Goal: Task Accomplishment & Management: Manage account settings

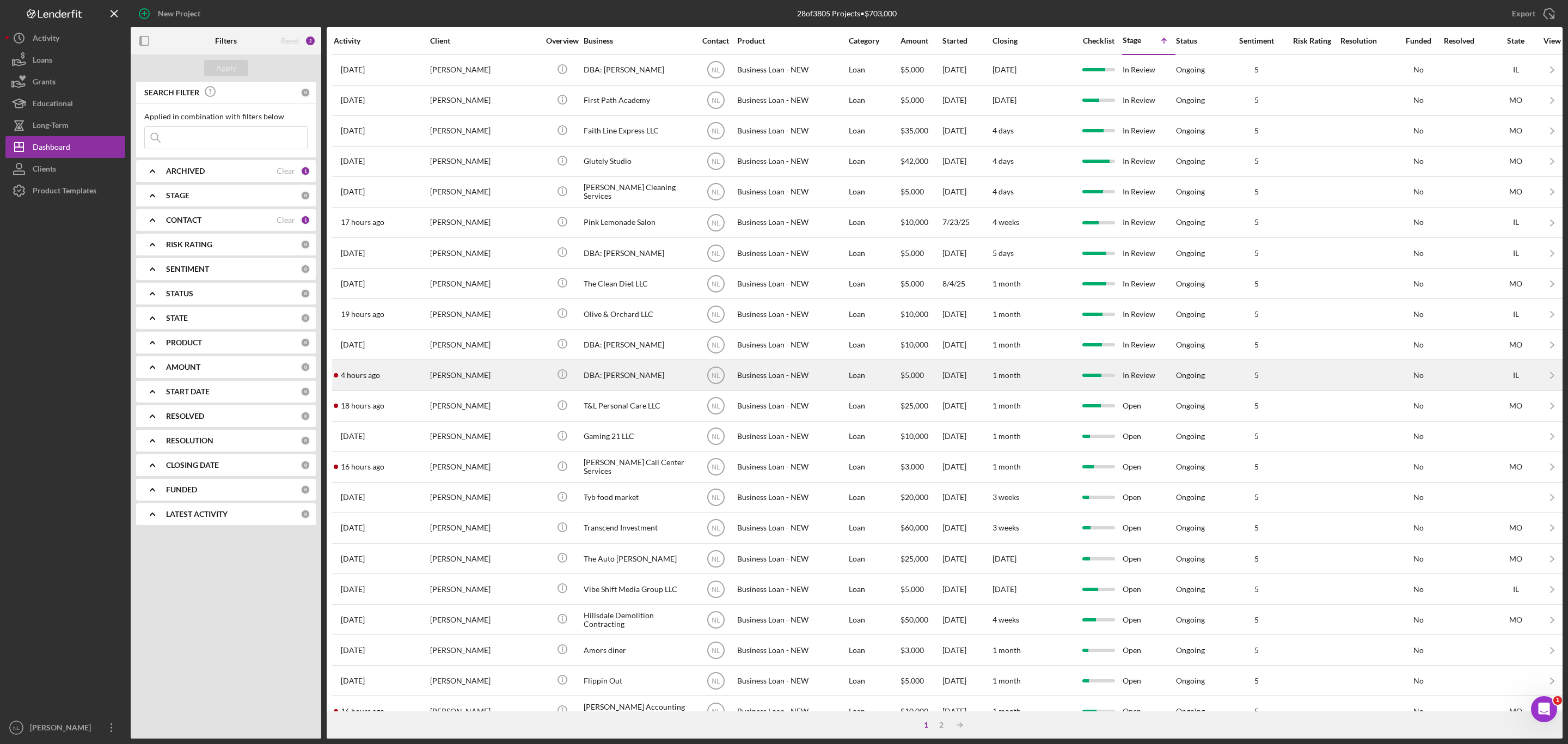
click at [456, 380] on div "[PERSON_NAME]" at bounding box center [484, 375] width 109 height 29
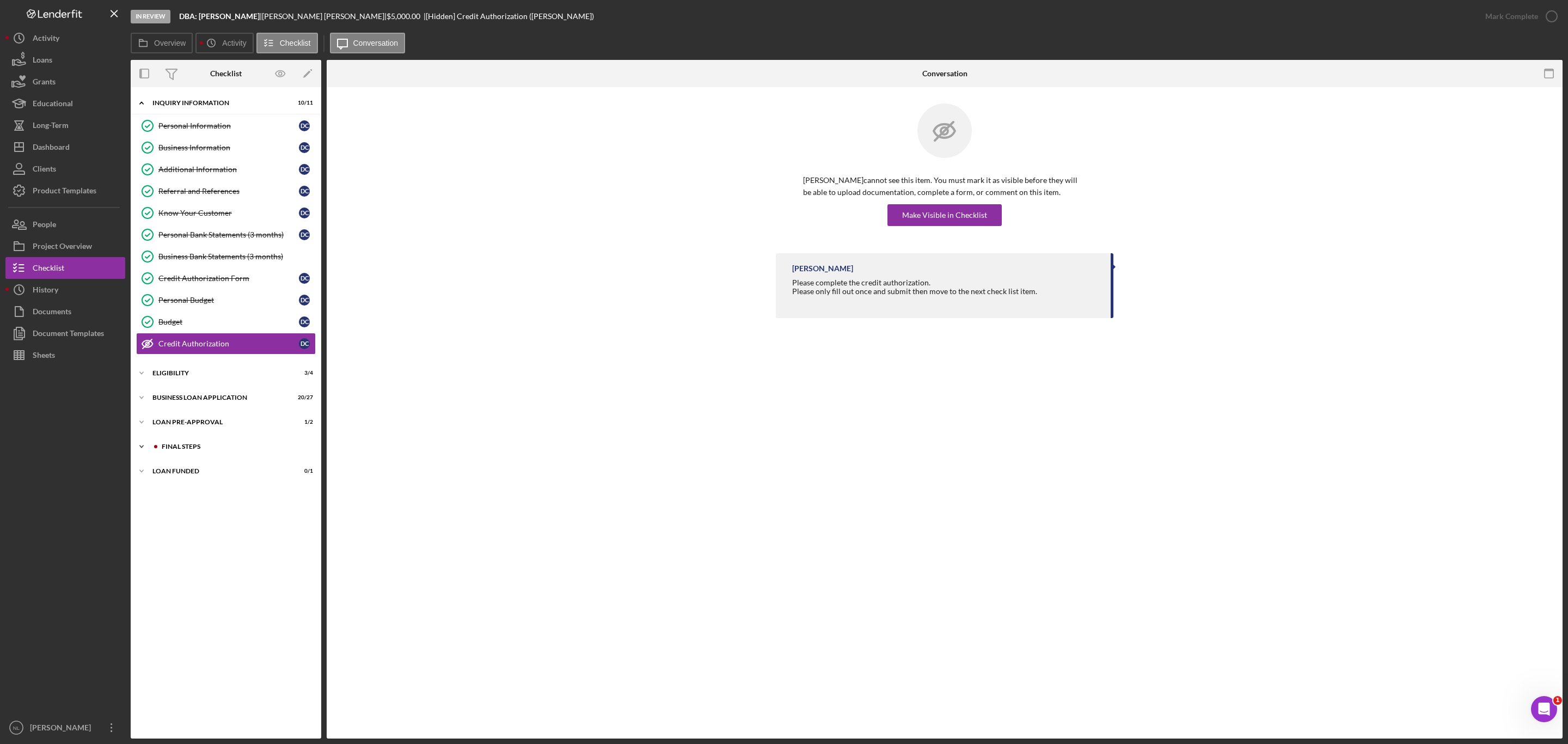
click at [216, 448] on div "Icon/Expander FINAL STEPS 4 / 19" at bounding box center [226, 446] width 190 height 22
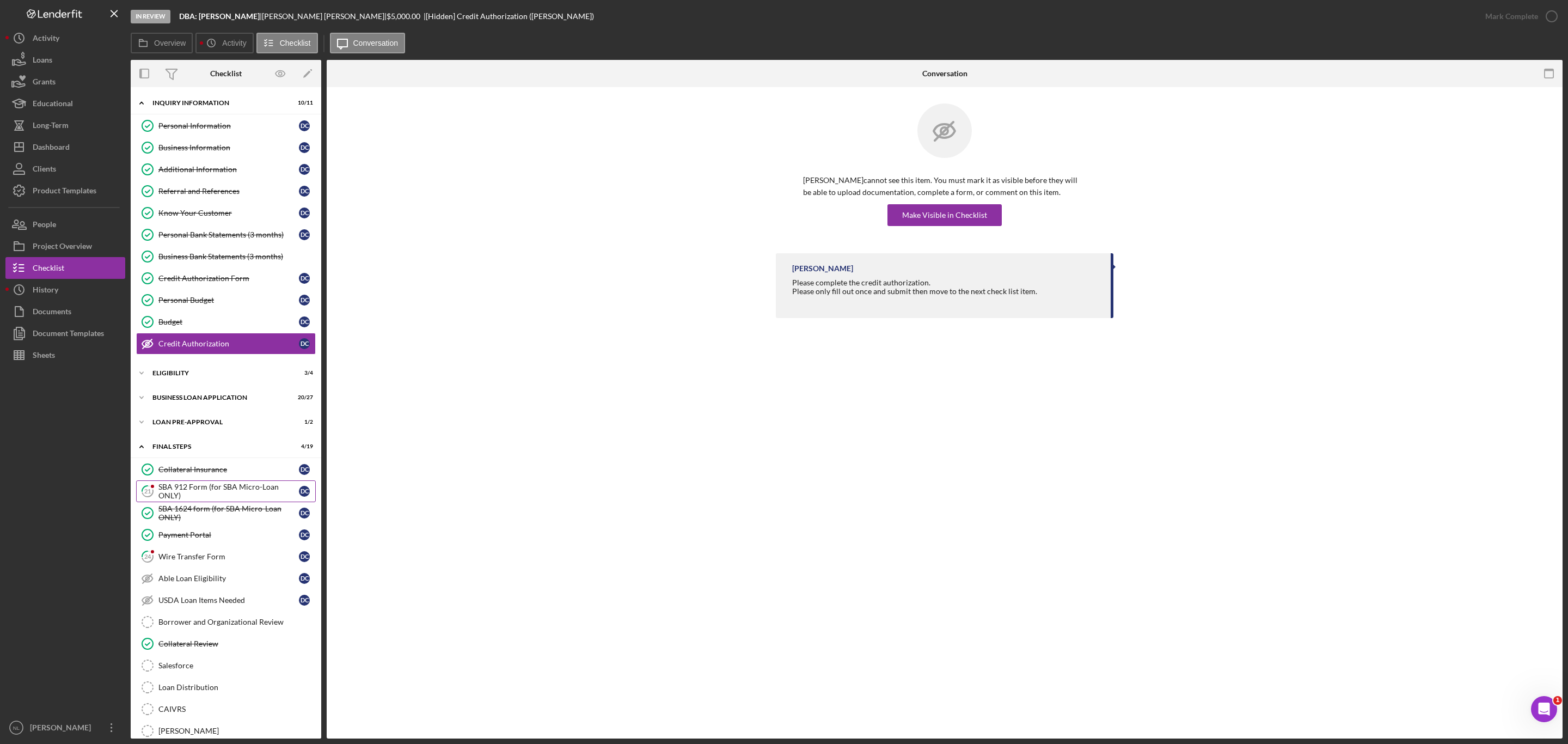
click at [214, 492] on div "SBA 912 Form (for SBA Micro-Loan ONLY)" at bounding box center [228, 491] width 141 height 17
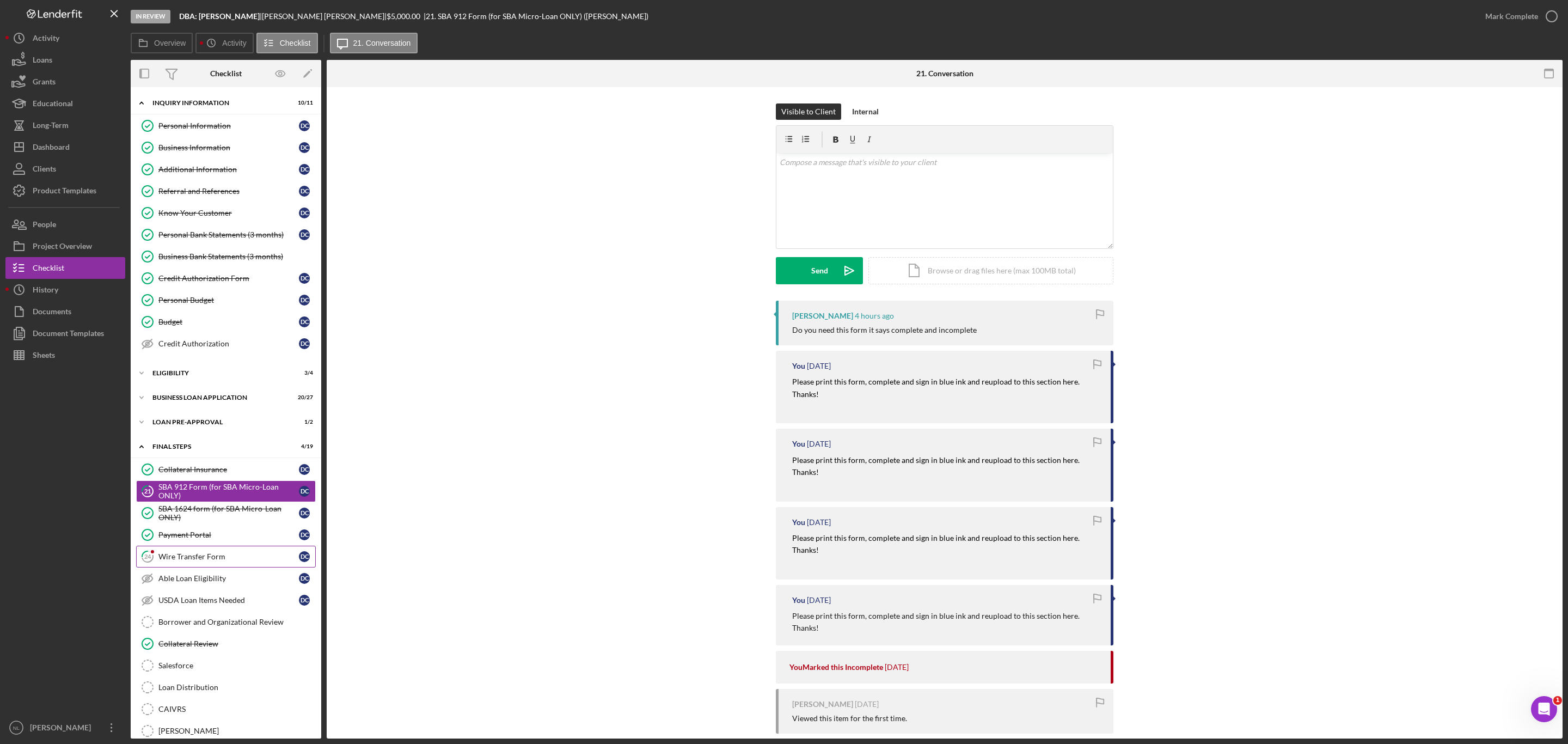
click at [171, 557] on link "24 Wire Transfer Form D C" at bounding box center [226, 556] width 180 height 22
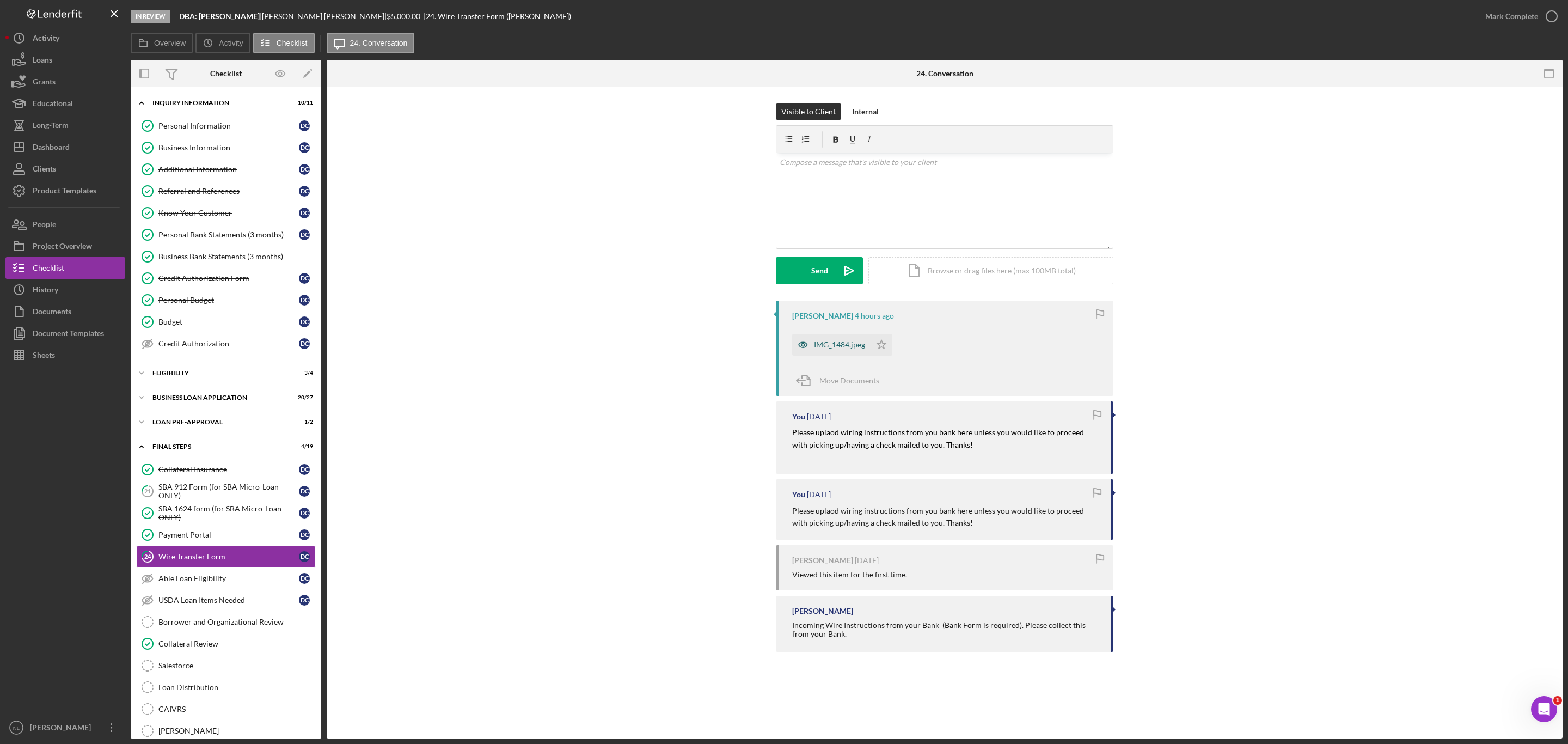
click at [846, 347] on div "IMG_1484.jpeg" at bounding box center [839, 345] width 51 height 9
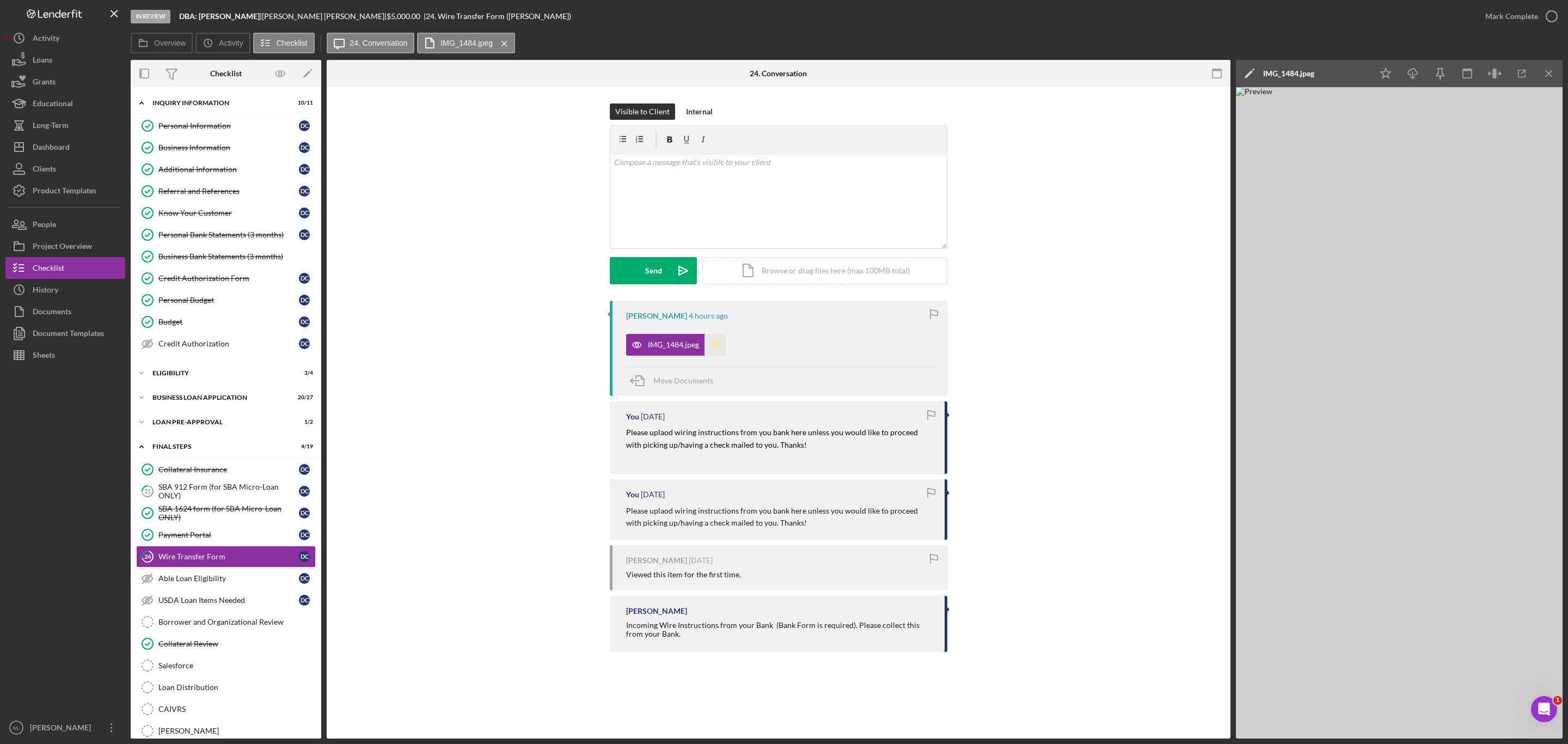
click at [720, 352] on icon "Icon/Star" at bounding box center [715, 344] width 21 height 22
click at [1555, 77] on icon "Icon/Menu Close" at bounding box center [1550, 74] width 25 height 25
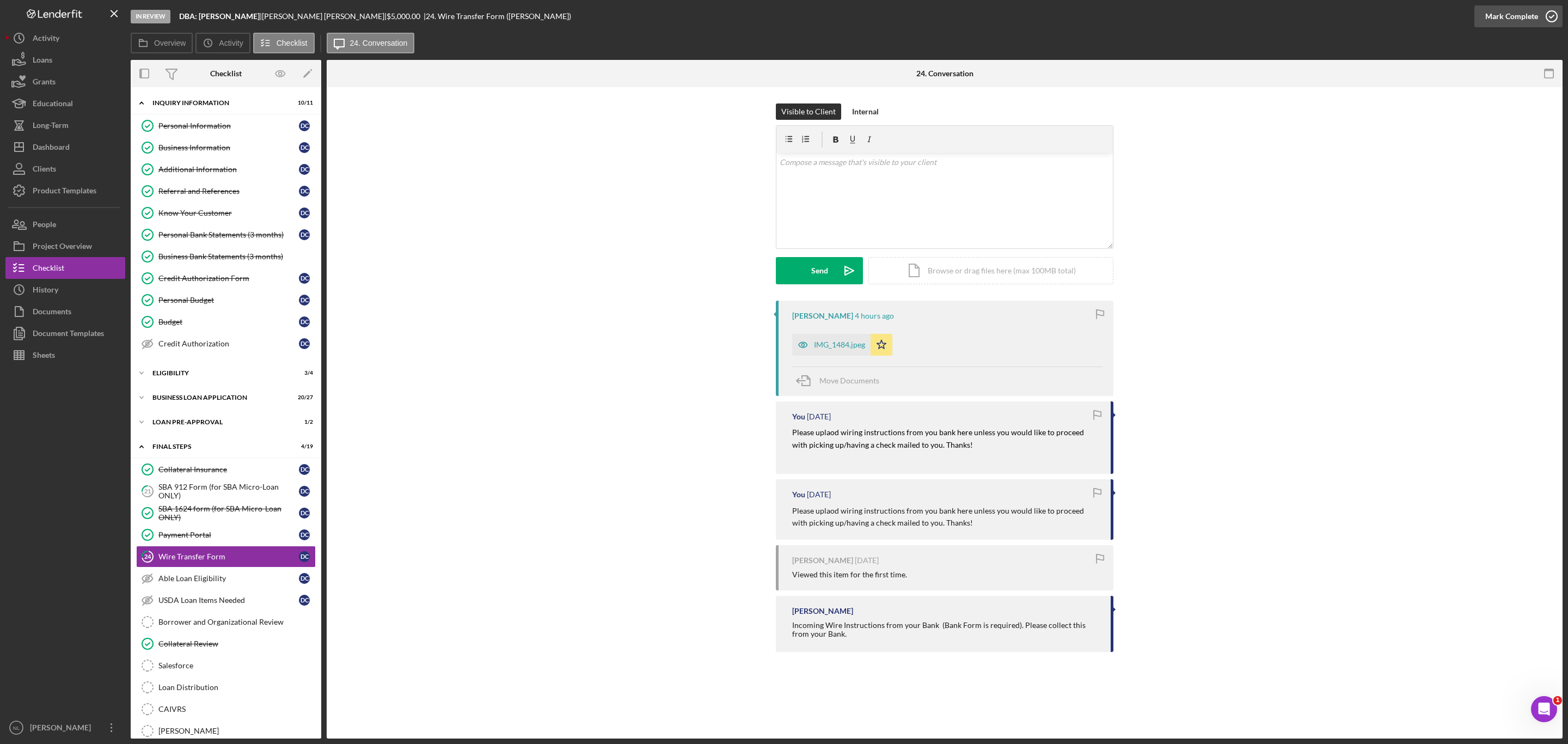
click at [1505, 17] on div "Mark Complete" at bounding box center [1512, 16] width 53 height 22
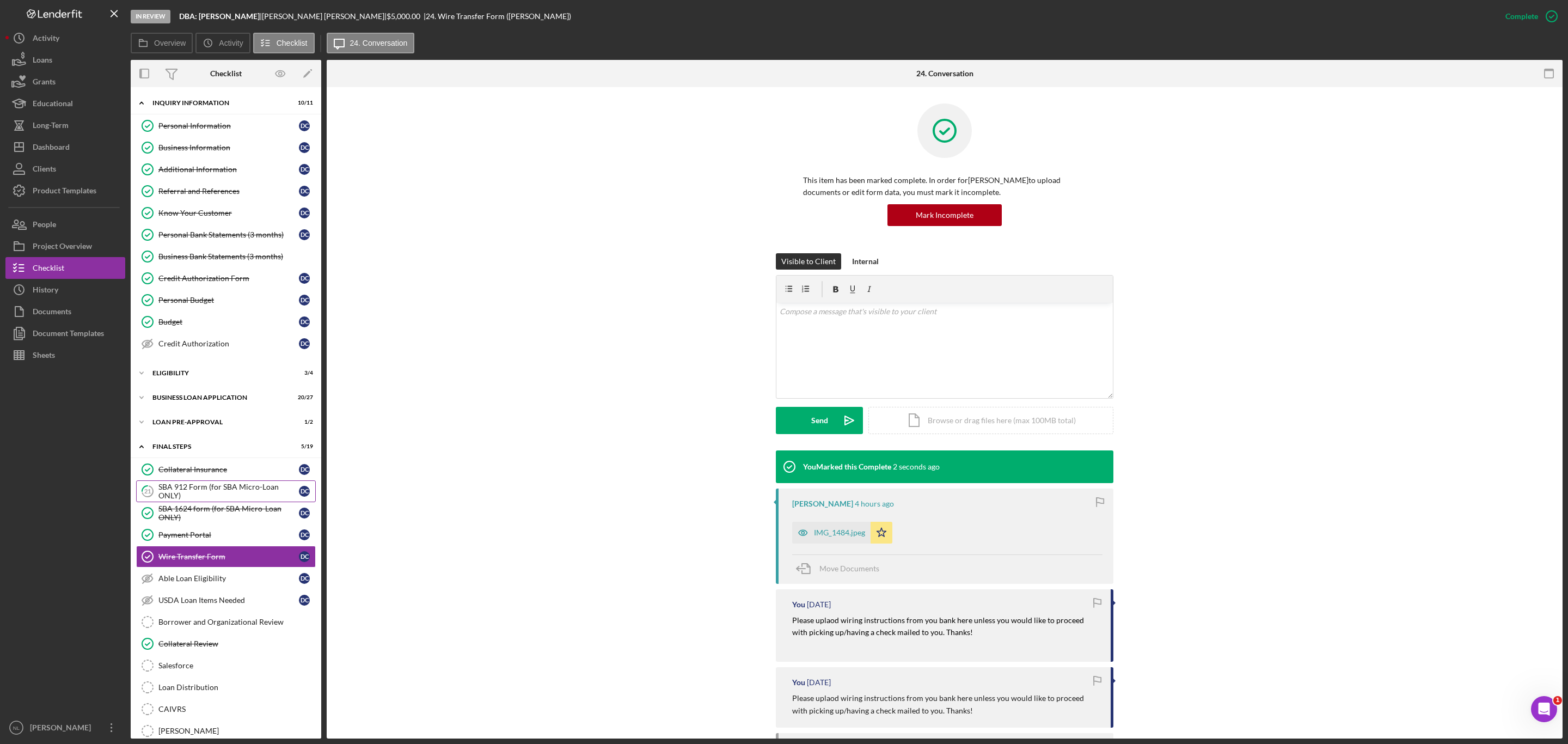
click at [184, 495] on div "SBA 912 Form (for SBA Micro-Loan ONLY)" at bounding box center [228, 491] width 141 height 17
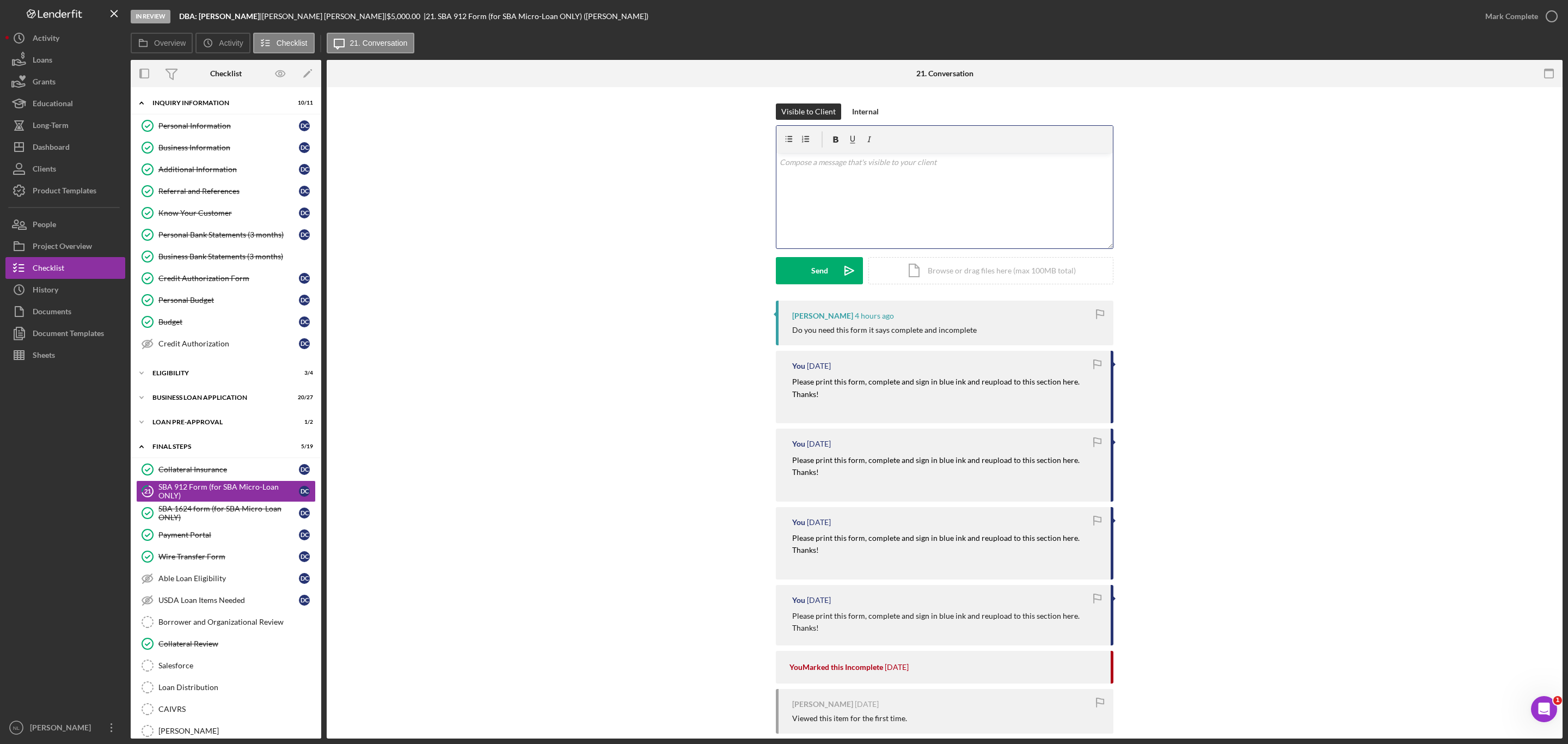
click at [837, 223] on div "v Color teal Color pink Remove color Add row above Add row below Add column bef…" at bounding box center [945, 200] width 337 height 95
click at [837, 275] on icon "Icon/icon-invite-send" at bounding box center [849, 270] width 27 height 27
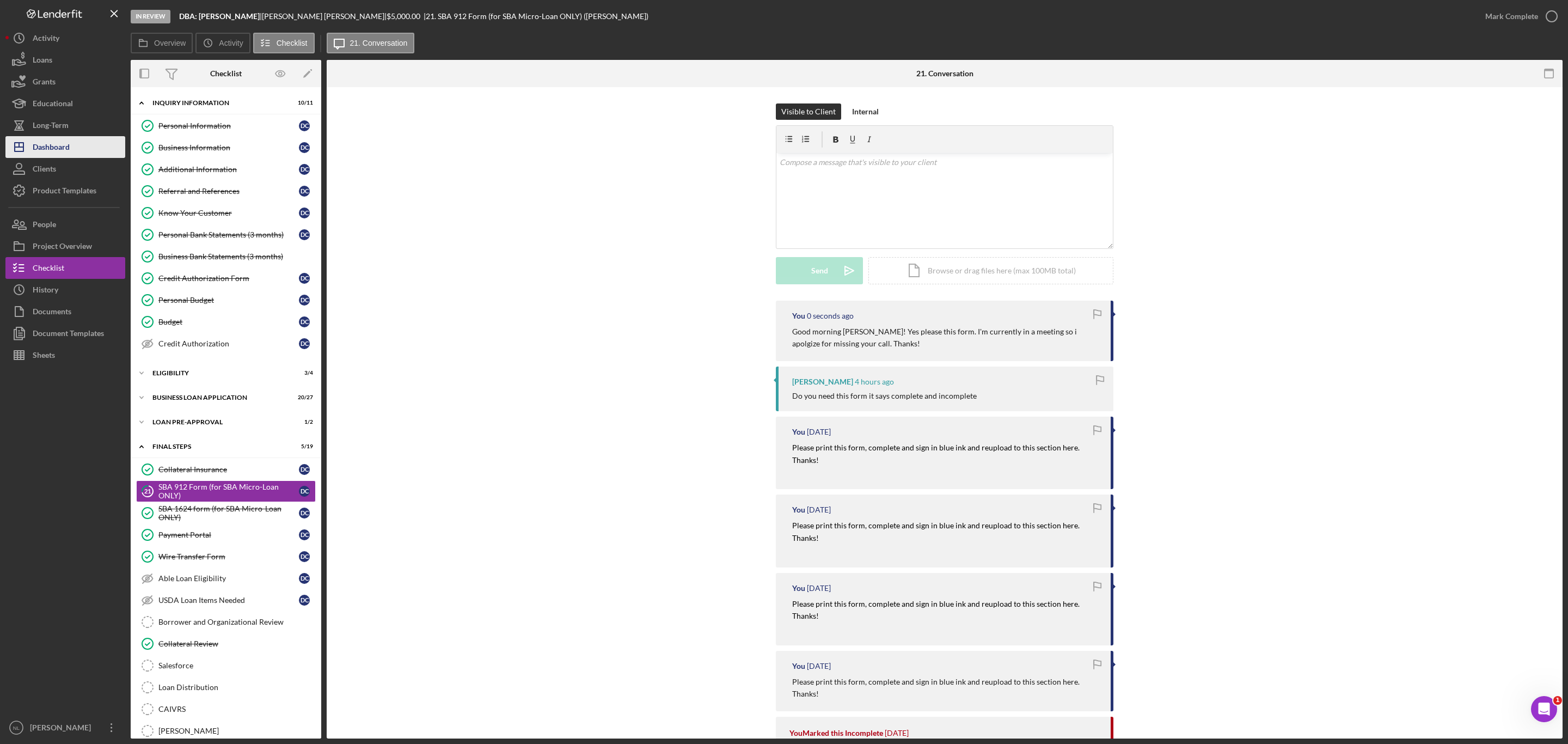
click at [84, 151] on button "Icon/Dashboard Dashboard" at bounding box center [65, 147] width 120 height 22
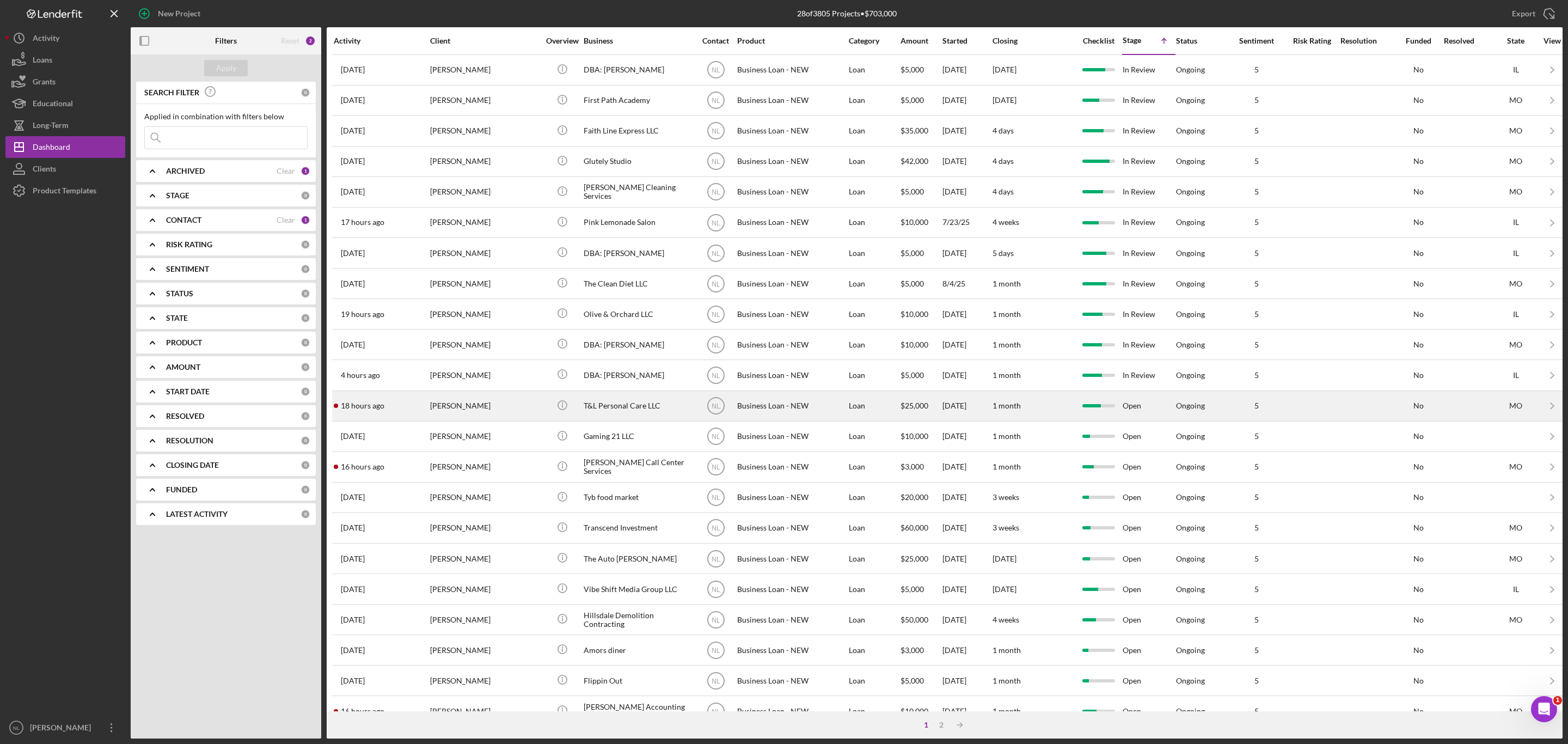
click at [453, 420] on div "[PERSON_NAME]" at bounding box center [484, 405] width 109 height 29
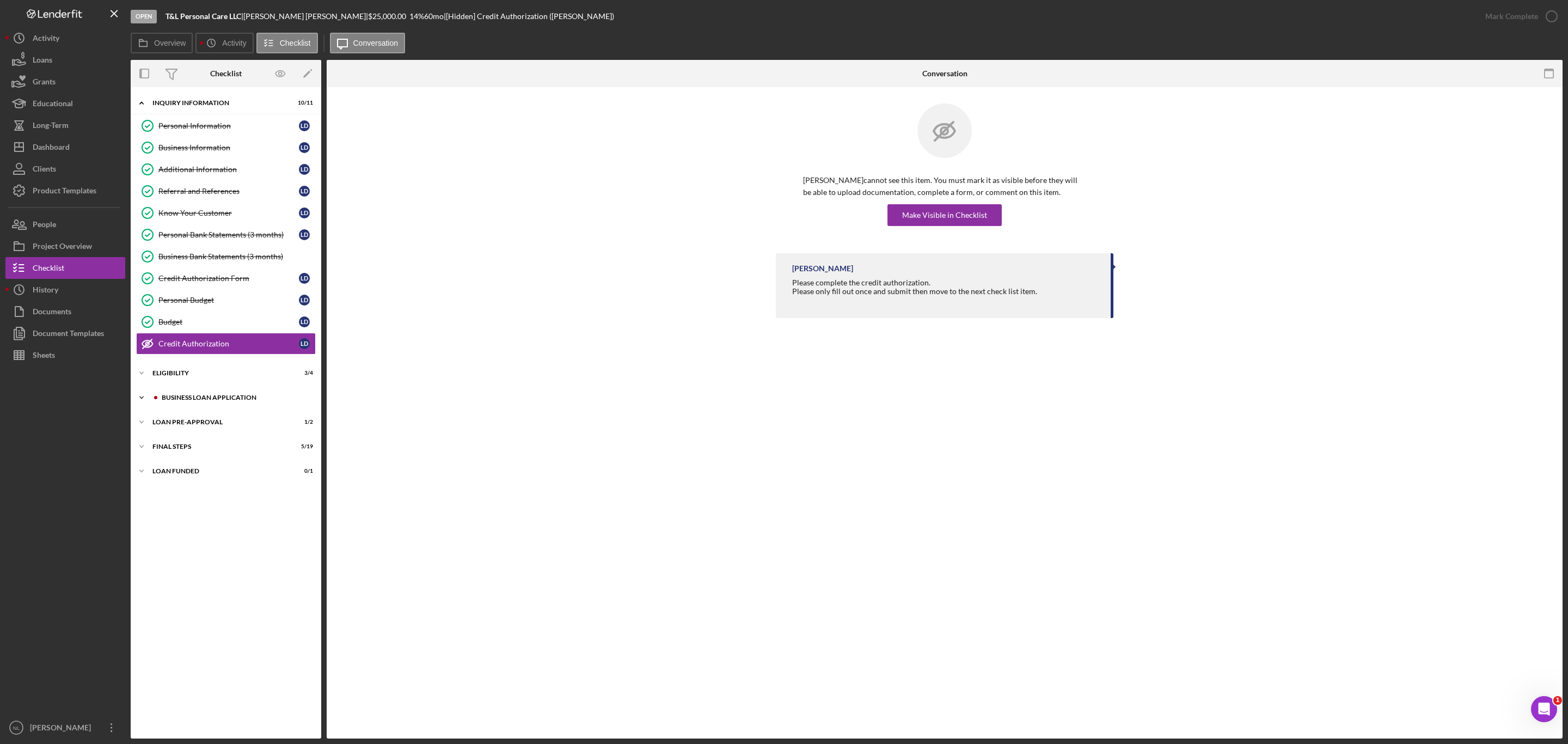
click at [225, 401] on div "BUSINESS LOAN APPLICATION" at bounding box center [235, 397] width 146 height 7
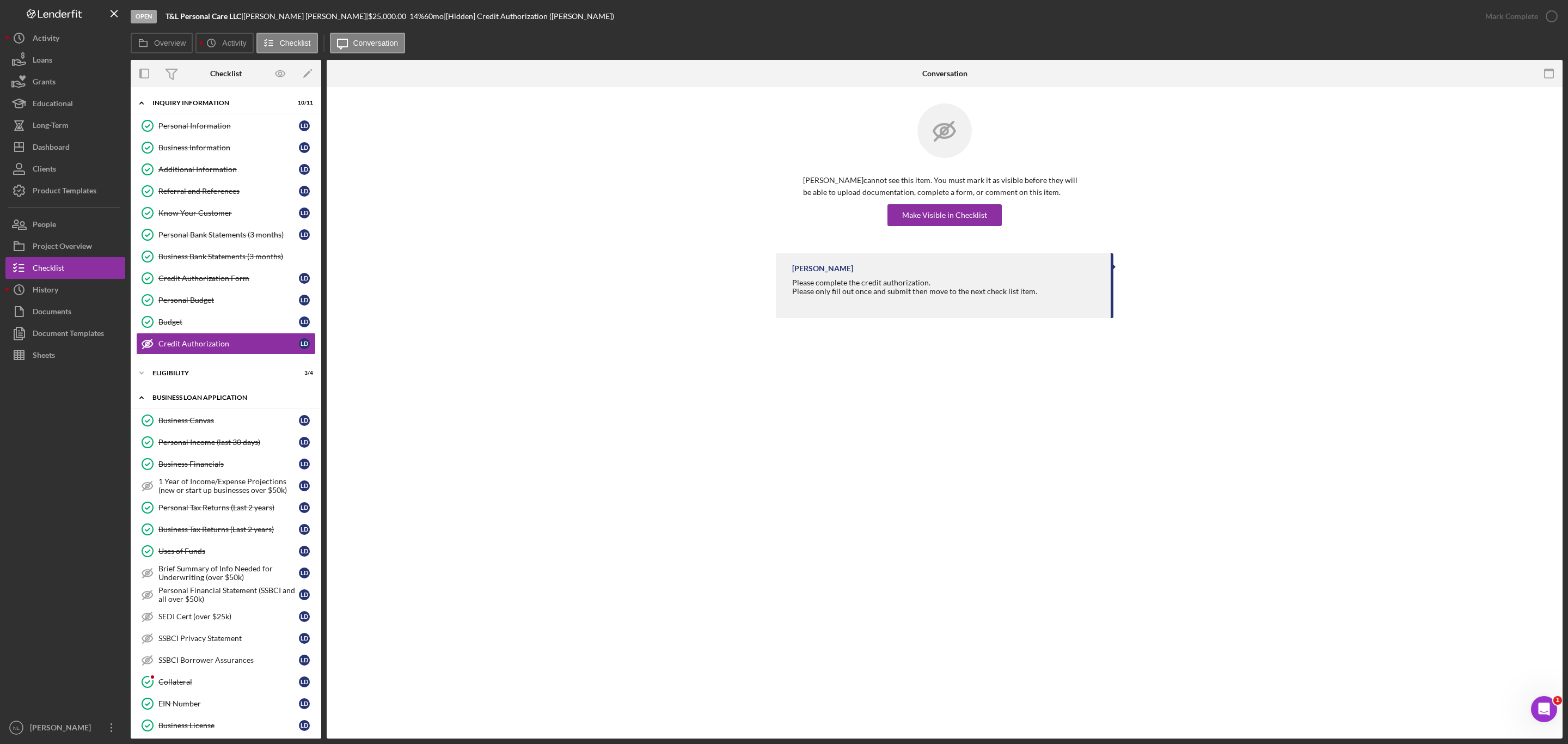
scroll to position [238, 0]
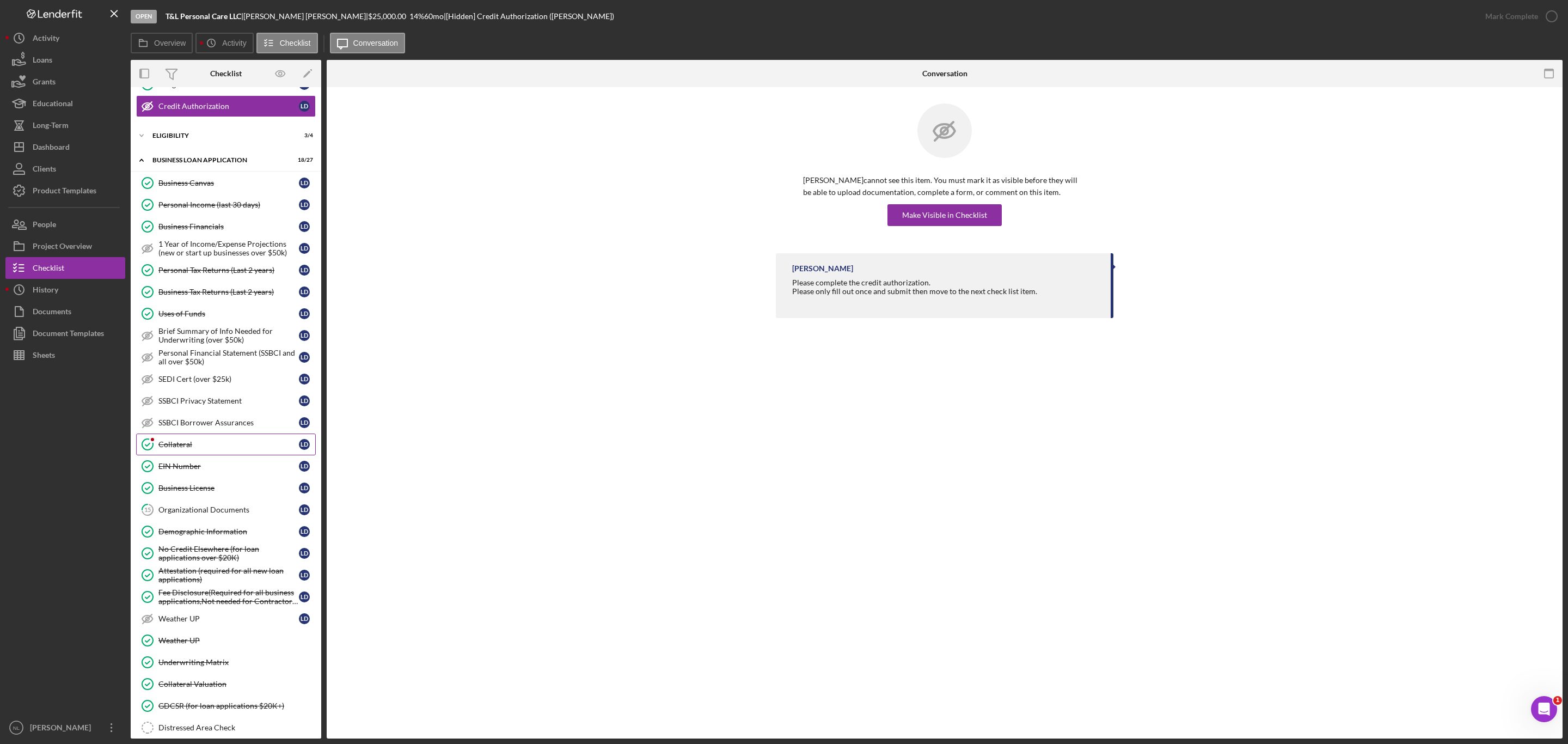
click at [209, 449] on div "Collateral" at bounding box center [228, 444] width 141 height 9
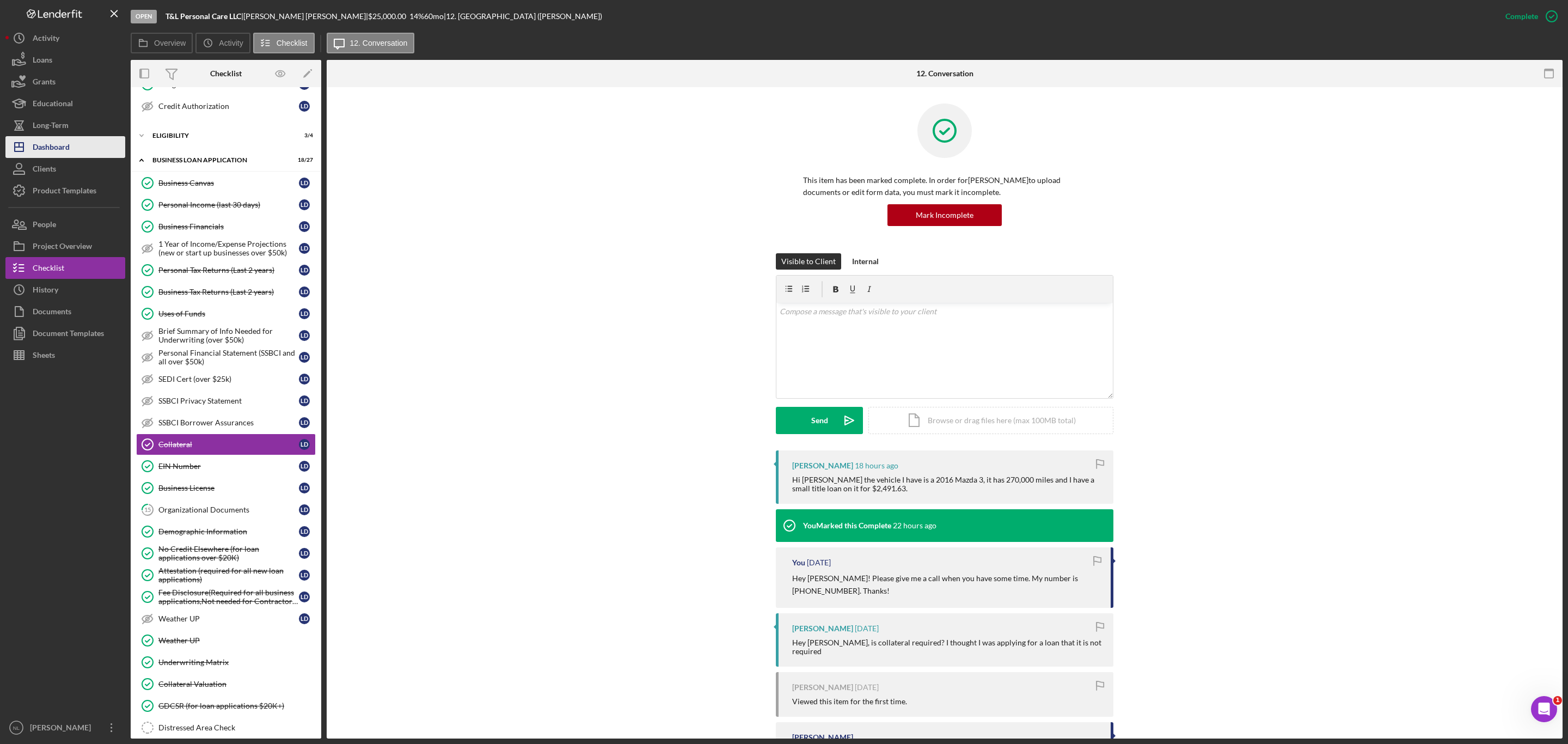
click at [80, 152] on button "Icon/Dashboard Dashboard" at bounding box center [65, 147] width 120 height 22
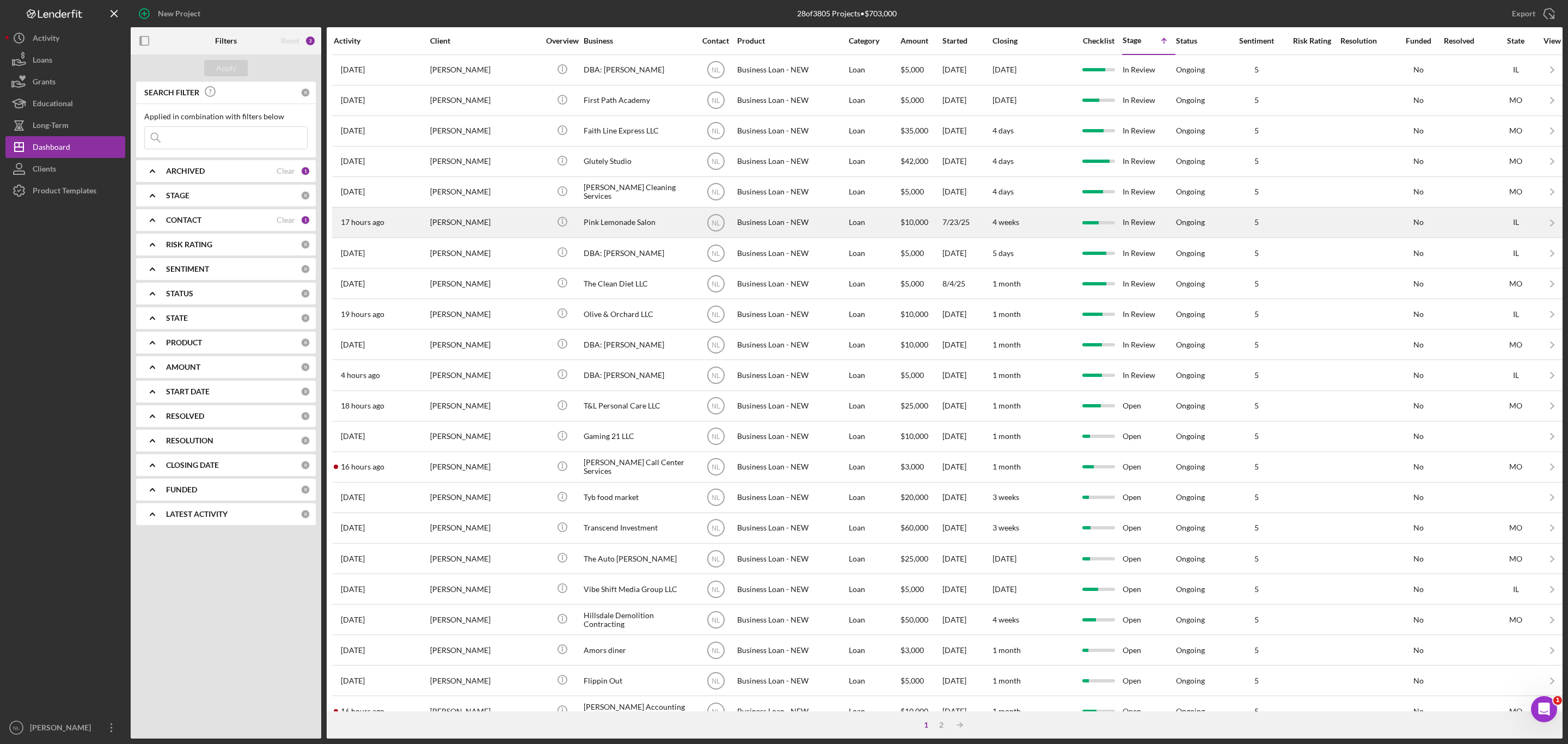
click at [480, 234] on div "[PERSON_NAME]" at bounding box center [484, 222] width 109 height 29
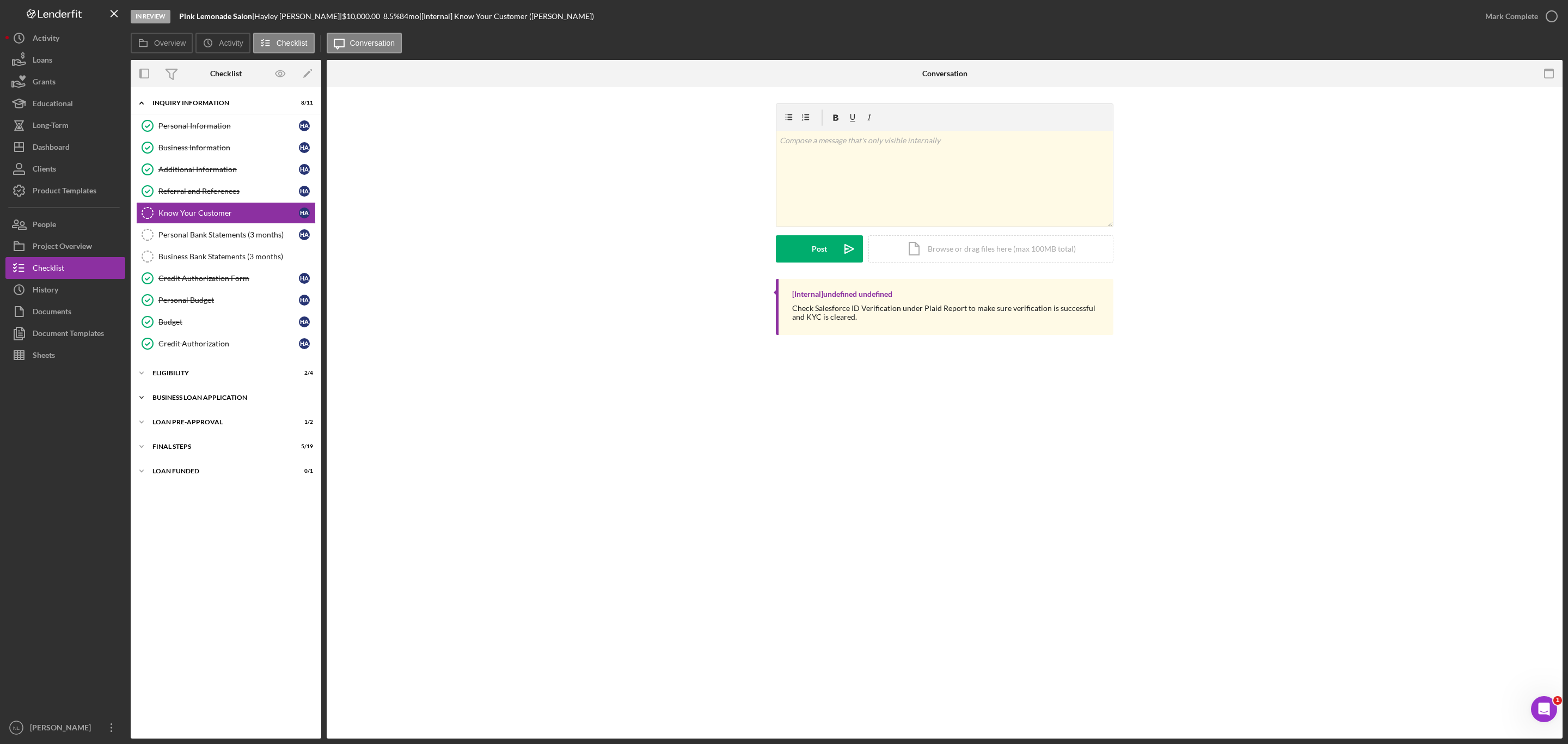
click at [252, 401] on div "BUSINESS LOAN APPLICATION" at bounding box center [230, 397] width 155 height 7
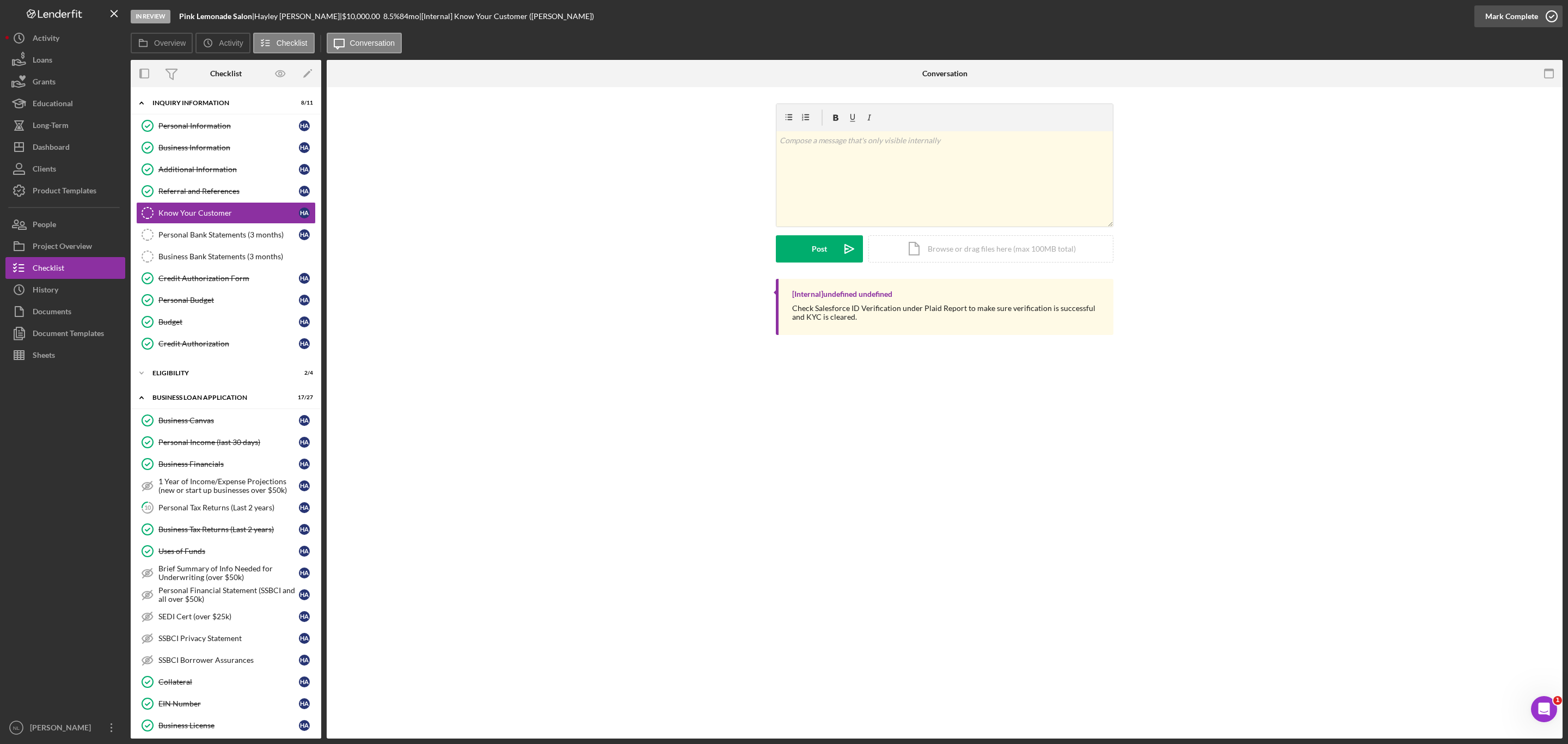
click at [1515, 9] on div "Mark Complete" at bounding box center [1512, 16] width 53 height 22
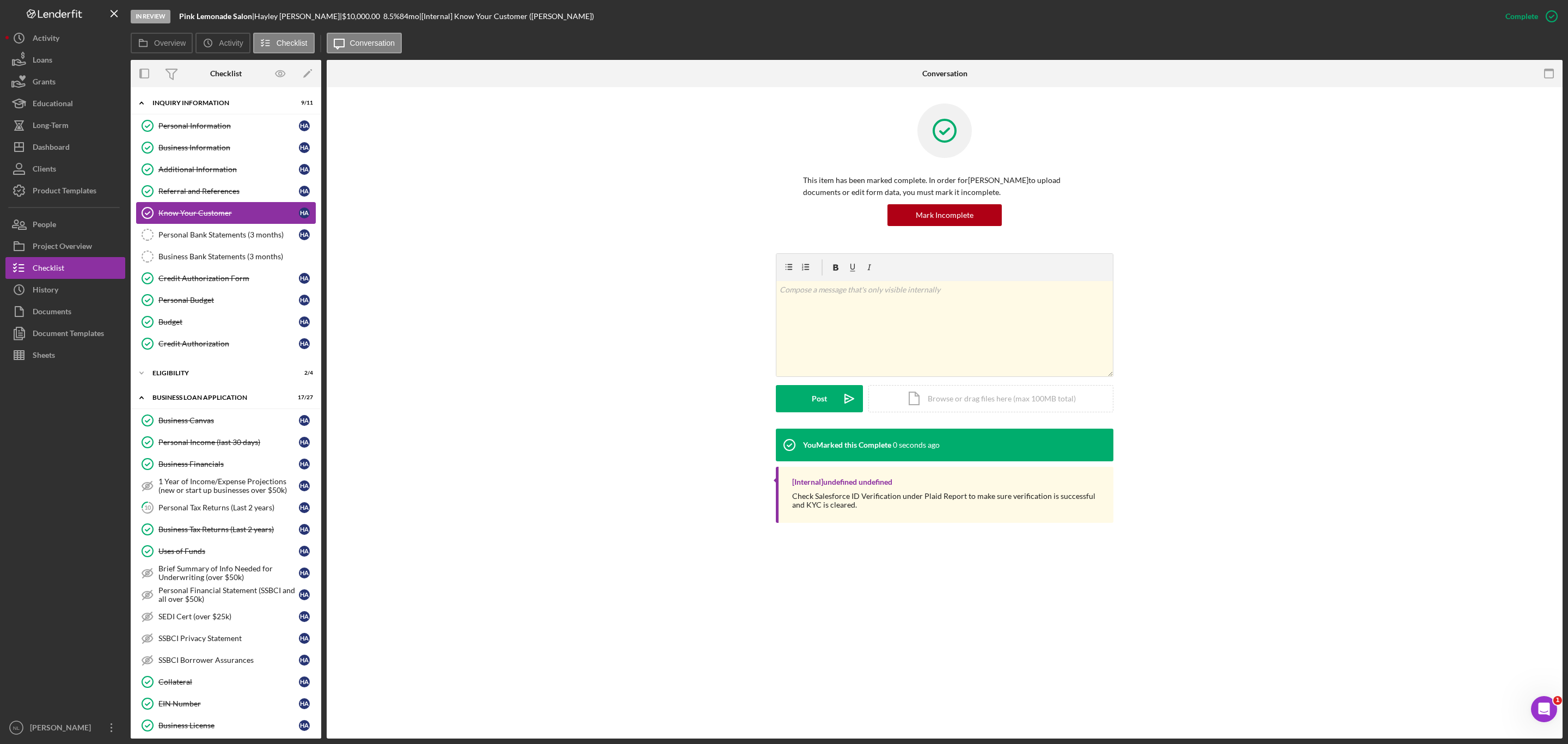
click at [257, 224] on link "Know Your Customer Know Your Customer H A" at bounding box center [226, 213] width 180 height 22
click at [257, 239] on div "Personal Bank Statements (3 months)" at bounding box center [228, 235] width 141 height 9
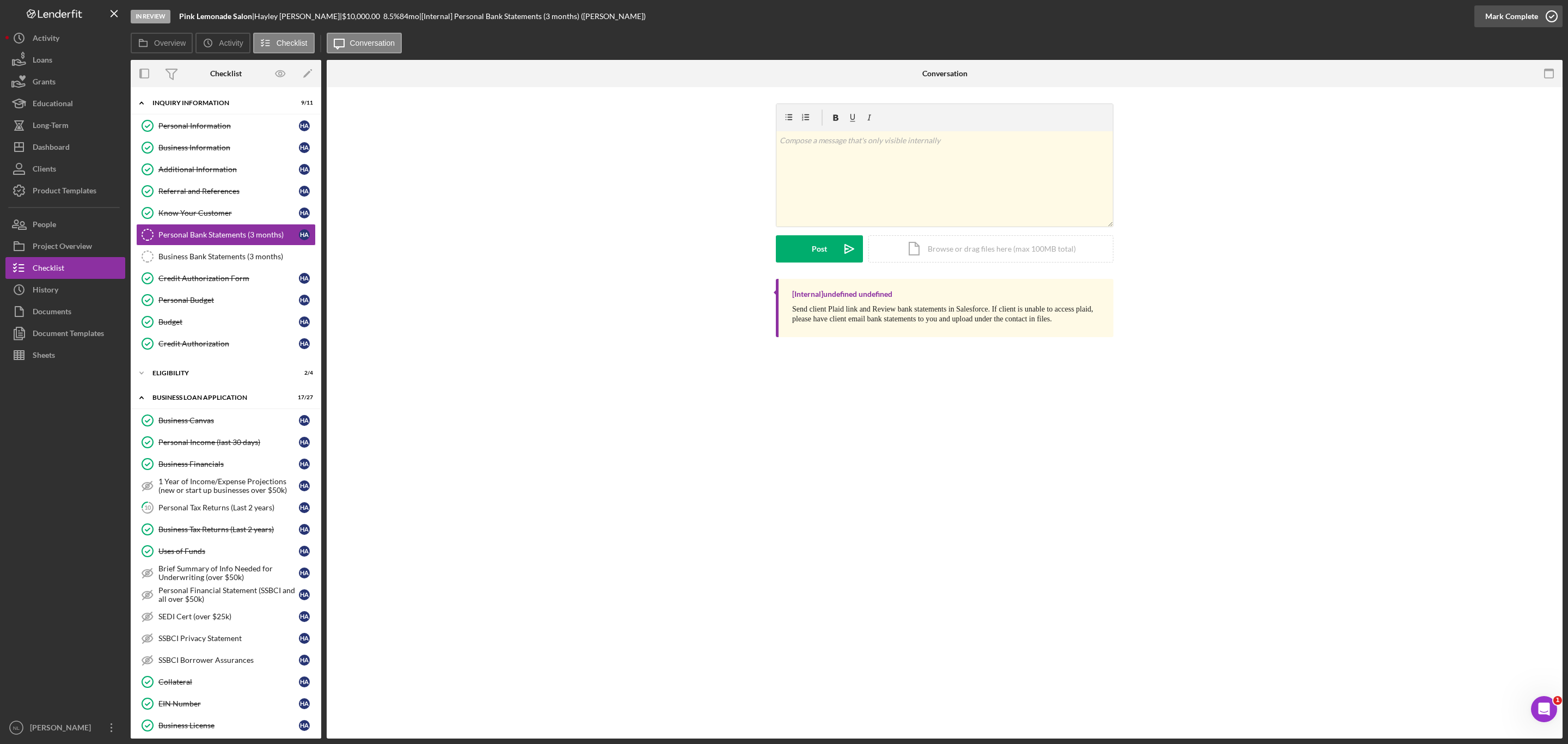
click at [1527, 7] on div "Mark Complete" at bounding box center [1512, 16] width 53 height 22
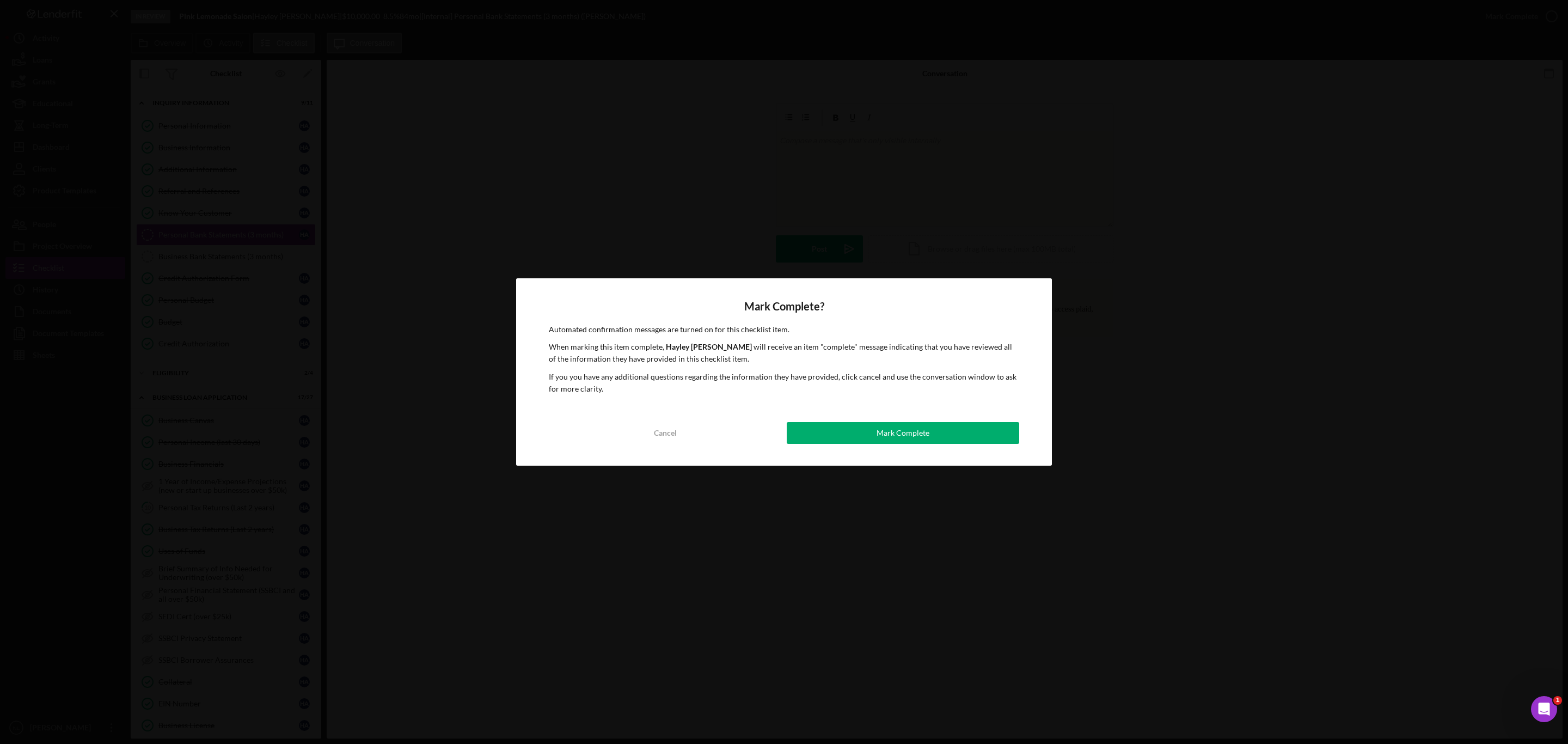
click at [884, 415] on div "Mark Complete? Automated confirmation messages are turned on for this checklist…" at bounding box center [784, 372] width 536 height 188
click at [872, 432] on button "Mark Complete" at bounding box center [903, 433] width 233 height 22
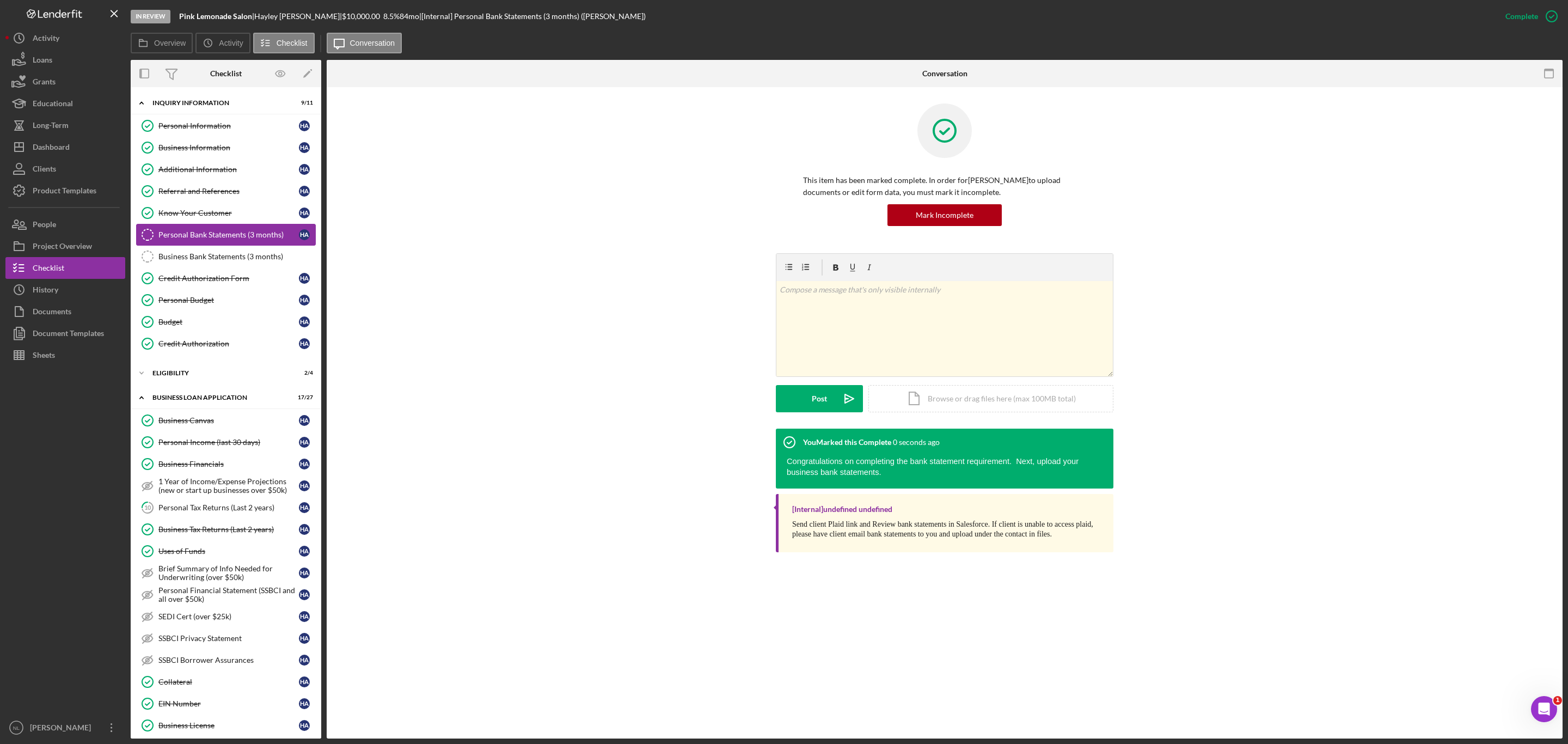
click at [226, 246] on link "Personal Bank Statements (3 months) Personal Bank Statements (3 months) H A" at bounding box center [226, 234] width 180 height 22
click at [301, 260] on div "Business Bank Statements (3 months)" at bounding box center [236, 256] width 157 height 9
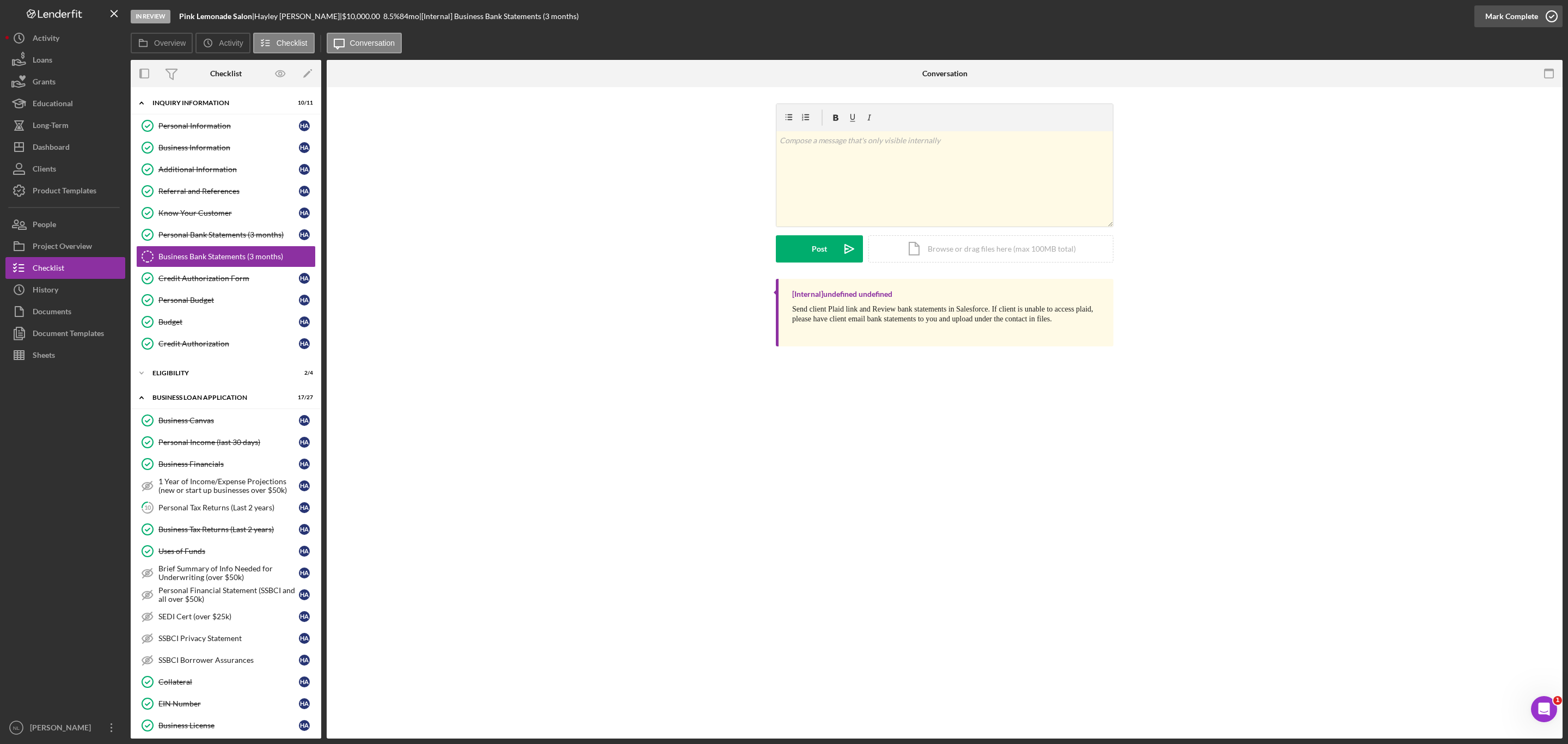
click at [1533, 13] on div "Mark Complete" at bounding box center [1512, 16] width 53 height 22
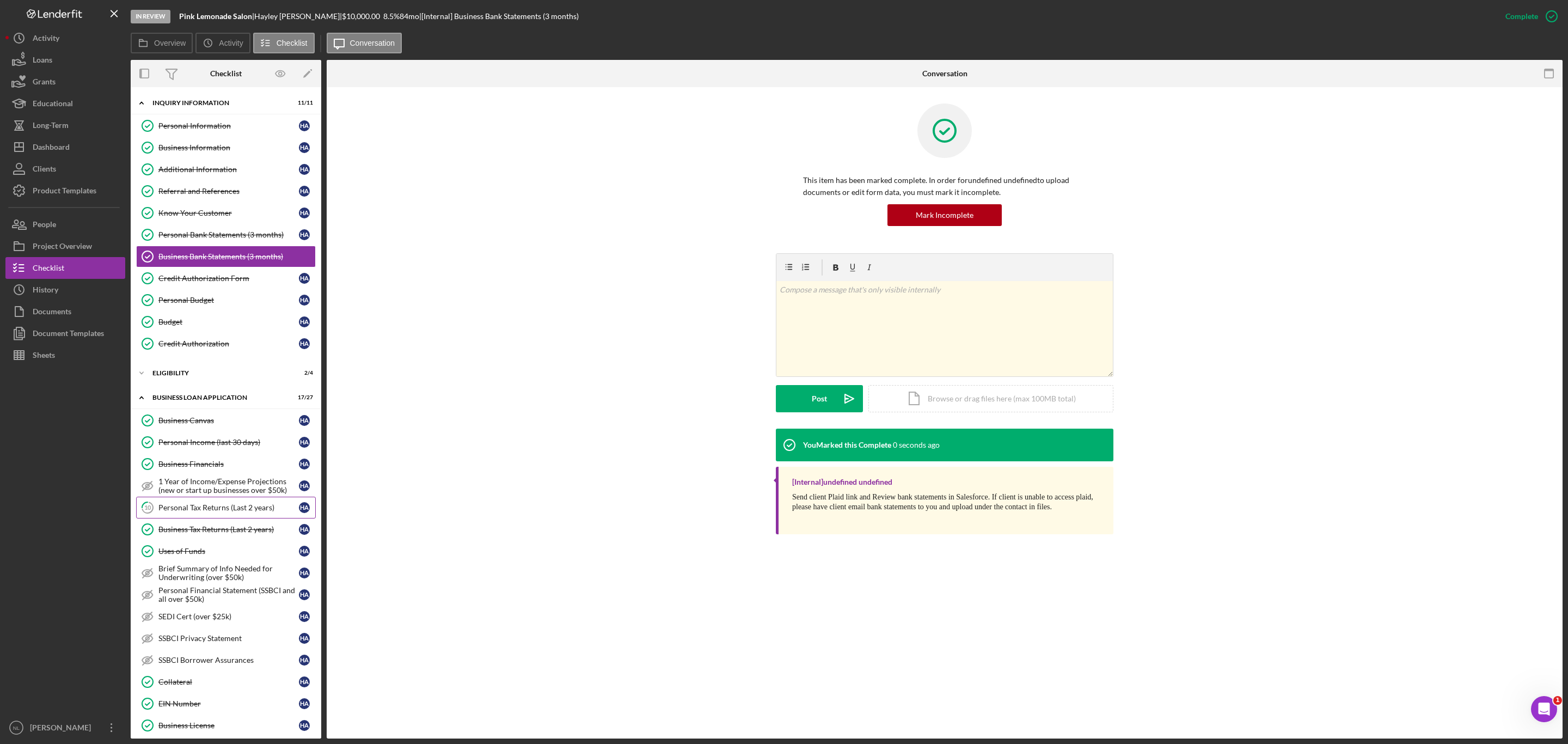
click at [185, 512] on div "Personal Tax Returns (Last 2 years)" at bounding box center [228, 507] width 141 height 9
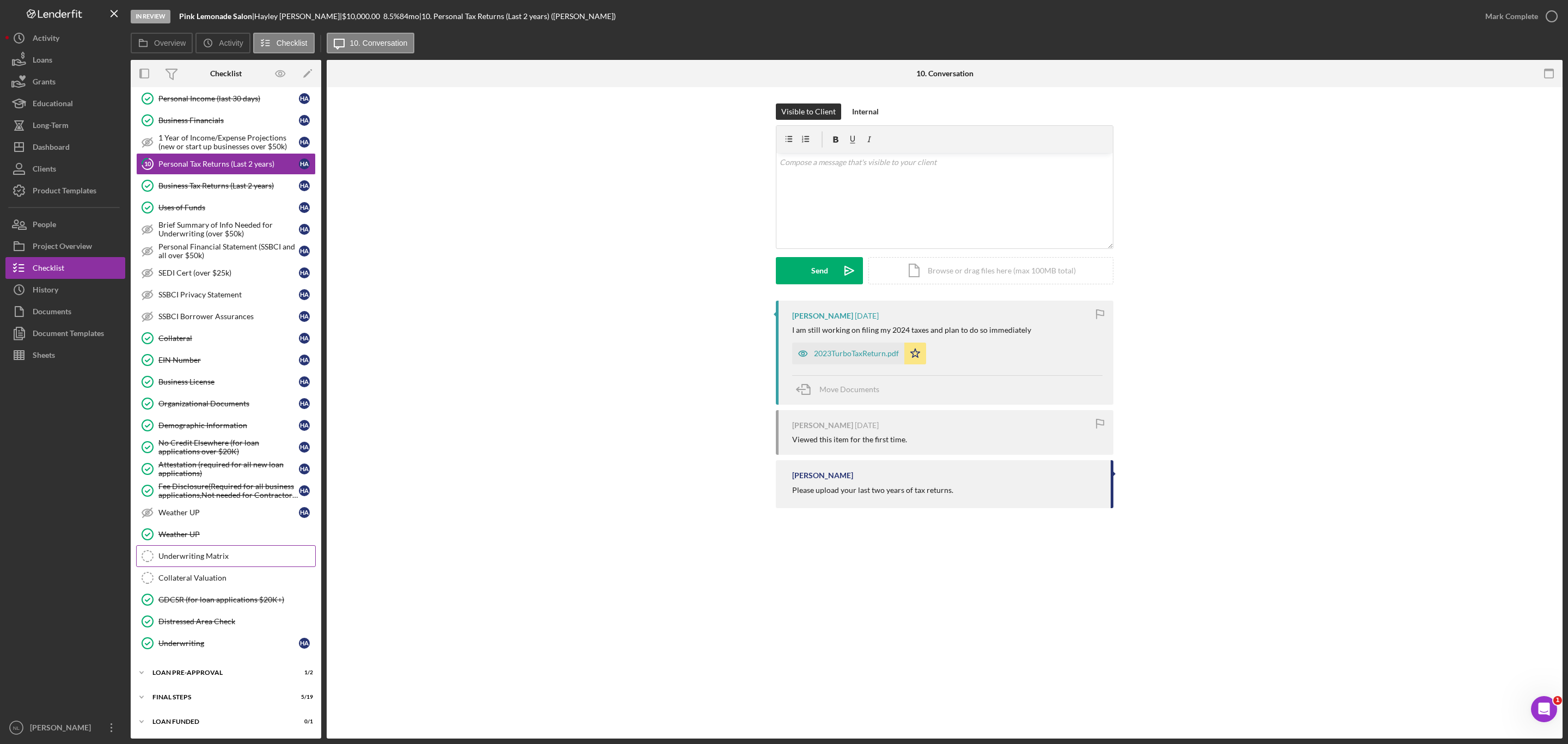
click at [206, 557] on div "Underwriting Matrix" at bounding box center [236, 556] width 157 height 9
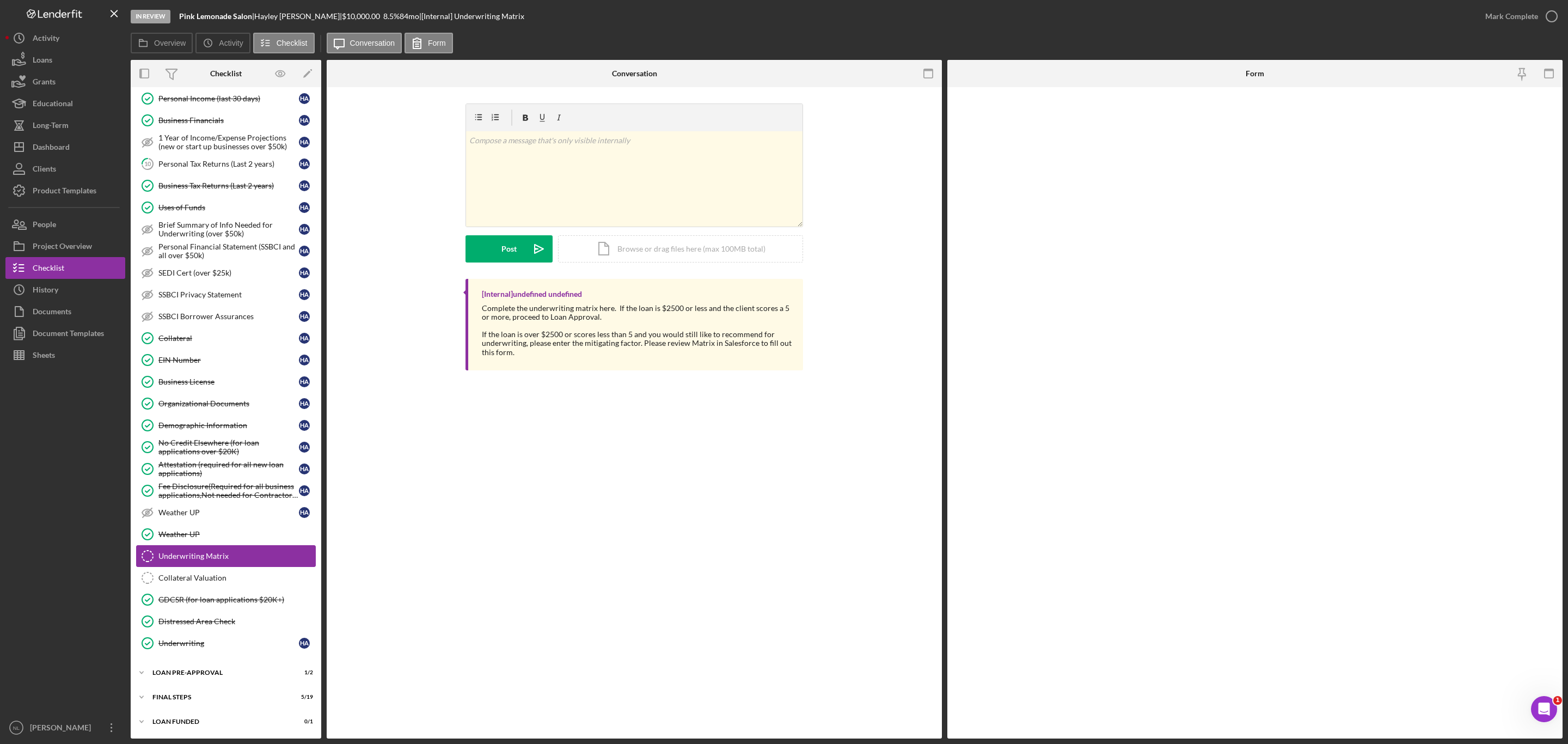
scroll to position [364, 0]
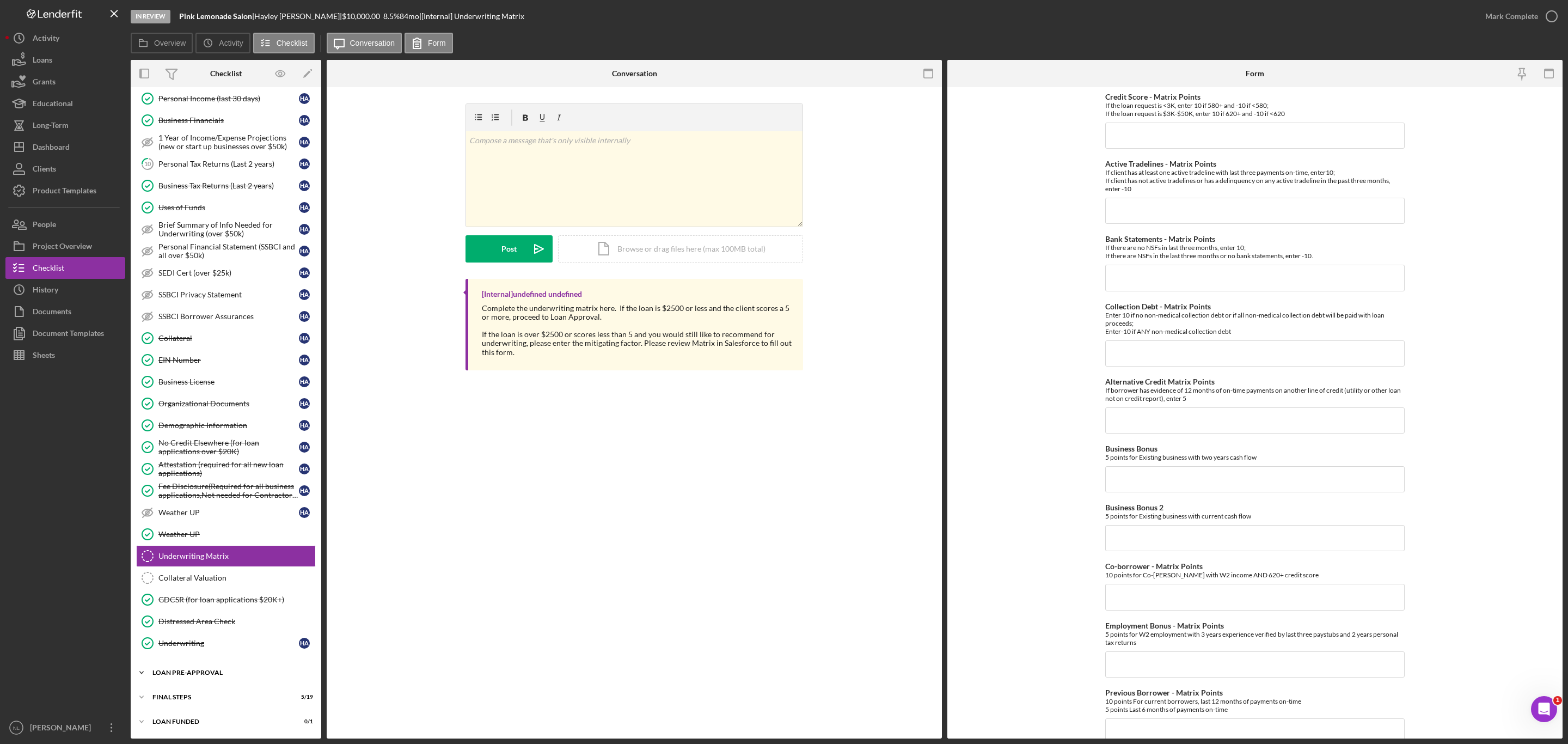
click at [206, 678] on div "Icon/Expander LOAN PRE-APPROVAL 1 / 2" at bounding box center [226, 672] width 190 height 22
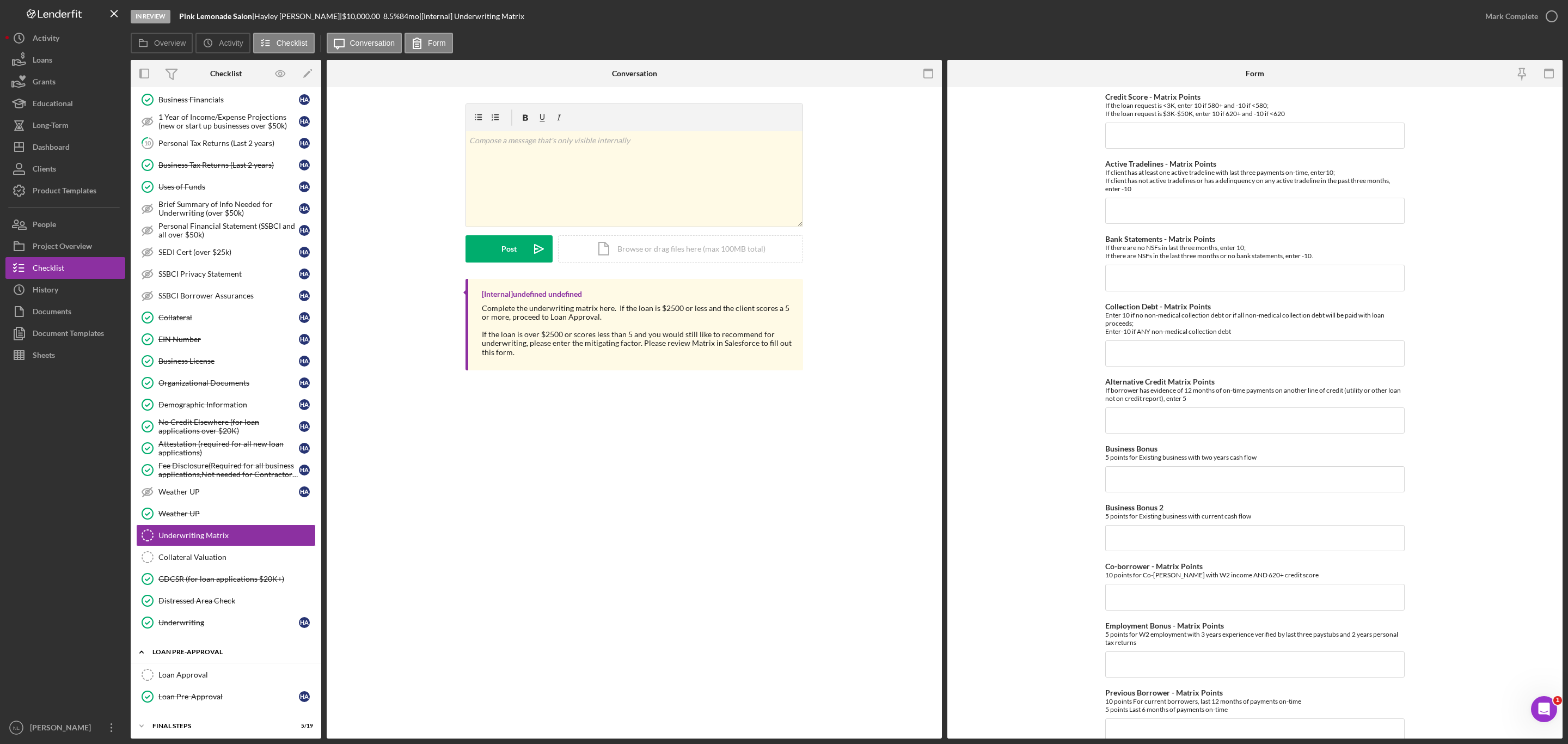
scroll to position [415, 0]
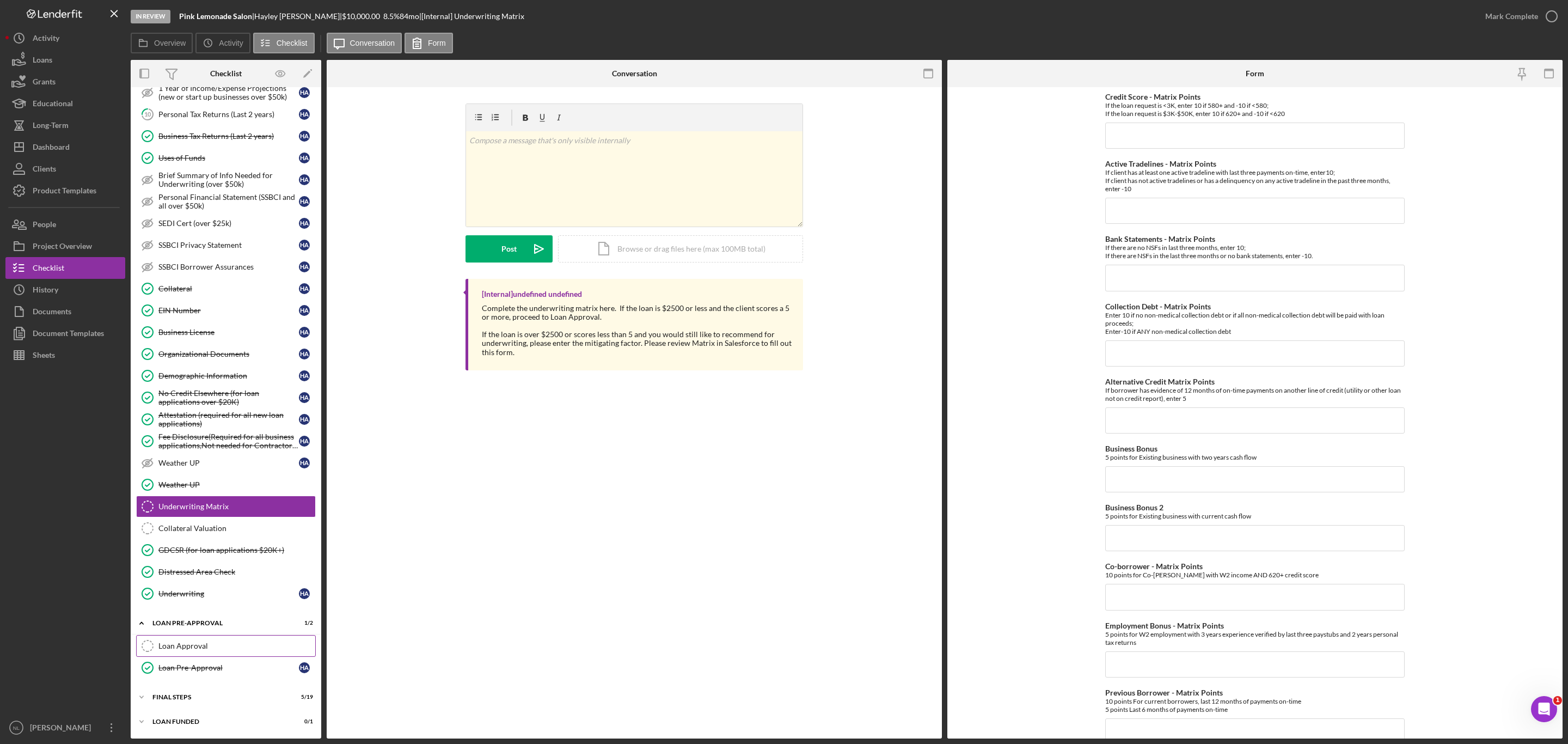
click at [208, 644] on div "Loan Approval" at bounding box center [236, 646] width 157 height 9
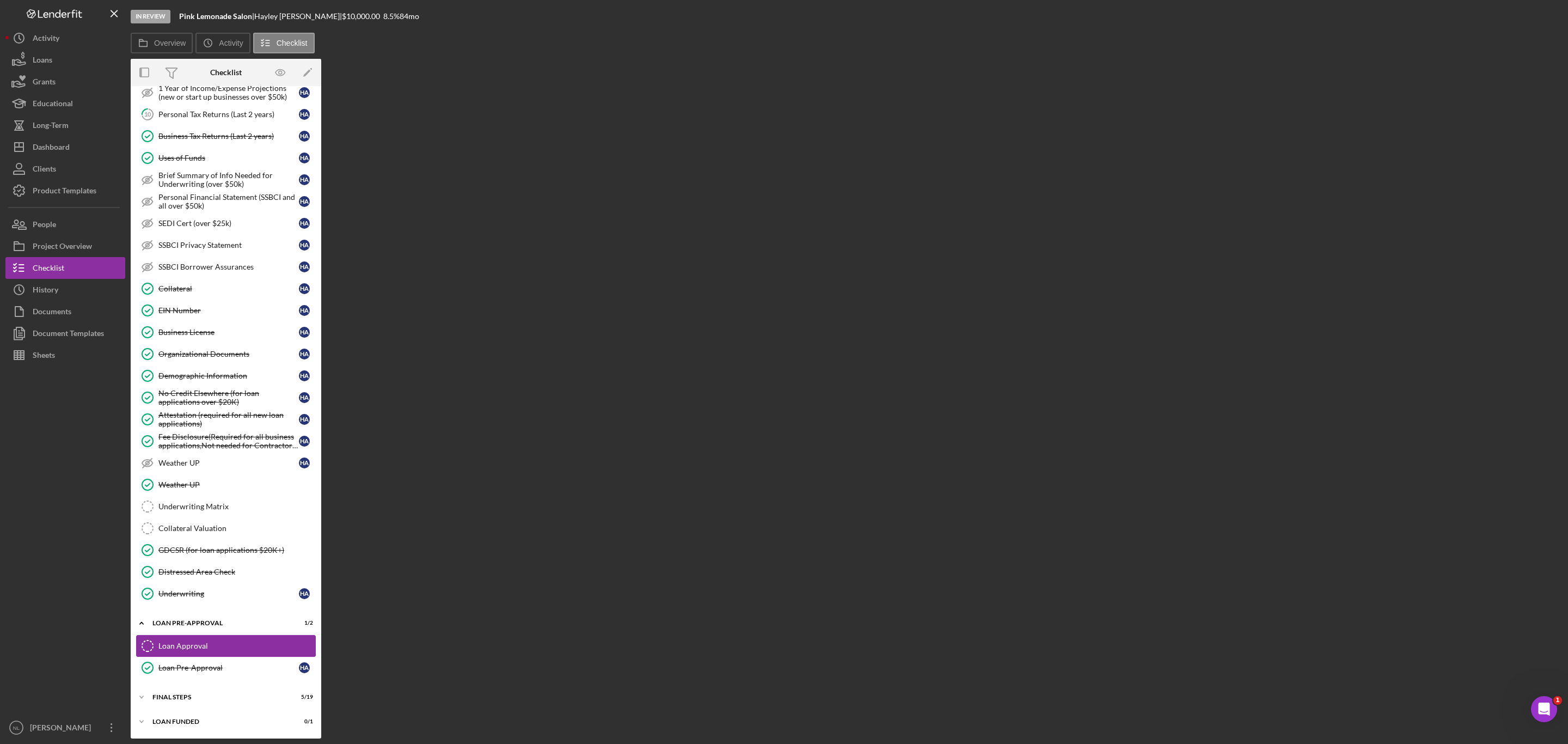
scroll to position [415, 0]
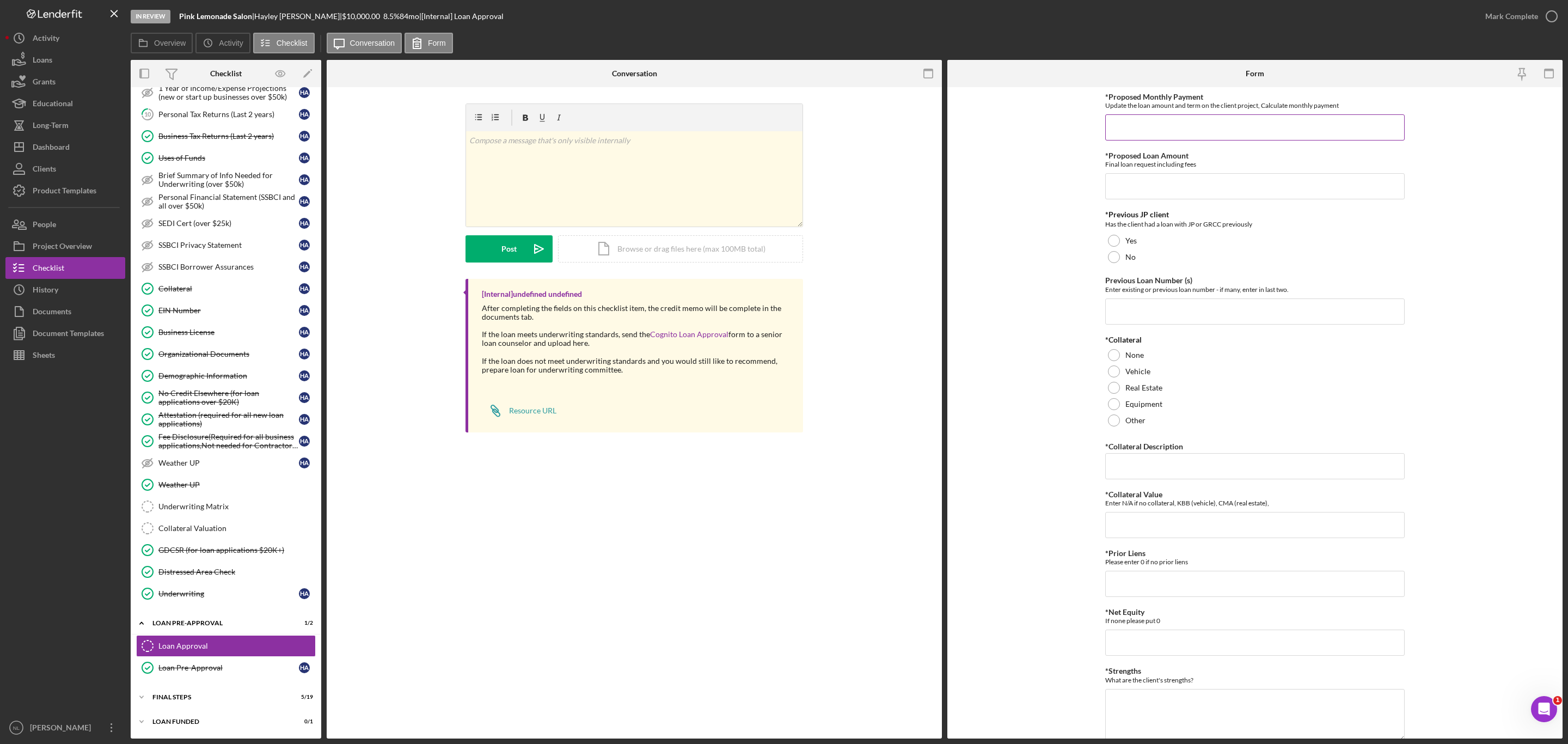
click at [1131, 134] on input "*Proposed Monthly Payment" at bounding box center [1255, 127] width 300 height 26
type input "$1"
click at [204, 697] on div "FINAL STEPS" at bounding box center [230, 697] width 155 height 7
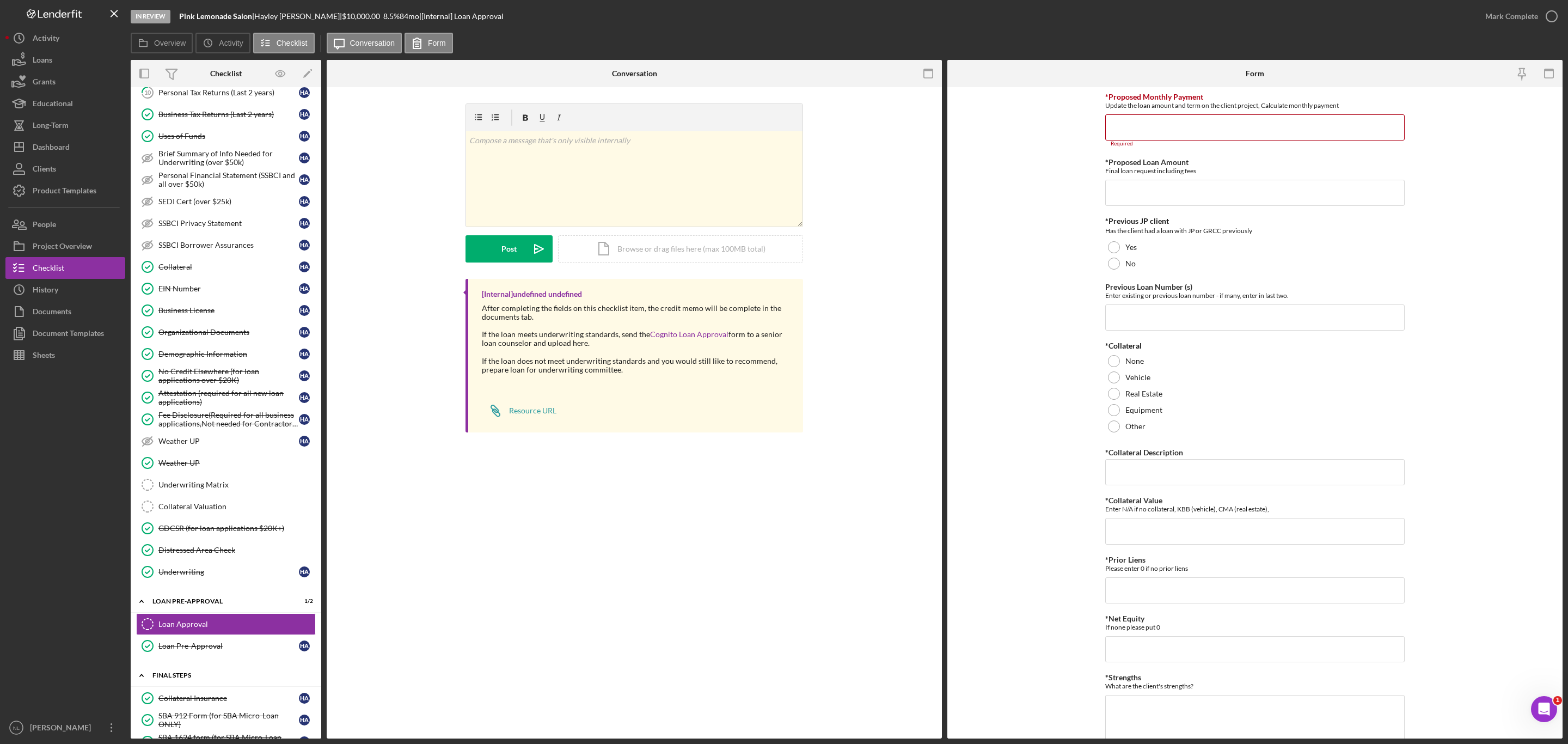
scroll to position [786, 0]
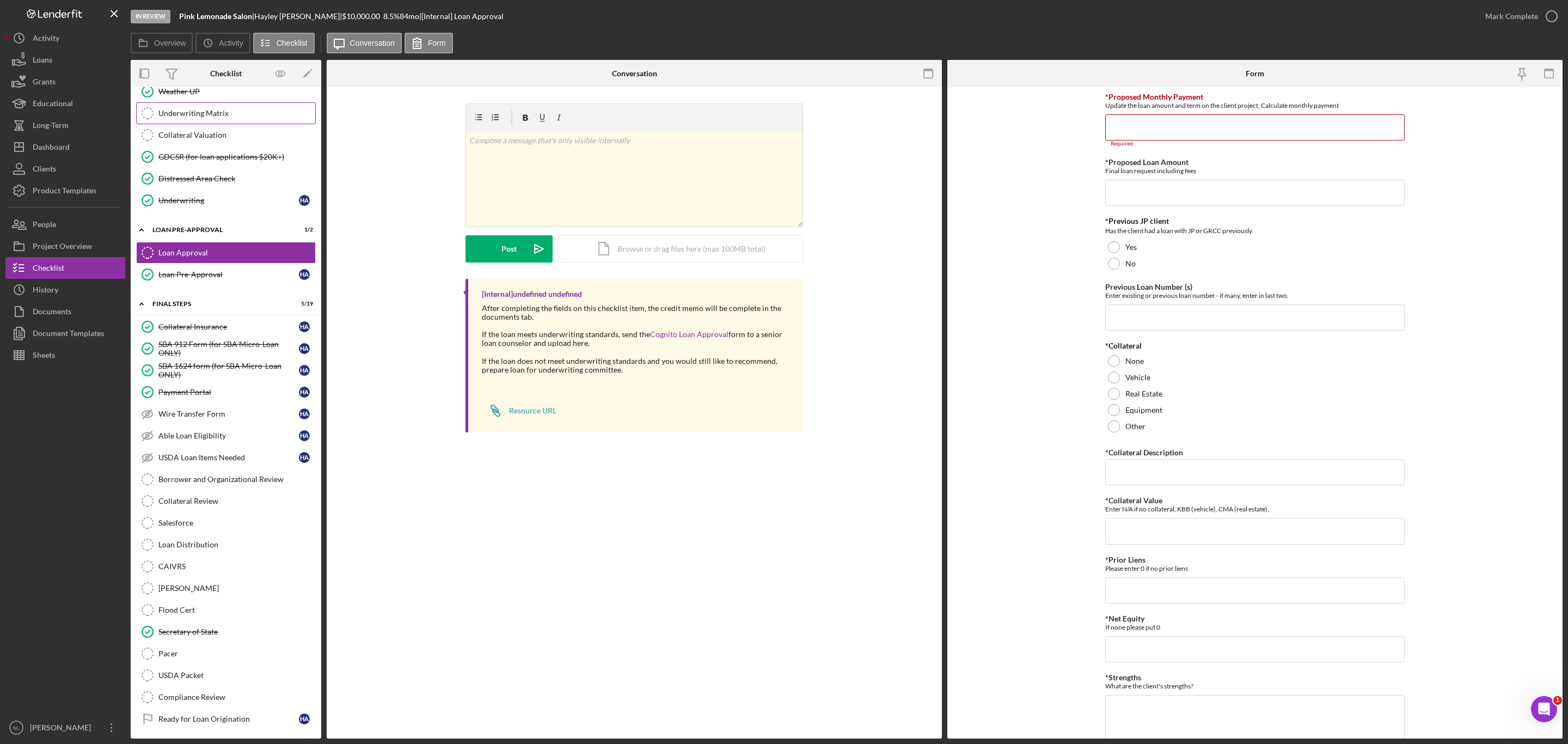
click at [218, 118] on div "Underwriting Matrix" at bounding box center [236, 113] width 157 height 9
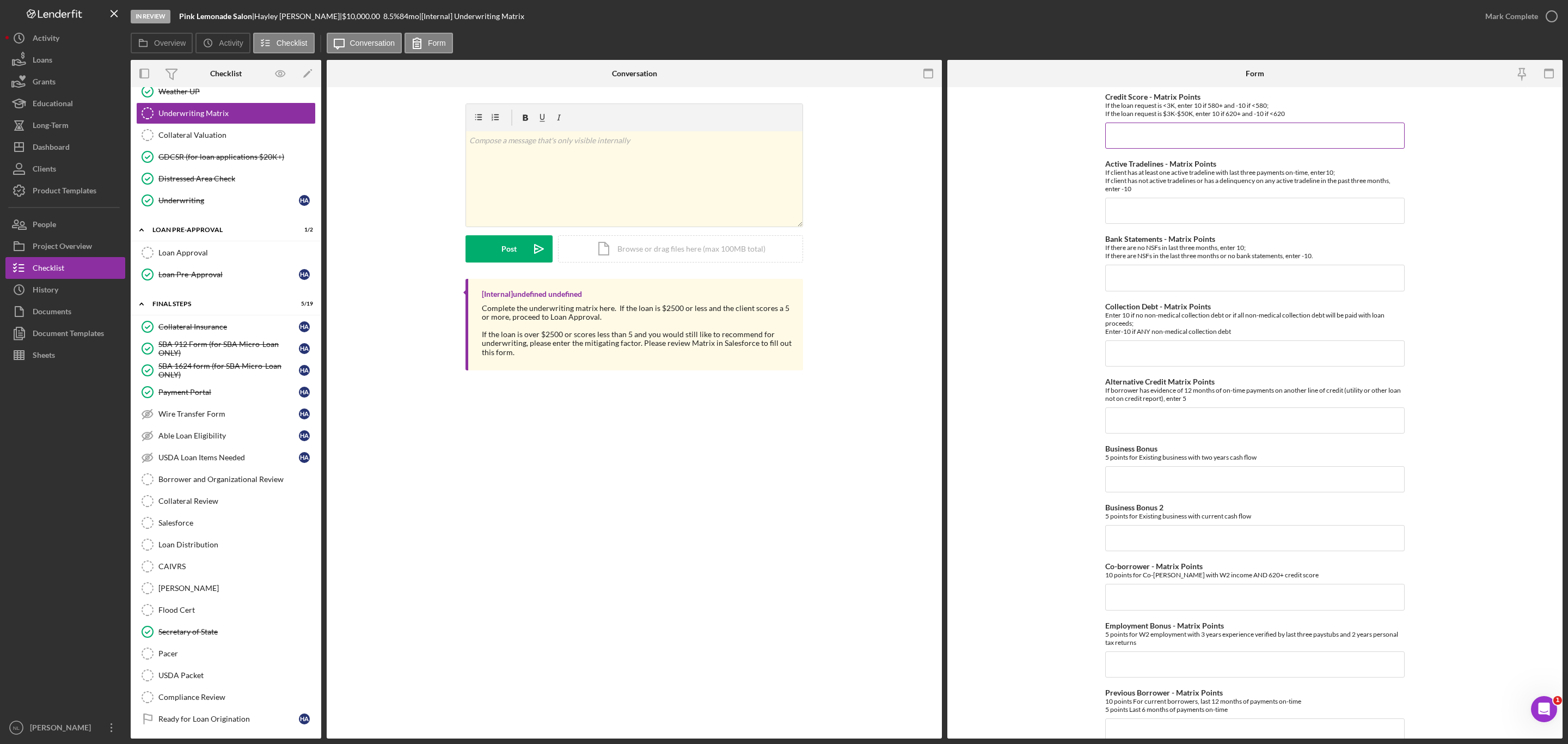
click at [1126, 141] on input "Credit Score - Matrix Points" at bounding box center [1255, 135] width 300 height 26
type input "-10"
click at [1129, 214] on input "Active Tradelines - Matrix Points" at bounding box center [1255, 211] width 300 height 26
type input "10"
click at [1147, 362] on input "Collection Debt - Matrix Points" at bounding box center [1255, 353] width 300 height 26
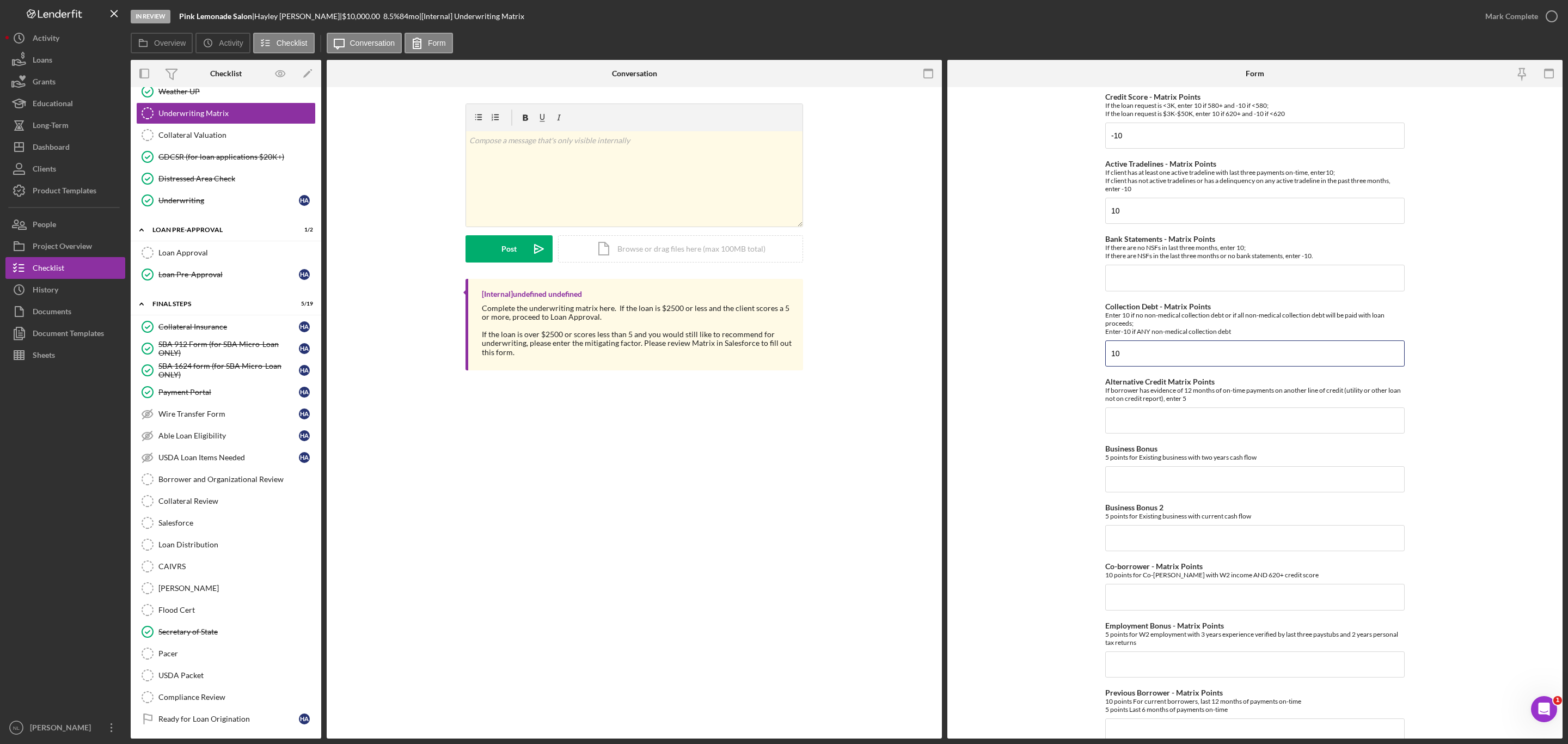
type input "10"
click at [1144, 276] on input "Bank Statements - Matrix Points" at bounding box center [1255, 278] width 300 height 26
type input "10"
click at [1150, 218] on input "10" at bounding box center [1255, 211] width 300 height 26
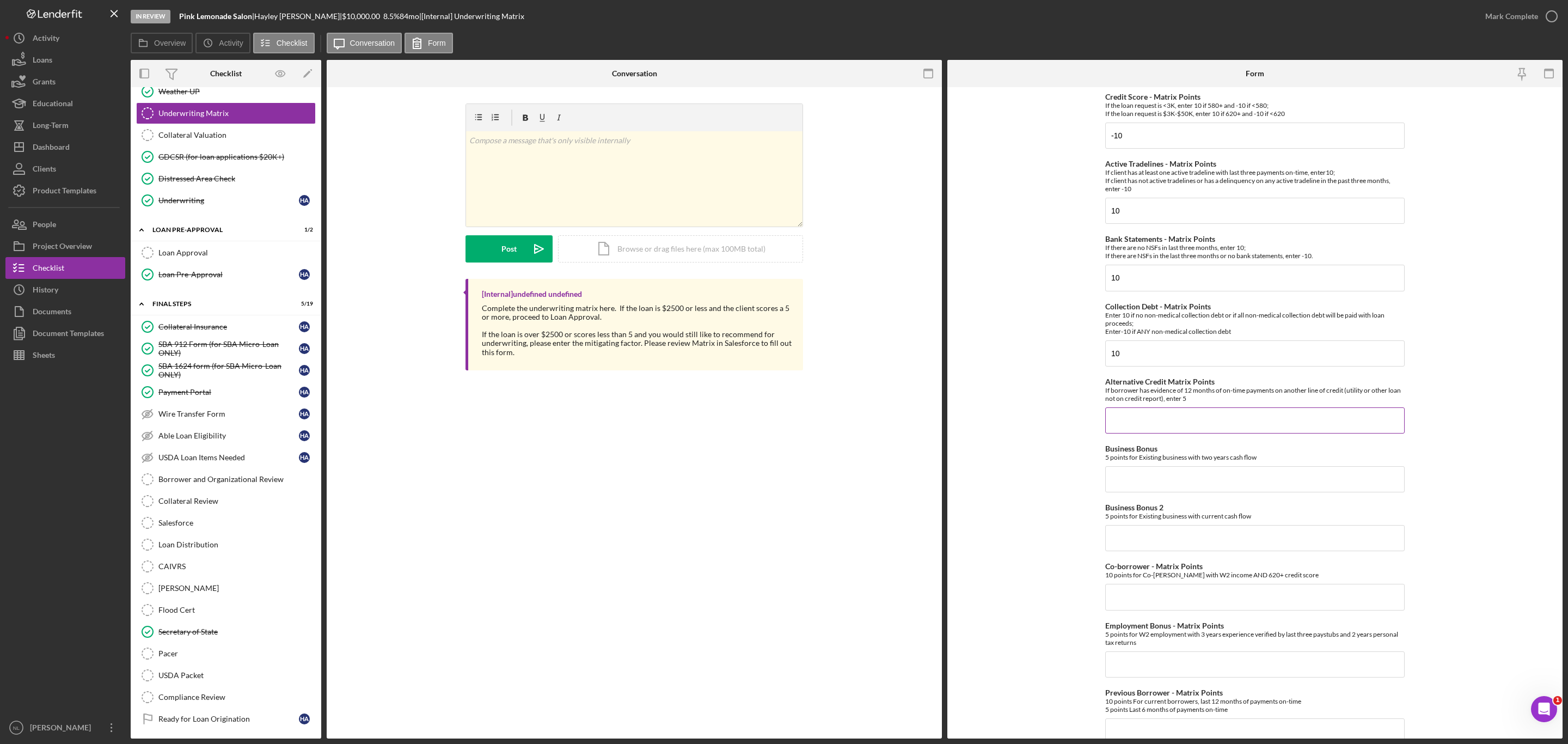
click at [1129, 418] on input "Alternative Credit Matrix Points" at bounding box center [1255, 420] width 300 height 26
type input "0"
click at [1121, 471] on input "Business Bonus" at bounding box center [1255, 479] width 300 height 26
type input "0"
click at [1119, 546] on input "Business Bonus 2" at bounding box center [1255, 538] width 300 height 26
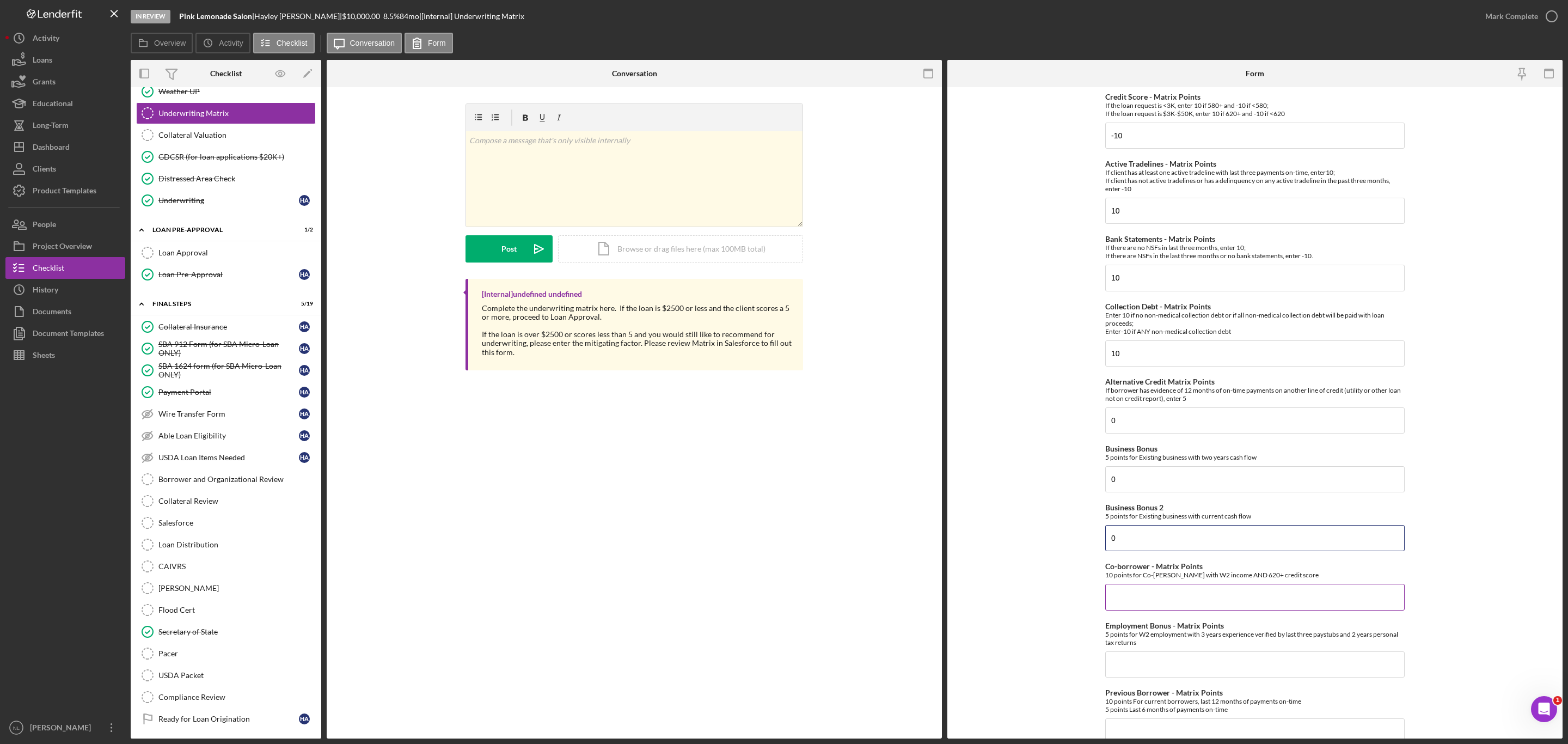
type input "0"
click at [1121, 579] on div "10 points for Co-[PERSON_NAME] with W2 income AND 620+ credit score" at bounding box center [1255, 574] width 300 height 8
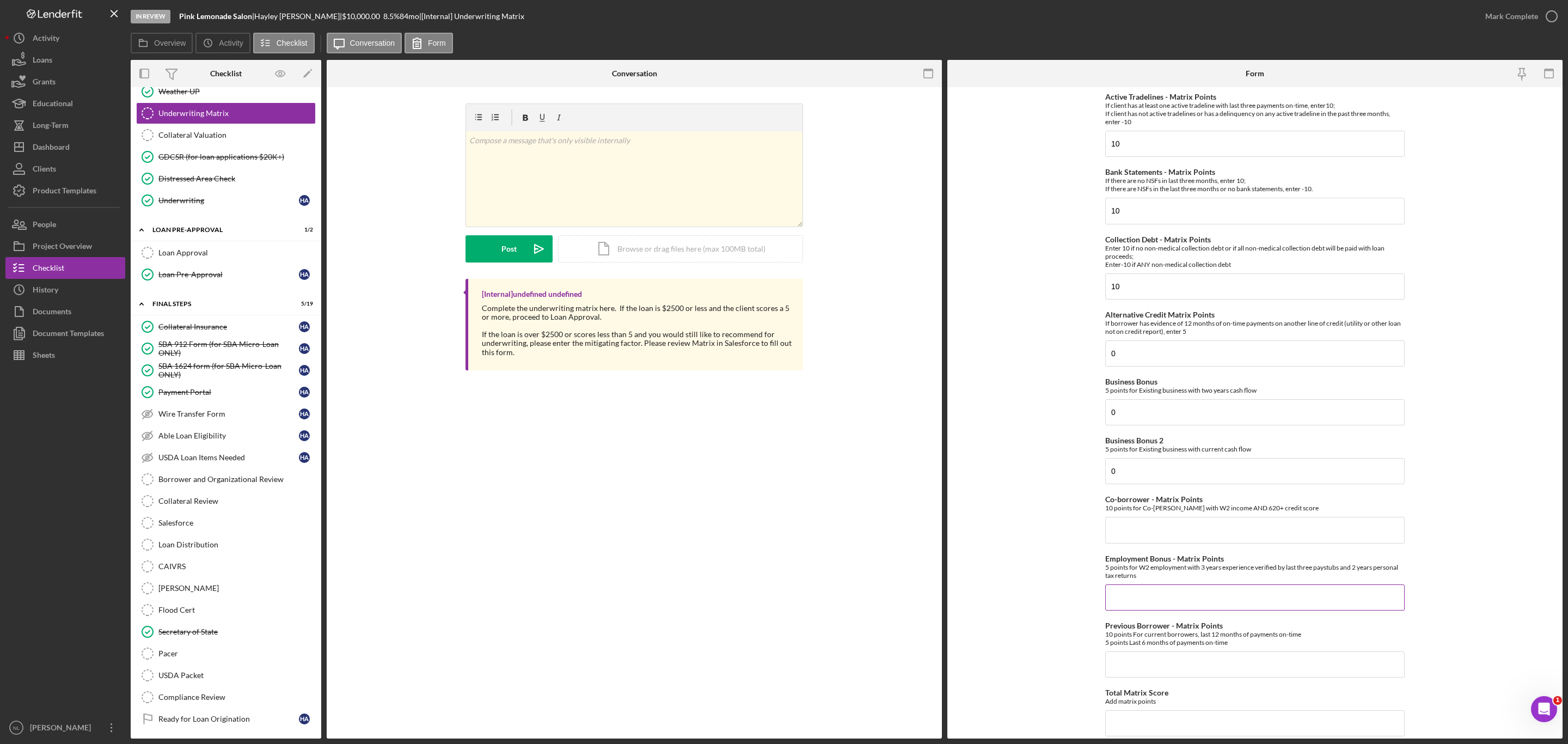
click at [1142, 600] on input "Employment Bonus - Matrix Points" at bounding box center [1255, 597] width 300 height 26
type input "0"
click at [1126, 543] on input "Co-borrower - Matrix Points" at bounding box center [1255, 530] width 300 height 26
type input "0"
click at [1139, 667] on input "Previous Borrower - Matrix Points" at bounding box center [1255, 664] width 300 height 26
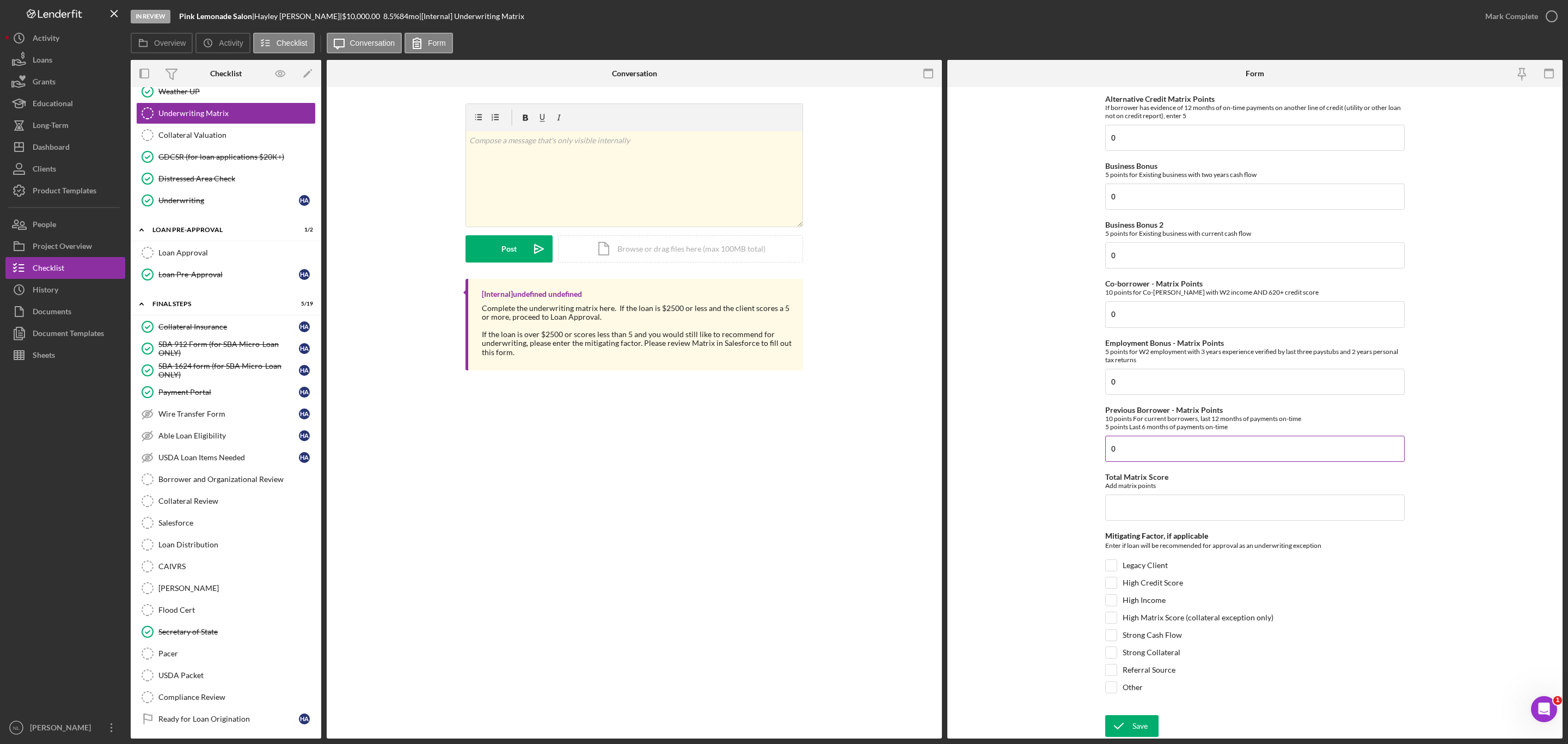
scroll to position [0, 0]
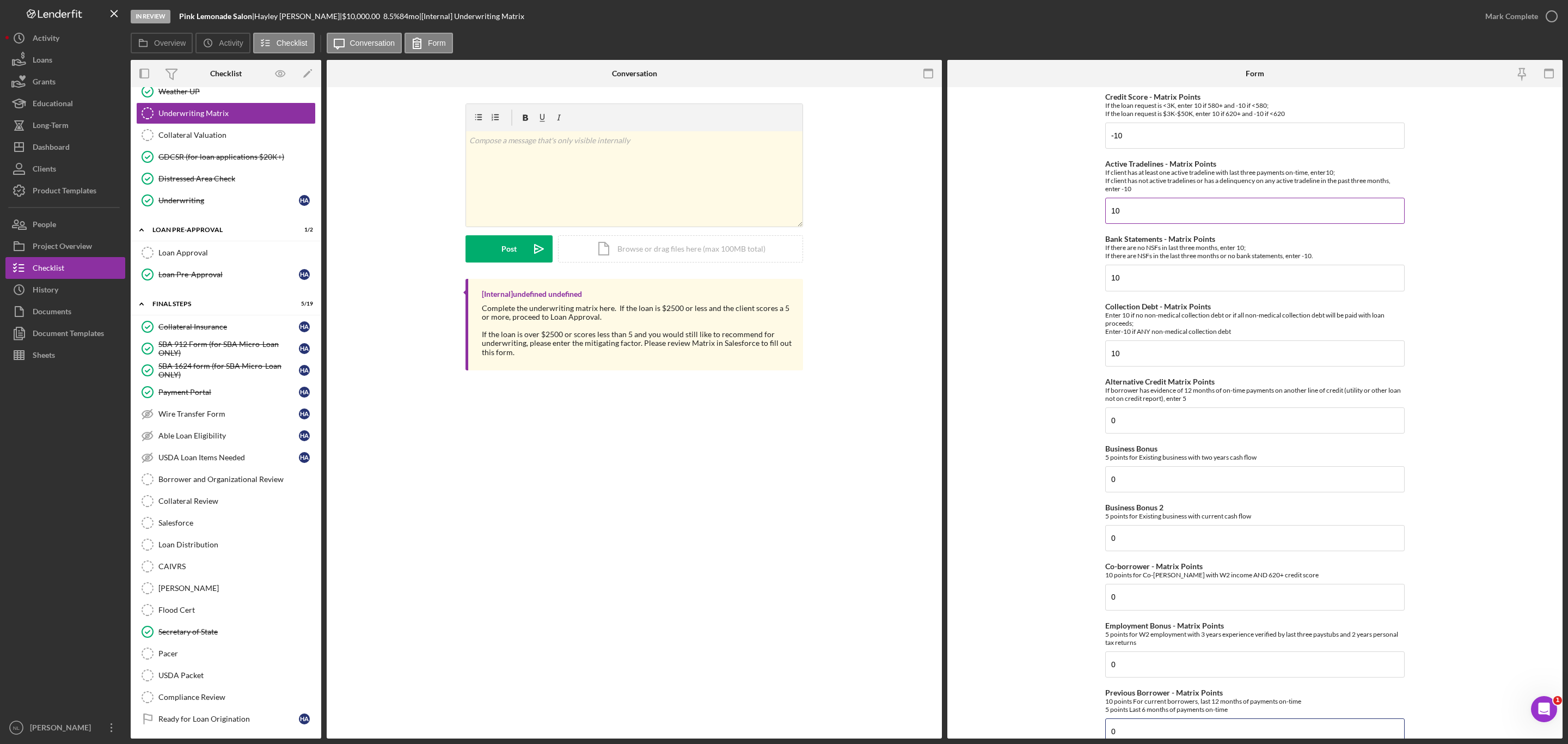
type input "0"
click at [1164, 224] on input "10" at bounding box center [1255, 211] width 300 height 26
click at [1164, 224] on input "-10" at bounding box center [1255, 211] width 300 height 26
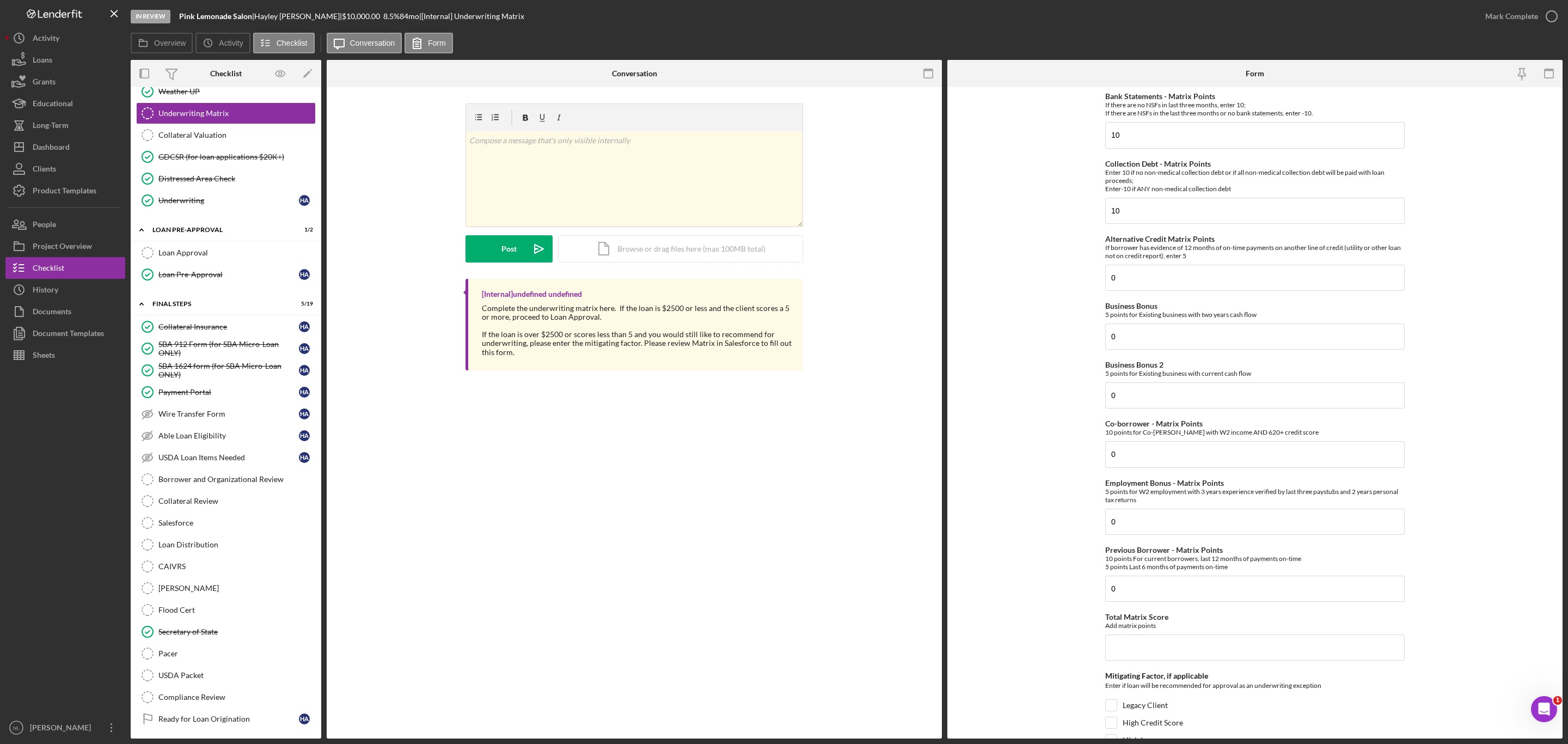
scroll to position [292, 0]
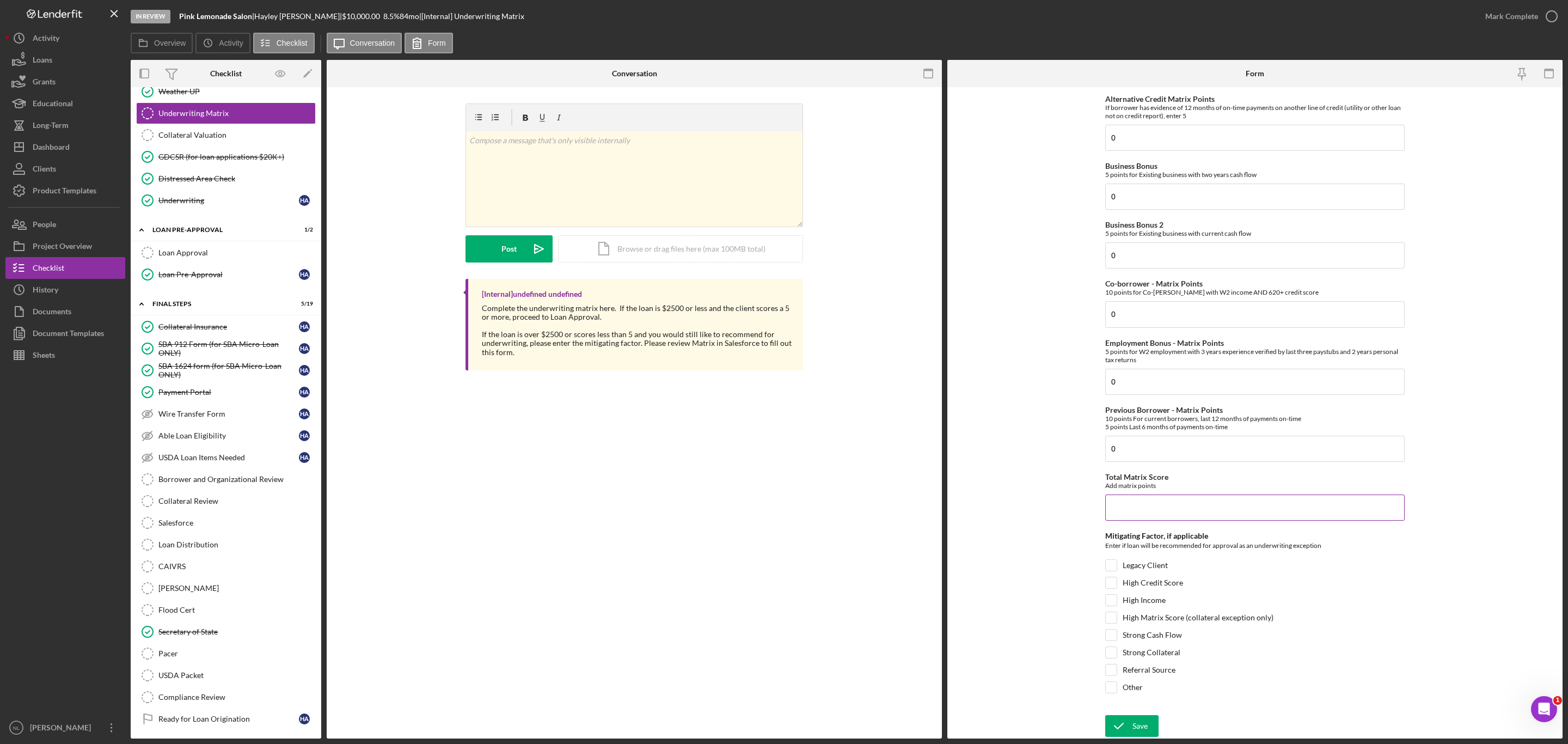
type input "-10"
click at [1173, 498] on input "Total Matrix Score" at bounding box center [1255, 507] width 300 height 26
type input "0"
click at [1112, 659] on div "Strong Collateral" at bounding box center [1255, 655] width 300 height 17
click at [1112, 670] on input "Referral Source" at bounding box center [1112, 670] width 11 height 11
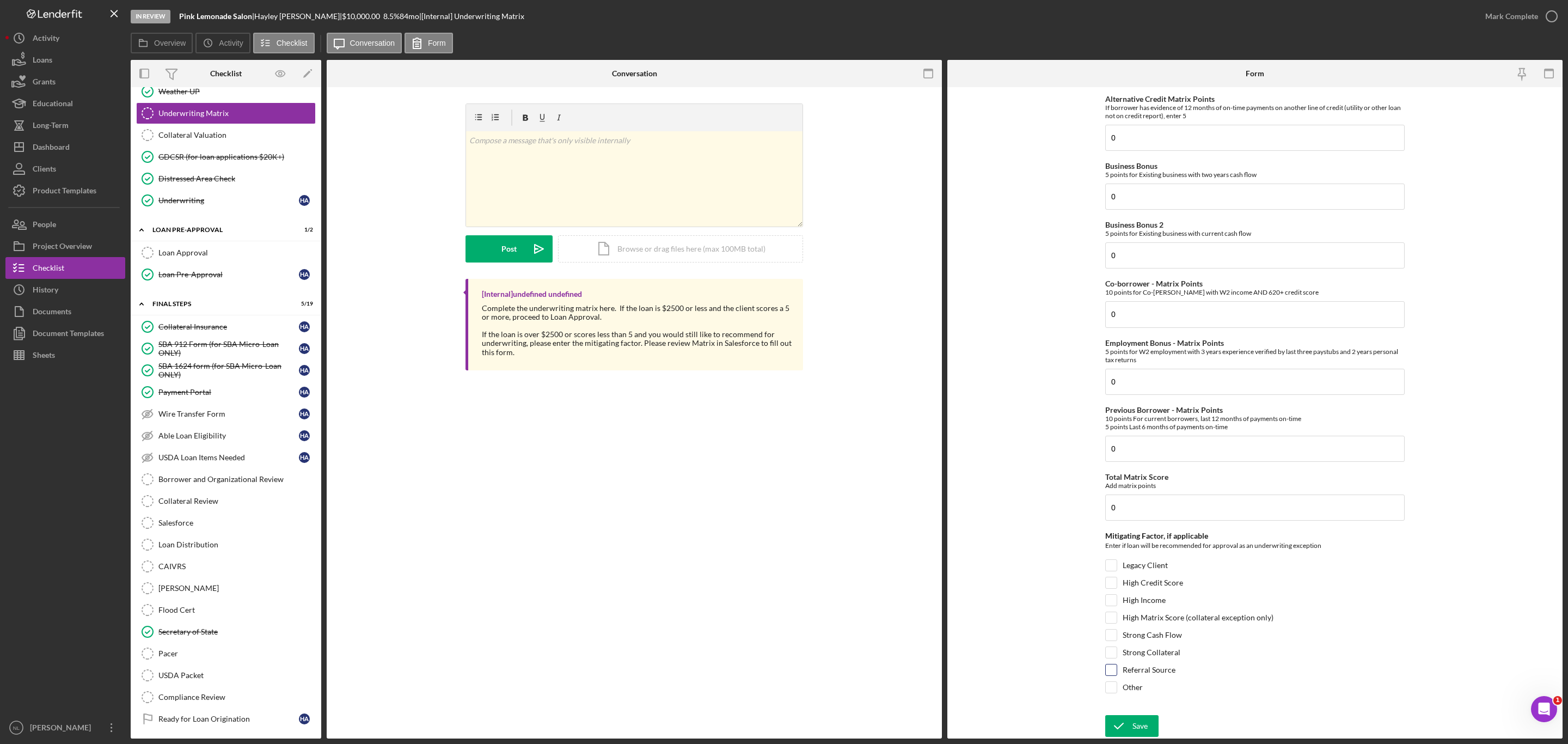
checkbox input "true"
click at [1136, 731] on div "Save" at bounding box center [1140, 726] width 15 height 22
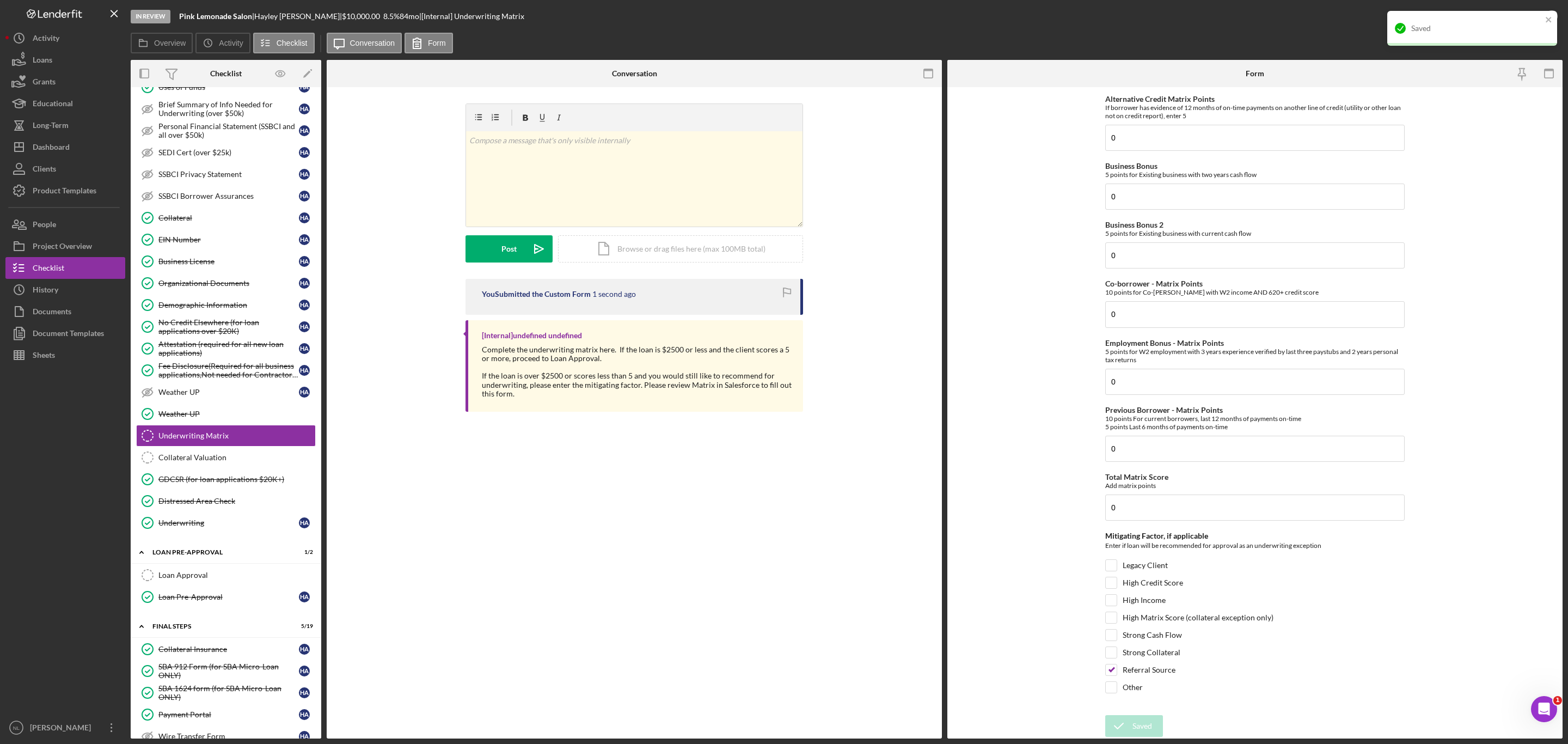
scroll to position [443, 0]
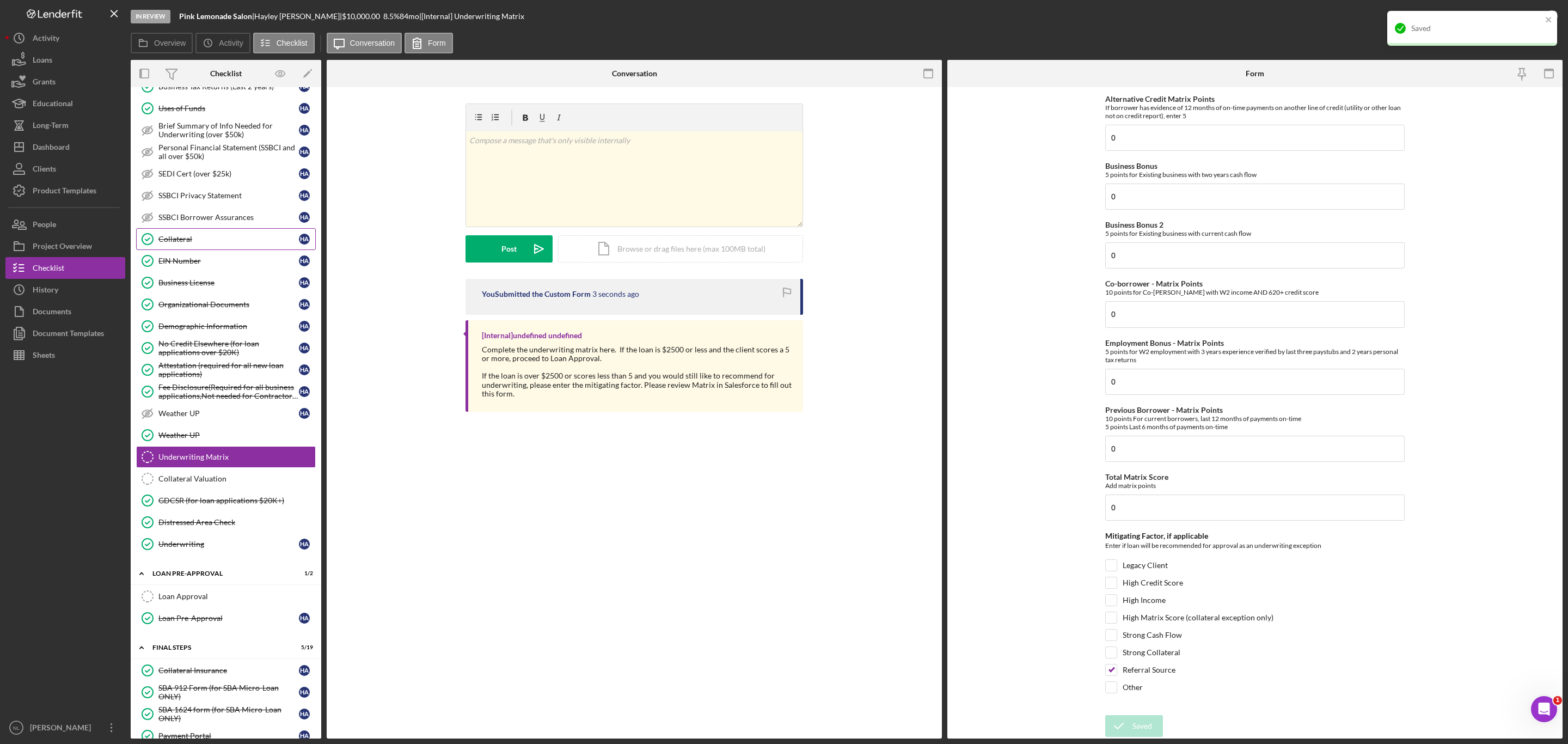
click at [177, 243] on div "Collateral" at bounding box center [228, 239] width 141 height 9
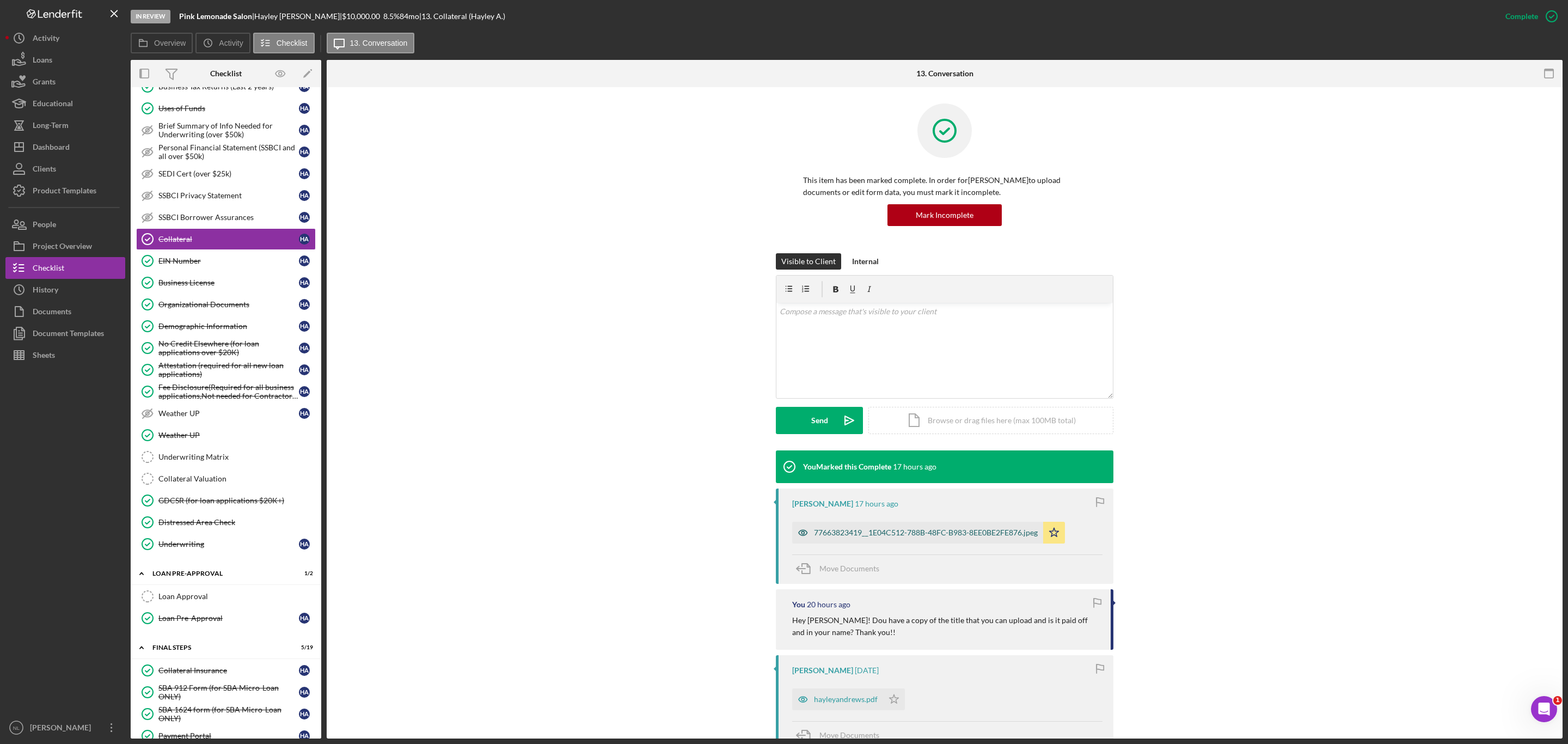
click at [883, 535] on div "77663823419__1E04C512-788B-48FC-B983-8EE0BE2FE876.jpeg" at bounding box center [926, 533] width 224 height 9
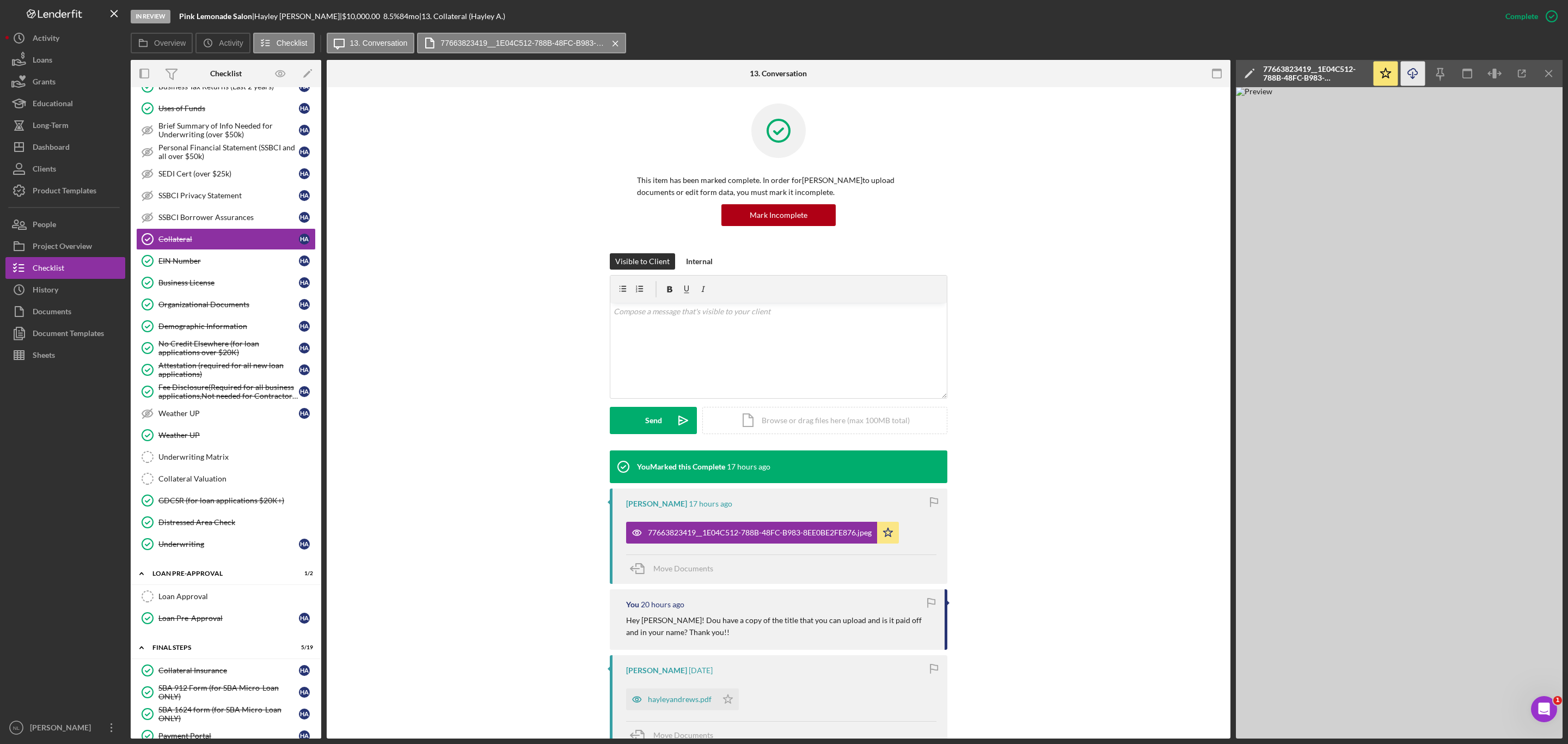
click at [1405, 77] on icon "Icon/Download" at bounding box center [1413, 74] width 25 height 25
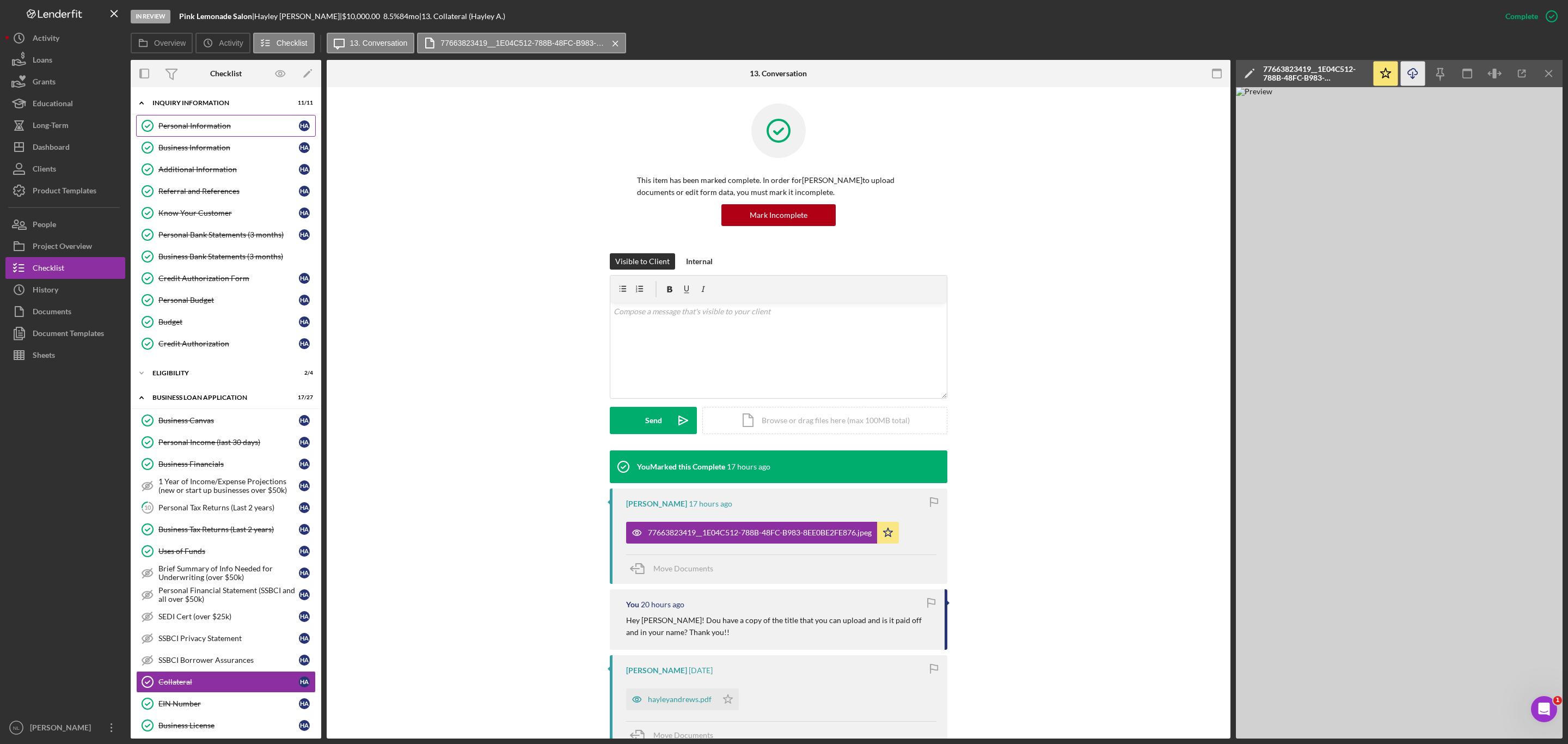
click at [229, 129] on div "Personal Information" at bounding box center [228, 126] width 141 height 9
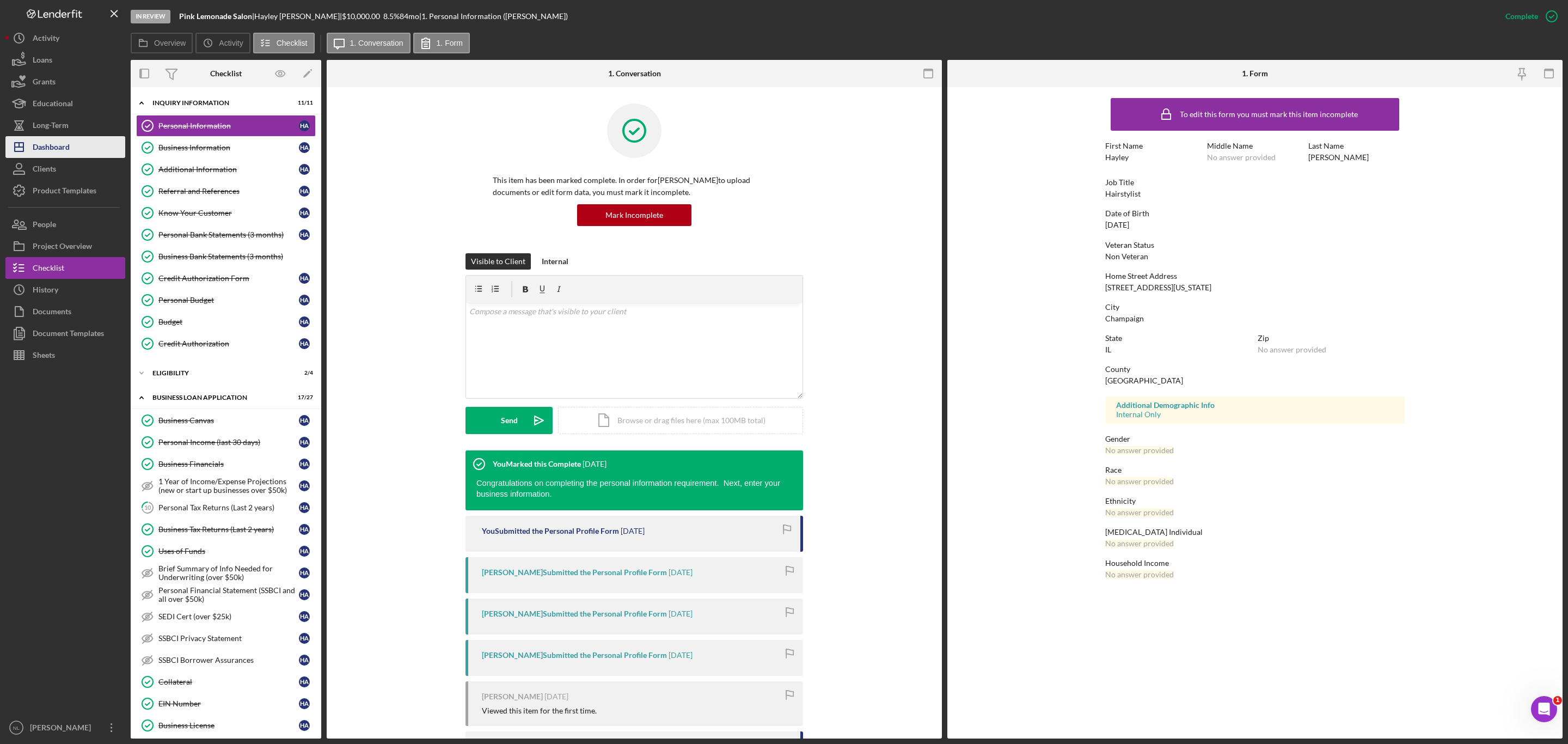
click at [50, 143] on div "Dashboard" at bounding box center [51, 149] width 37 height 25
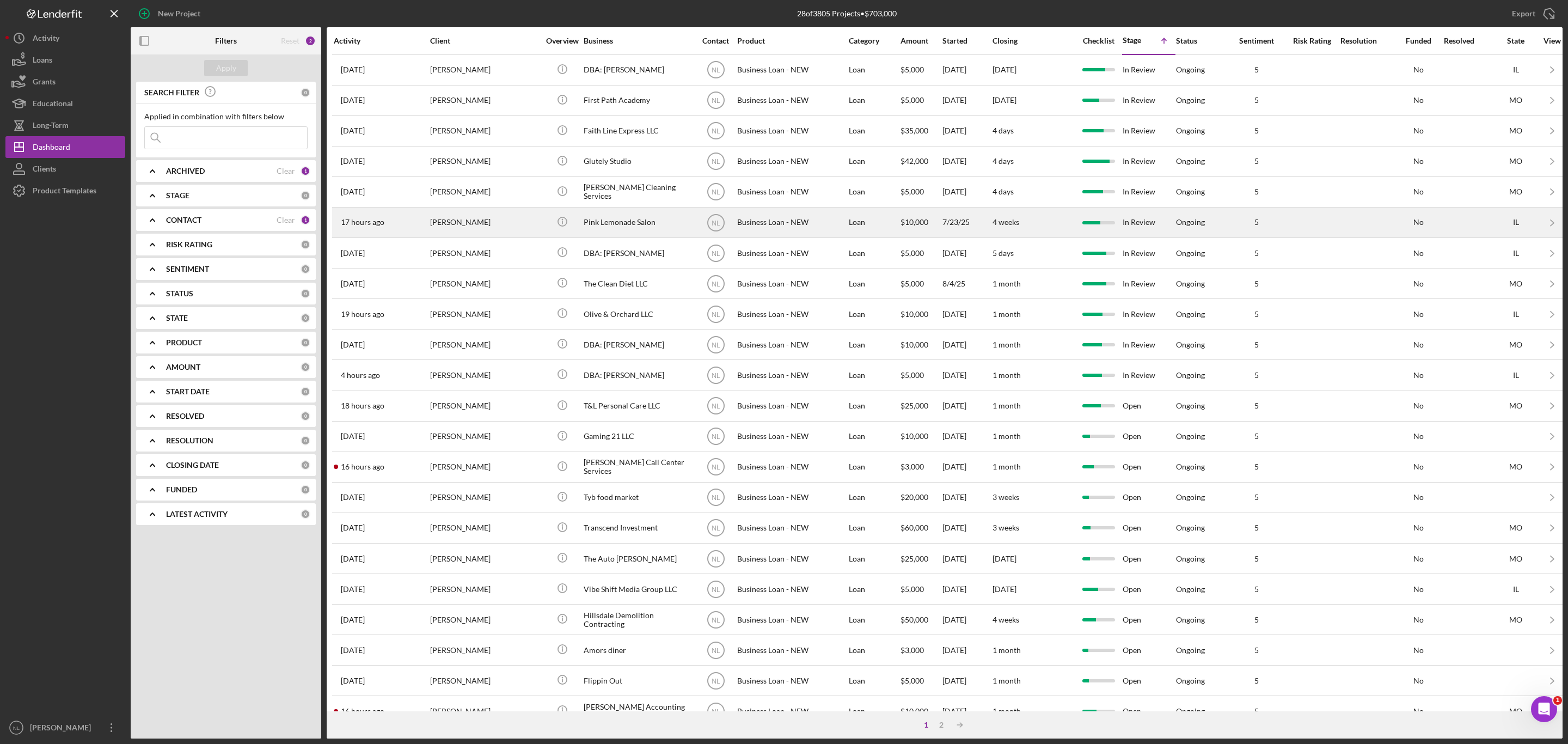
click at [451, 234] on div "[PERSON_NAME]" at bounding box center [484, 222] width 109 height 29
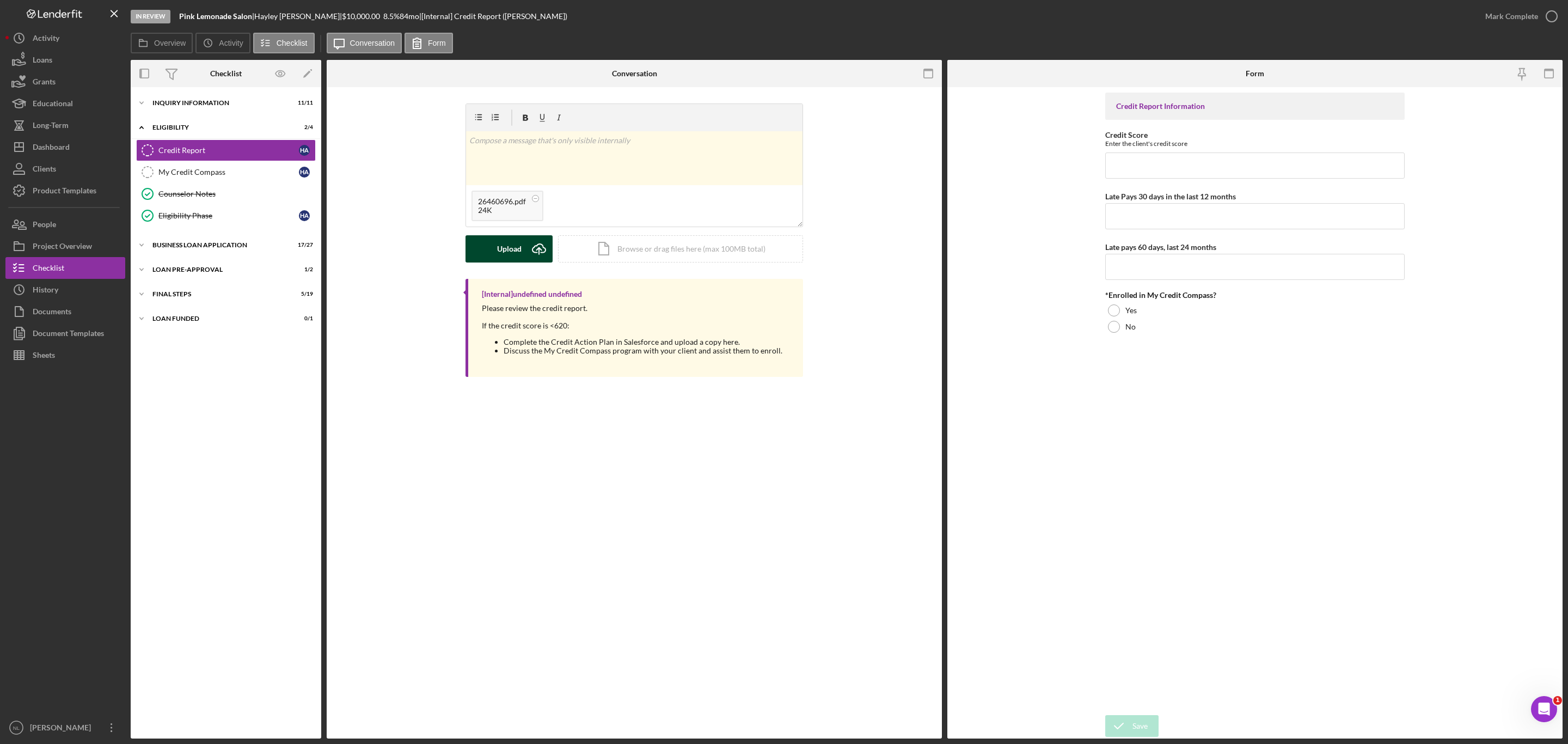
click at [523, 252] on button "Upload Icon/Upload" at bounding box center [509, 249] width 87 height 27
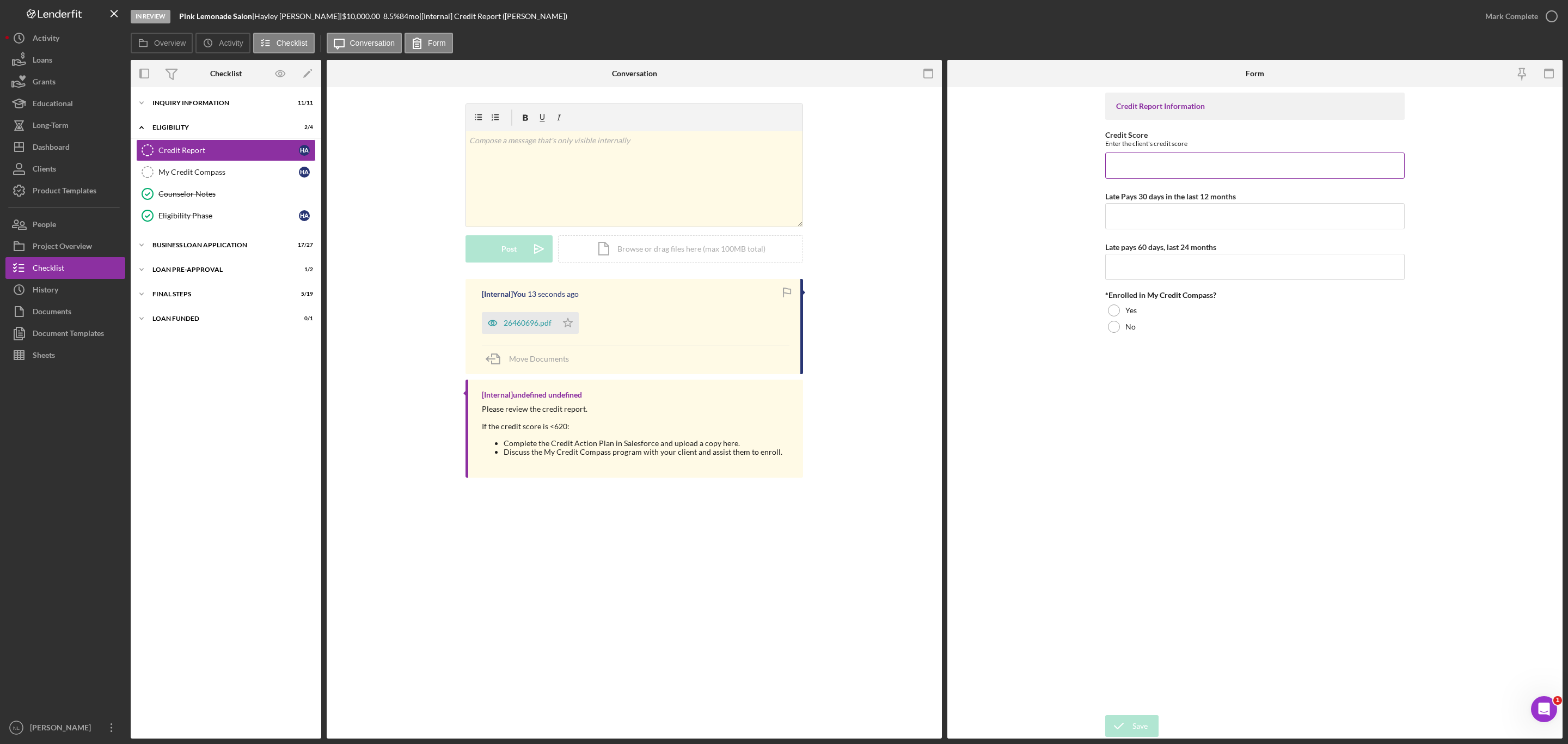
click at [1158, 167] on input "Credit Score" at bounding box center [1255, 165] width 300 height 26
type input "0"
click at [1136, 224] on input "Late Pays 30 days in the last 12 months" at bounding box center [1255, 216] width 300 height 26
type input "0"
click at [1131, 265] on input "Late pays 60 days, last 24 months" at bounding box center [1255, 267] width 300 height 26
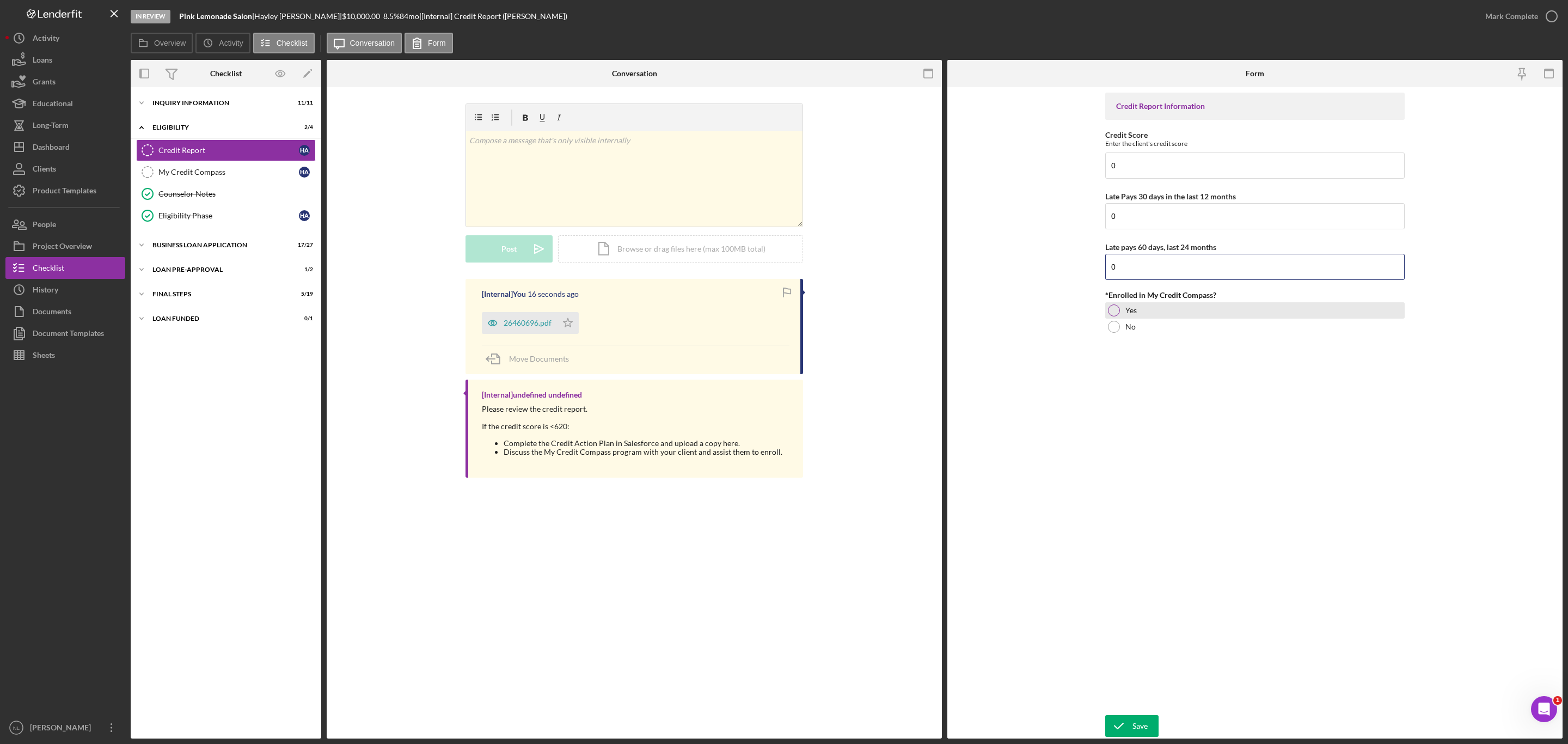
type input "0"
click at [1114, 308] on div at bounding box center [1114, 311] width 12 height 12
click at [568, 320] on polygon "button" at bounding box center [568, 323] width 9 height 9
click at [1134, 729] on div "Save" at bounding box center [1140, 726] width 15 height 22
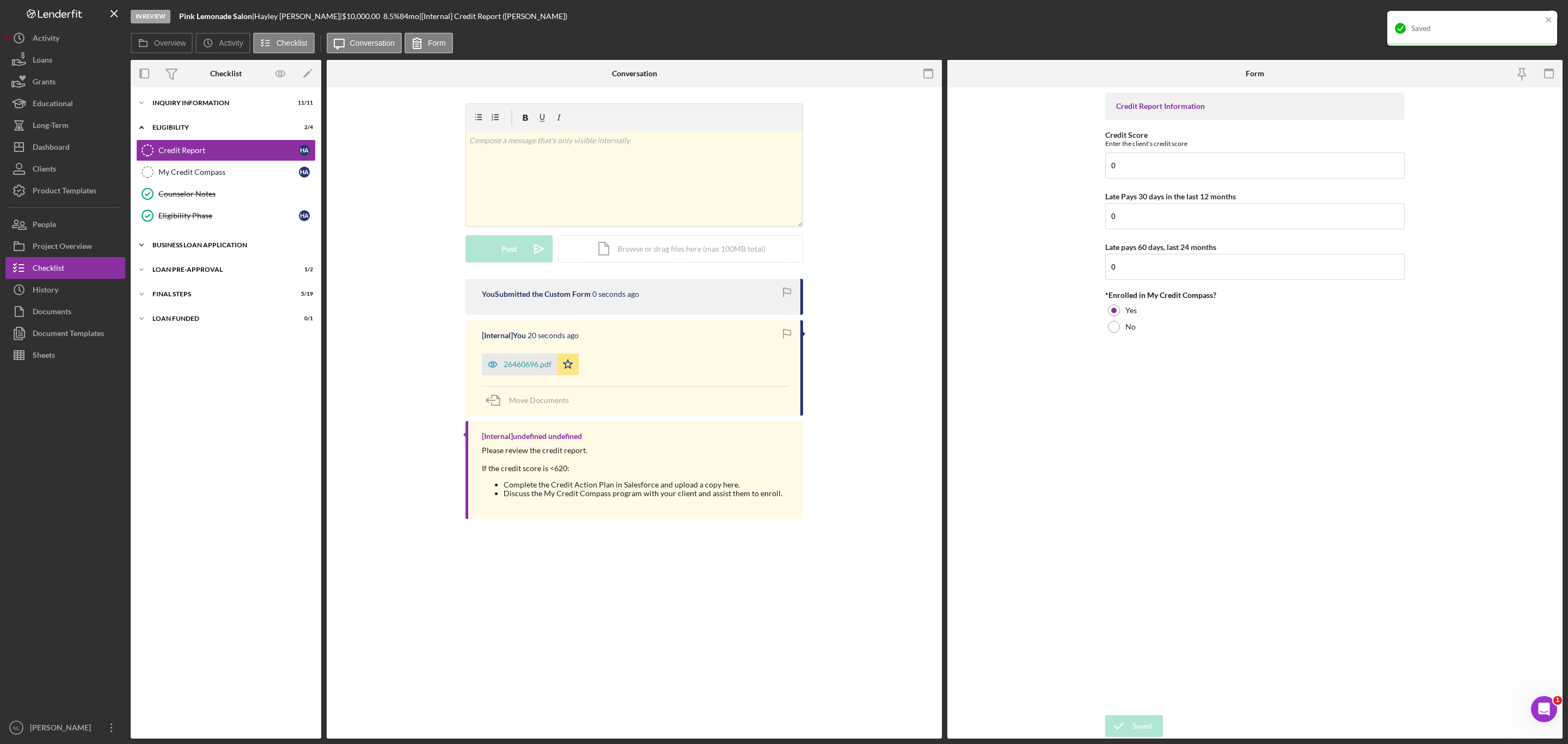
click at [209, 239] on div "Icon/Expander BUSINESS LOAN APPLICATION 17 / 27" at bounding box center [226, 245] width 190 height 22
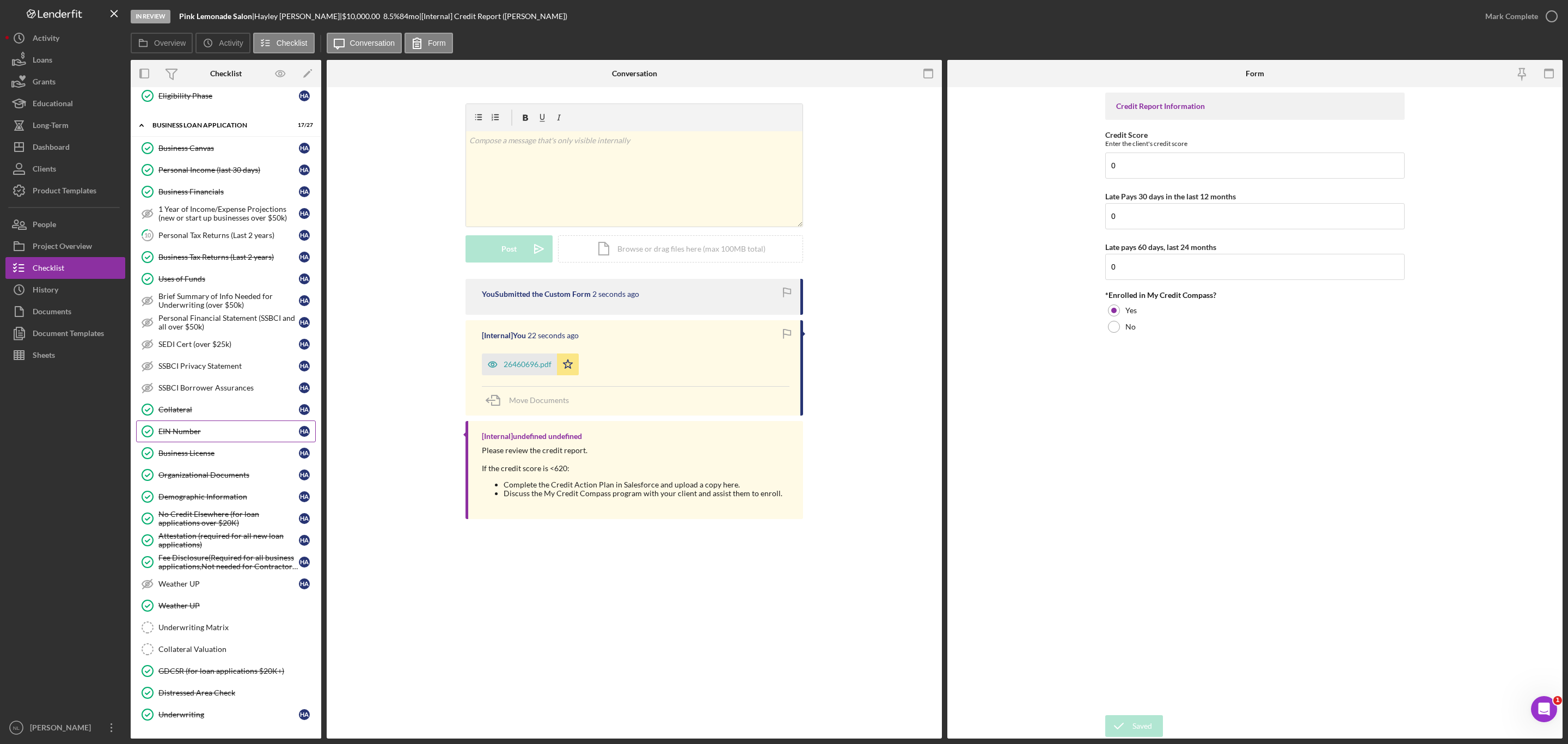
scroll to position [208, 0]
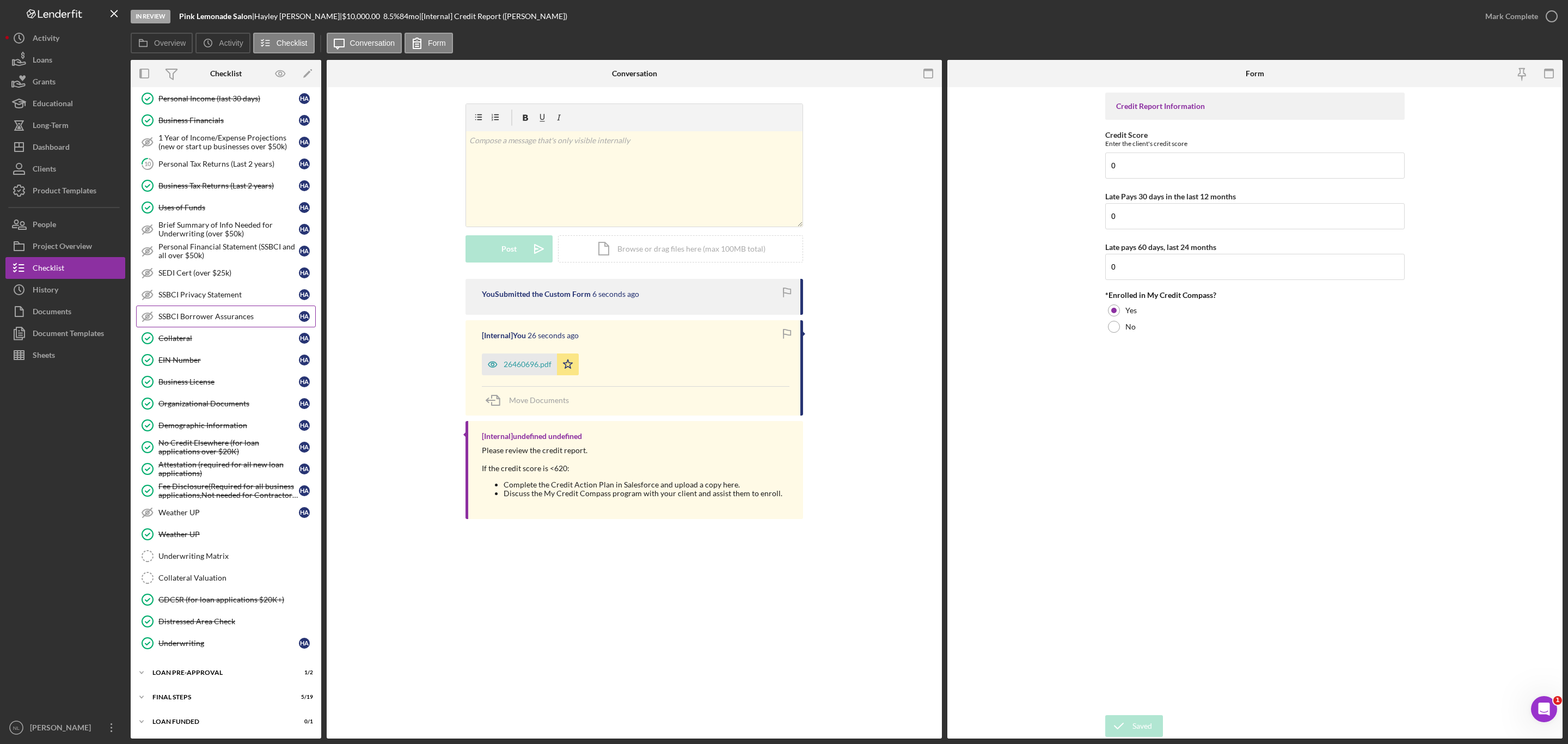
click at [208, 319] on link "SSBCI Borrower Assurances SSBCI Borrower Assurances H A" at bounding box center [226, 316] width 180 height 22
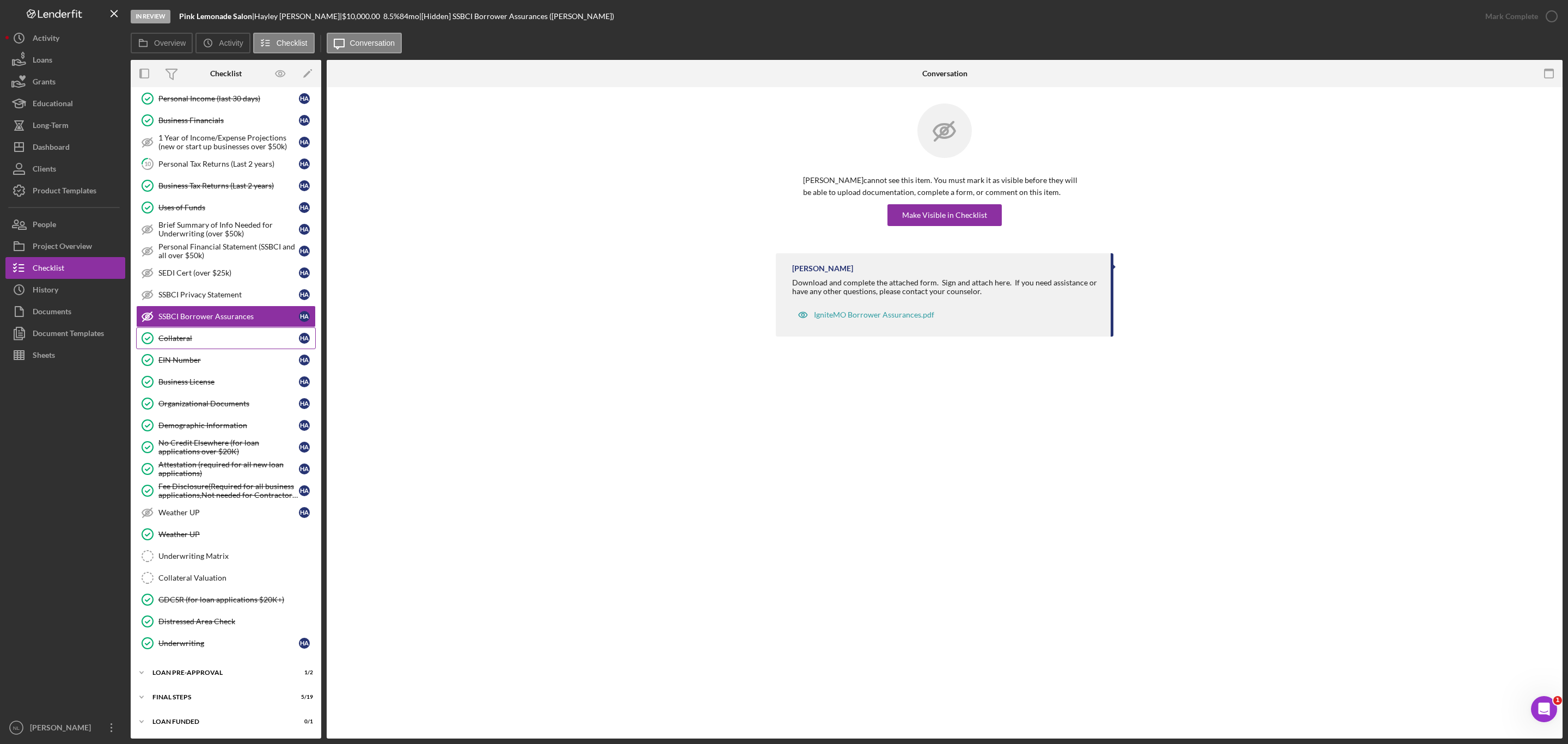
click at [206, 327] on link "Collateral Collateral H A" at bounding box center [226, 338] width 180 height 22
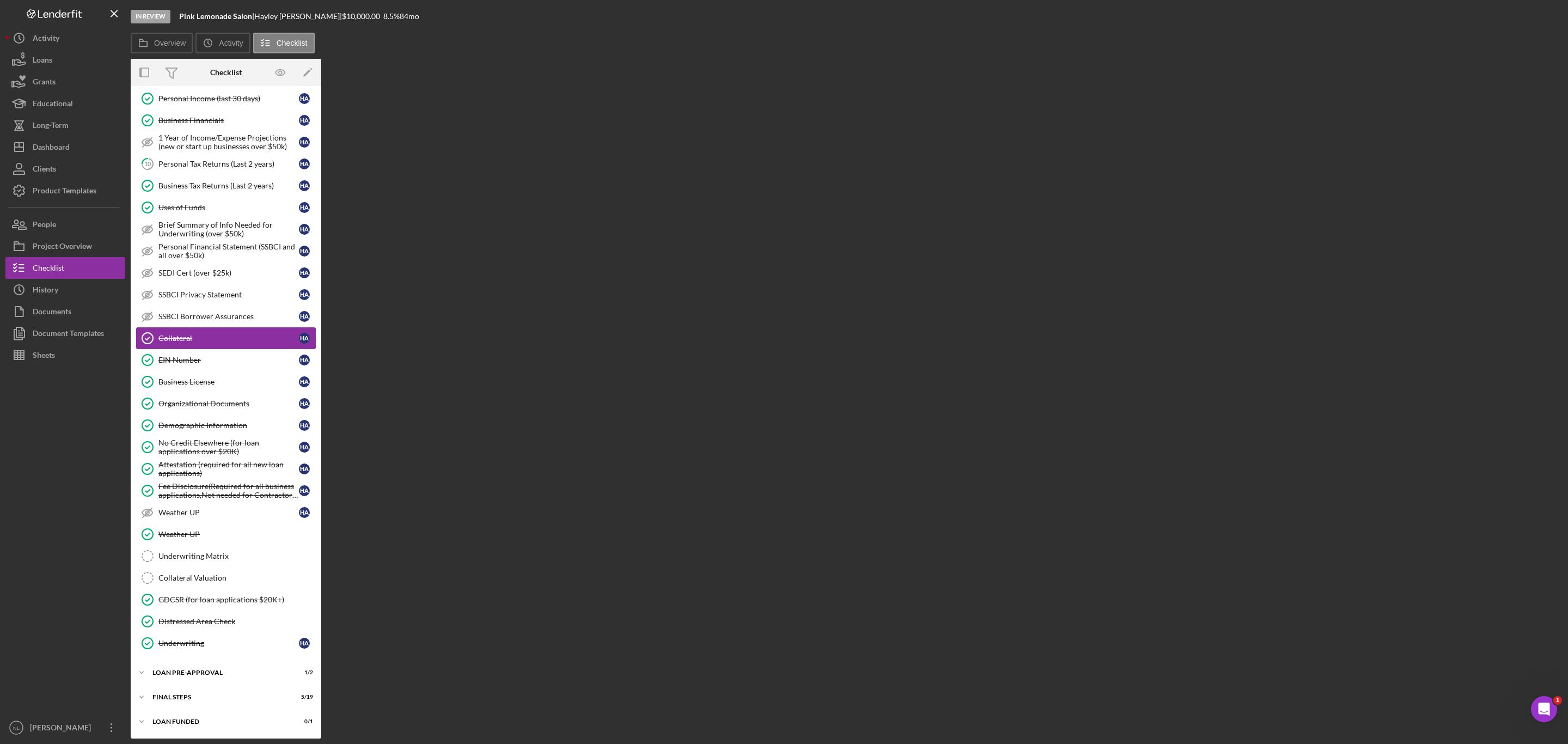
scroll to position [208, 0]
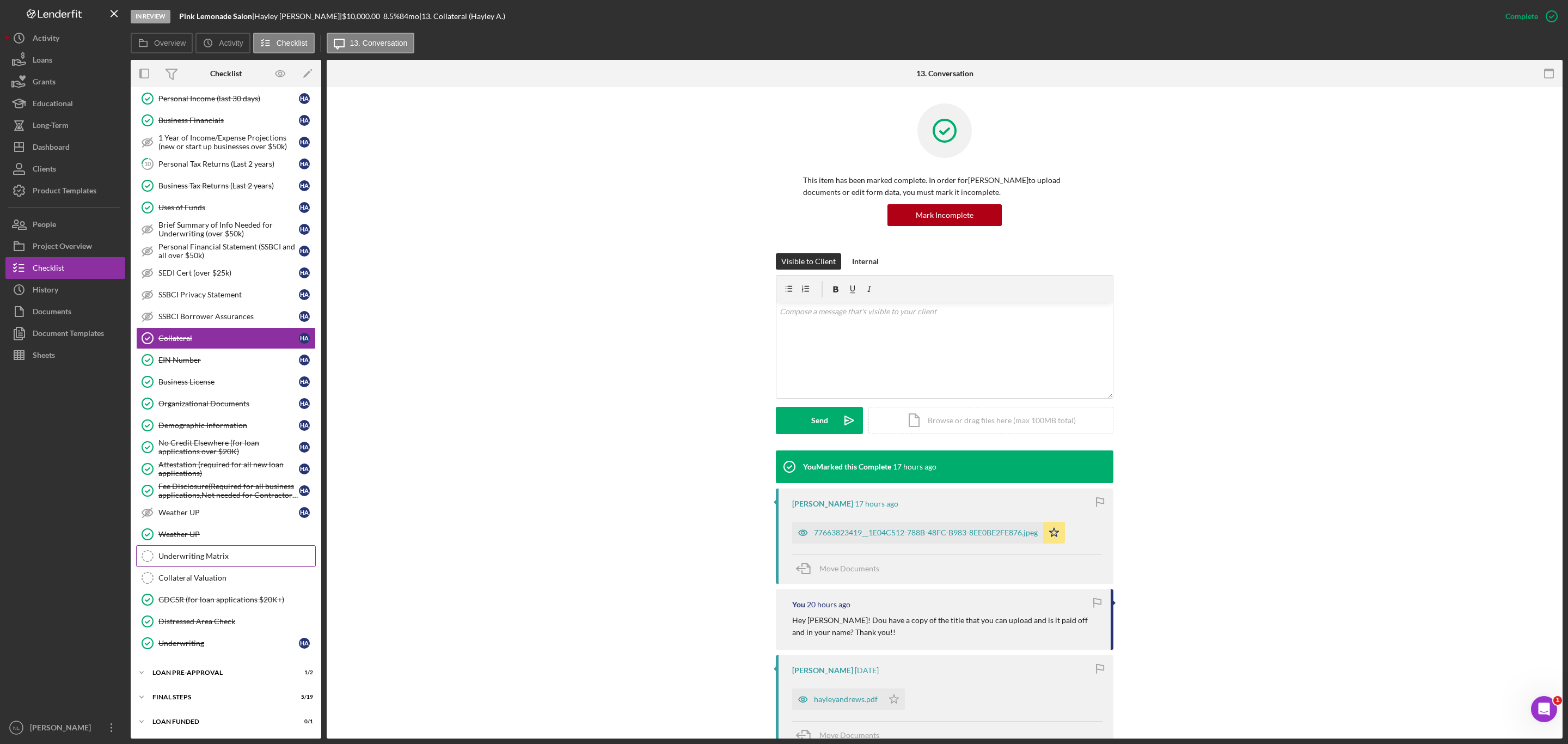
click at [248, 552] on div "Underwriting Matrix" at bounding box center [236, 556] width 157 height 9
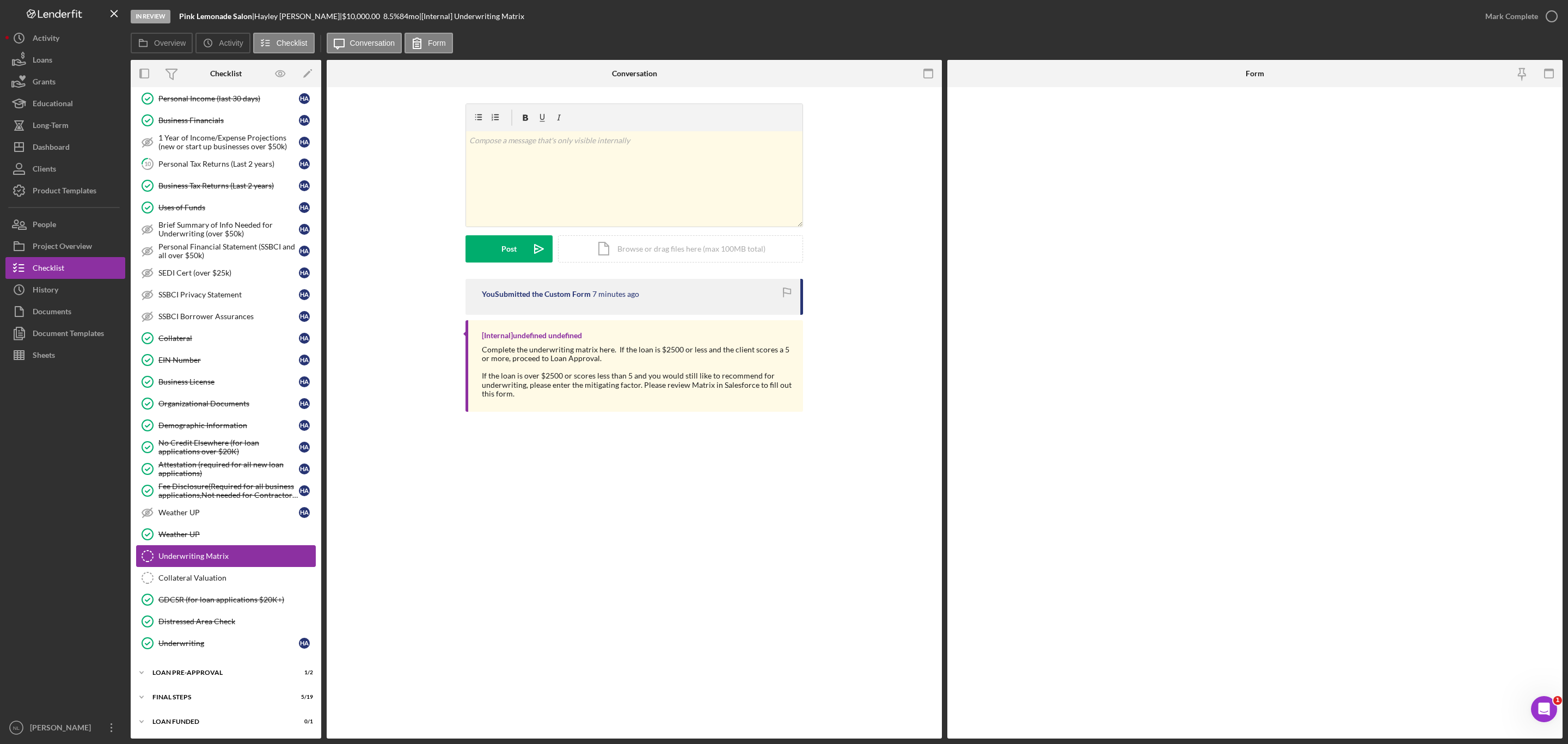
scroll to position [208, 0]
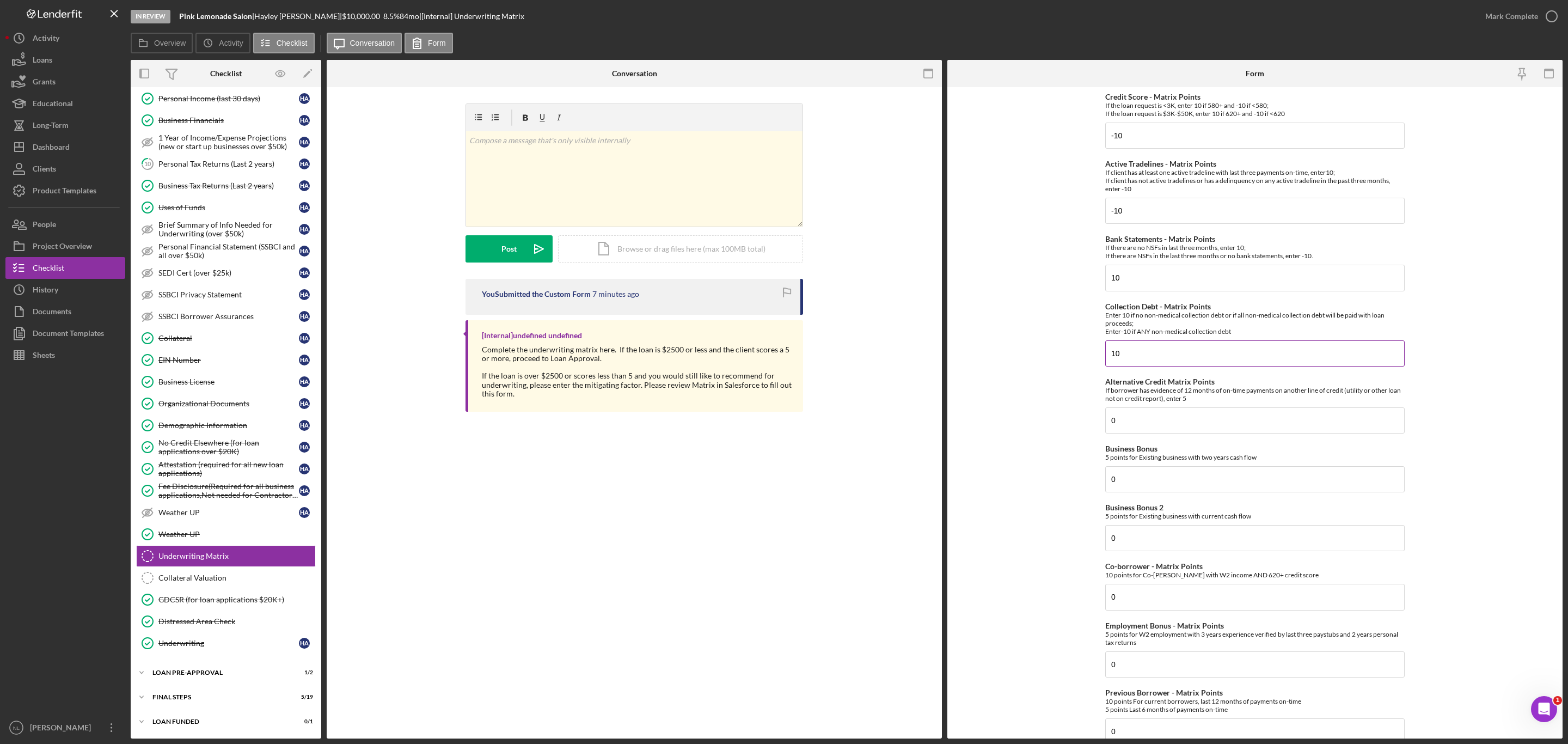
click at [1129, 353] on input "10" at bounding box center [1255, 353] width 300 height 26
click at [1129, 353] on input "-10" at bounding box center [1255, 353] width 300 height 26
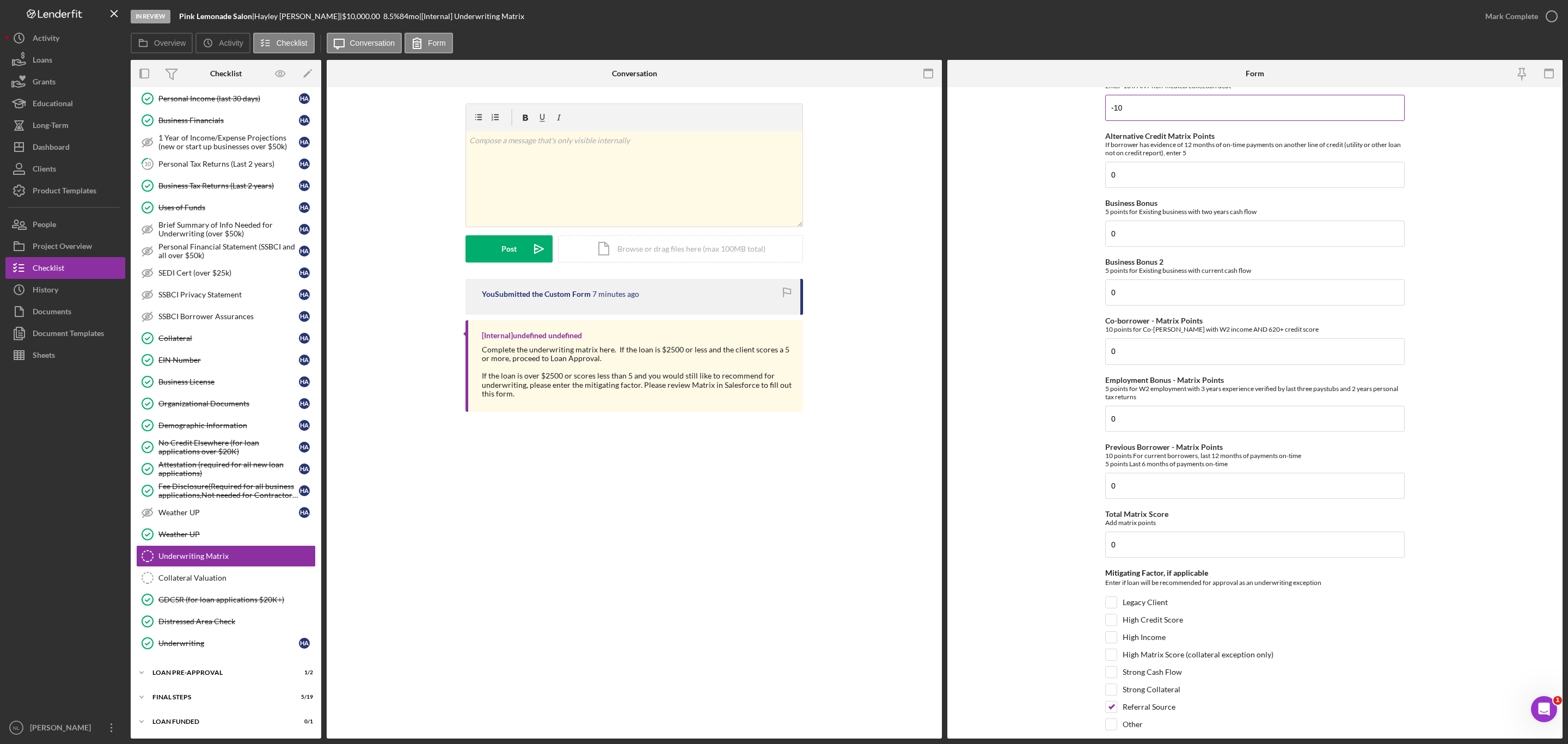
scroll to position [276, 0]
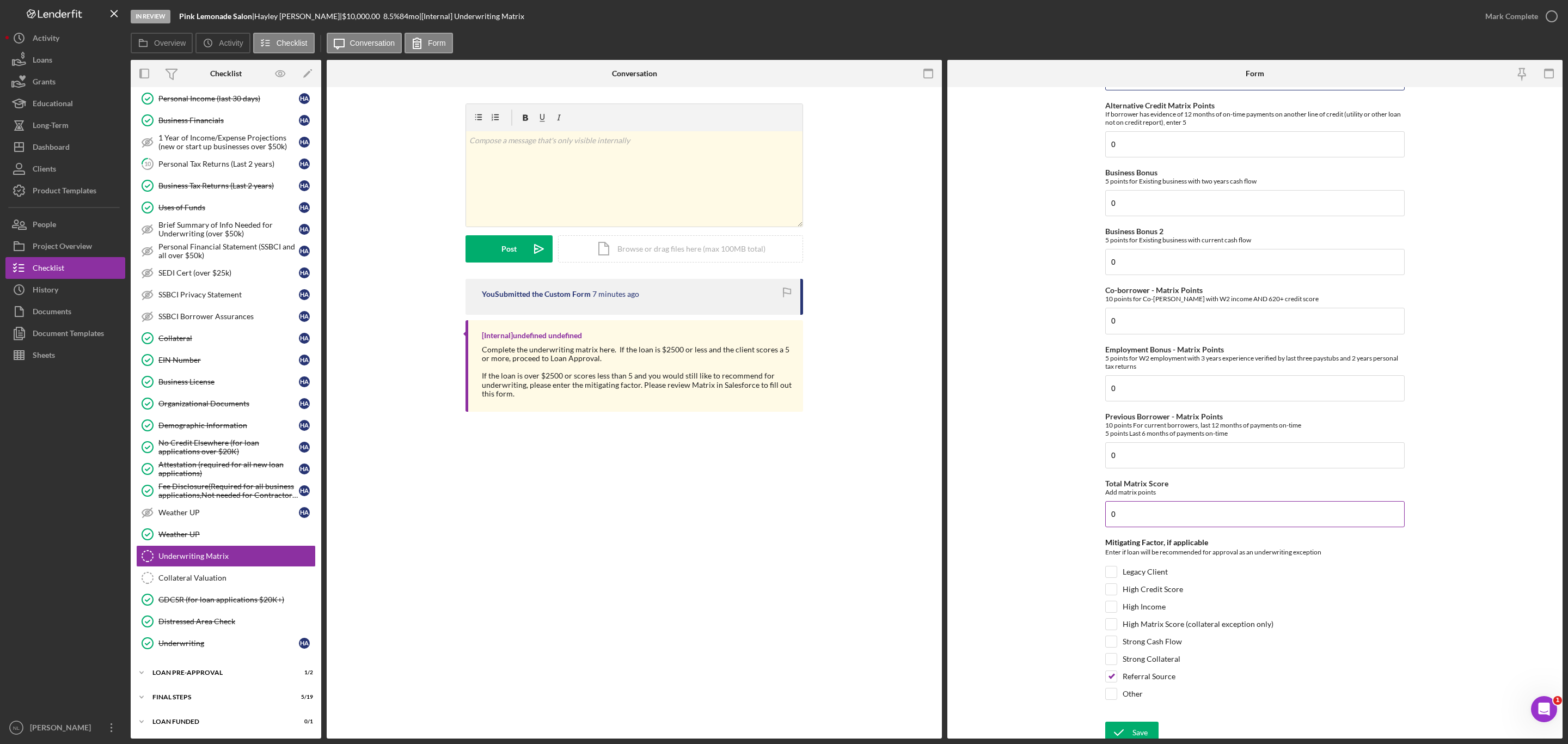
type input "-10"
click at [1139, 511] on input "0" at bounding box center [1255, 514] width 300 height 26
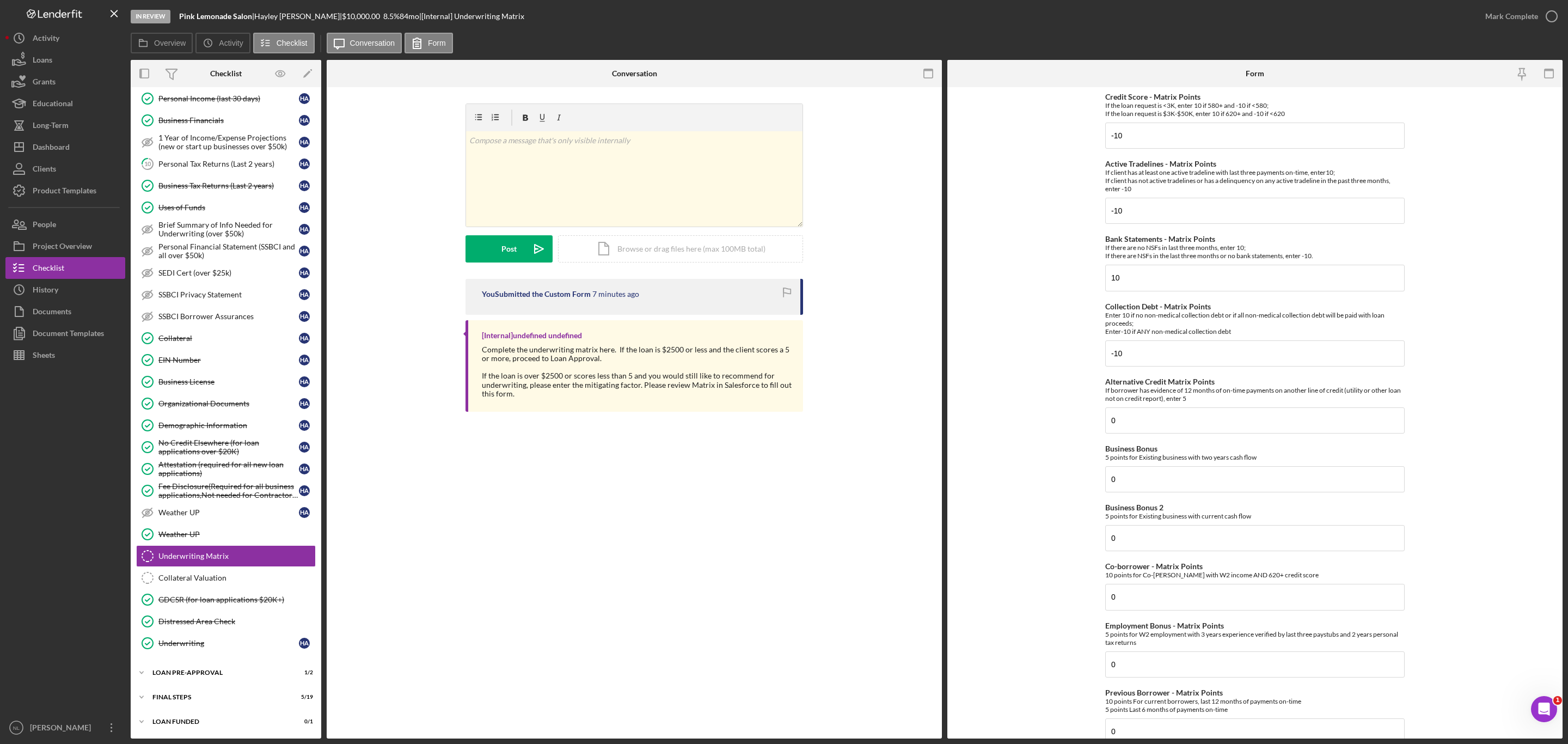
scroll to position [292, 0]
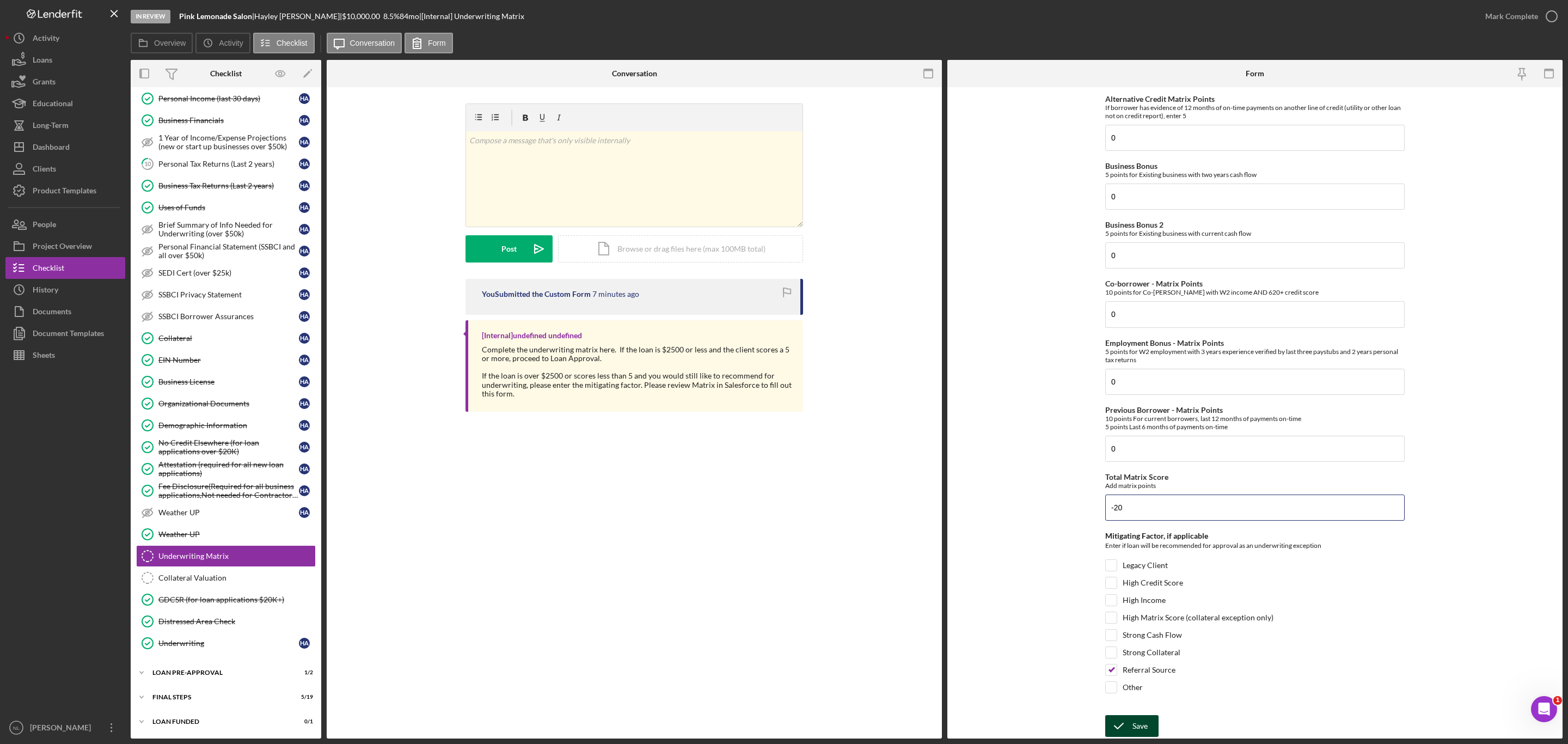
type input "-20"
click at [1150, 726] on button "Save" at bounding box center [1132, 726] width 53 height 22
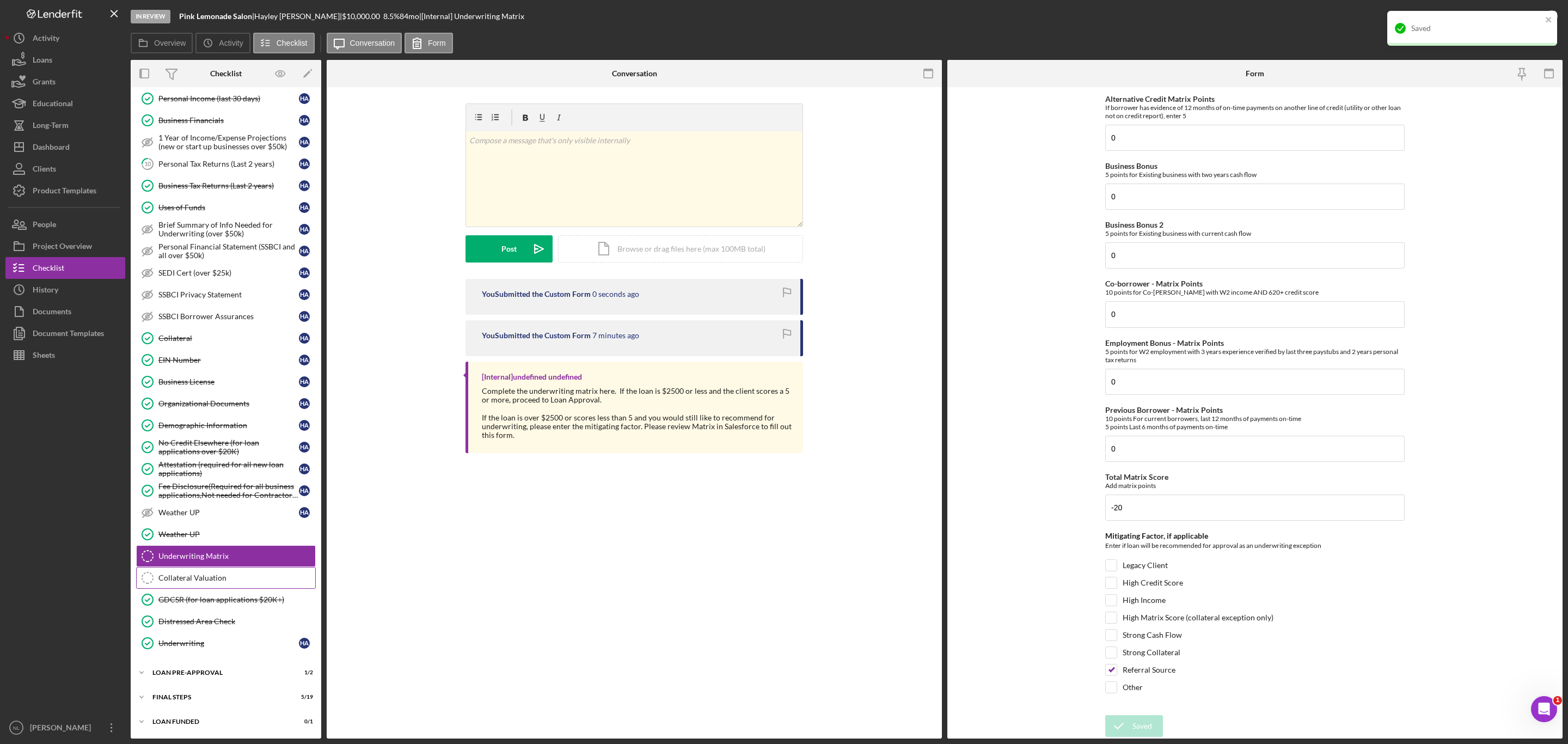
click at [238, 570] on link "Collateral Valuation Collateral Valuation" at bounding box center [226, 578] width 180 height 22
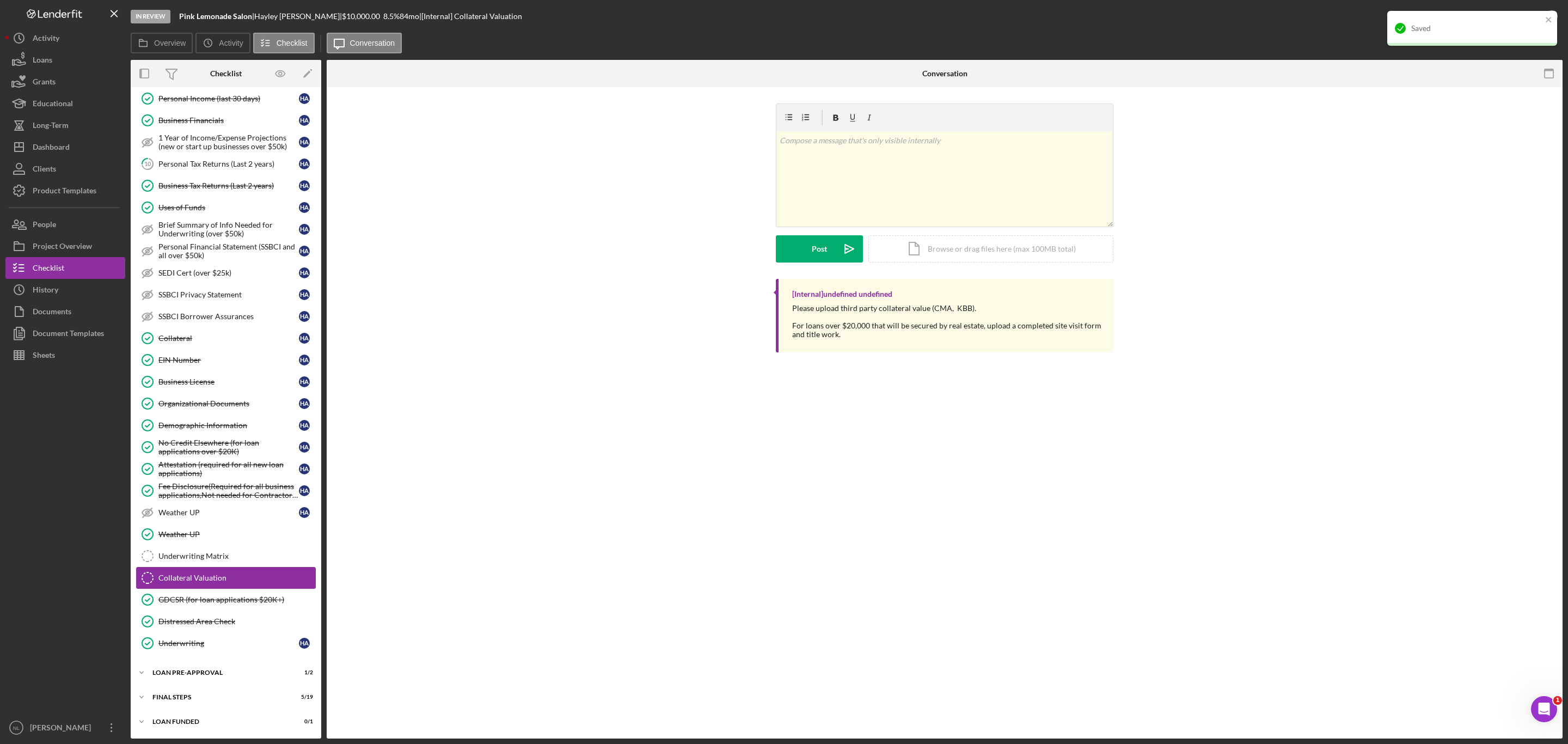
scroll to position [208, 0]
click at [248, 684] on div "Icon/Expander LOAN PRE-APPROVAL 1 / 2" at bounding box center [226, 673] width 190 height 22
click at [245, 682] on div "Icon/Expander LOAN PRE-APPROVAL 1 / 2" at bounding box center [226, 672] width 190 height 22
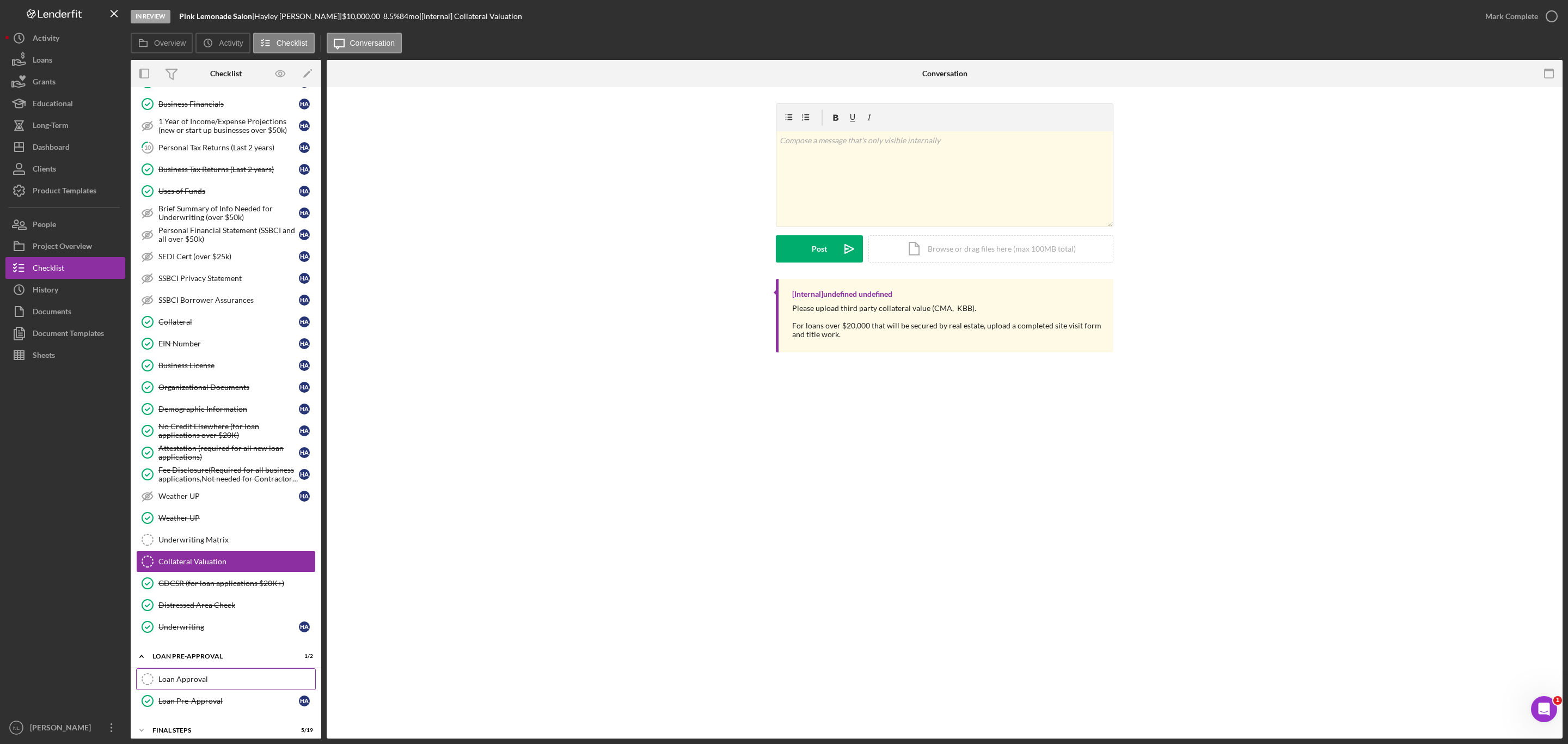
click at [233, 690] on link "Loan Approval Loan Approval" at bounding box center [226, 679] width 180 height 22
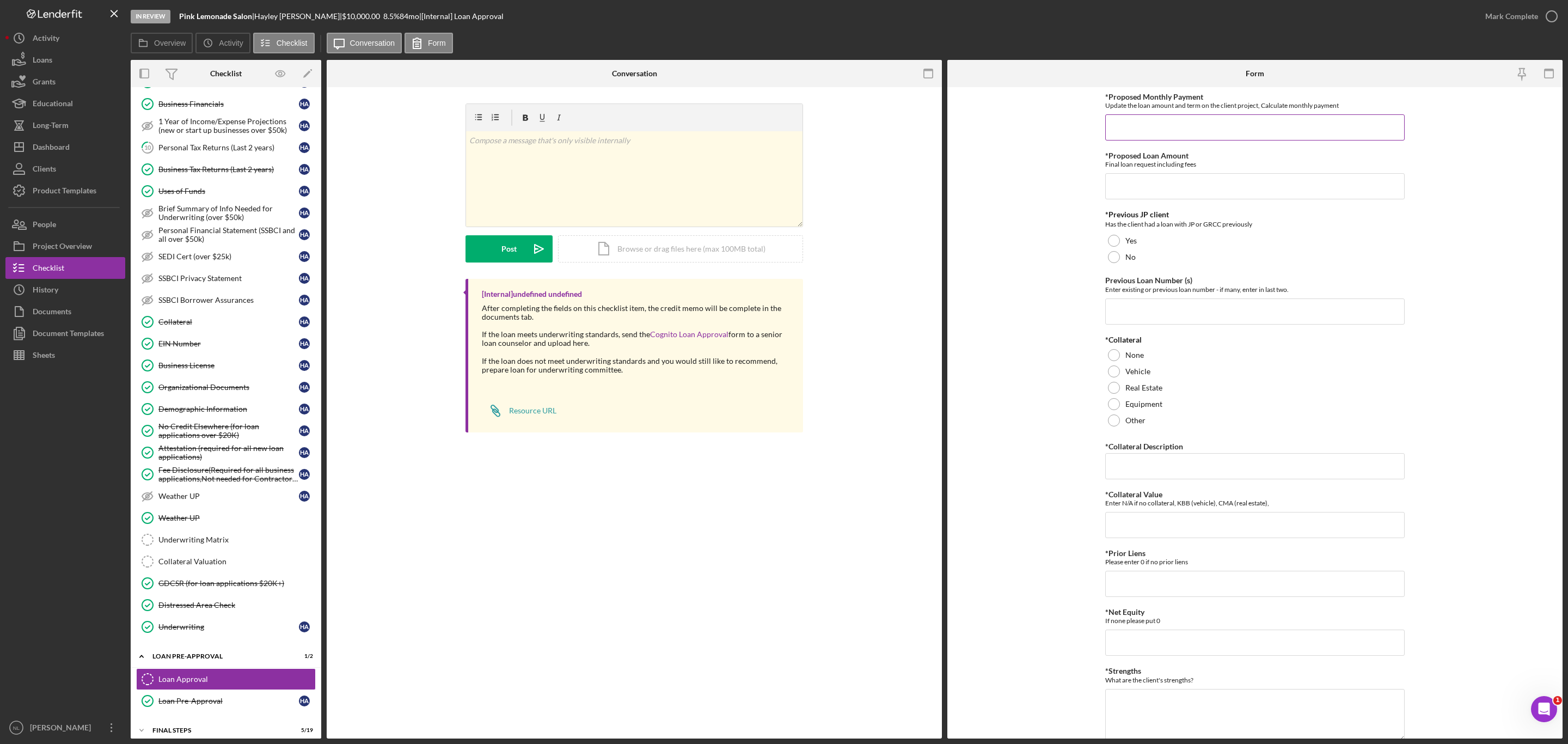
click at [1227, 131] on input "*Proposed Monthly Payment" at bounding box center [1255, 127] width 300 height 26
click at [80, 154] on button "Icon/Dashboard Dashboard" at bounding box center [65, 147] width 120 height 22
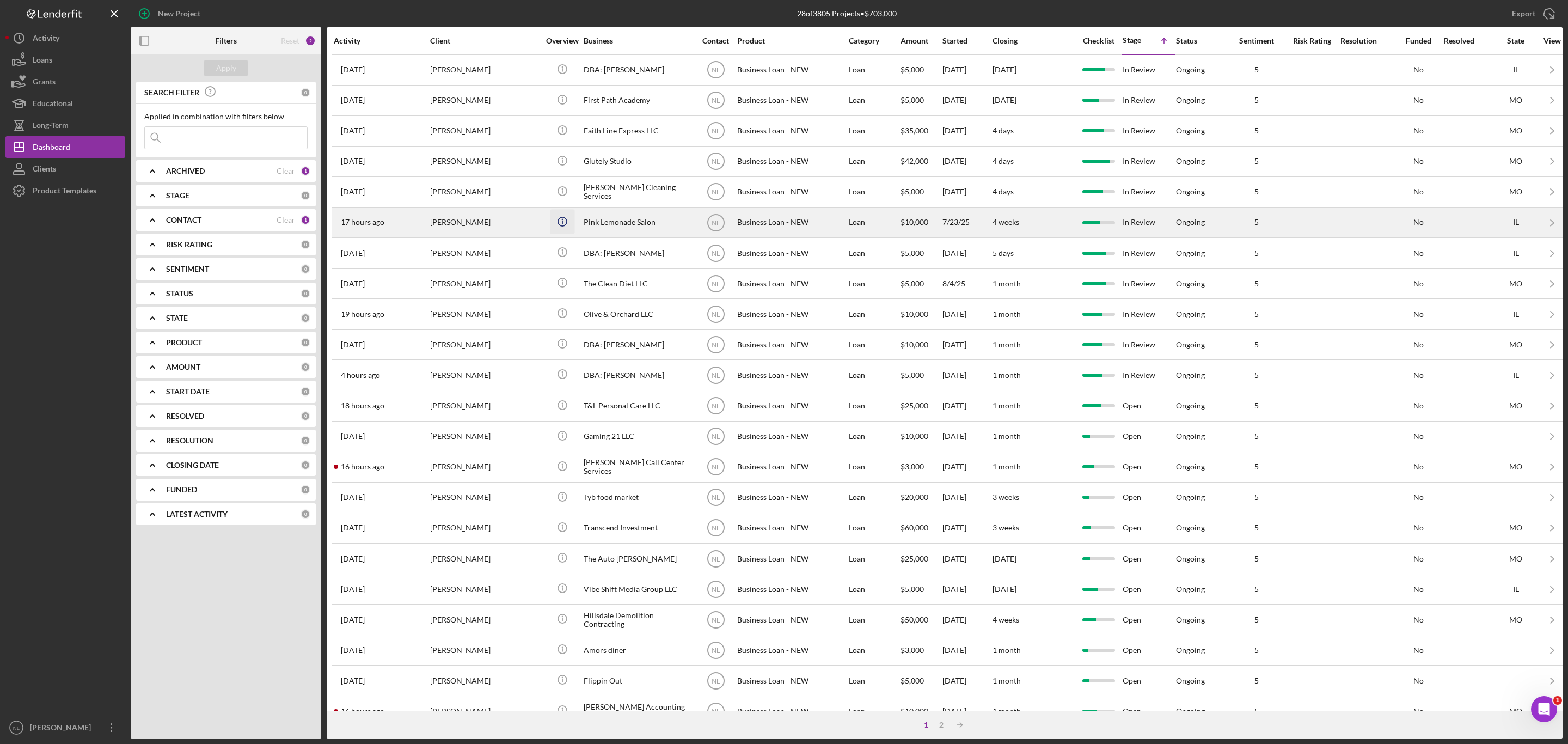
scroll to position [34, 0]
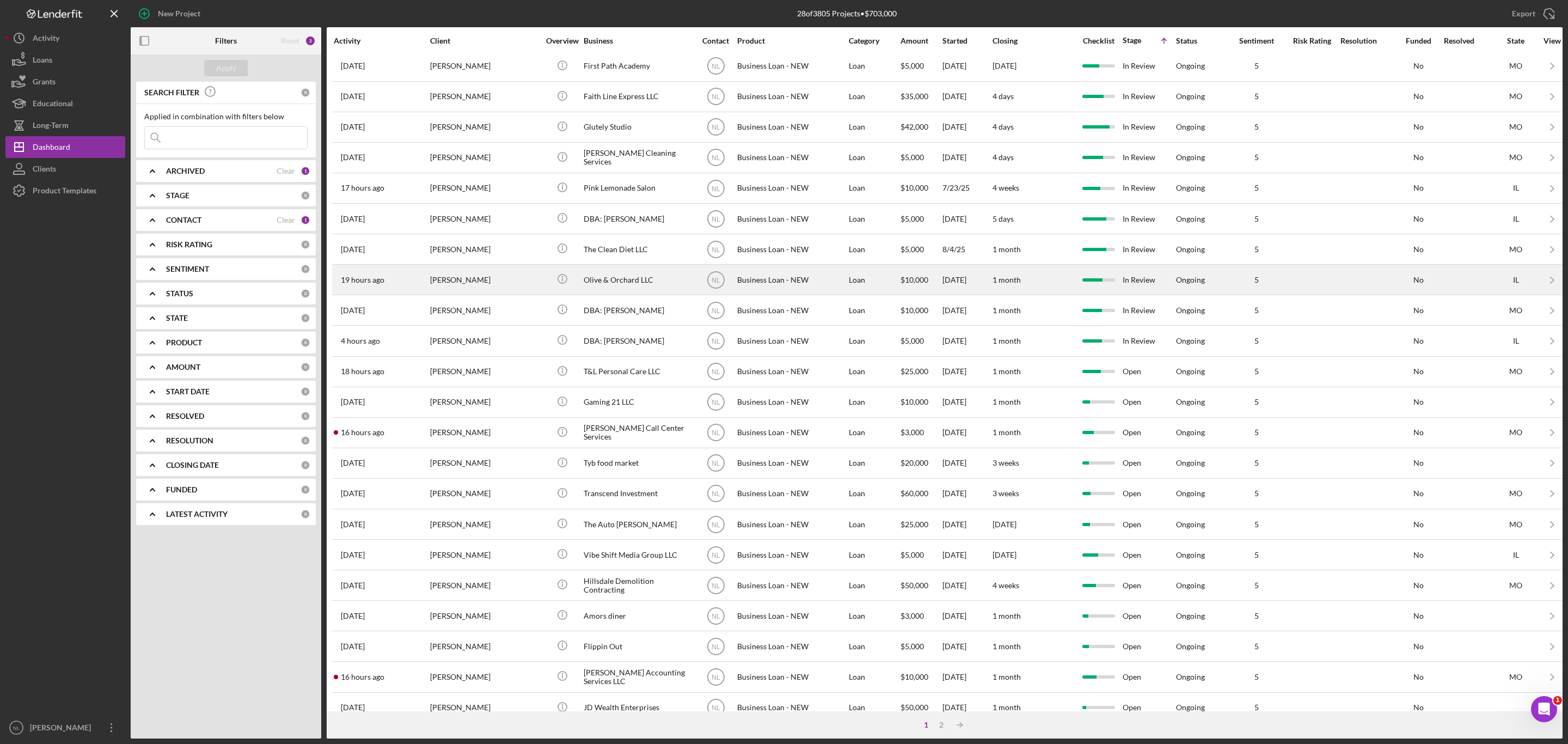
click at [575, 294] on div "Icon/Info" at bounding box center [562, 280] width 41 height 29
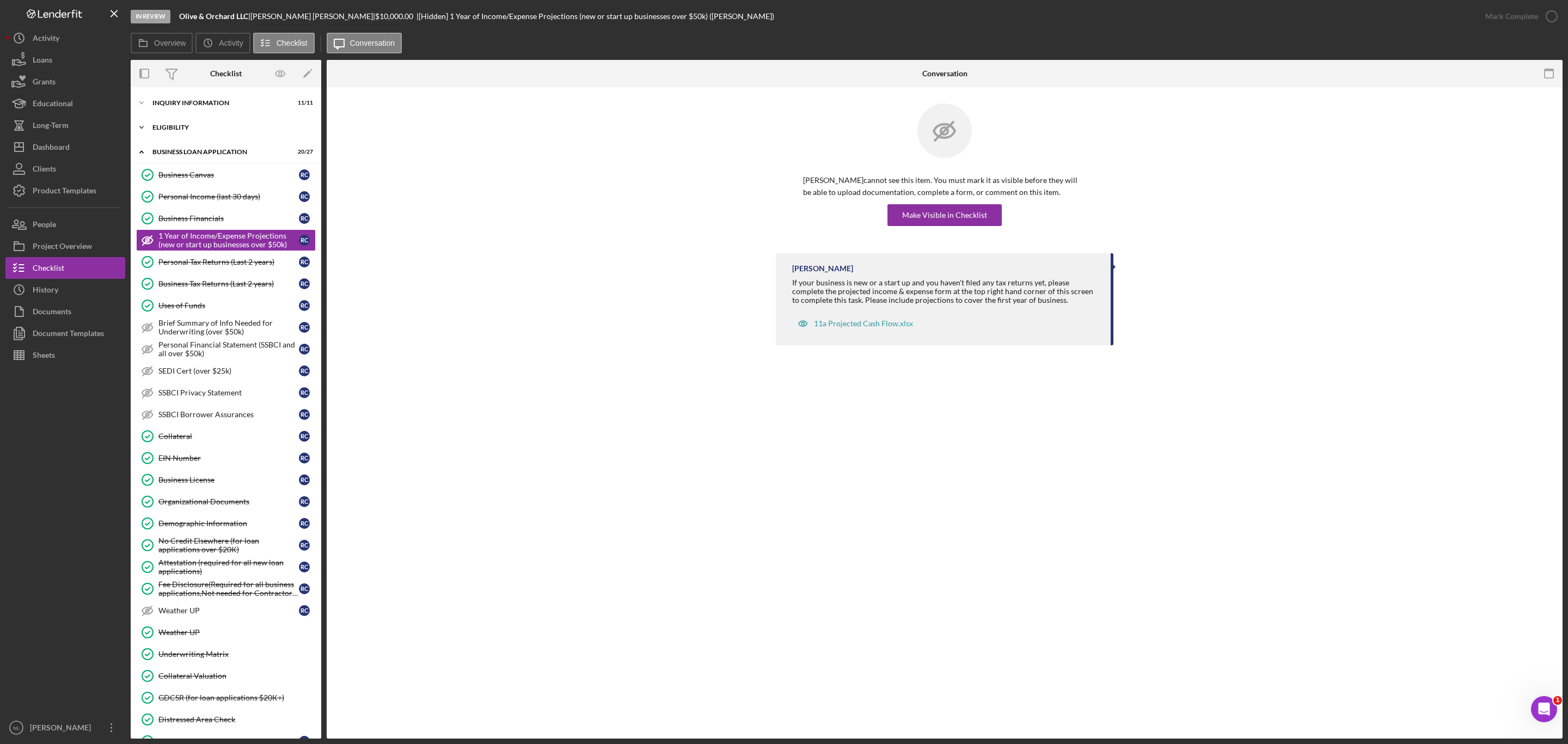
drag, startPoint x: 213, startPoint y: 433, endPoint x: 193, endPoint y: 122, distance: 311.6
click at [193, 122] on div "Icon/Expander ELIGIBILITY 4 / 4" at bounding box center [226, 127] width 190 height 22
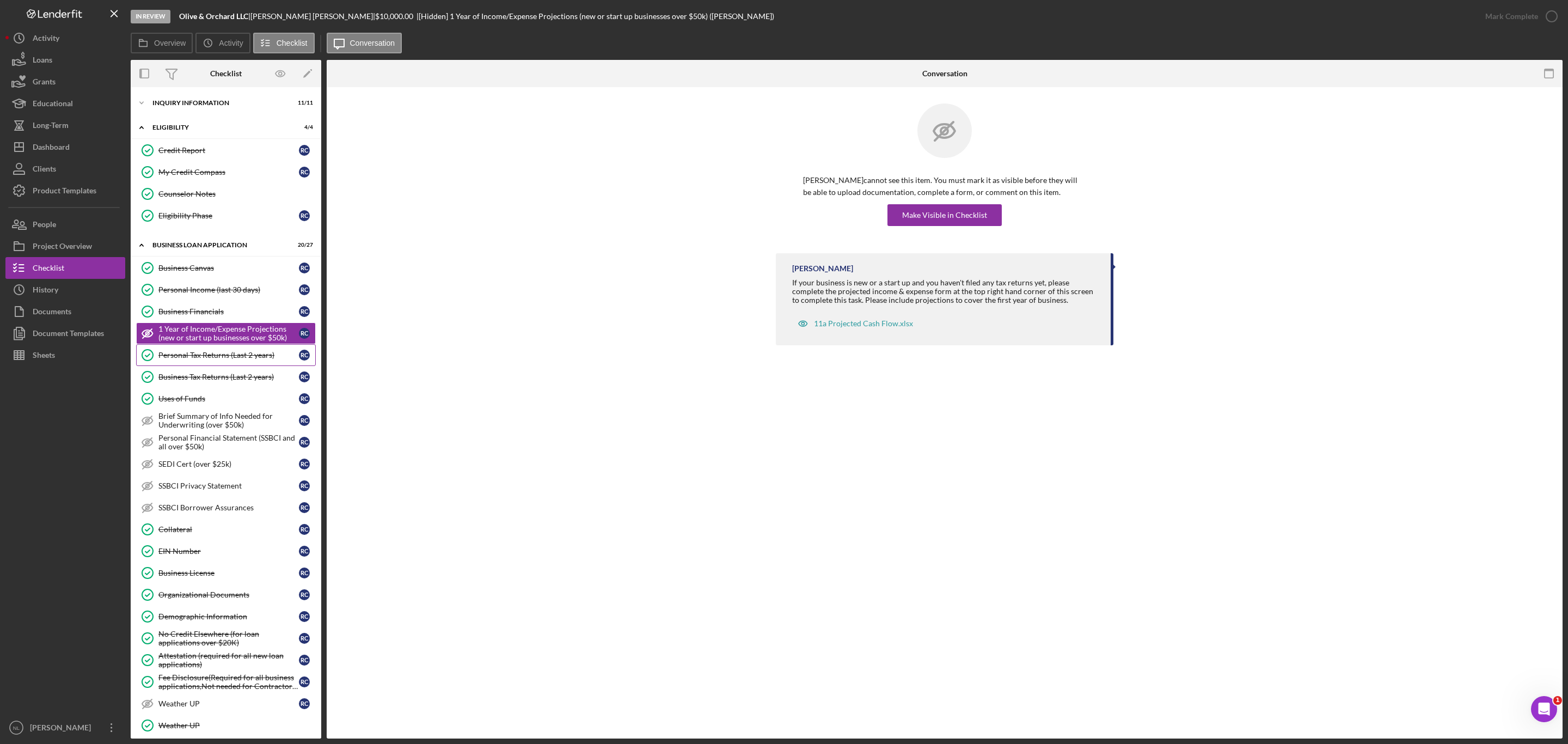
scroll to position [208, 0]
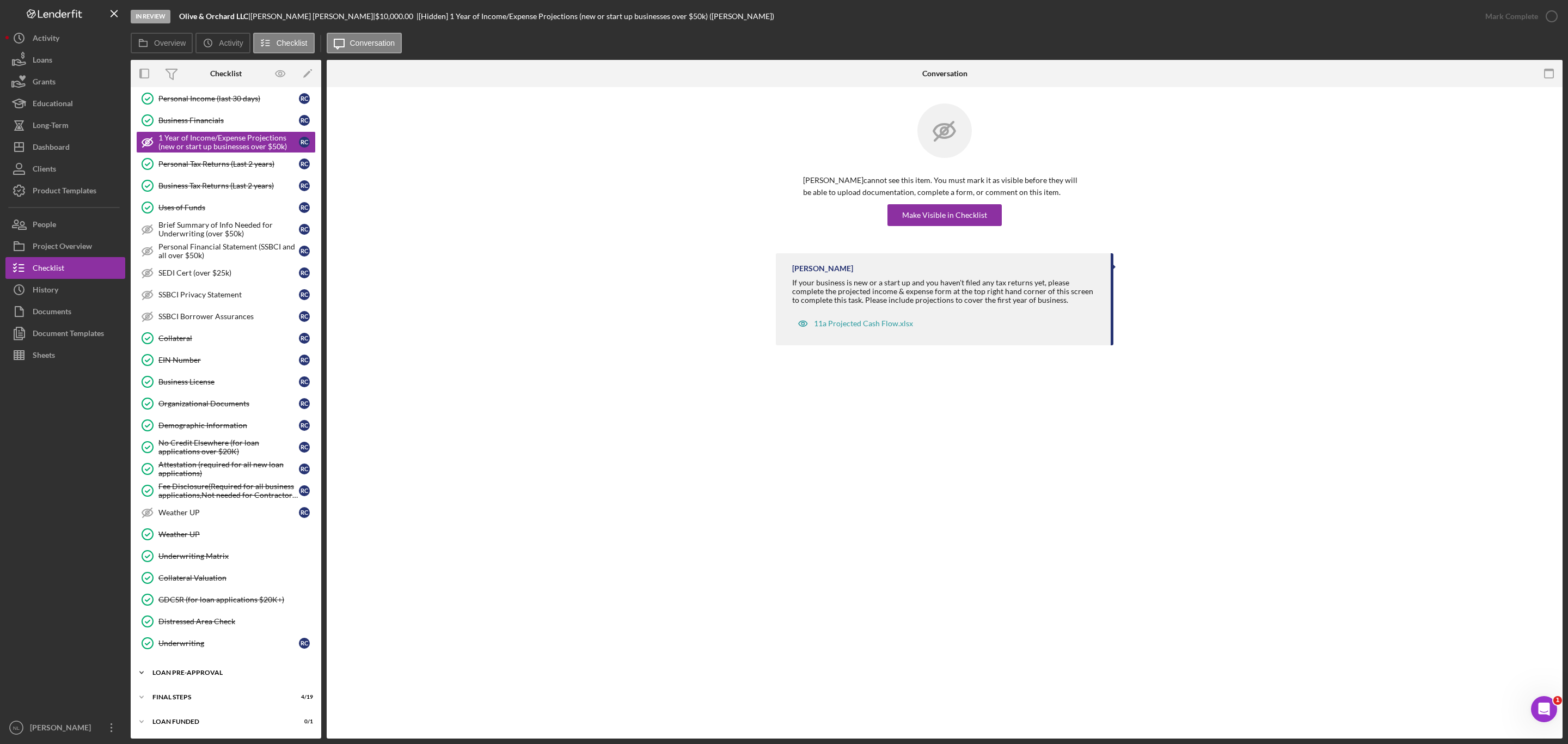
click at [201, 684] on div "Icon/Expander LOAN PRE-APPROVAL 1 / 2" at bounding box center [226, 672] width 190 height 22
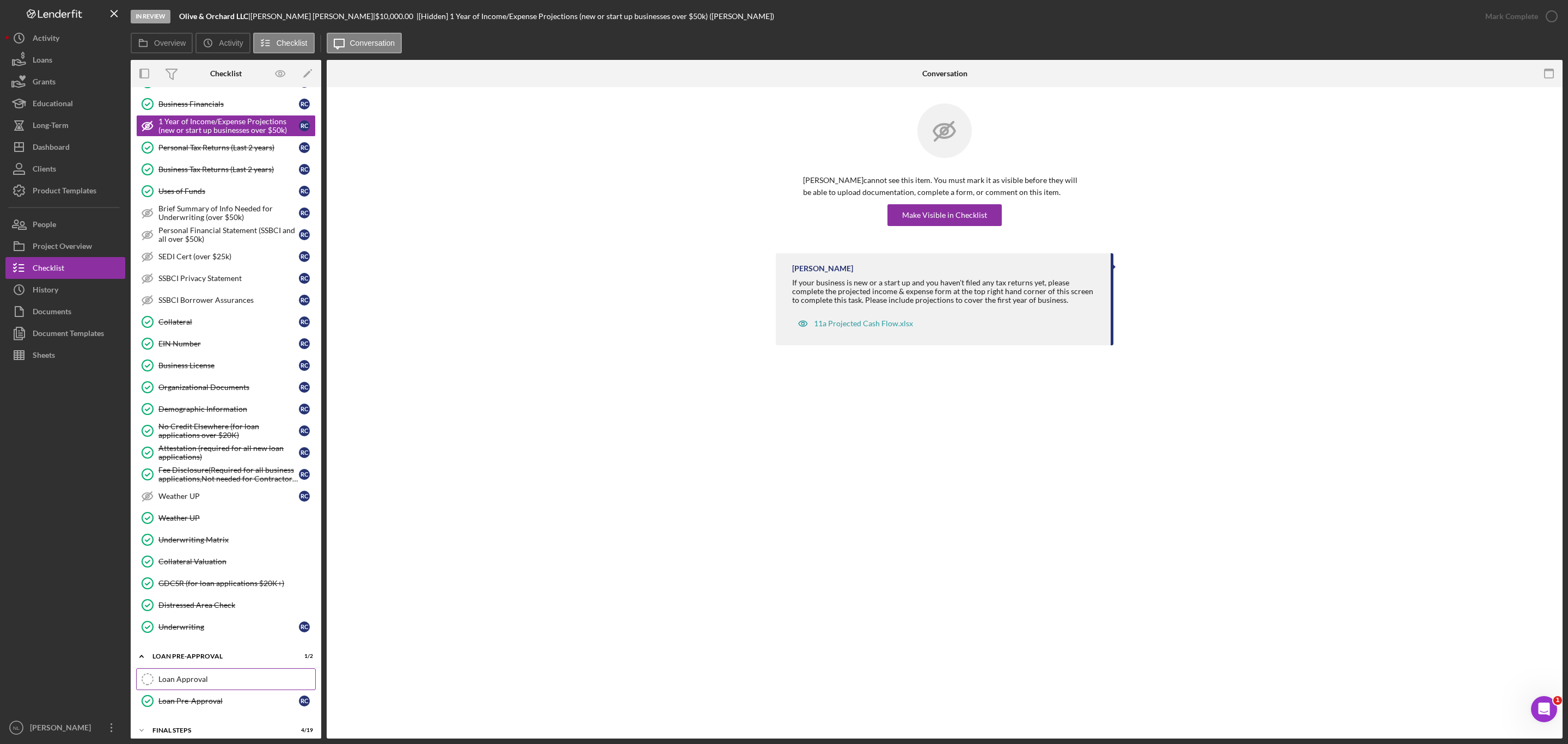
click at [203, 684] on div "Loan Approval" at bounding box center [236, 679] width 157 height 9
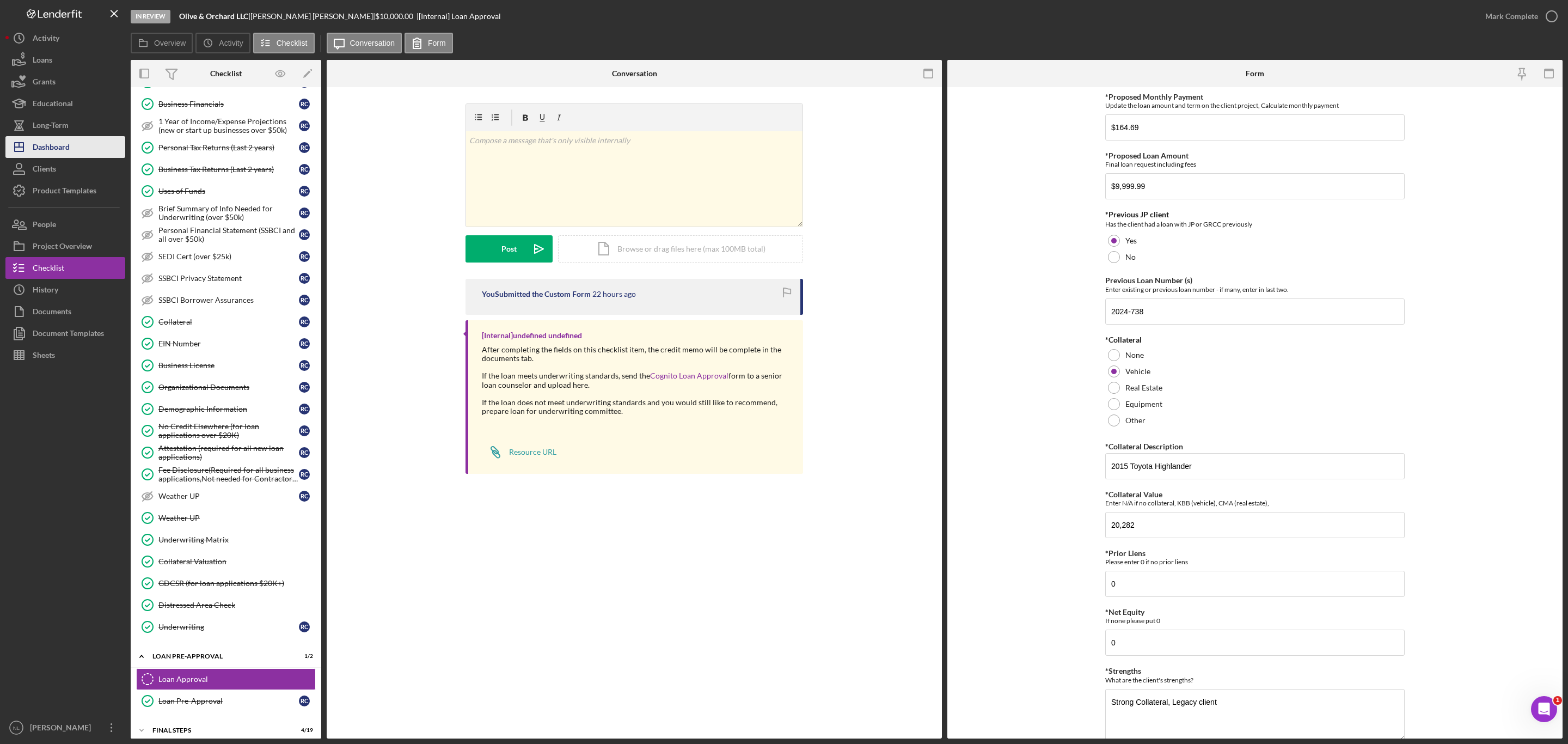
click at [82, 146] on button "Icon/Dashboard Dashboard" at bounding box center [65, 147] width 120 height 22
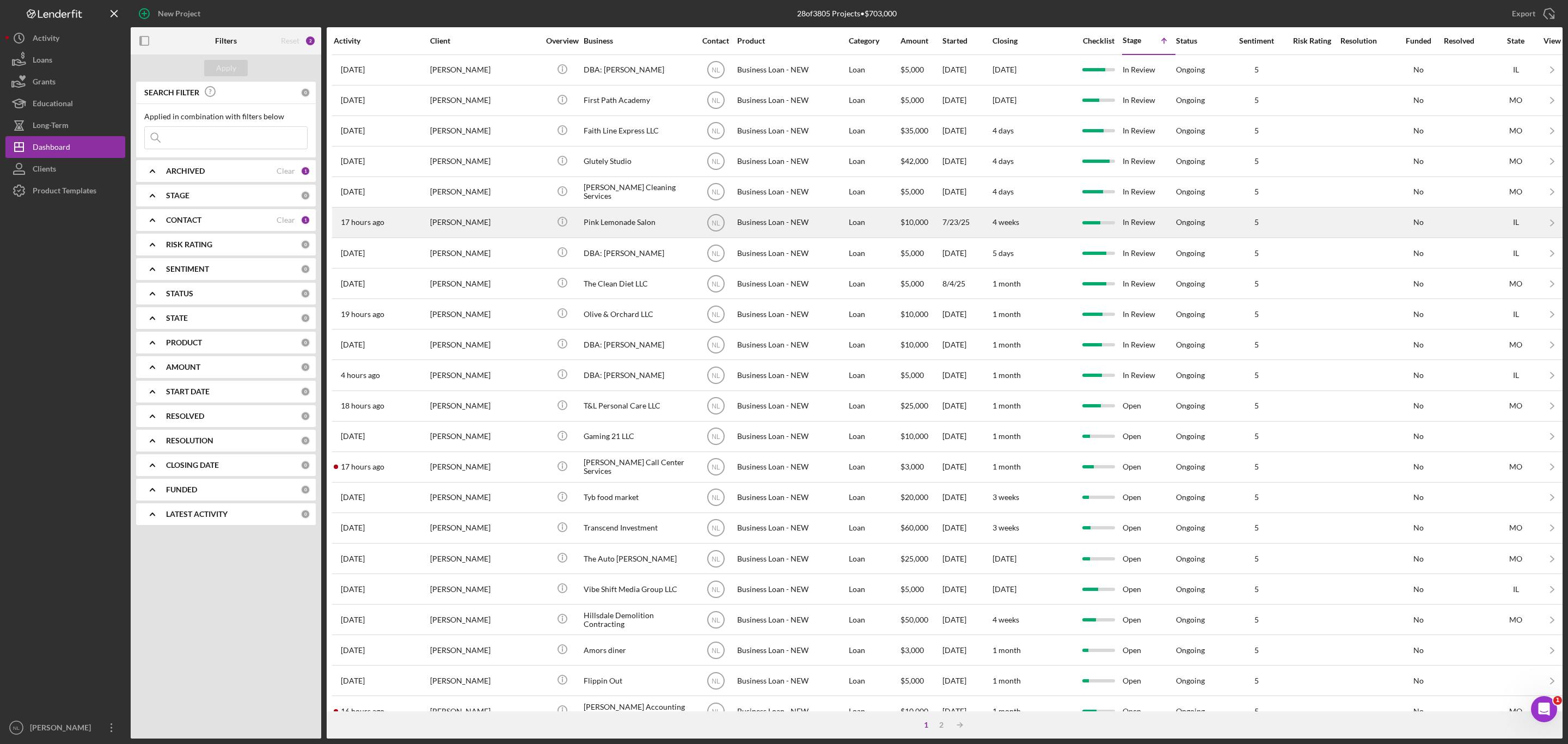
click at [471, 224] on div "[PERSON_NAME]" at bounding box center [484, 222] width 109 height 29
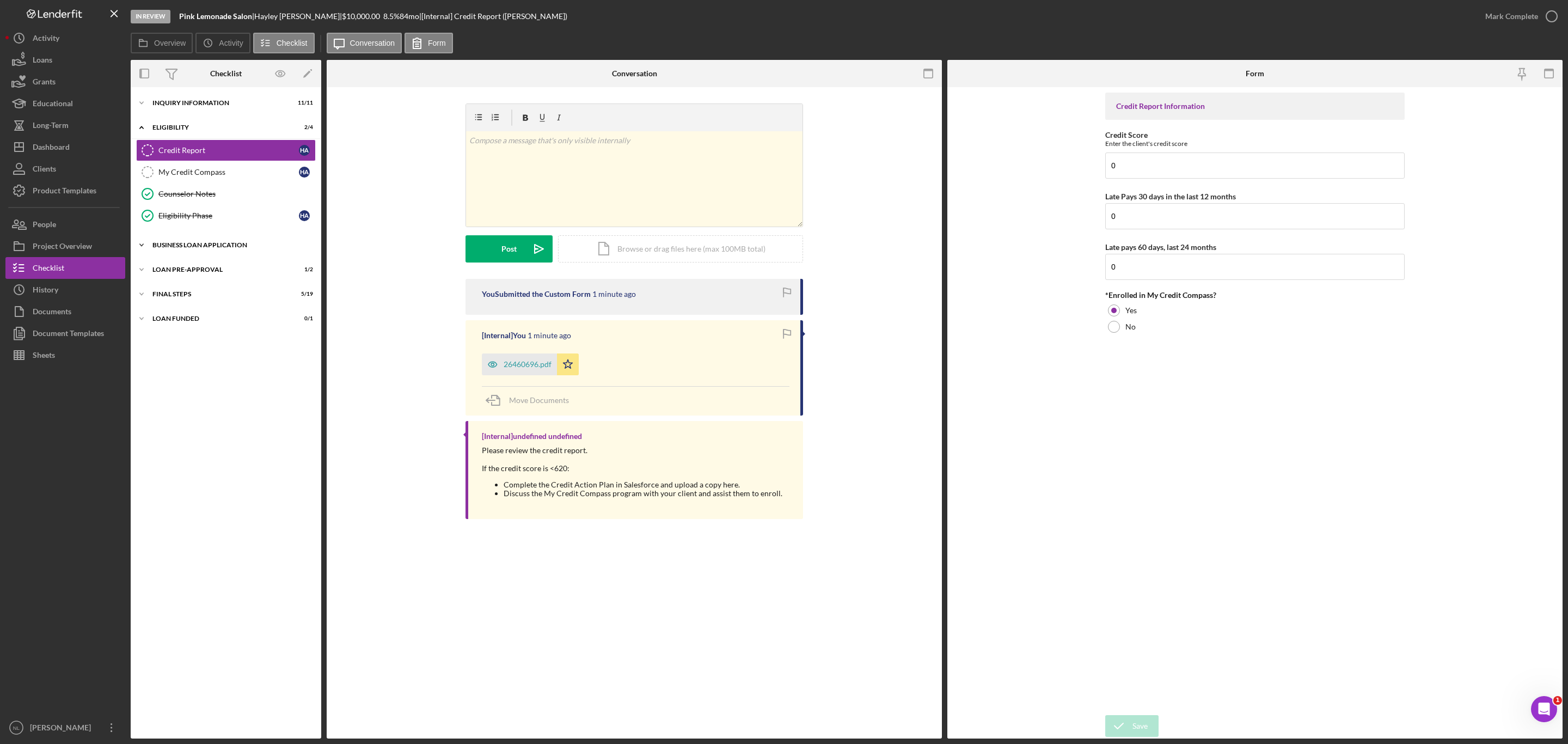
click at [224, 245] on div "BUSINESS LOAN APPLICATION" at bounding box center [230, 245] width 155 height 7
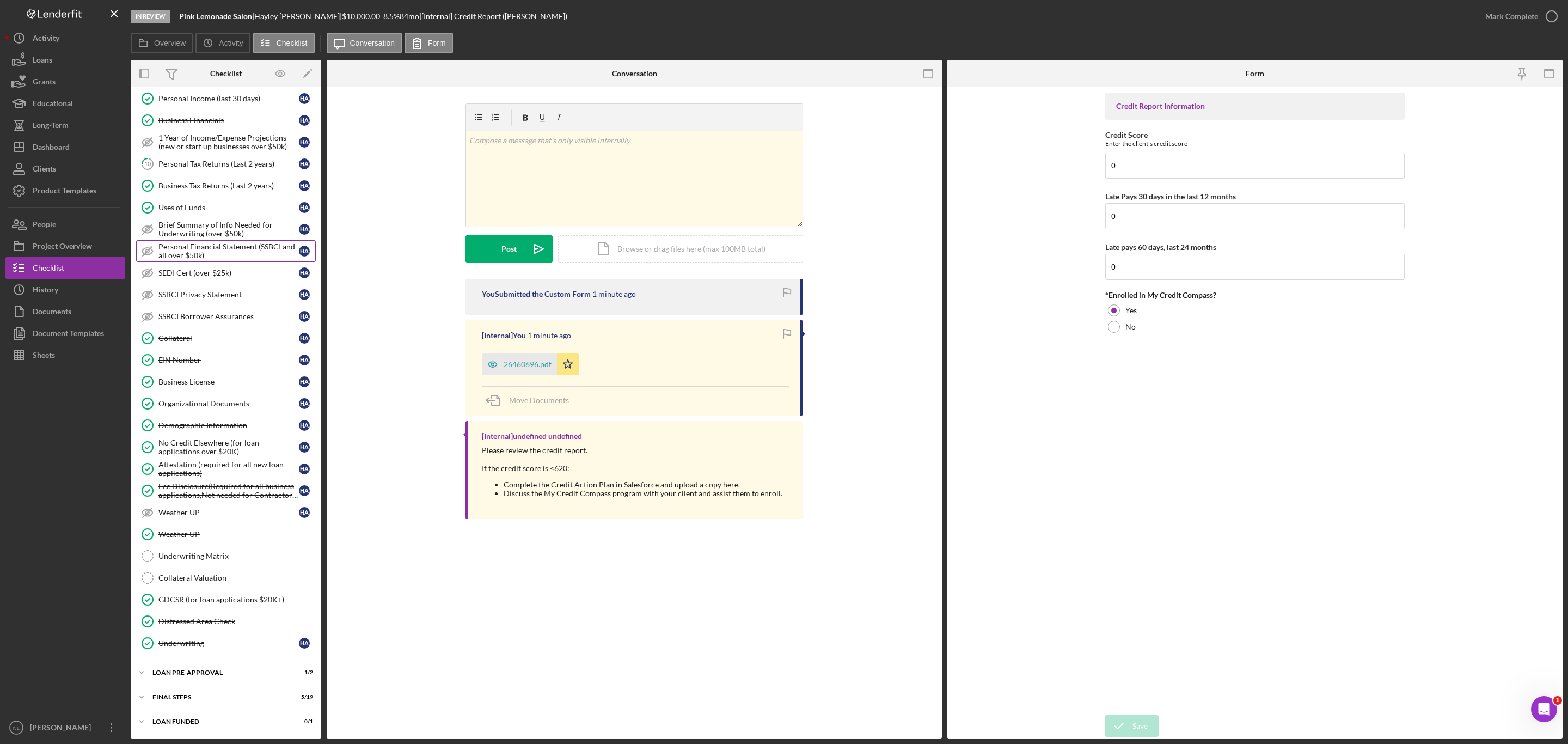
scroll to position [203, 0]
click at [257, 560] on div "Underwriting Matrix" at bounding box center [236, 556] width 157 height 9
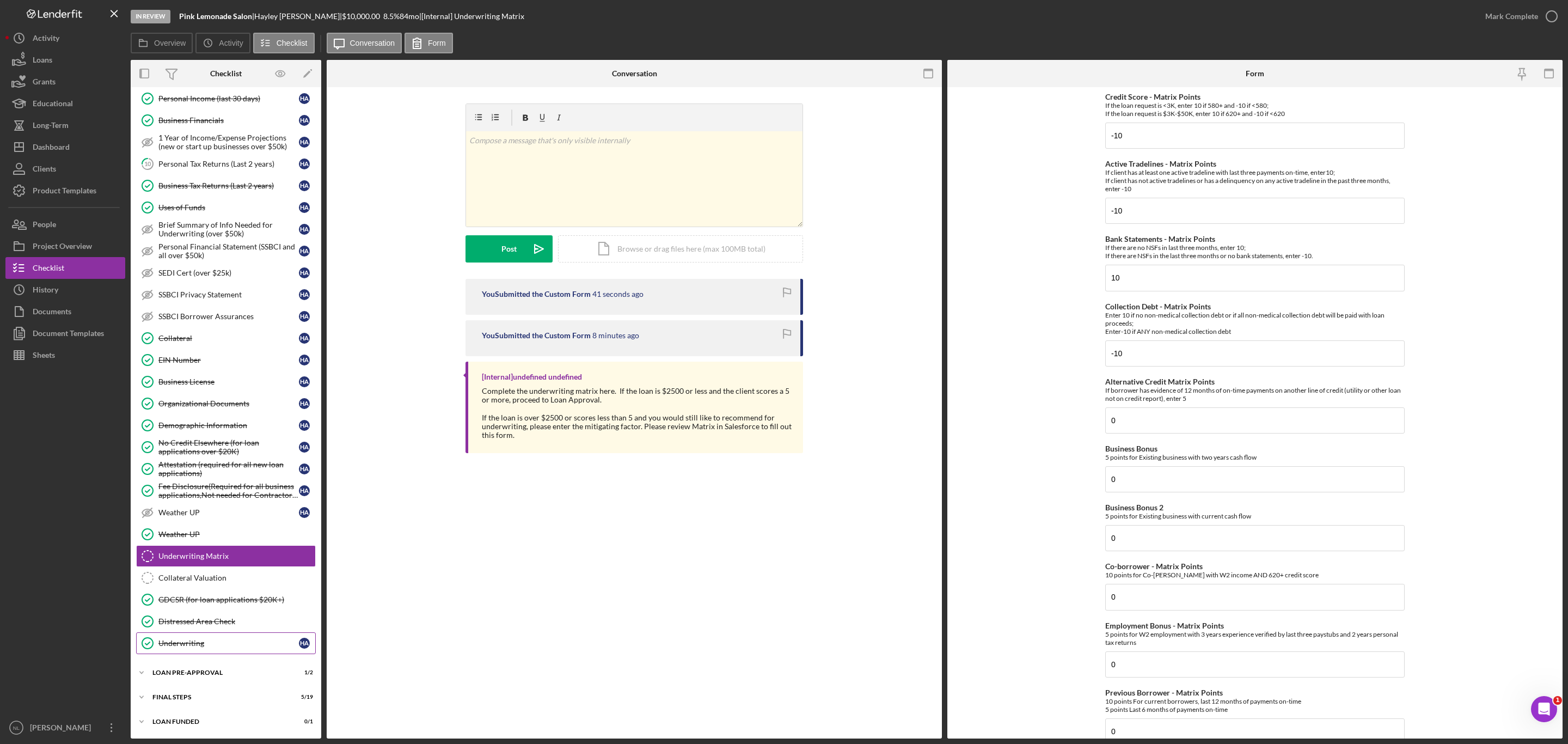
scroll to position [208, 0]
click at [208, 668] on div "Icon/Expander LOAN PRE-APPROVAL 1 / 2" at bounding box center [226, 672] width 190 height 22
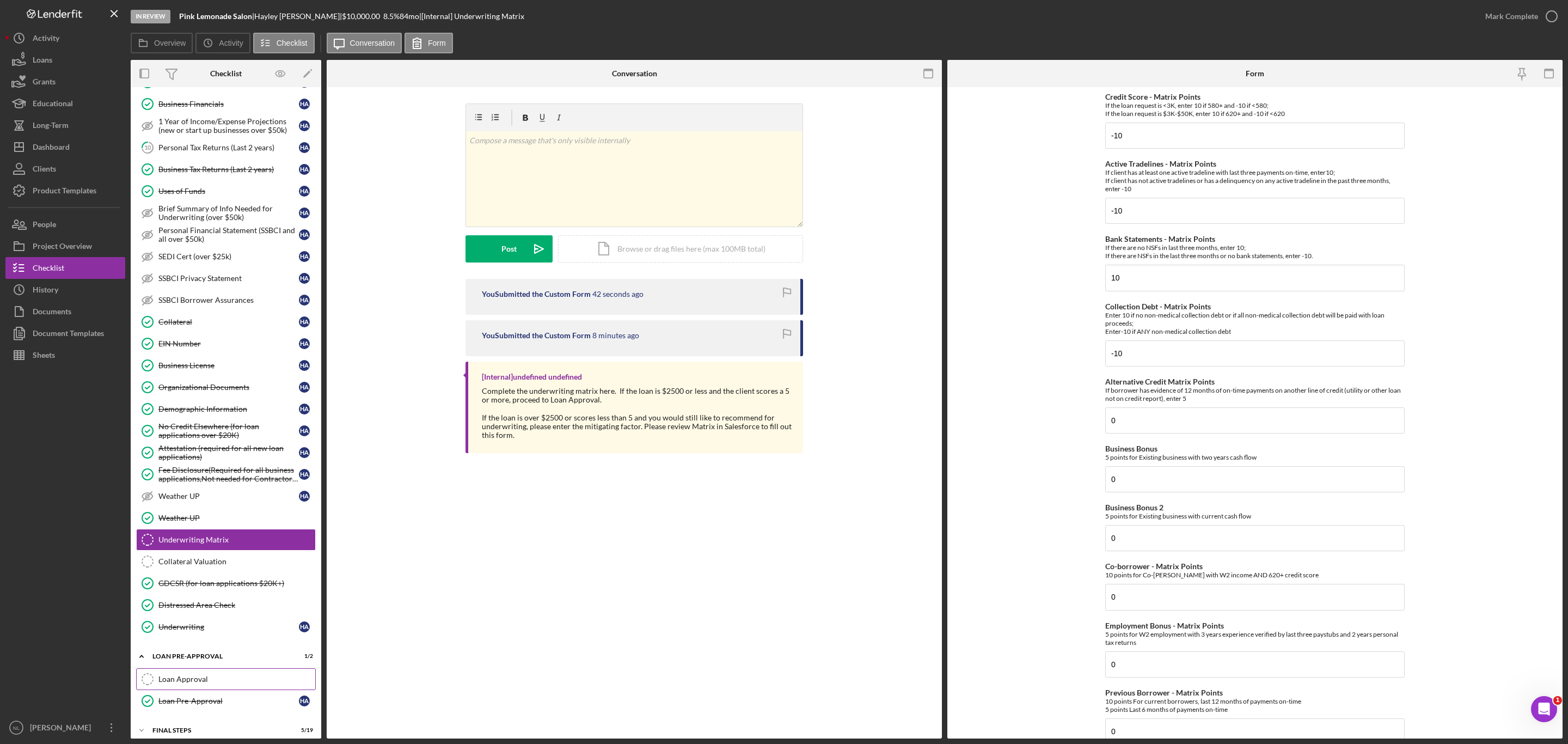
click at [213, 684] on div "Loan Approval" at bounding box center [236, 679] width 157 height 9
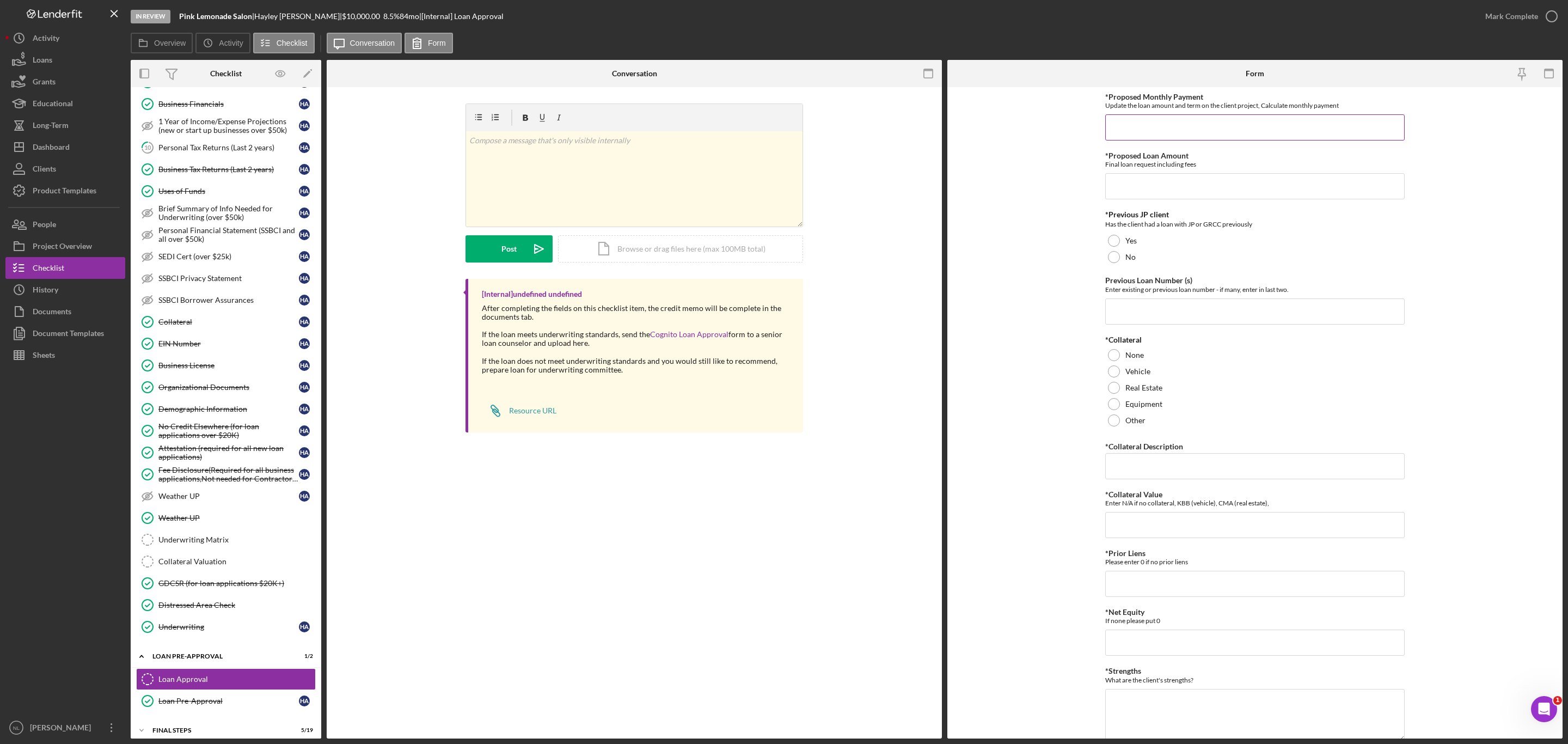
click at [1201, 119] on input "*Proposed Monthly Payment" at bounding box center [1255, 127] width 300 height 26
type input "$164.69"
click at [1139, 181] on input "*Proposed Loan Amount" at bounding box center [1255, 186] width 300 height 26
type input "$9,999"
click at [1120, 257] on div "No" at bounding box center [1255, 257] width 300 height 17
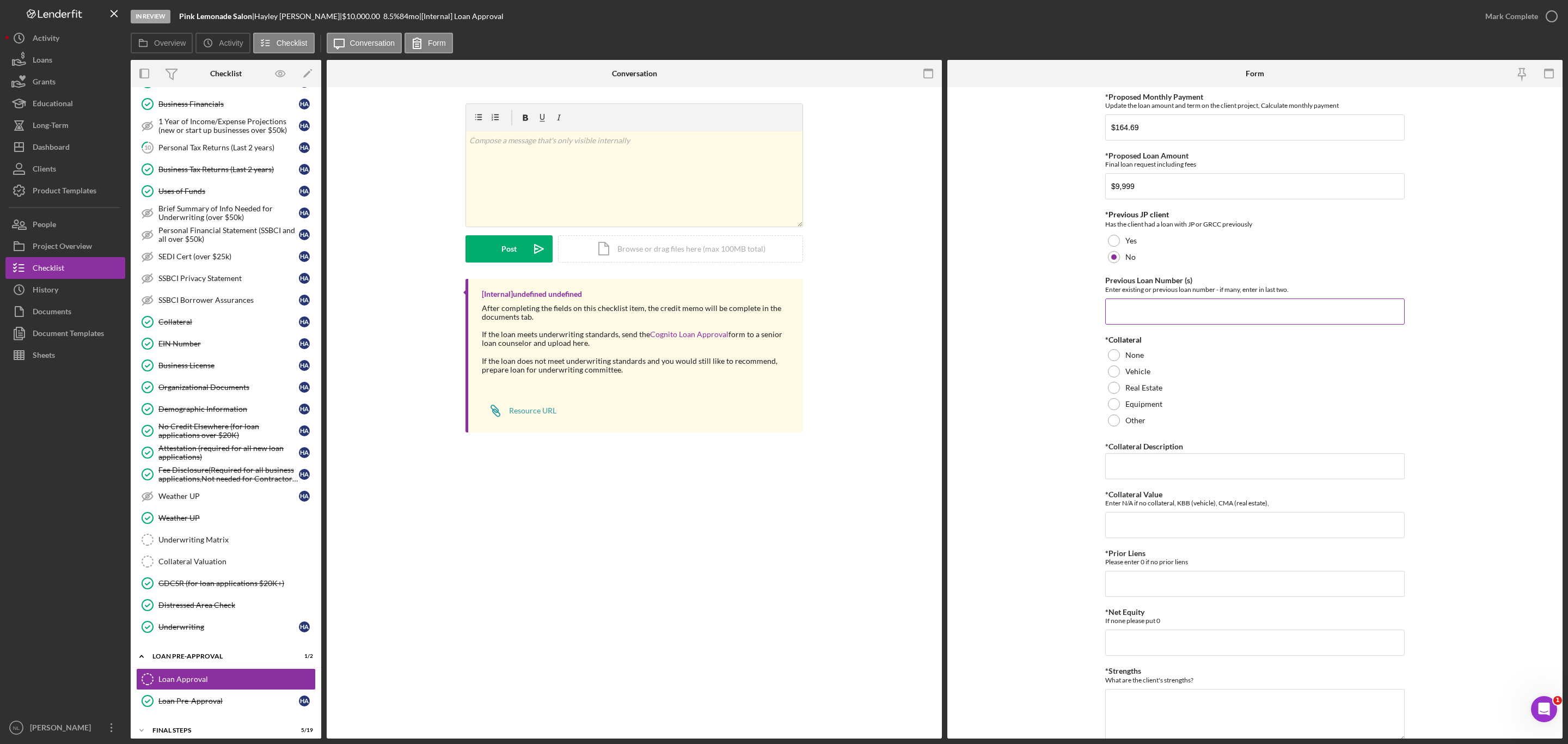
click at [1126, 315] on input "Previous Loan Number (s)" at bounding box center [1255, 311] width 300 height 26
type input "N/A"
click at [1111, 363] on div "None" at bounding box center [1255, 355] width 300 height 17
click at [1131, 474] on input "*Collateral Description" at bounding box center [1255, 466] width 300 height 26
type input "2009 Ford Escape"
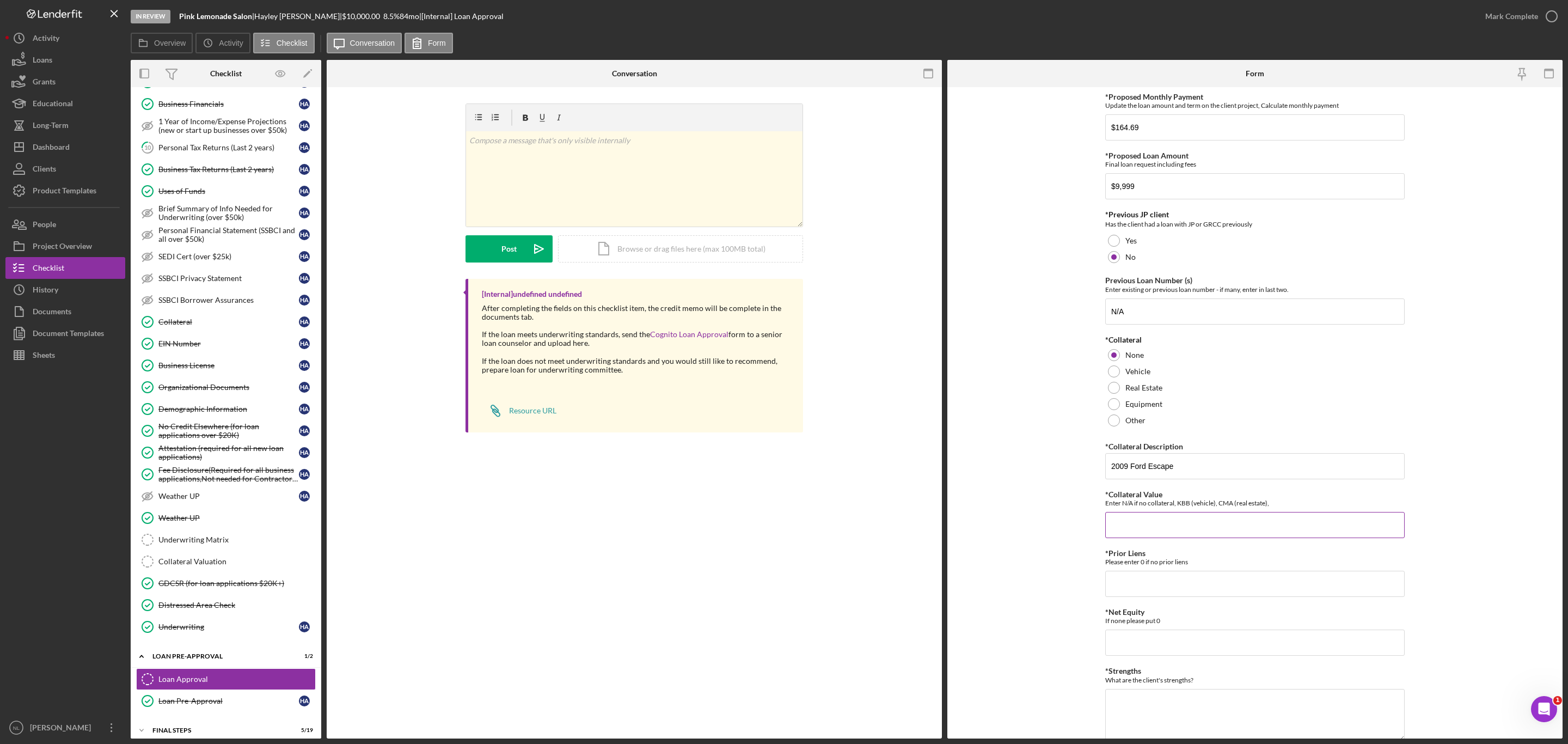
click at [1162, 538] on input "*Collateral Value" at bounding box center [1255, 525] width 300 height 26
type input "9,238"
click at [1144, 580] on input "*Prior Liens" at bounding box center [1255, 584] width 300 height 26
type input "9"
type input "0"
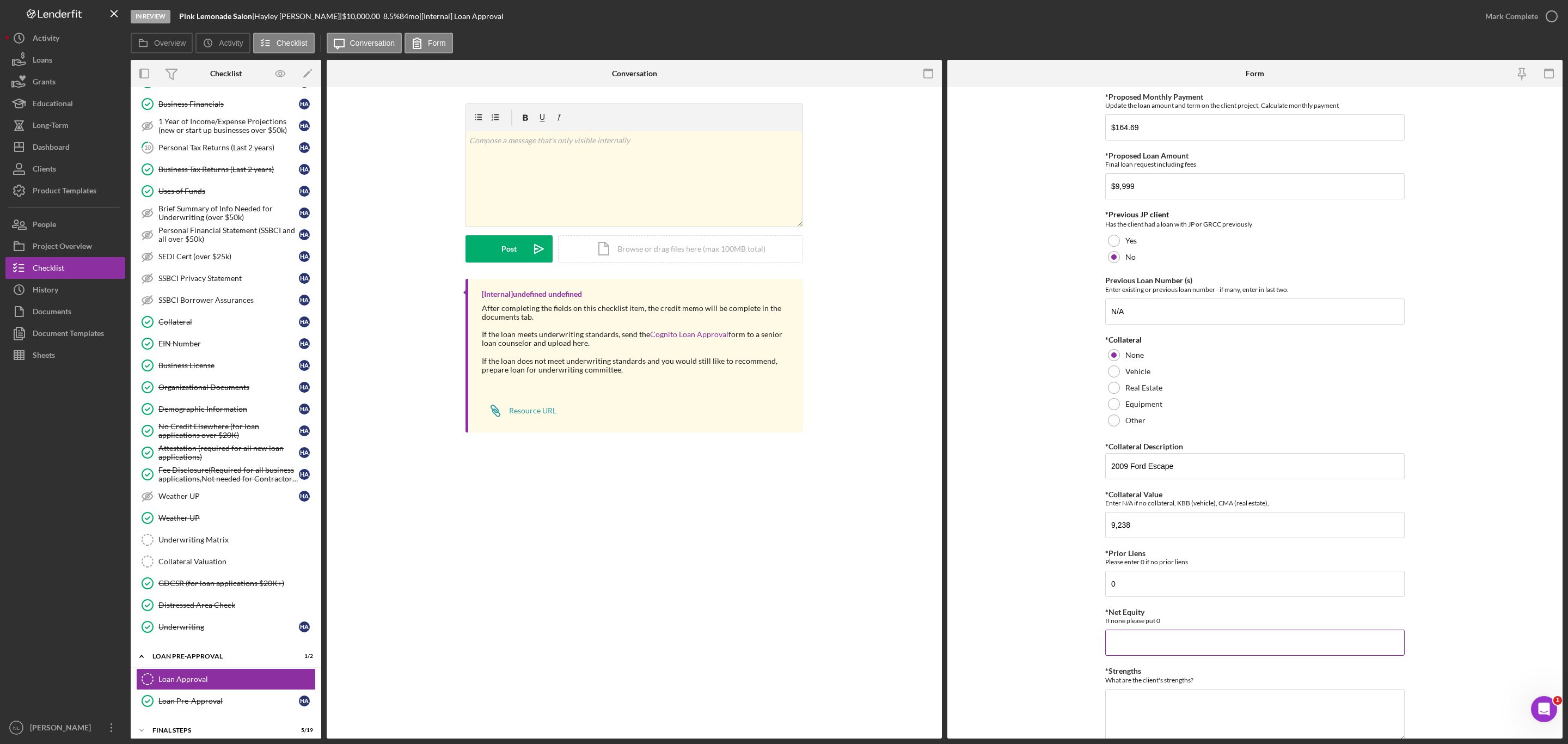
click at [1129, 641] on input "*Net Equity" at bounding box center [1255, 643] width 300 height 26
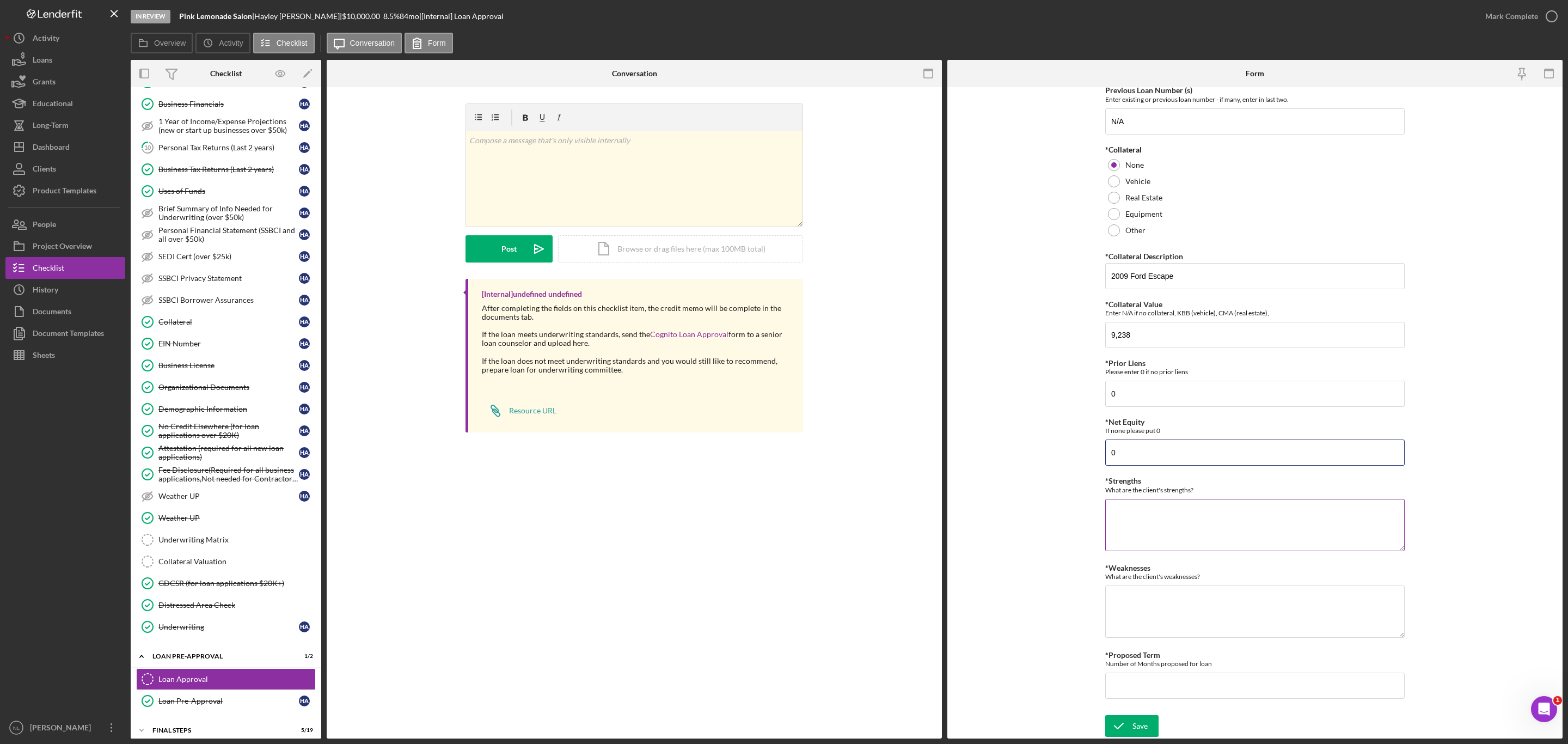
type input "0"
click at [1120, 522] on textarea "*Strengths" at bounding box center [1255, 525] width 300 height 52
type textarea "No NSF's, Collateral"
click at [1171, 606] on textarea "*Weaknesses" at bounding box center [1255, 611] width 300 height 52
type textarea "No credit score, collection"
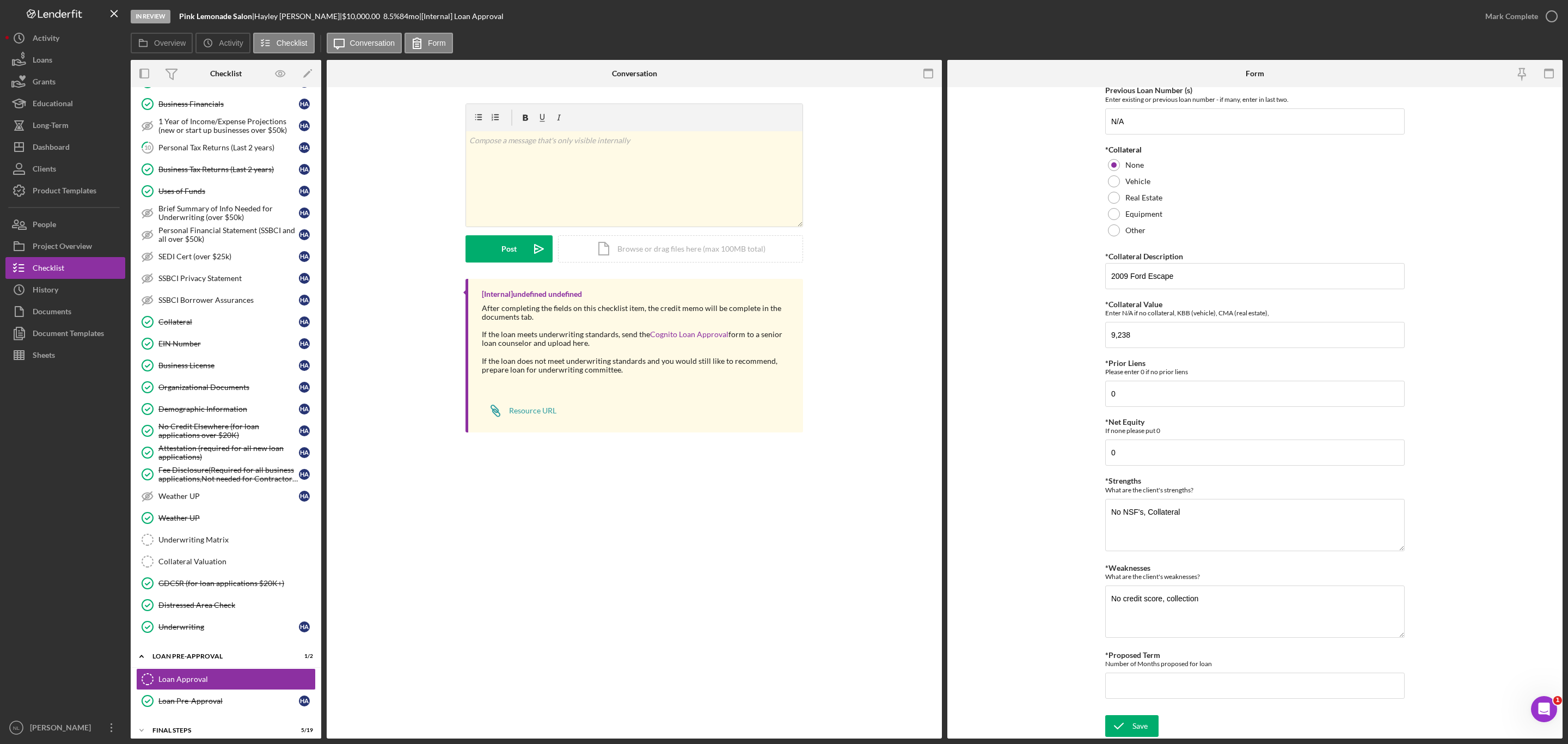
click at [1149, 701] on div "*Proposed Monthly Payment Update the loan amount and term on the client project…" at bounding box center [1255, 306] width 300 height 807
click at [1149, 694] on input "*Proposed Term" at bounding box center [1255, 686] width 300 height 26
type input "84"
click at [1144, 722] on div "Save" at bounding box center [1140, 726] width 15 height 22
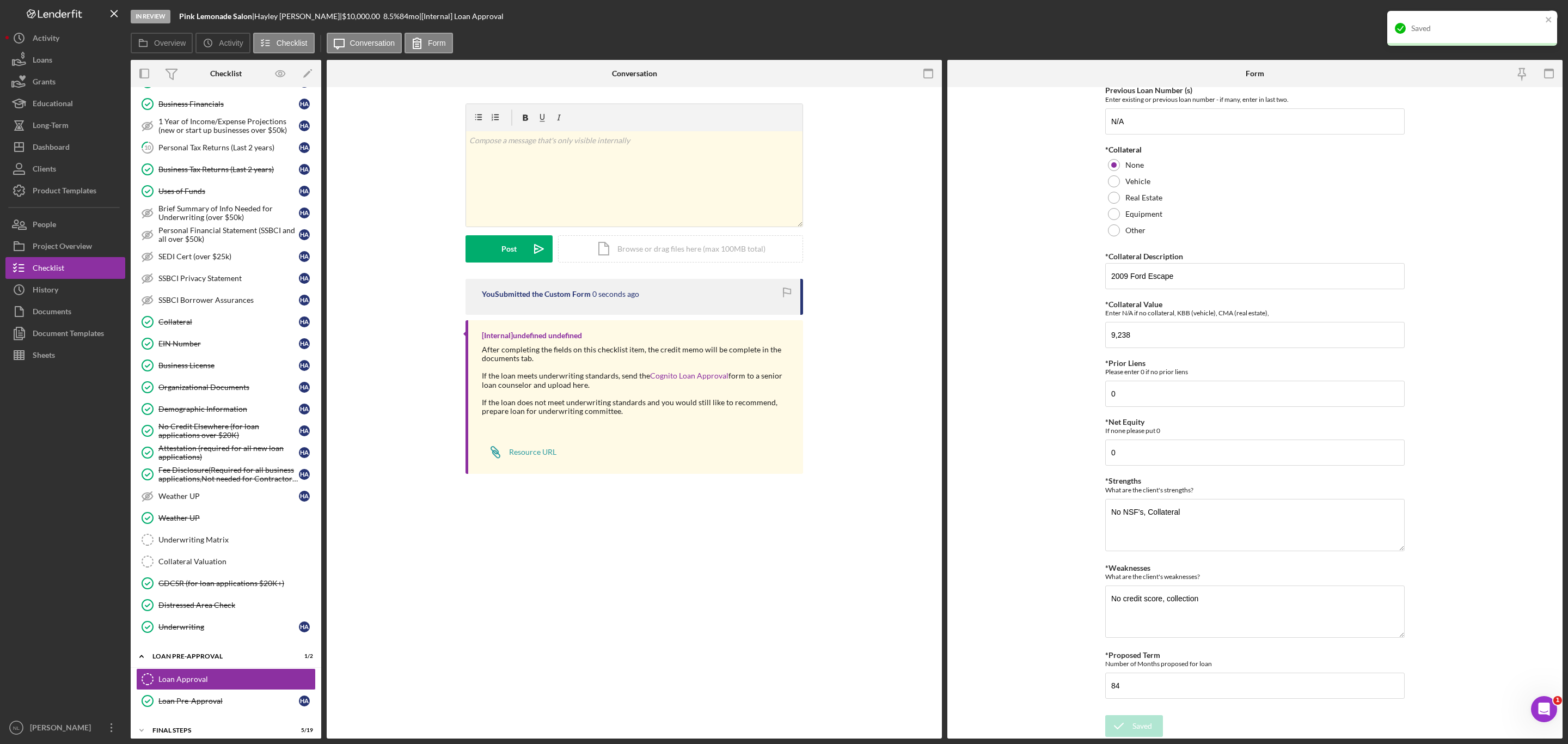
scroll to position [0, 0]
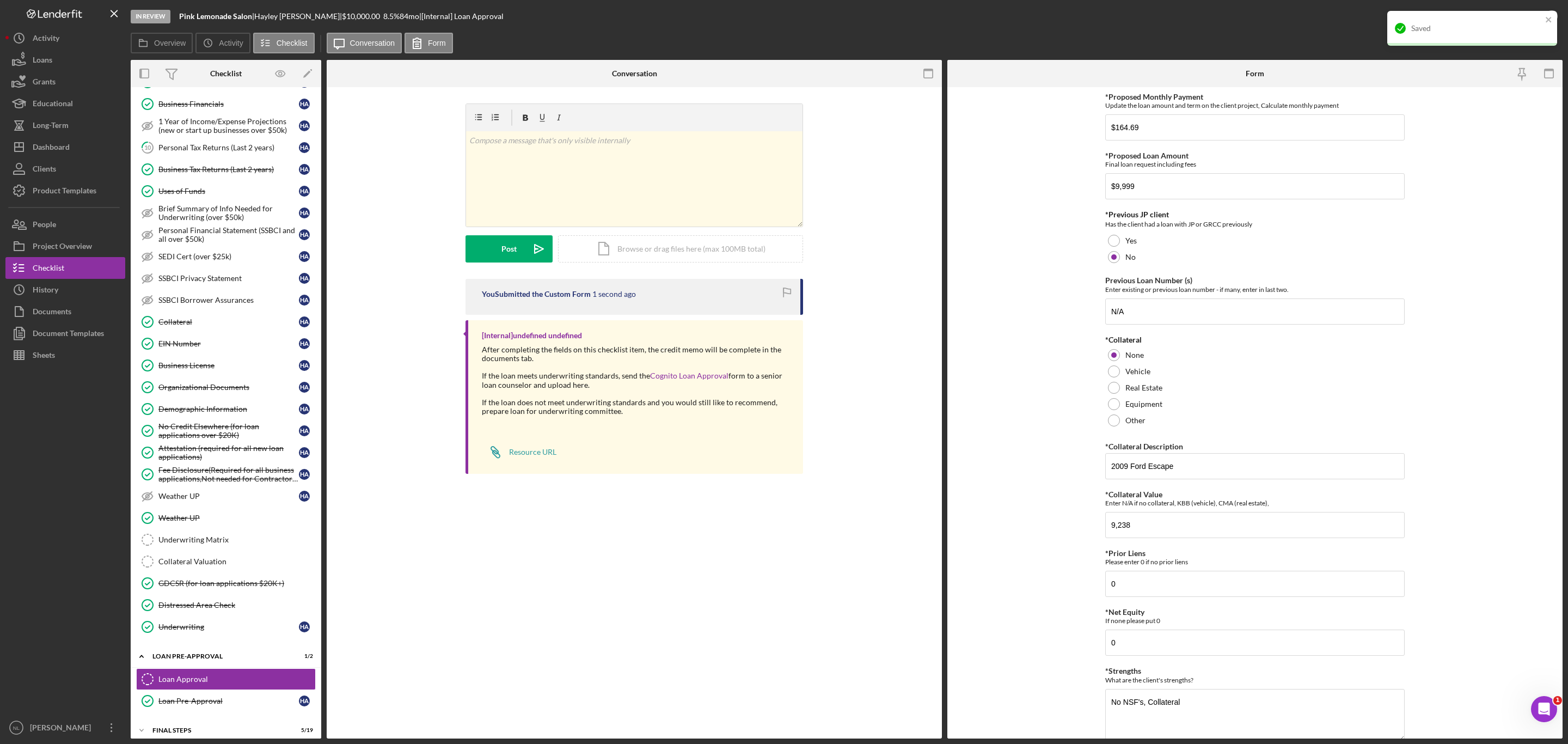
click at [1544, 25] on div "Saved" at bounding box center [1469, 28] width 154 height 17
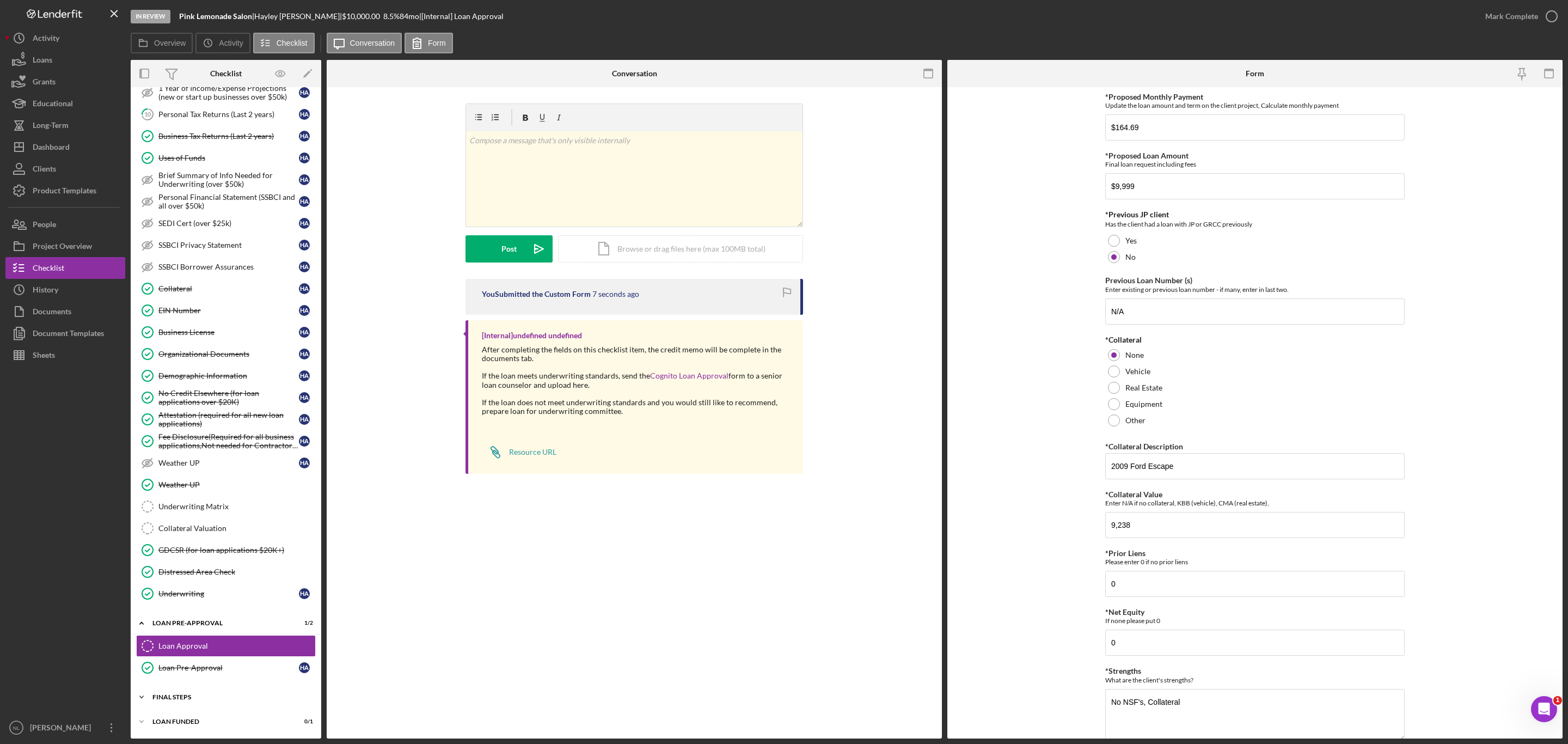
click at [195, 703] on div "Icon/Expander FINAL STEPS 5 / 19" at bounding box center [226, 697] width 190 height 22
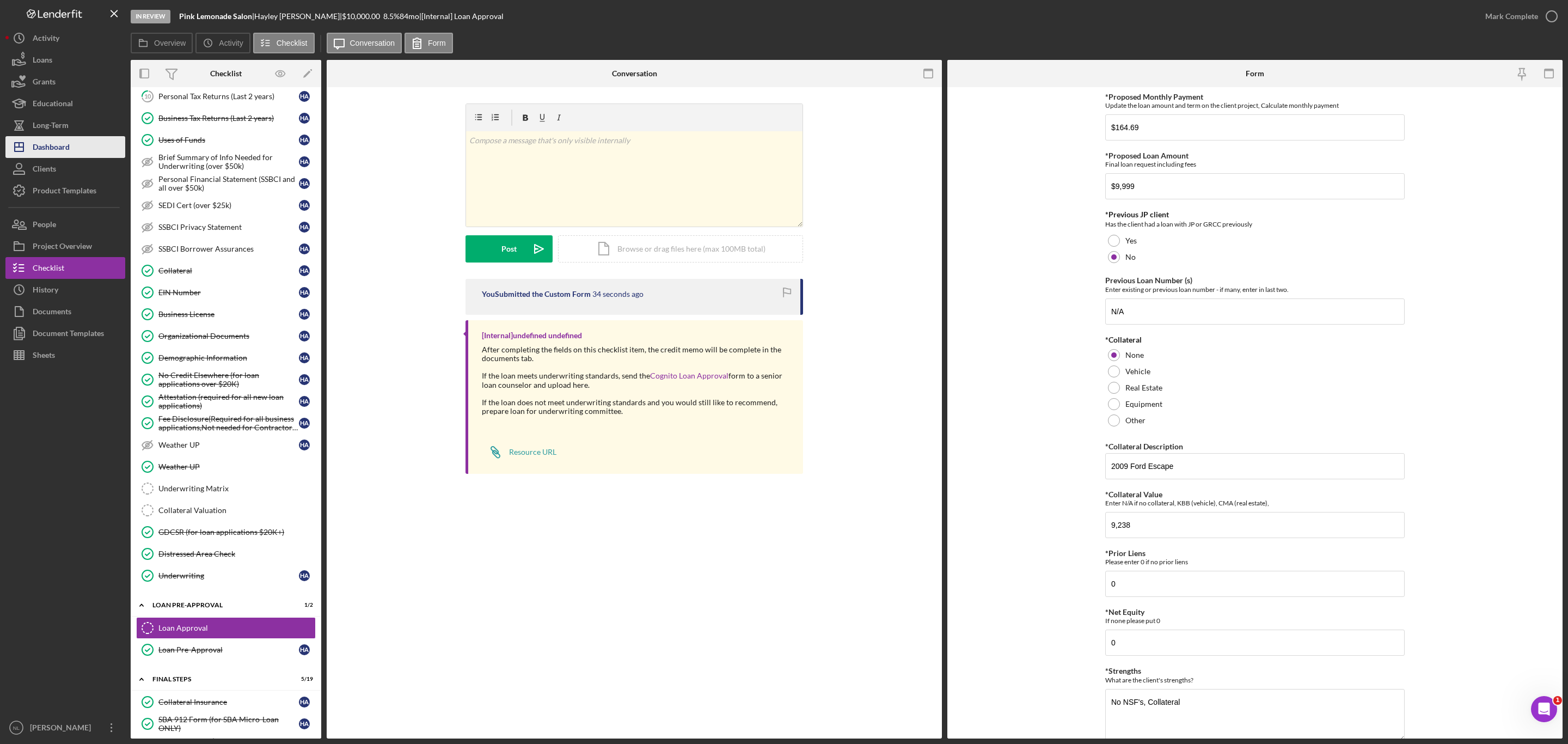
click at [31, 142] on icon "Icon/Dashboard" at bounding box center [19, 147] width 27 height 27
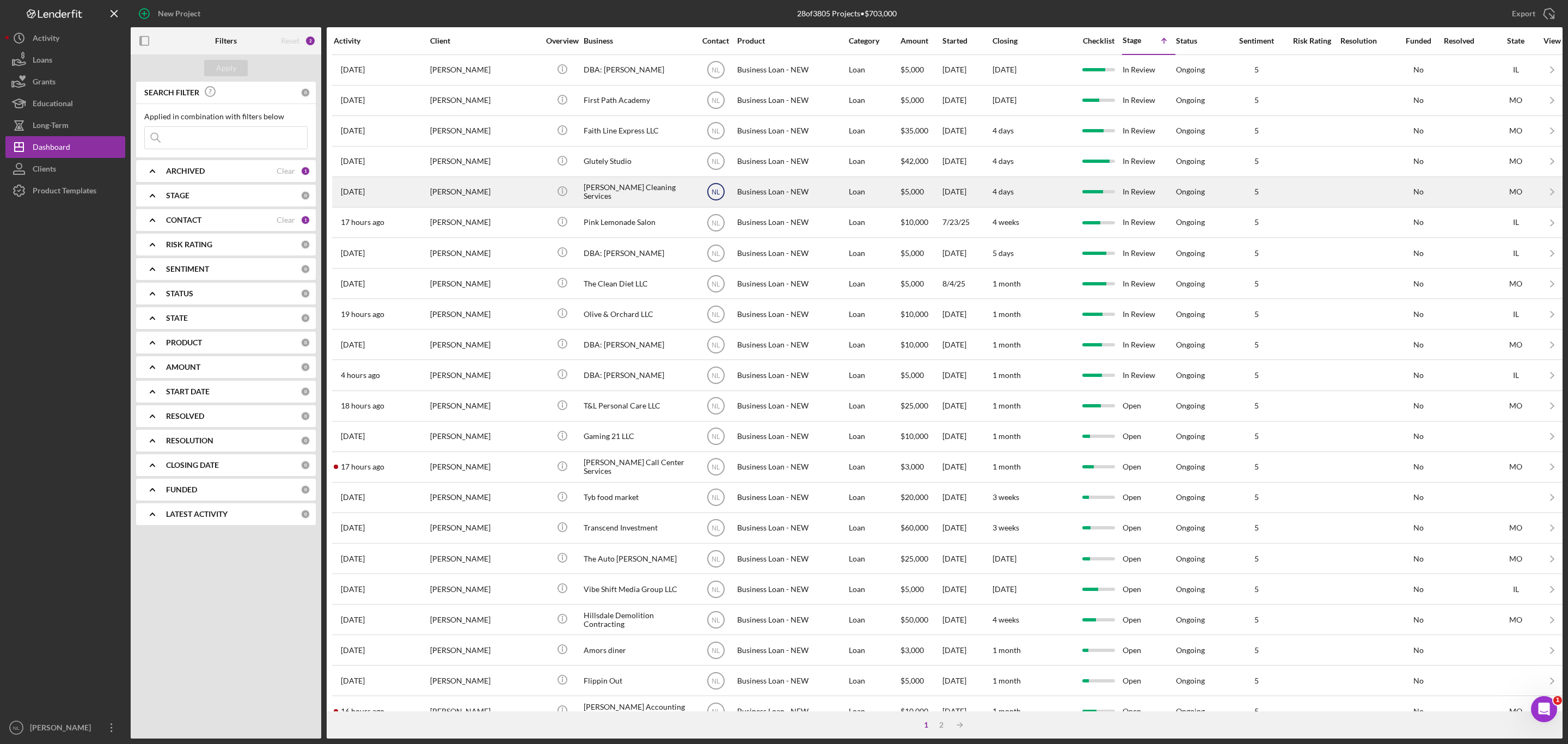
click at [724, 78] on circle at bounding box center [716, 69] width 17 height 17
click at [499, 196] on div "[PERSON_NAME]" at bounding box center [484, 192] width 109 height 29
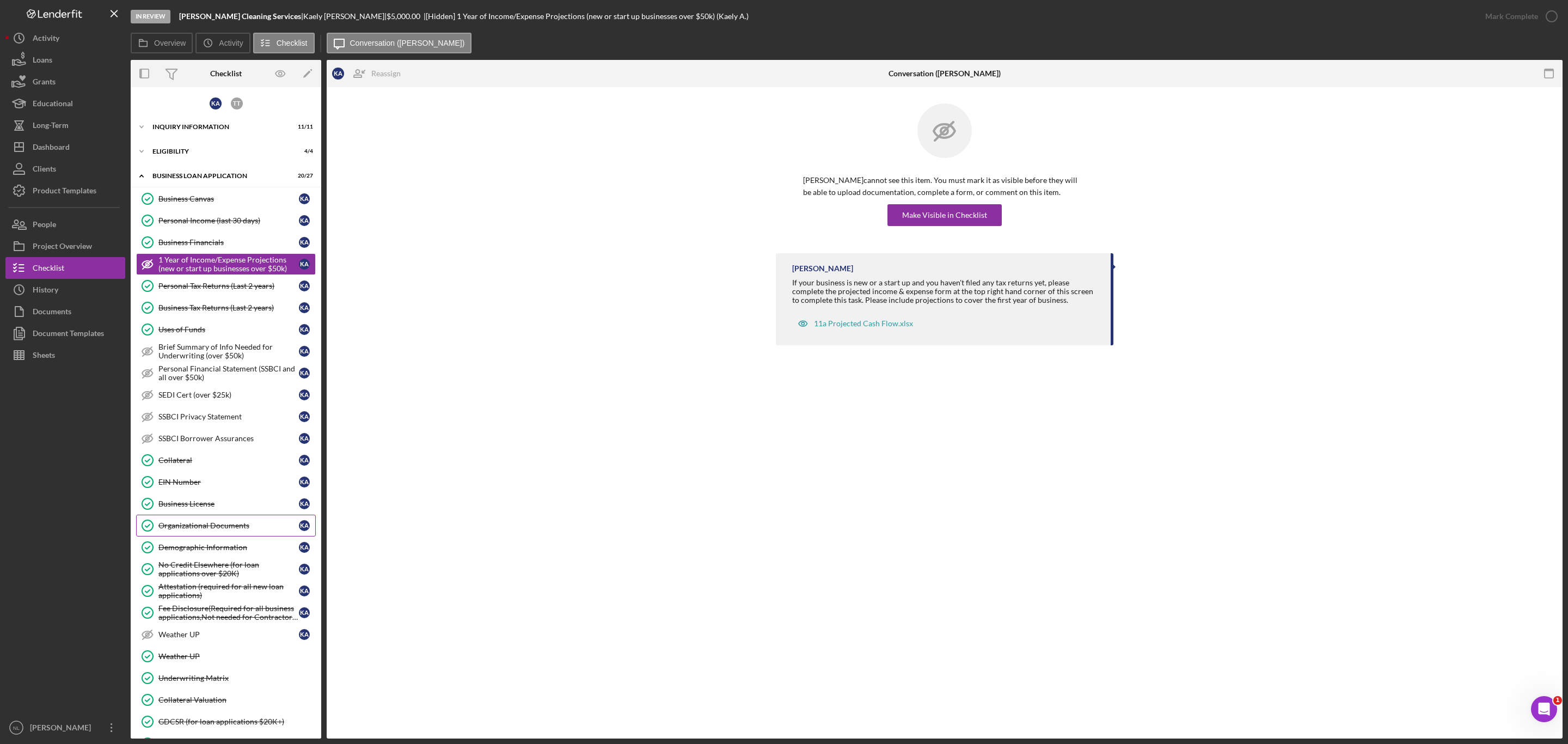
scroll to position [136, 0]
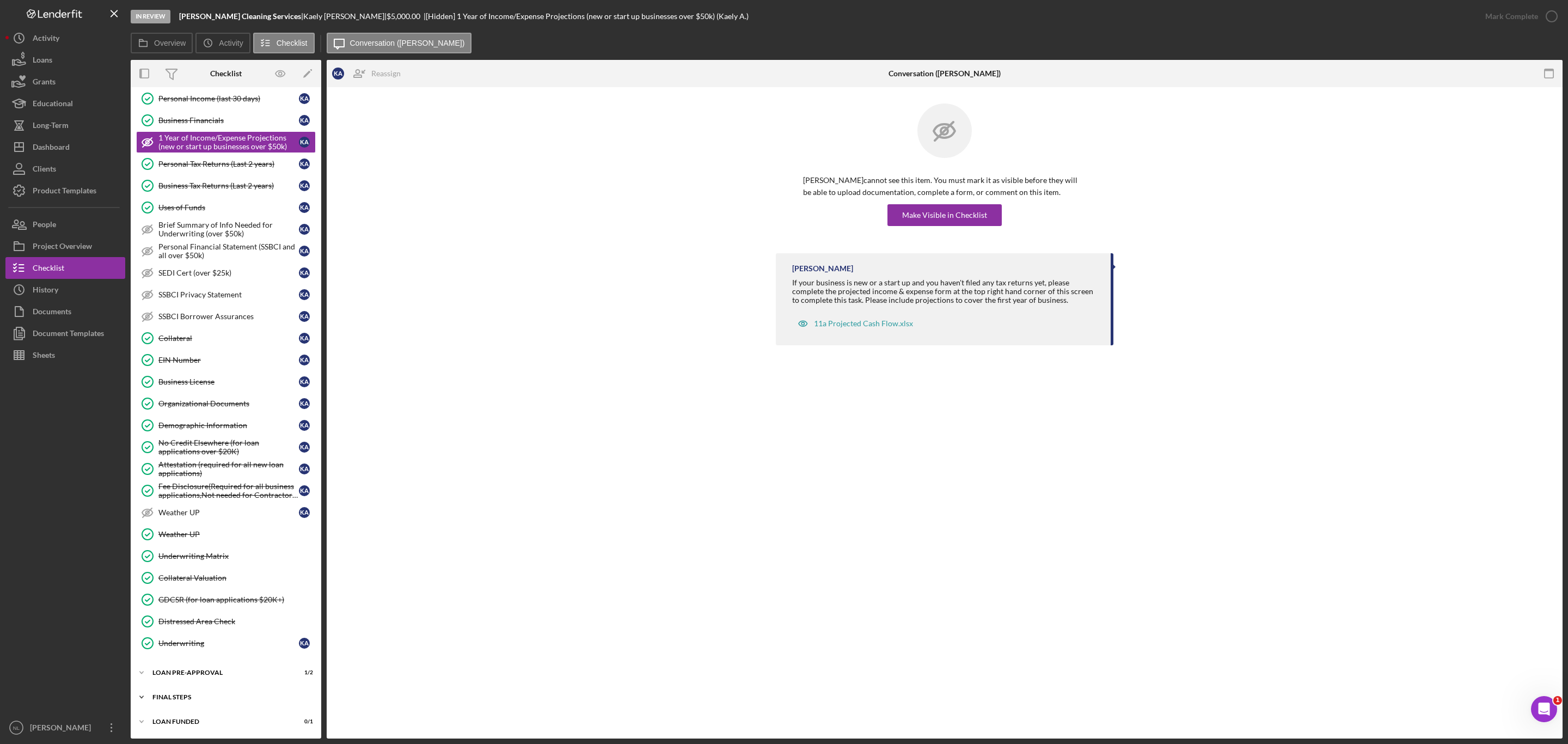
click at [231, 698] on div "FINAL STEPS" at bounding box center [230, 697] width 155 height 7
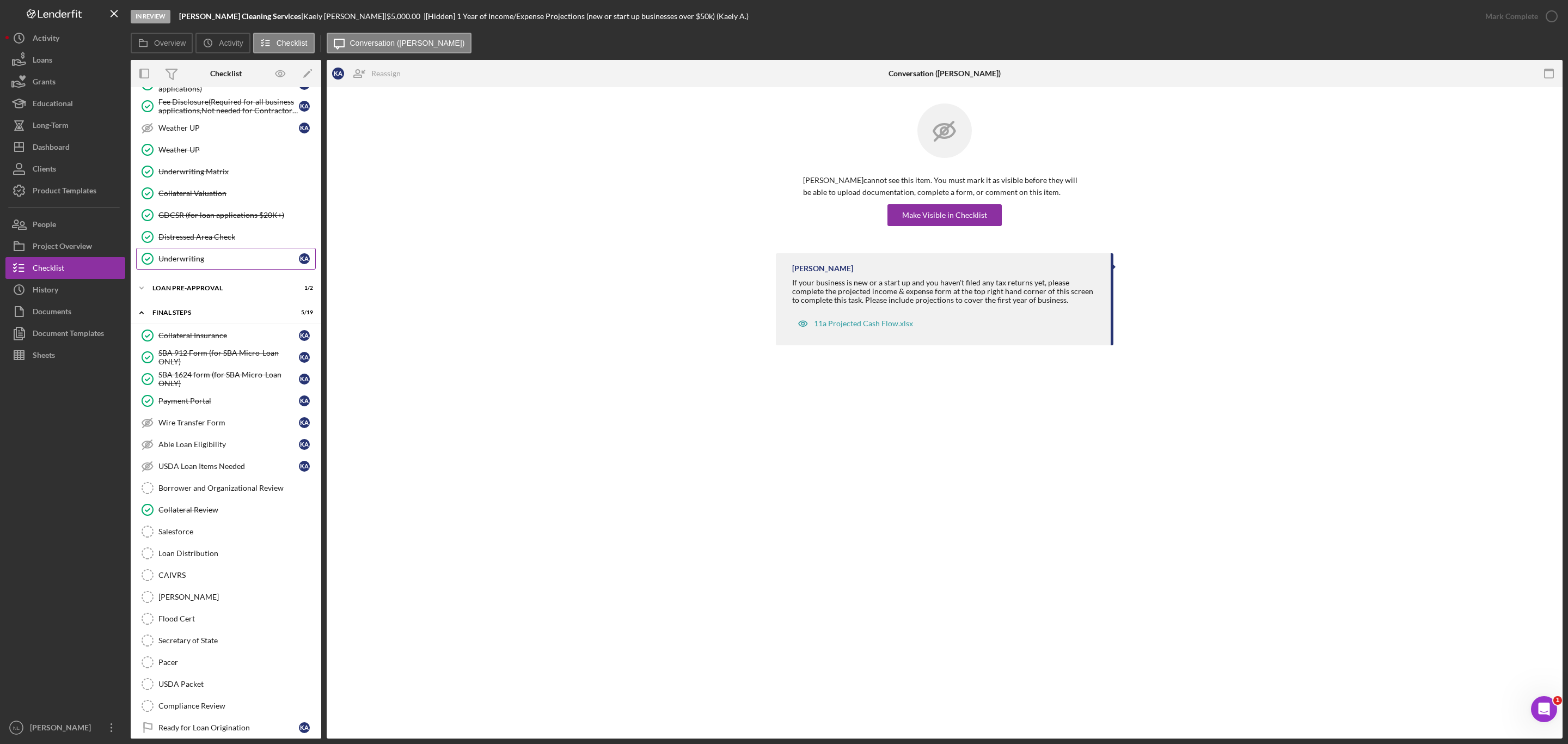
scroll to position [512, 0]
click at [217, 178] on link "Underwriting Matrix Underwriting Matrix" at bounding box center [226, 166] width 180 height 22
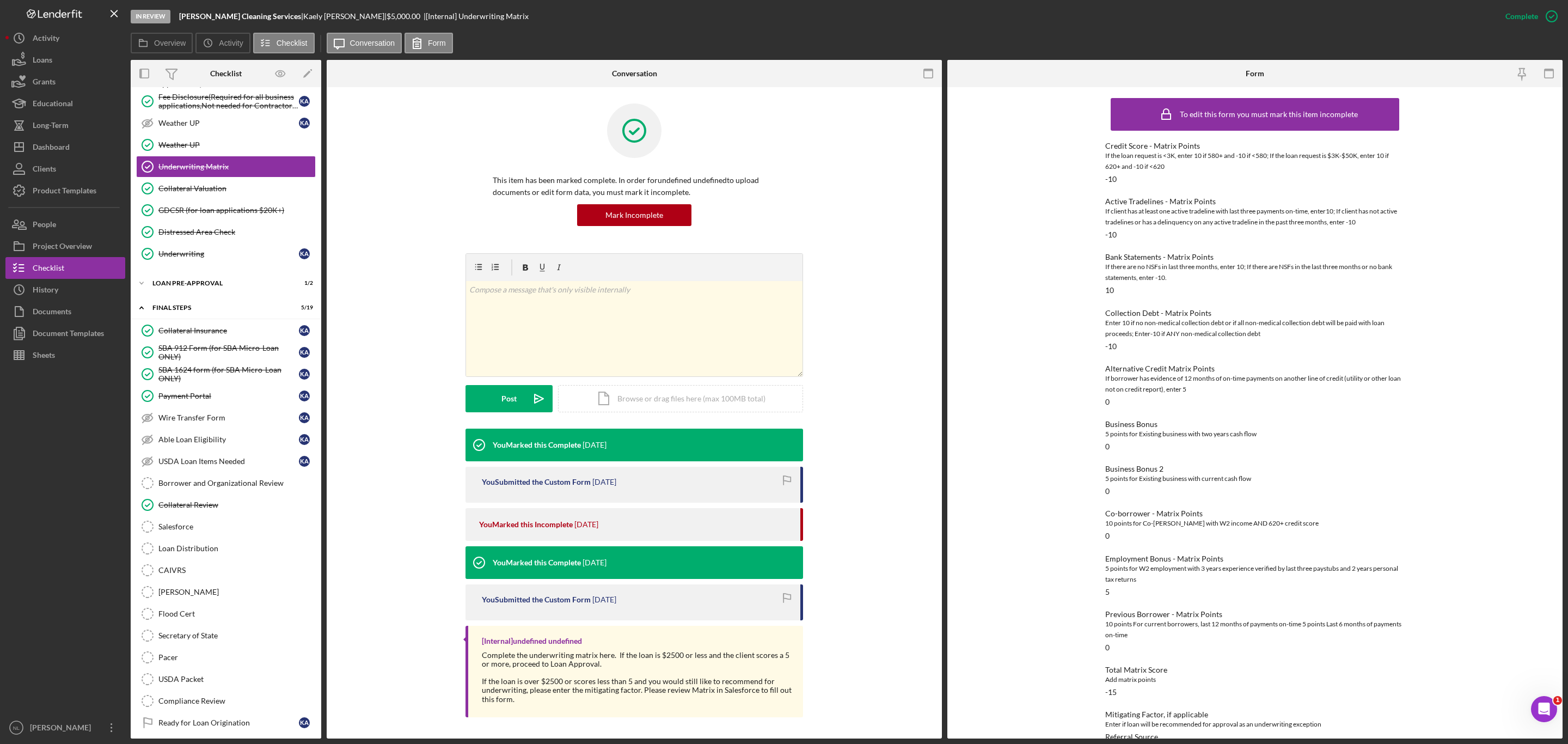
scroll to position [18, 0]
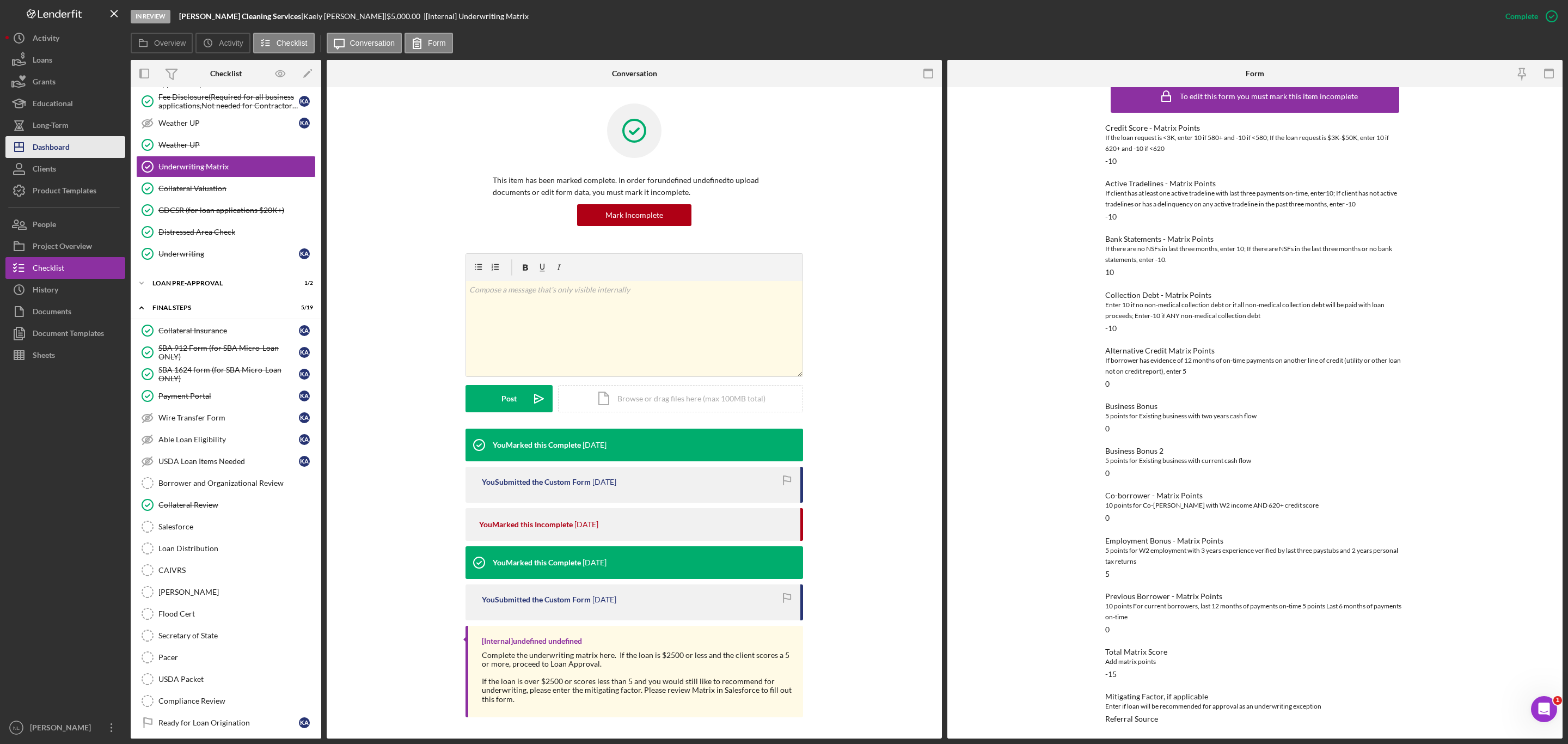
click at [56, 141] on div "Dashboard" at bounding box center [51, 149] width 37 height 25
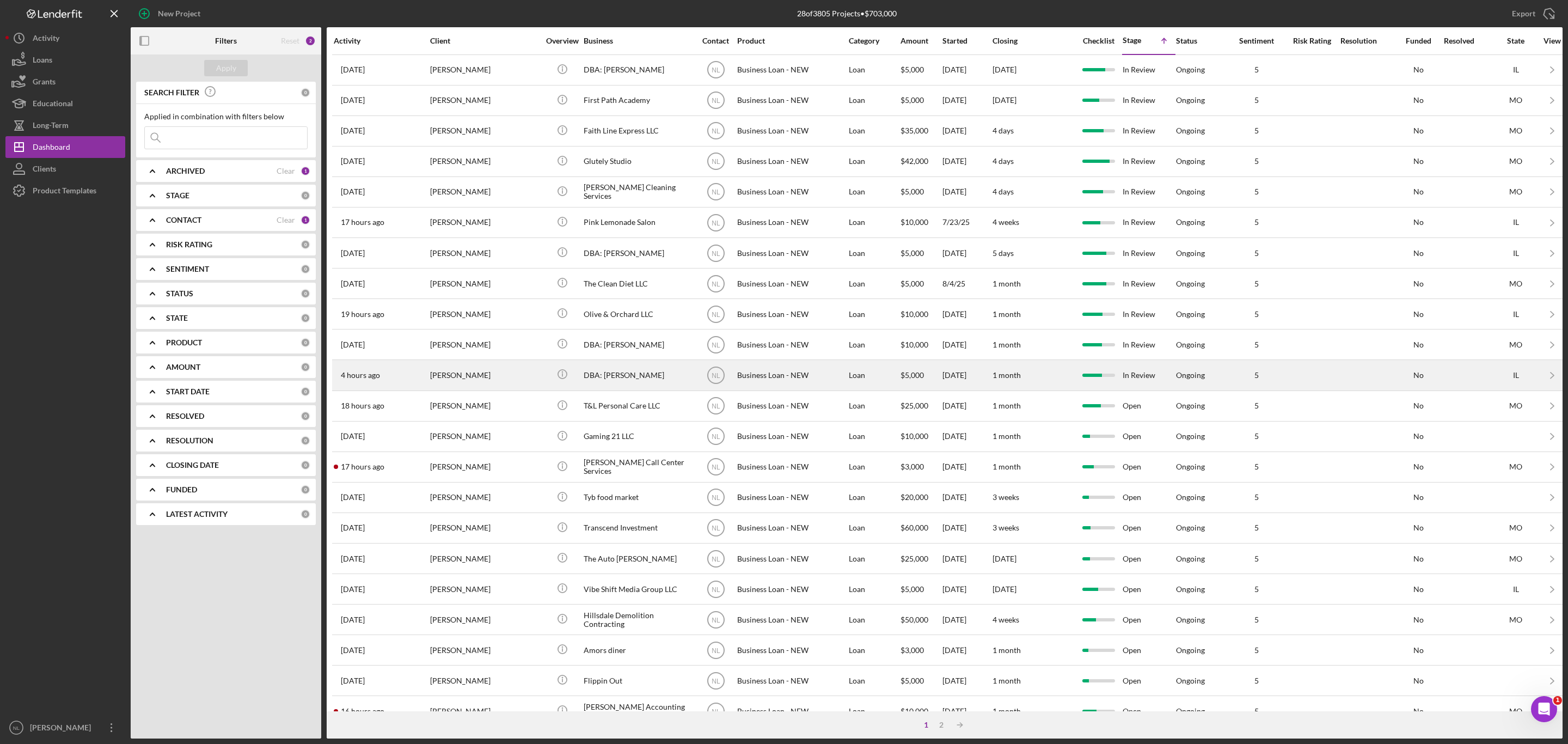
click at [494, 390] on div "[PERSON_NAME]" at bounding box center [484, 375] width 109 height 29
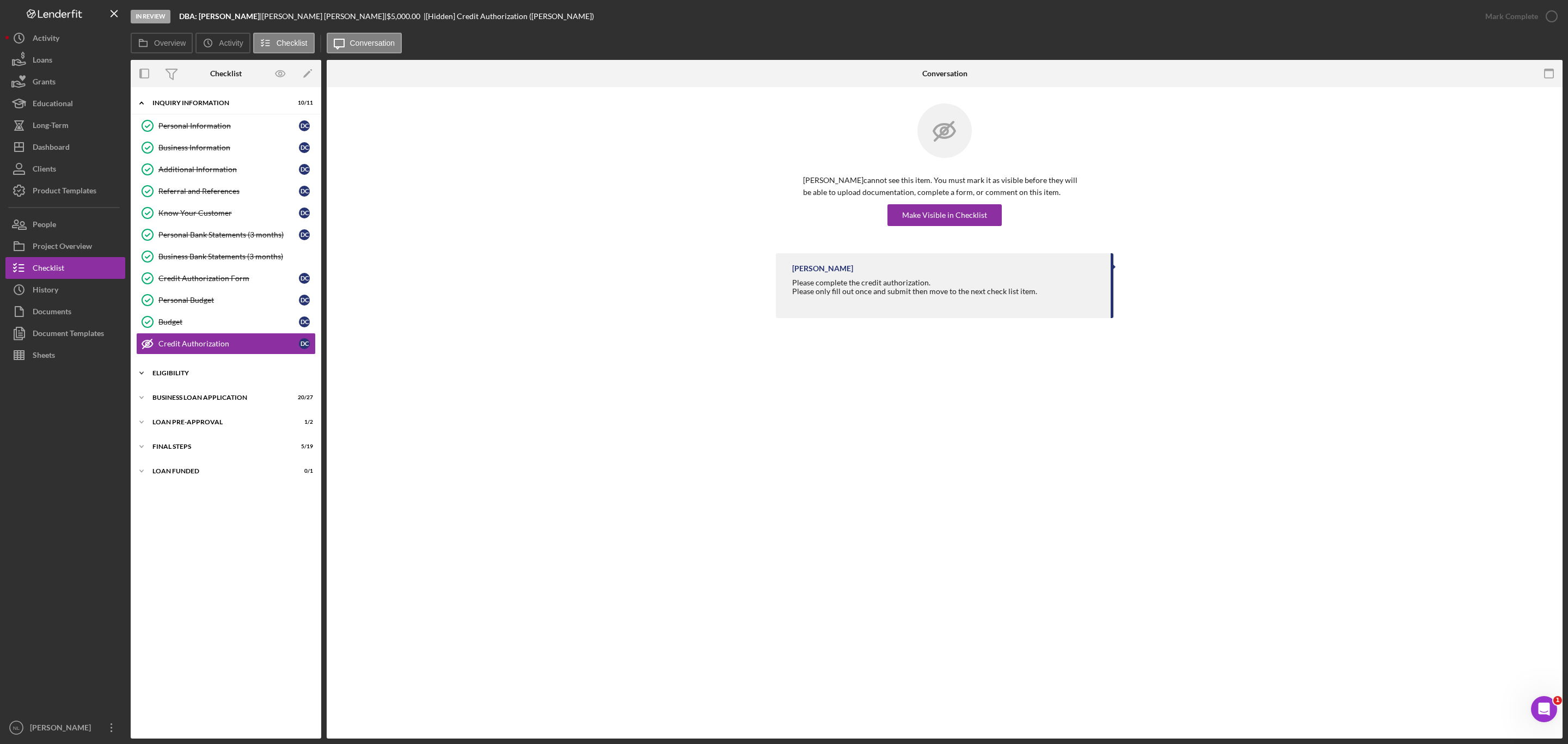
click at [222, 374] on div "Icon/Expander ELIGIBILITY 3 / 4" at bounding box center [226, 373] width 190 height 22
click at [214, 407] on link "Credit Report Credit Report D C" at bounding box center [226, 396] width 180 height 22
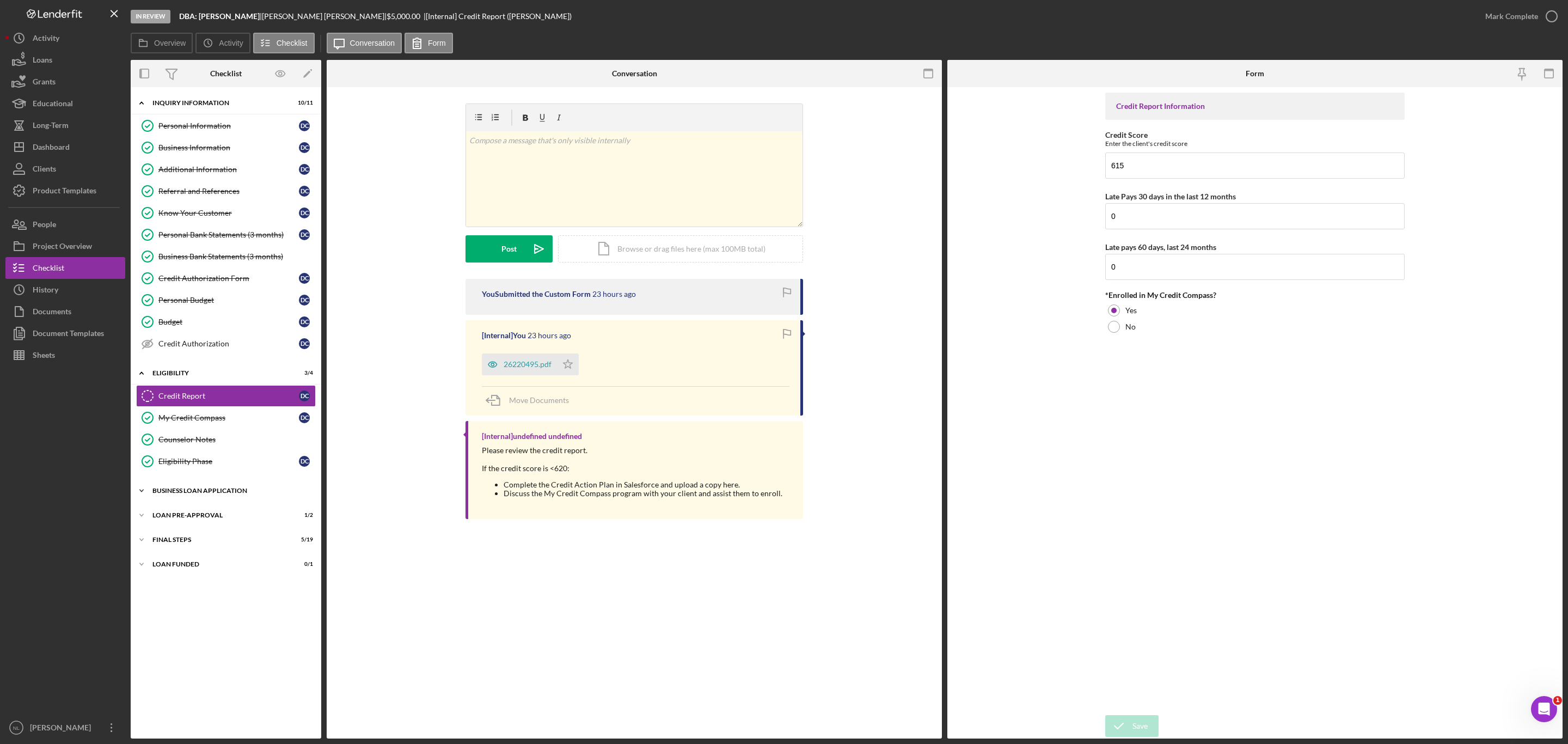
click at [213, 494] on div "BUSINESS LOAN APPLICATION" at bounding box center [230, 491] width 155 height 7
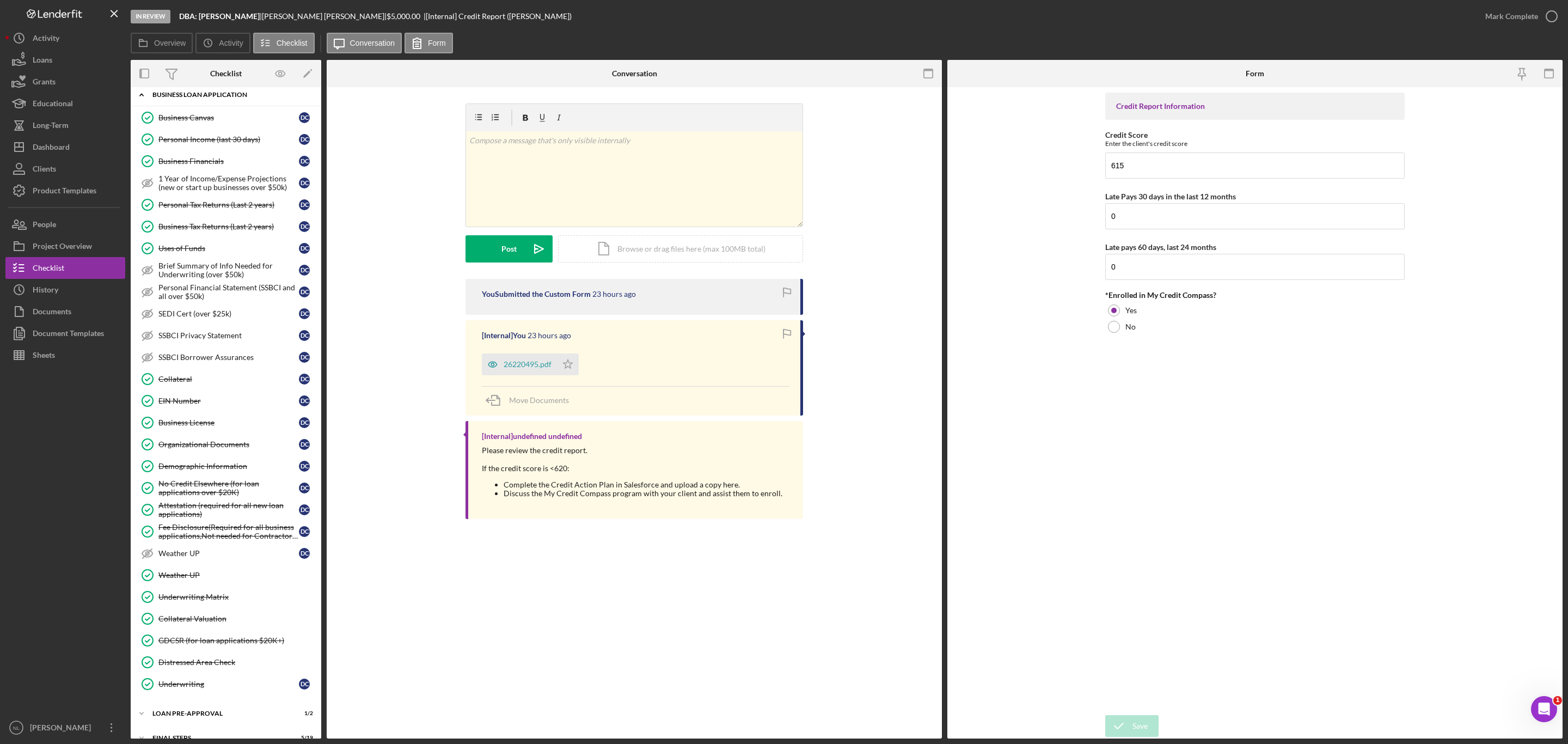
scroll to position [460, 0]
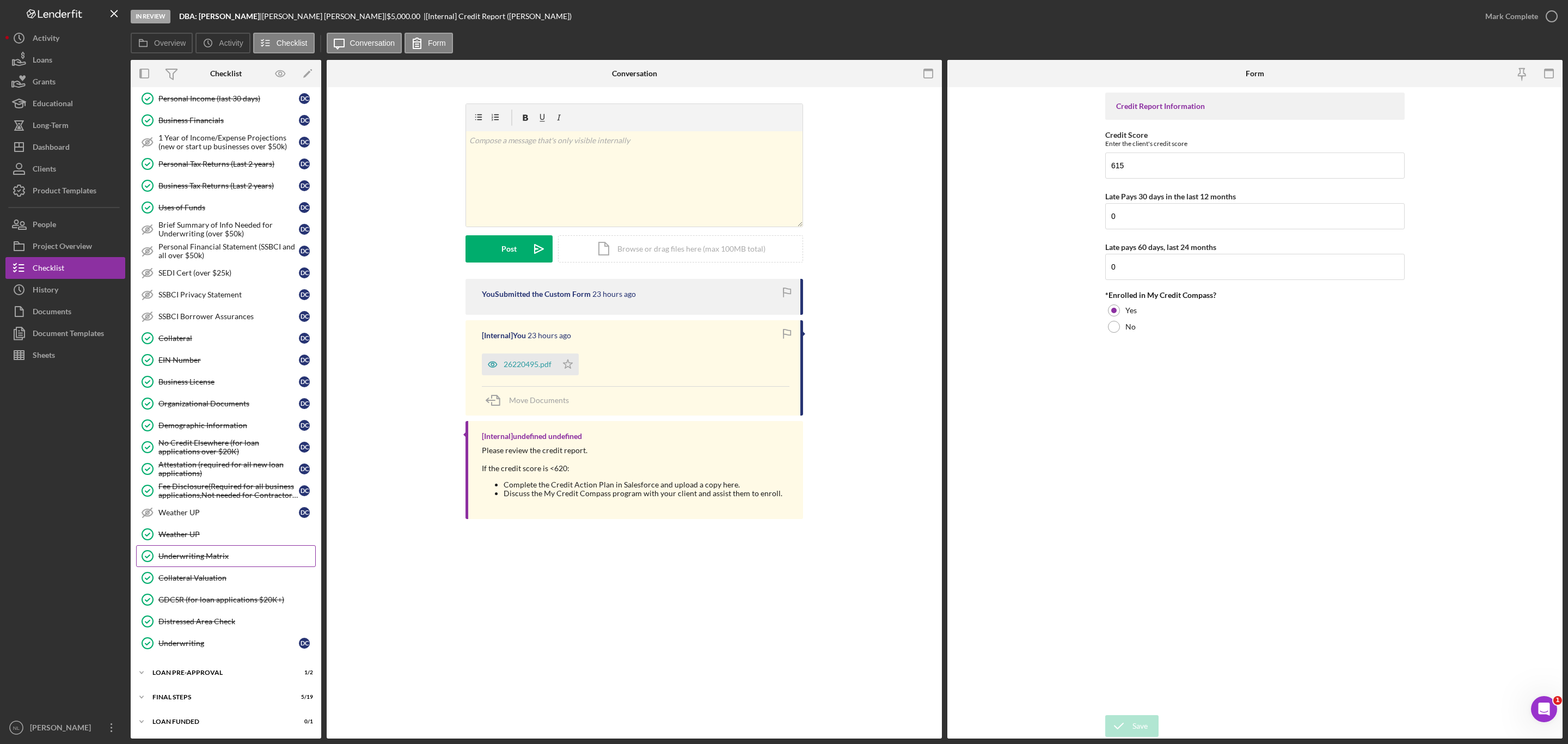
click at [216, 560] on link "Underwriting Matrix Underwriting Matrix" at bounding box center [226, 555] width 180 height 22
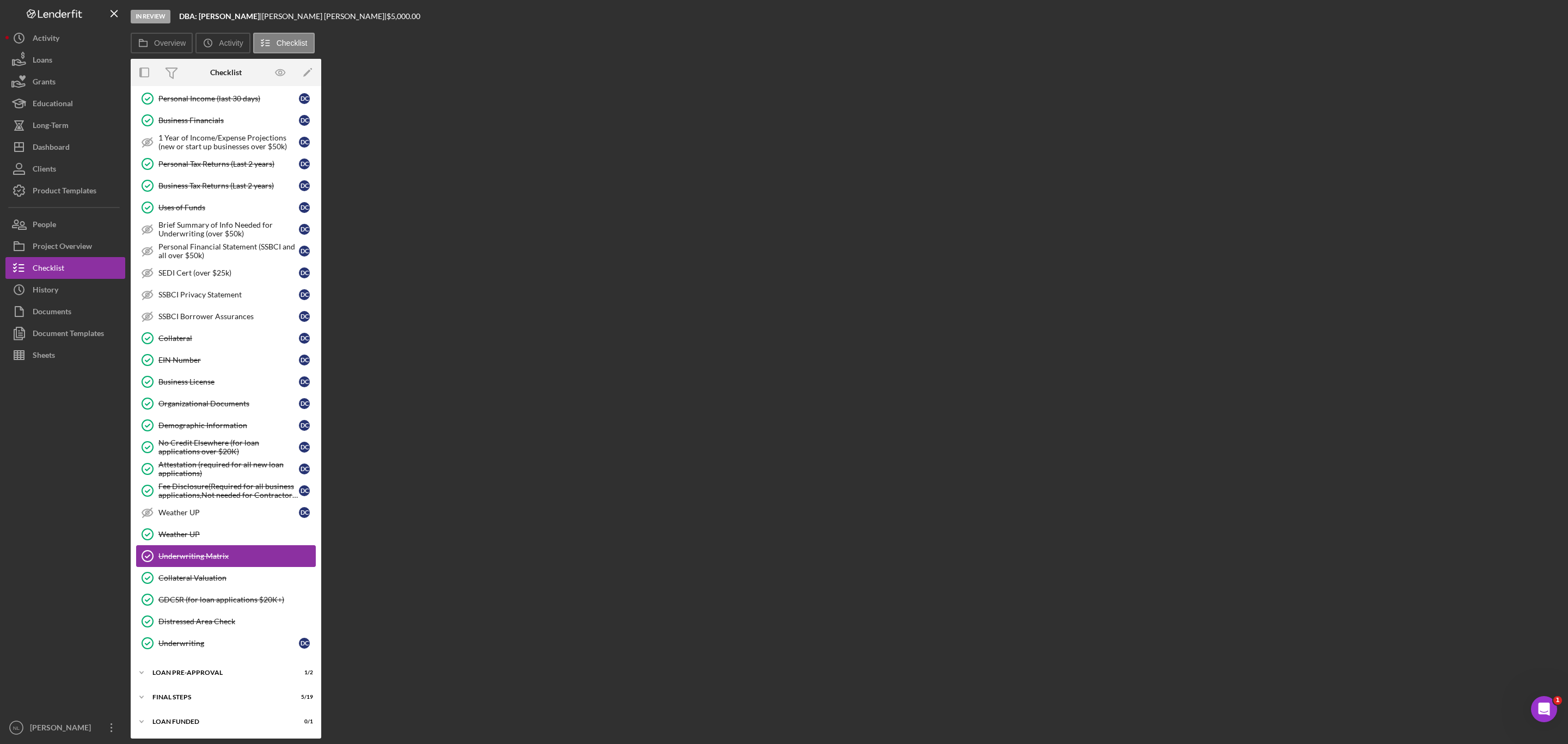
scroll to position [460, 0]
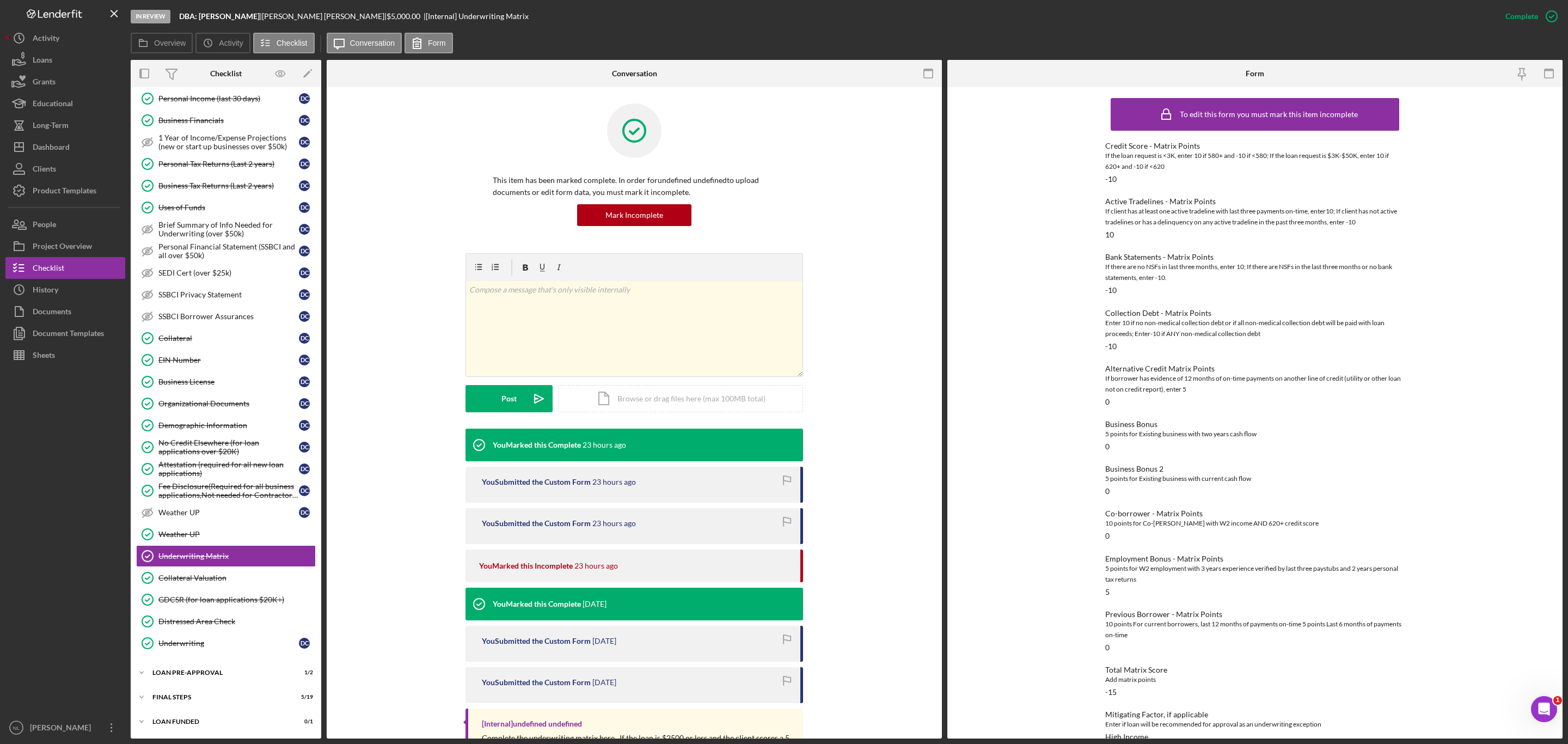
click at [1207, 614] on div "Previous Borrower - Matrix Points" at bounding box center [1255, 614] width 300 height 9
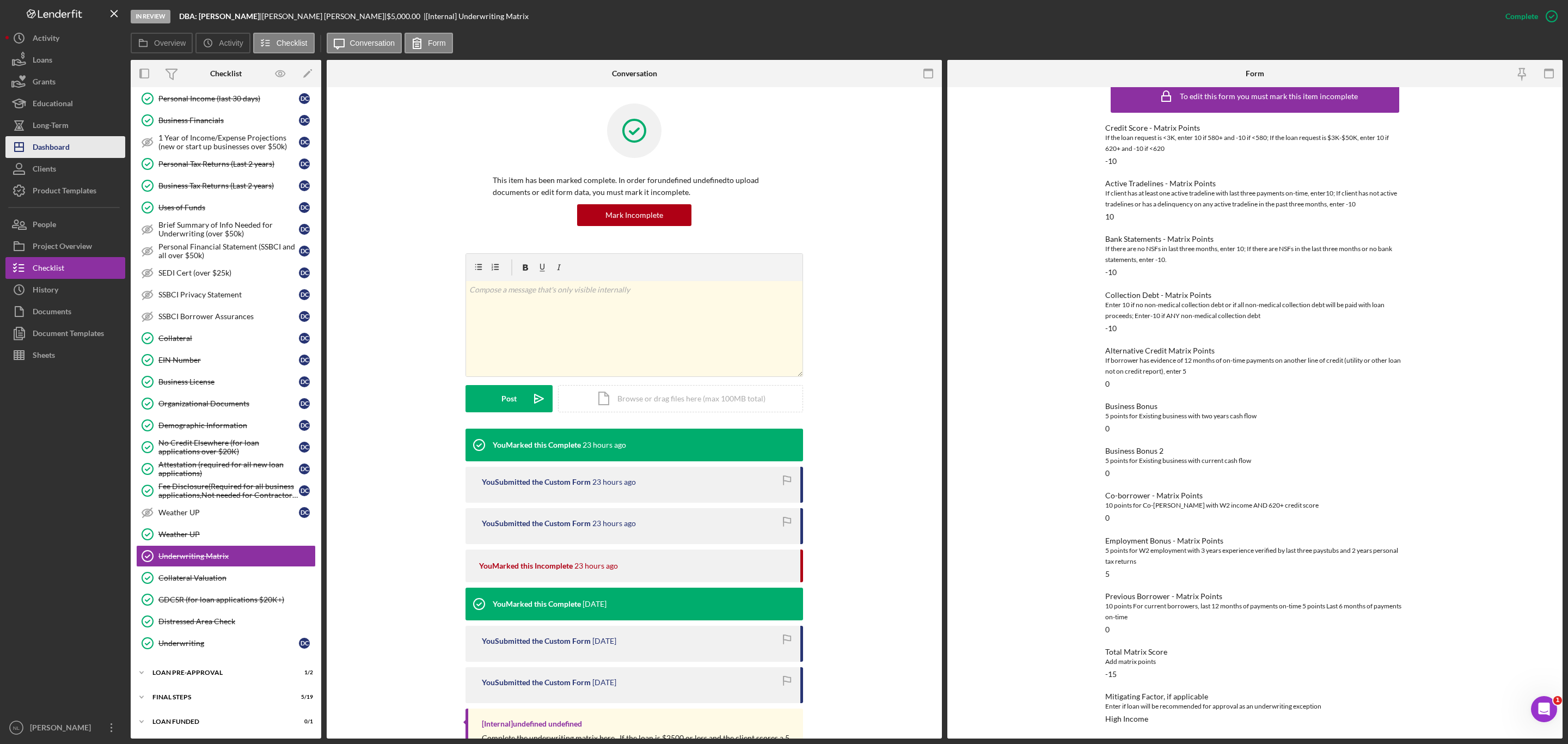
click at [92, 144] on button "Icon/Dashboard Dashboard" at bounding box center [65, 147] width 120 height 22
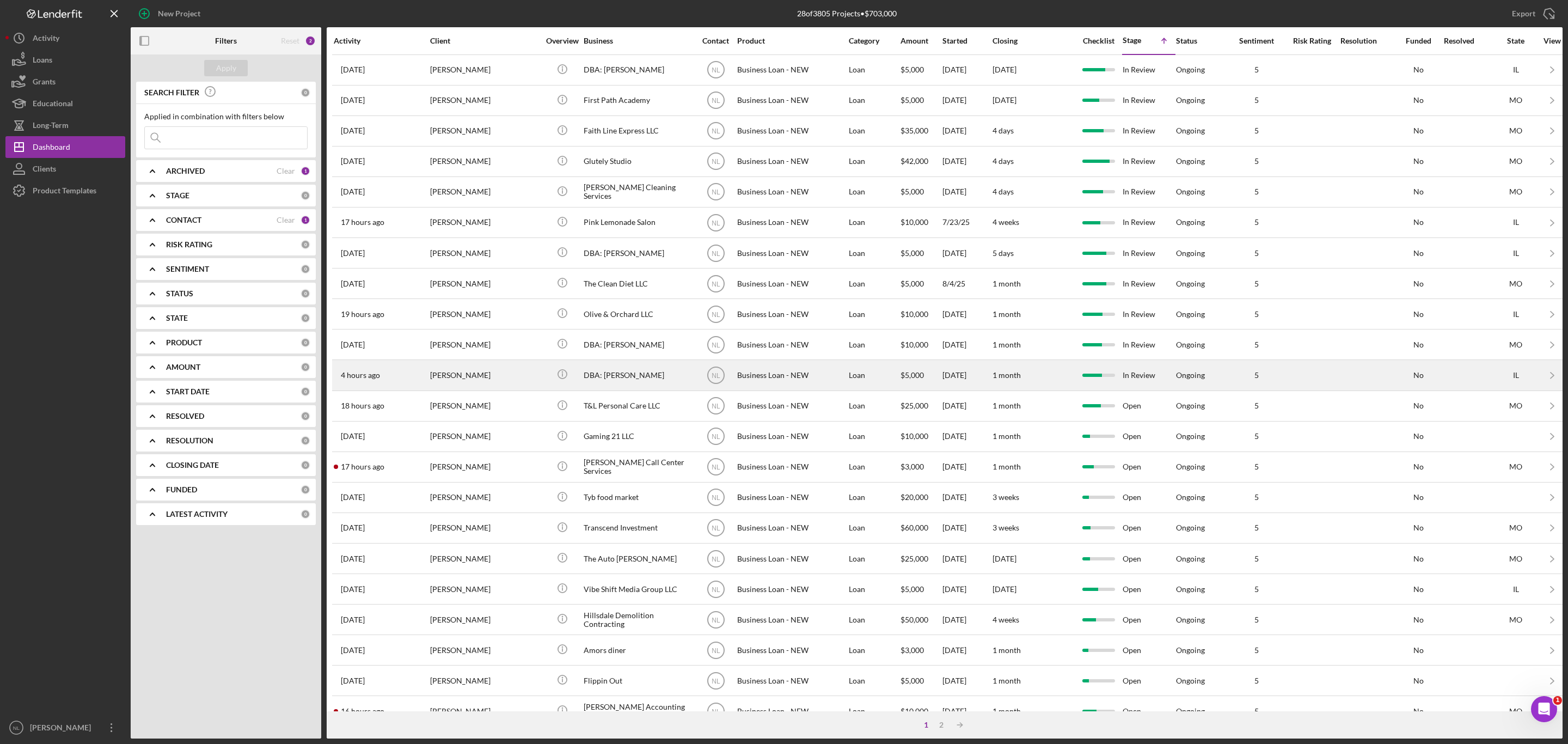
click at [486, 390] on div "[PERSON_NAME]" at bounding box center [484, 375] width 109 height 29
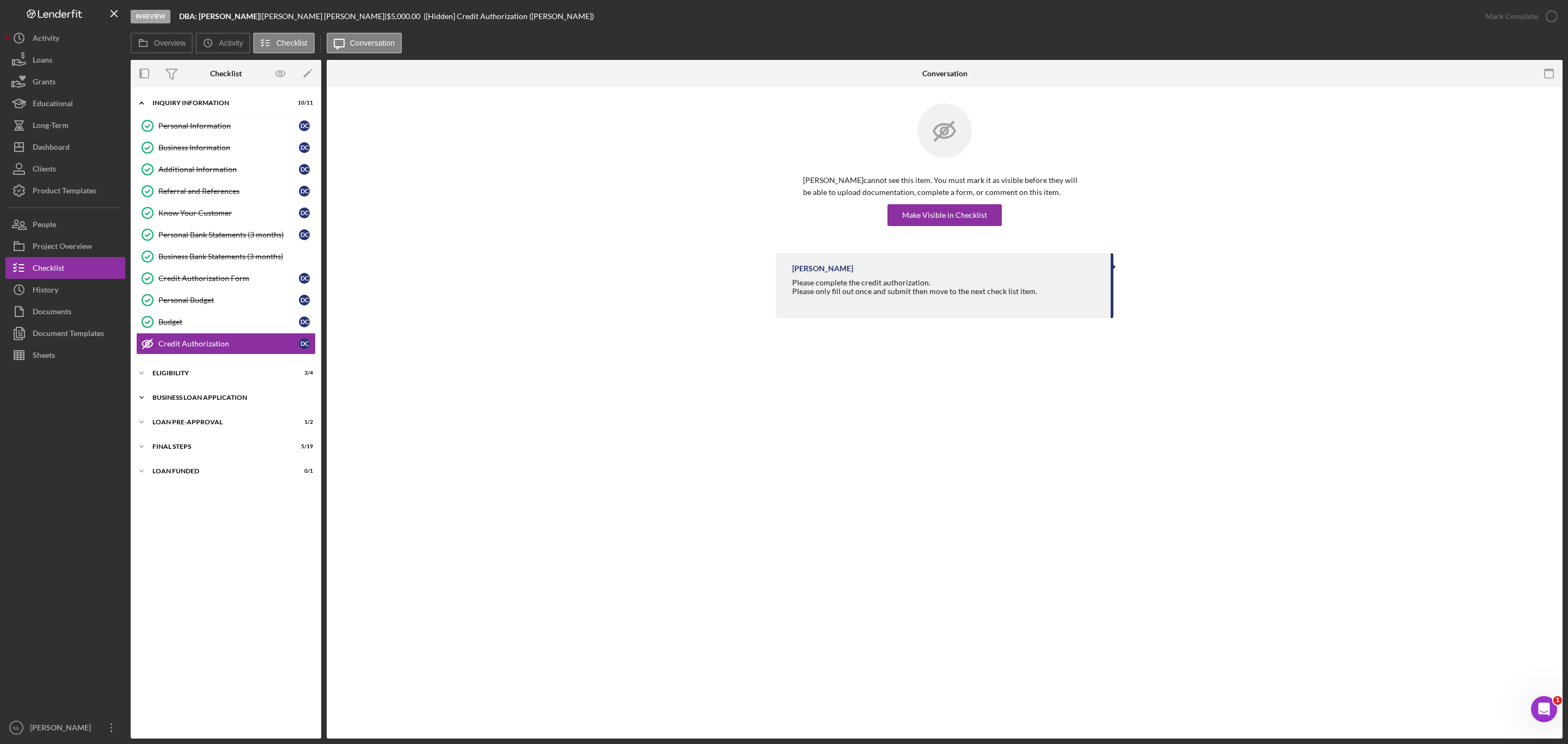
click at [252, 401] on div "BUSINESS LOAN APPLICATION" at bounding box center [230, 397] width 155 height 7
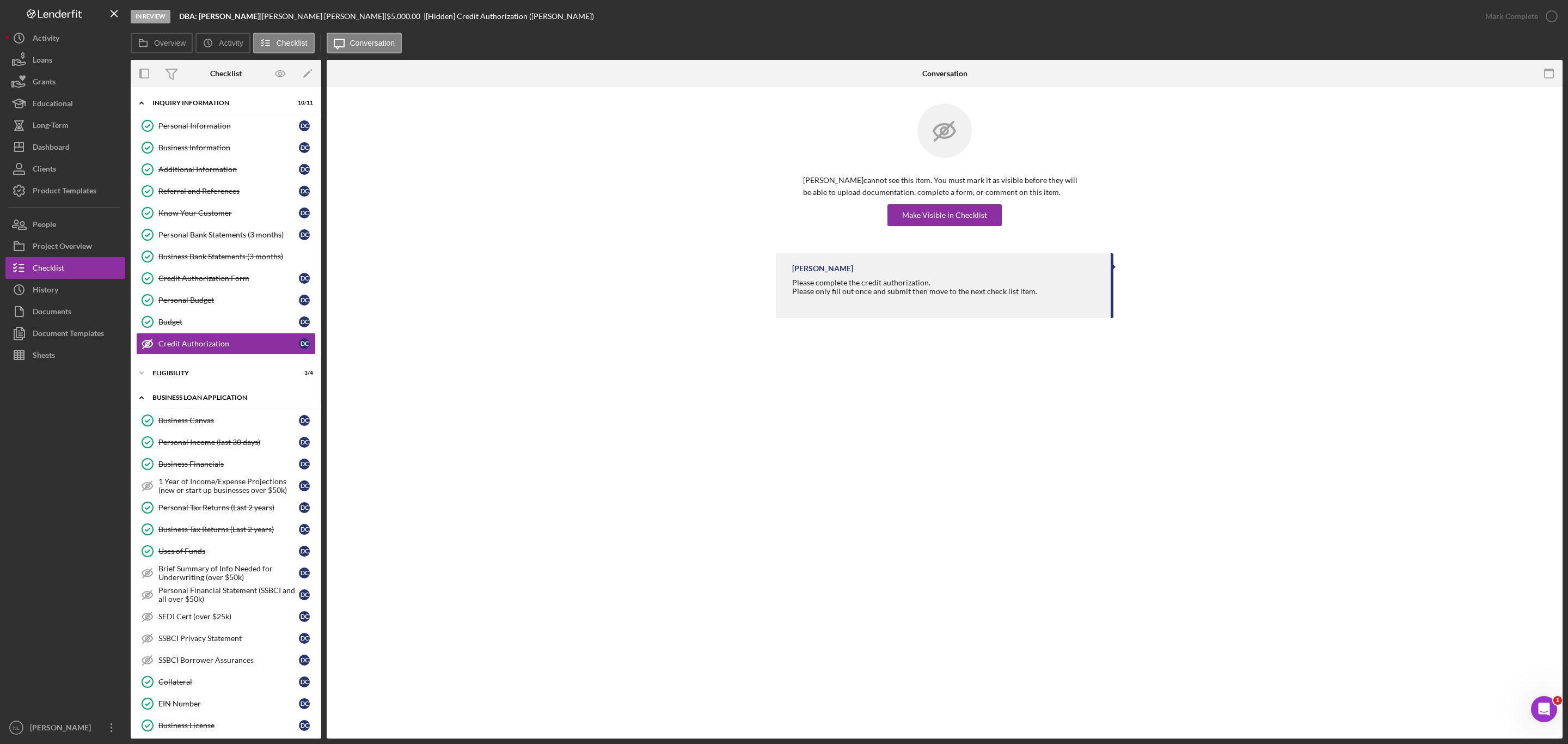
scroll to position [364, 0]
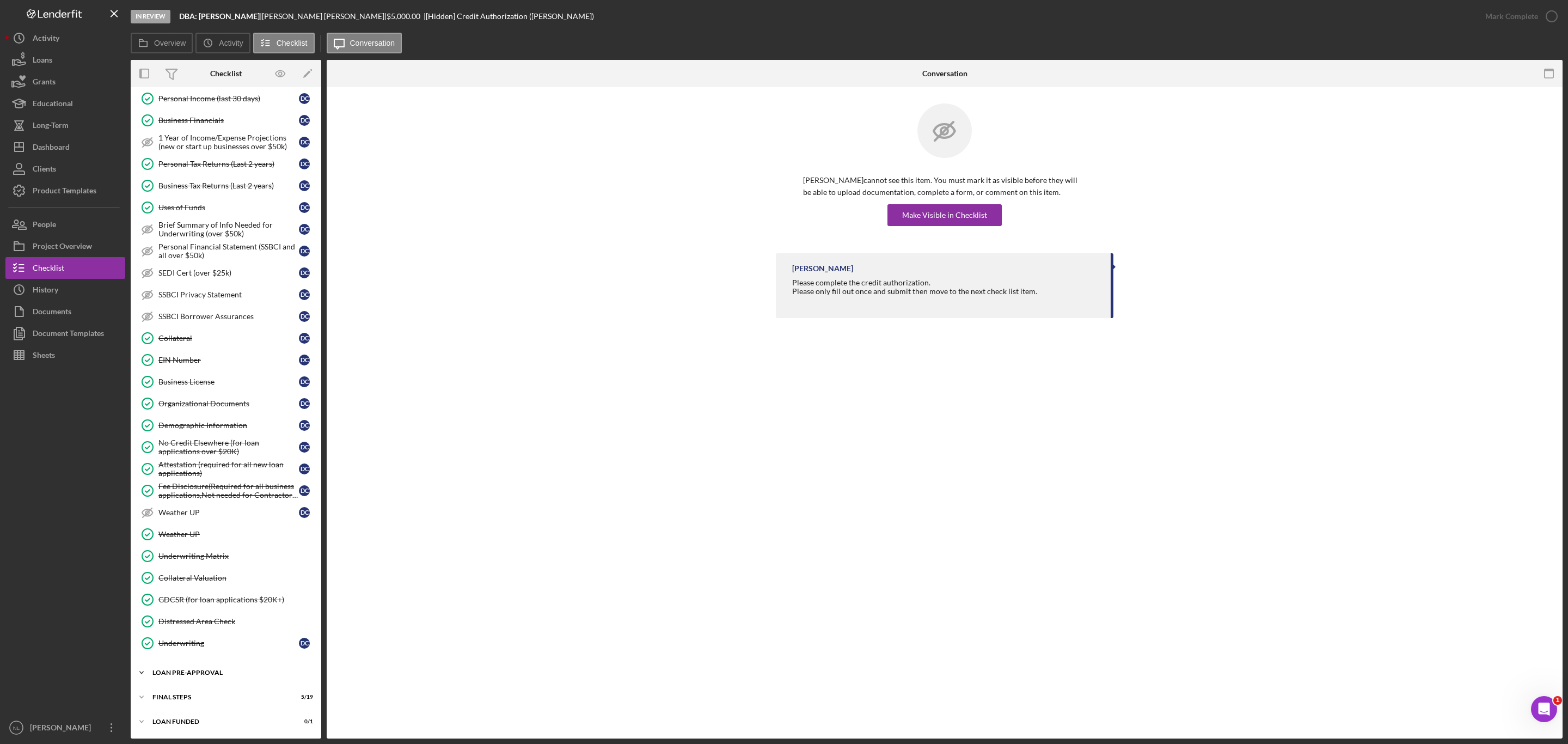
click at [209, 668] on div "Icon/Expander LOAN PRE-APPROVAL 1 / 2" at bounding box center [226, 672] width 190 height 22
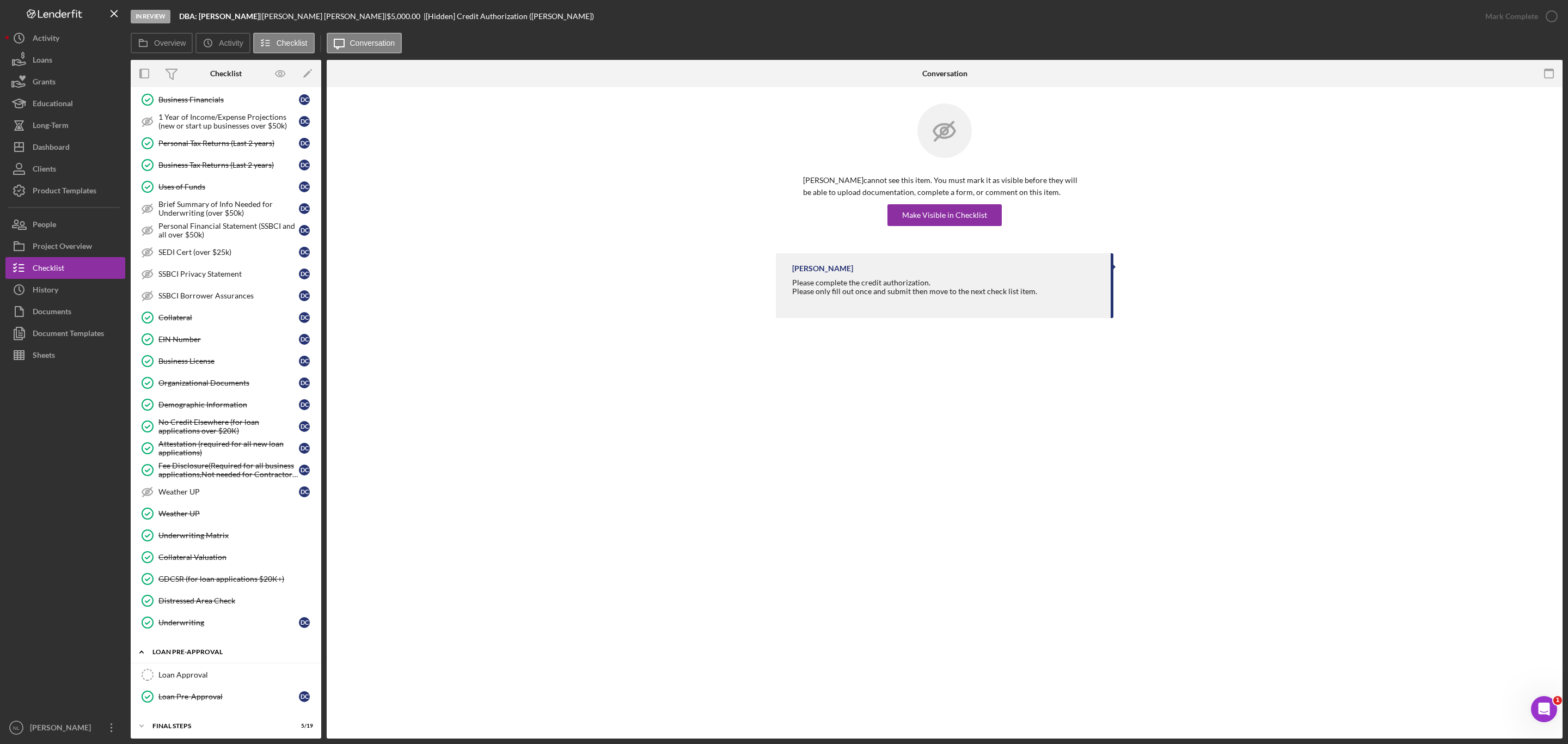
scroll to position [415, 0]
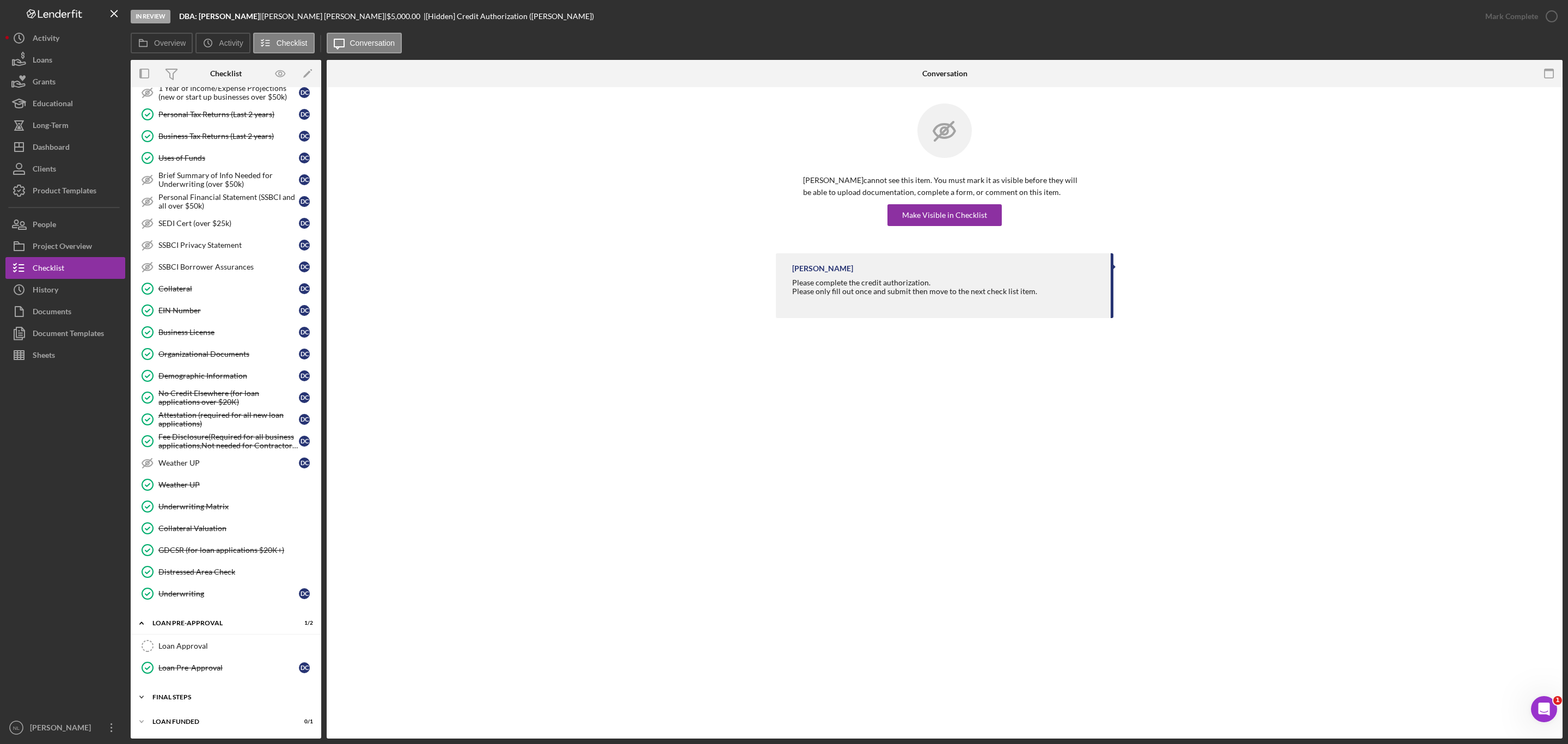
click at [204, 700] on div "FINAL STEPS" at bounding box center [230, 697] width 155 height 7
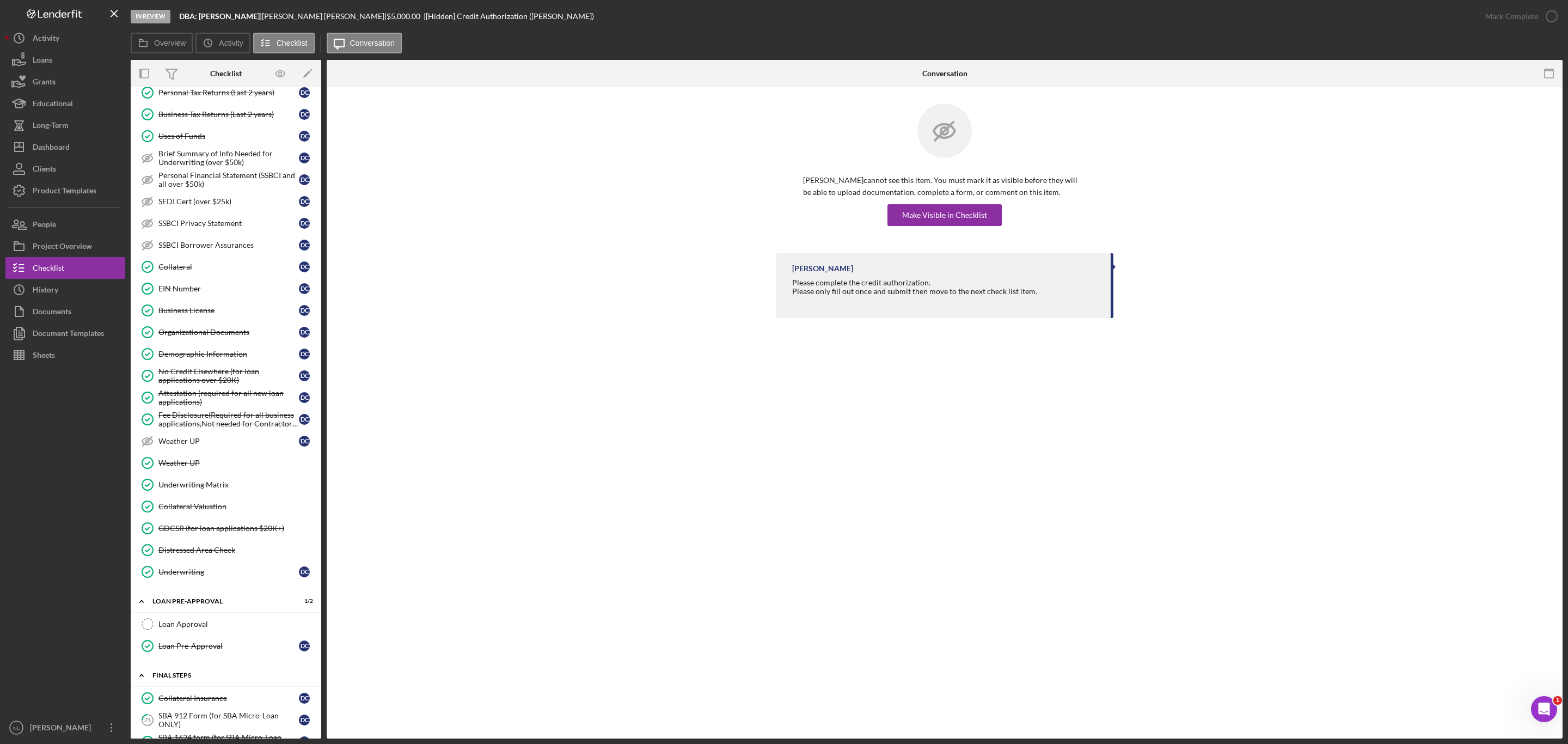
scroll to position [794, 0]
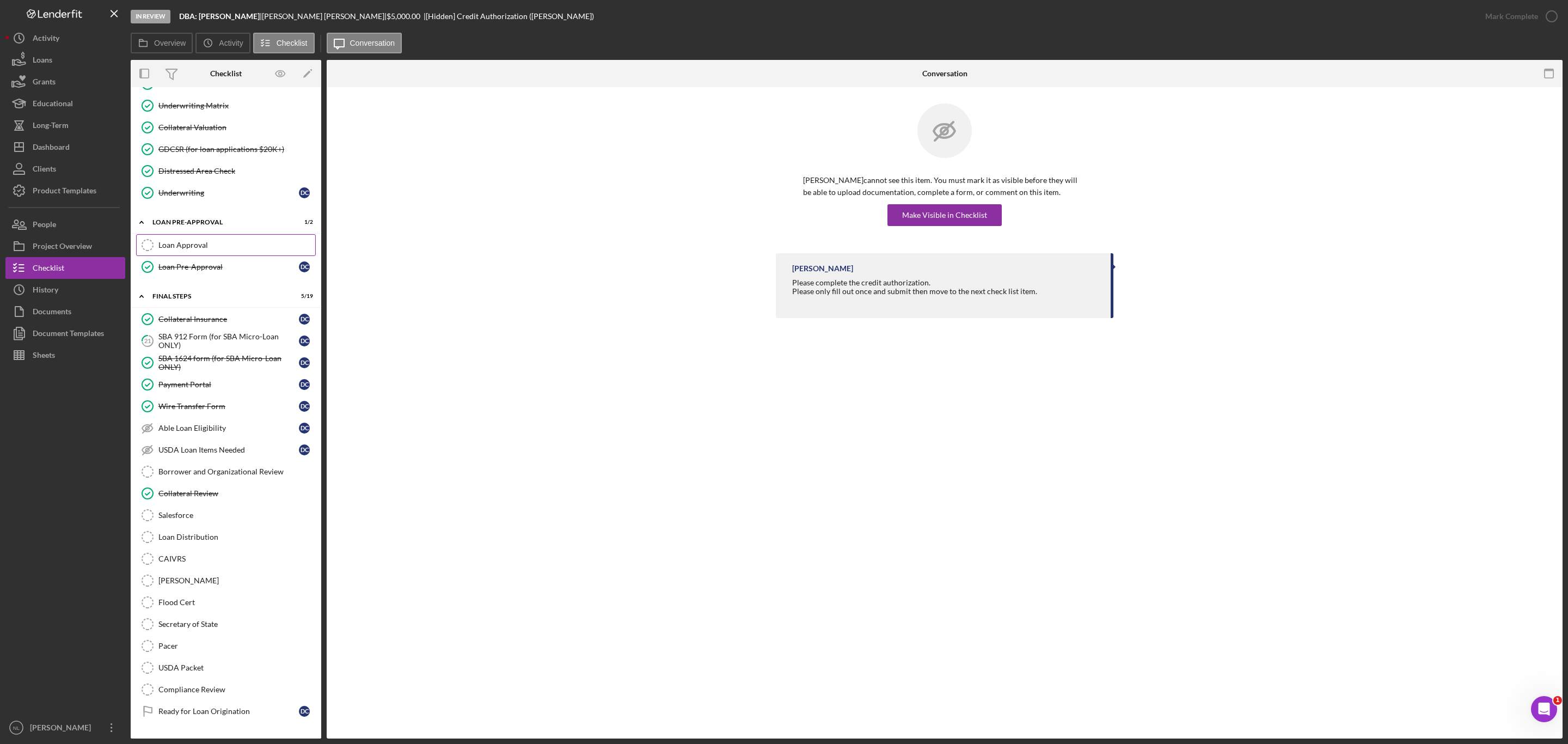
click at [213, 249] on div "Loan Approval" at bounding box center [236, 245] width 157 height 9
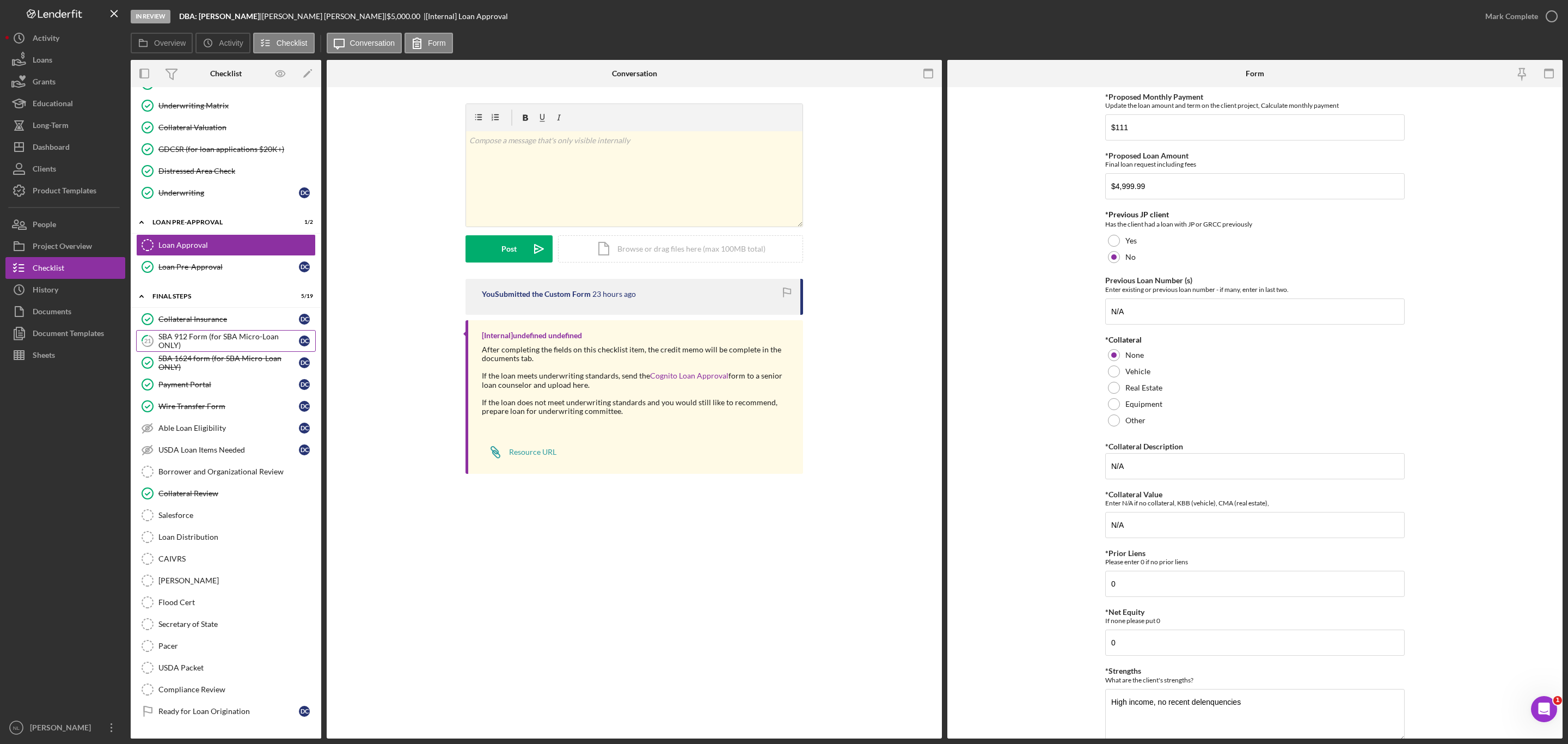
click at [250, 352] on link "21 SBA 912 Form (for SBA Micro-Loan ONLY) D C" at bounding box center [226, 340] width 180 height 22
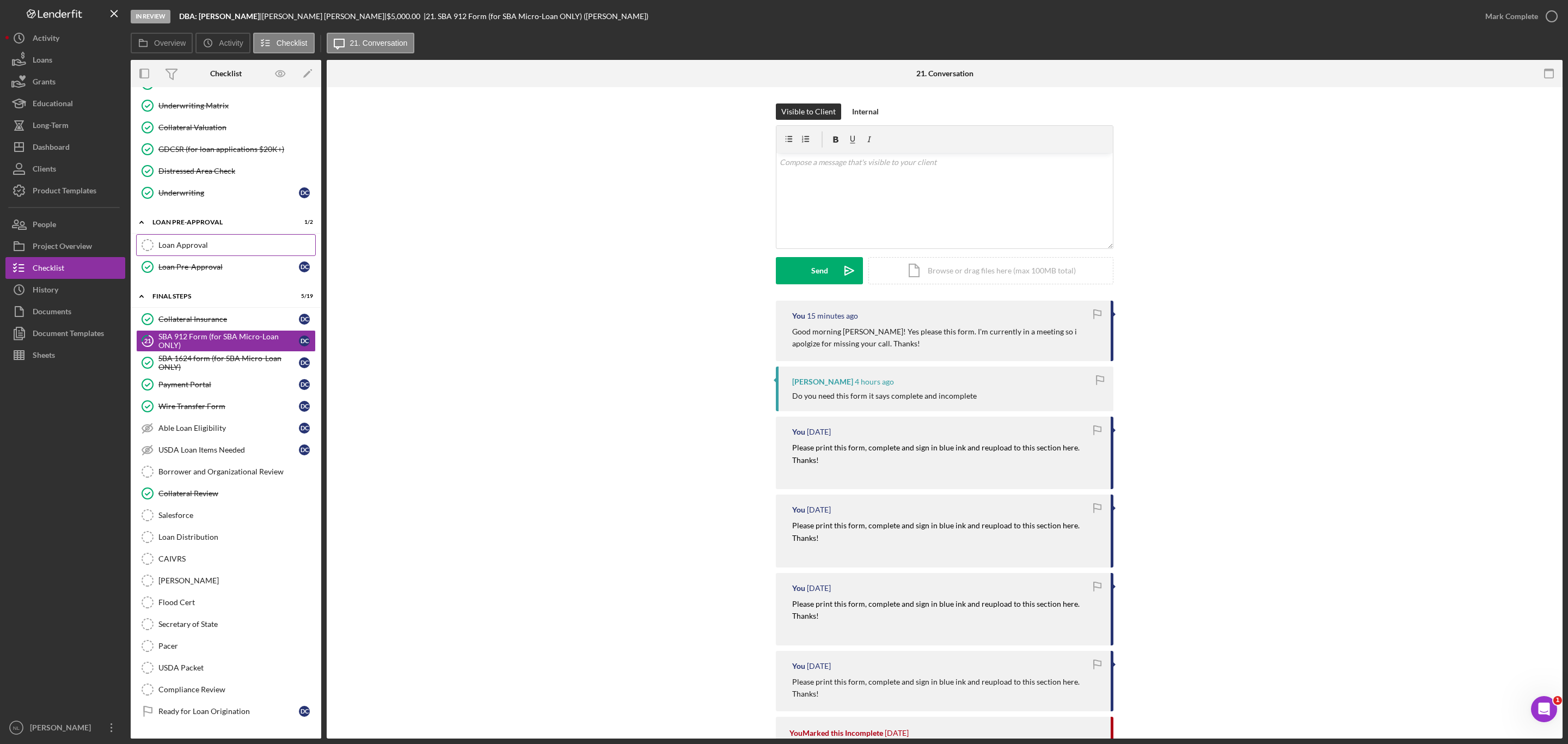
click at [228, 249] on div "Loan Approval" at bounding box center [236, 245] width 157 height 9
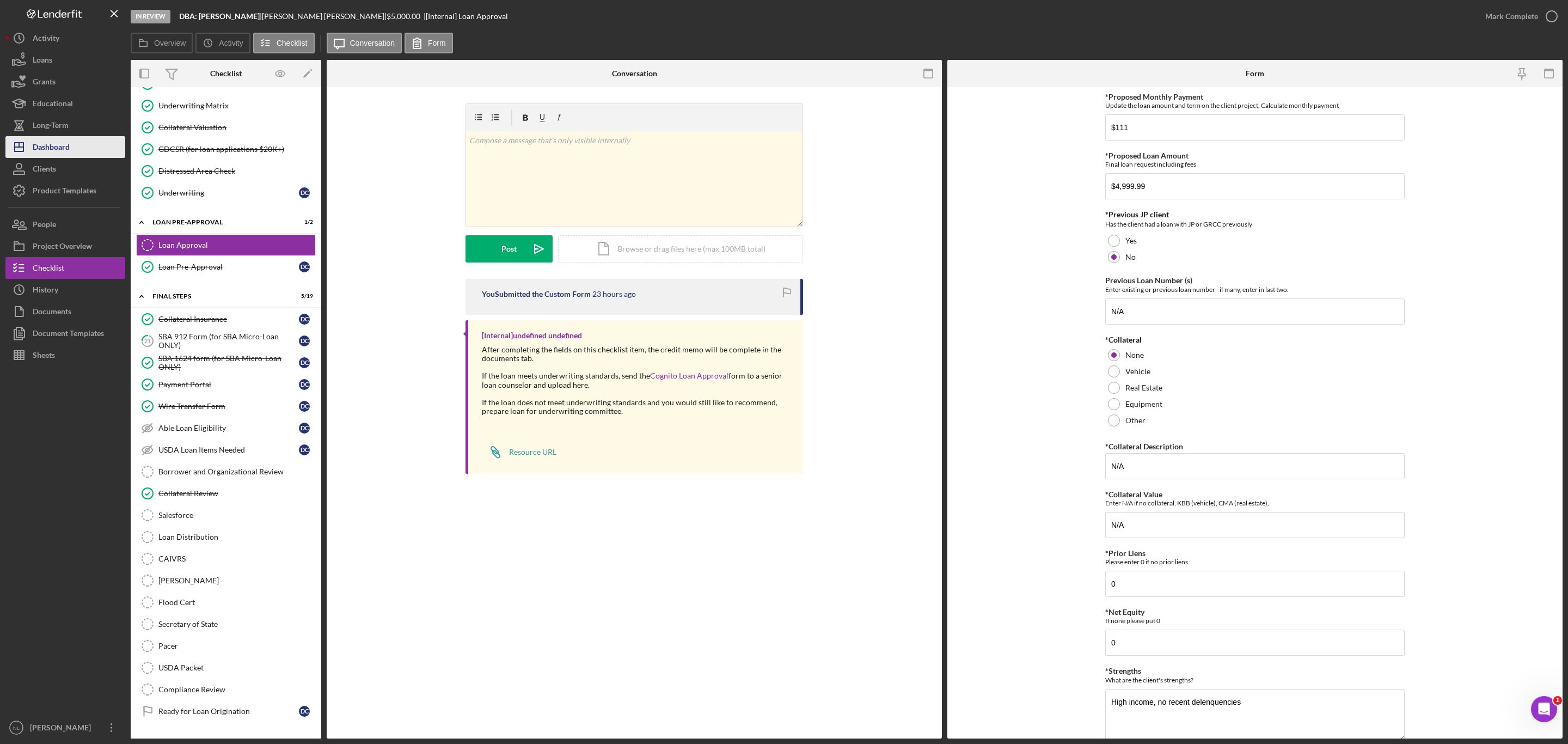
click at [80, 154] on button "Icon/Dashboard Dashboard" at bounding box center [65, 147] width 120 height 22
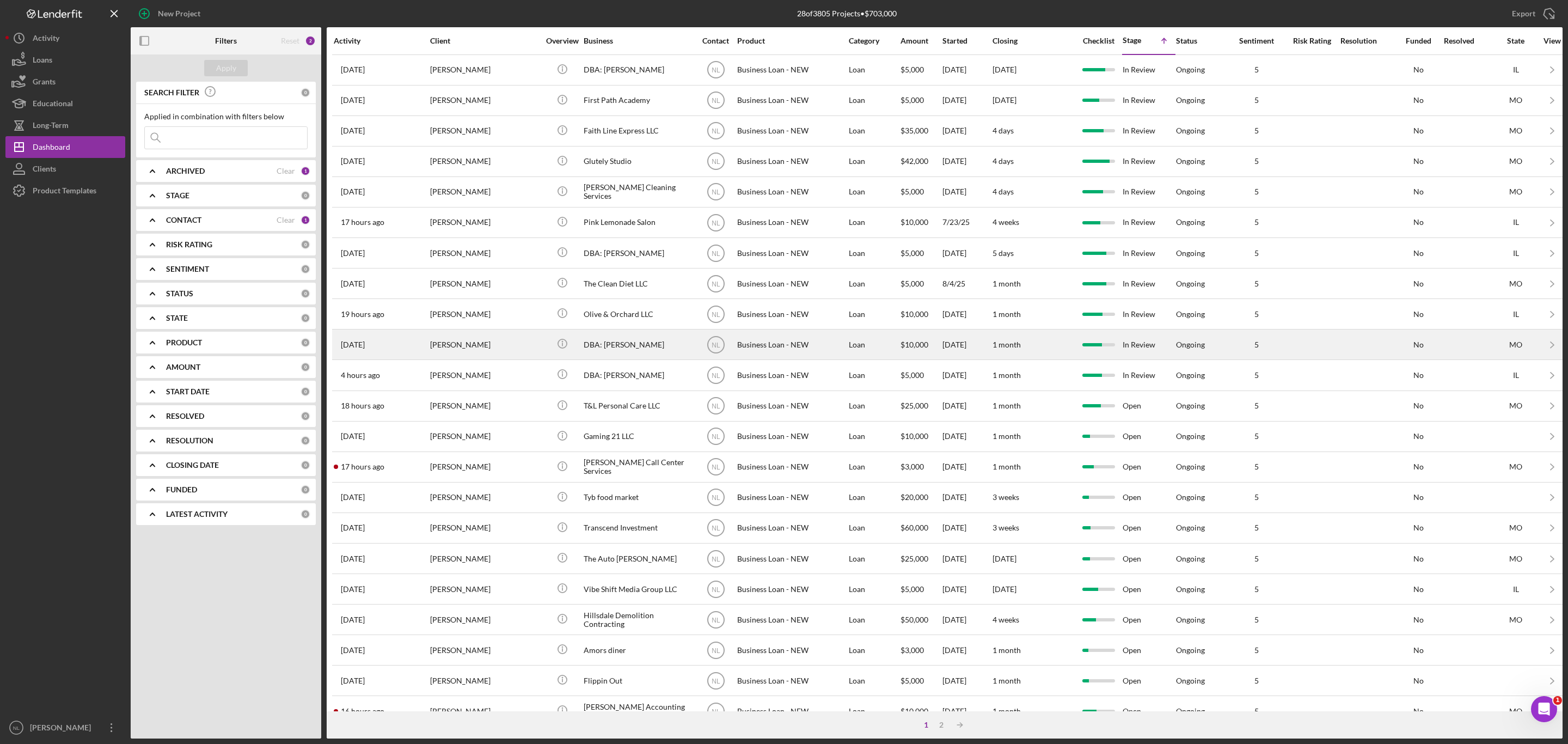
click at [468, 354] on div "[PERSON_NAME]" at bounding box center [484, 344] width 109 height 29
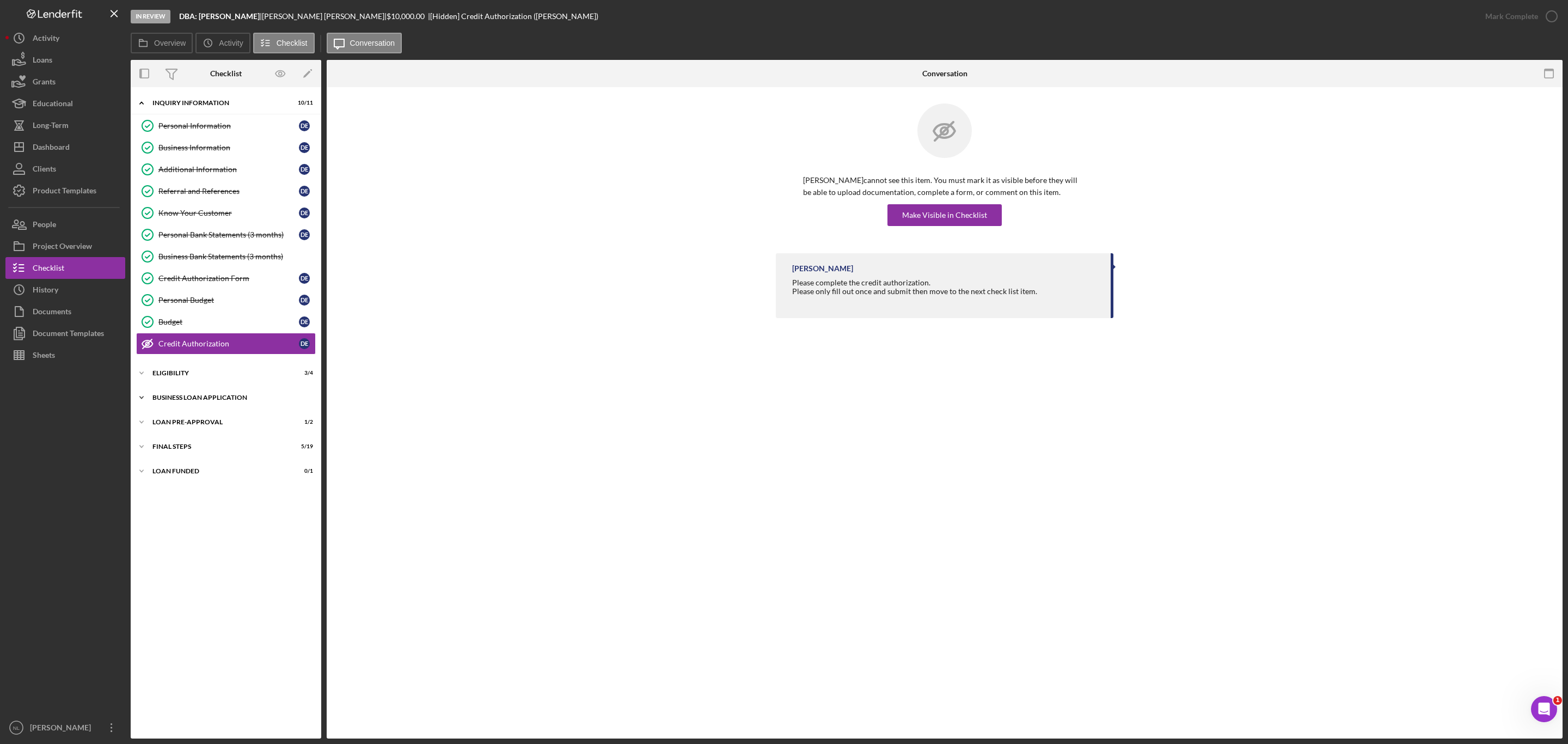
click at [208, 401] on div "BUSINESS LOAN APPLICATION" at bounding box center [230, 397] width 155 height 7
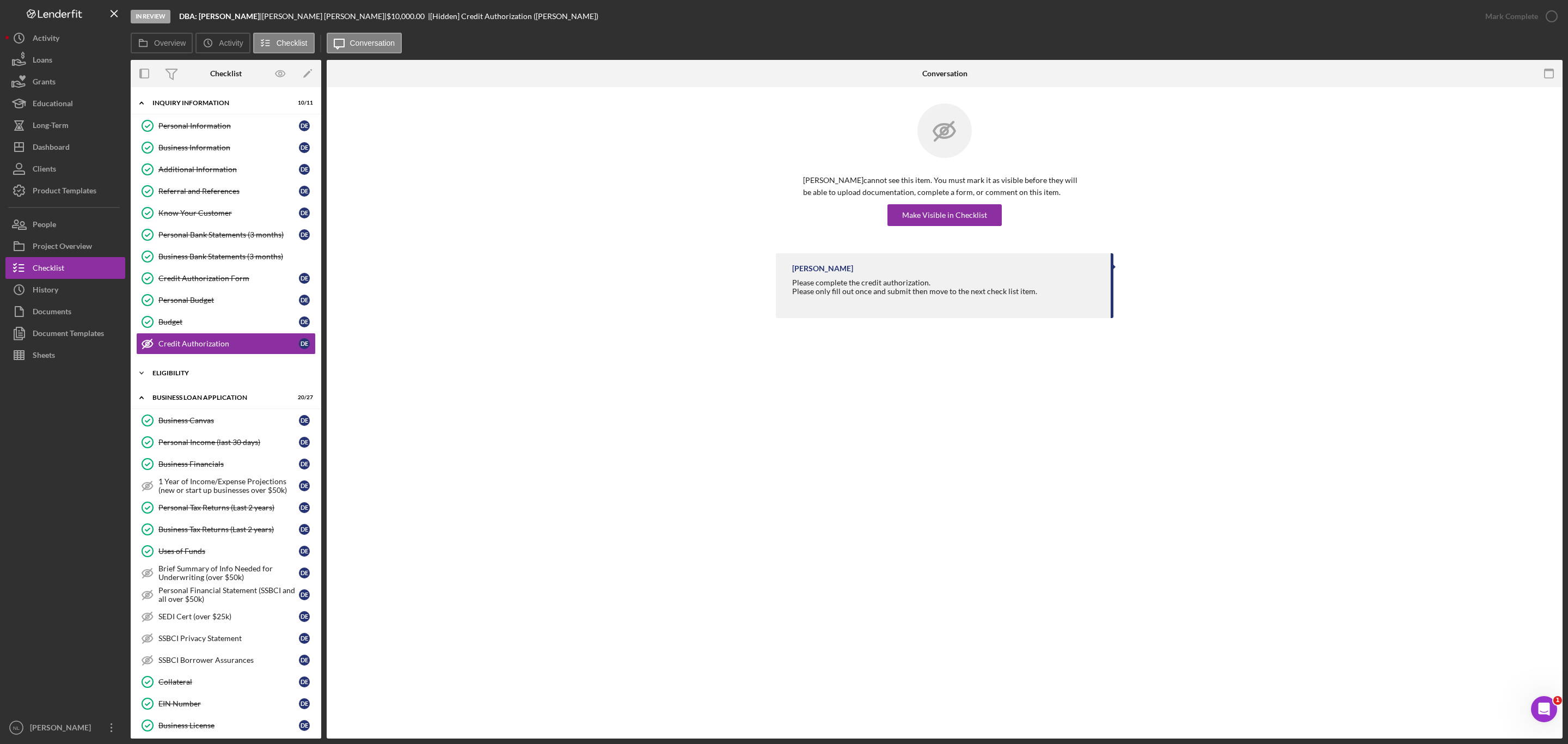
click at [190, 384] on div "Icon/Expander ELIGIBILITY 3 / 4" at bounding box center [226, 373] width 190 height 22
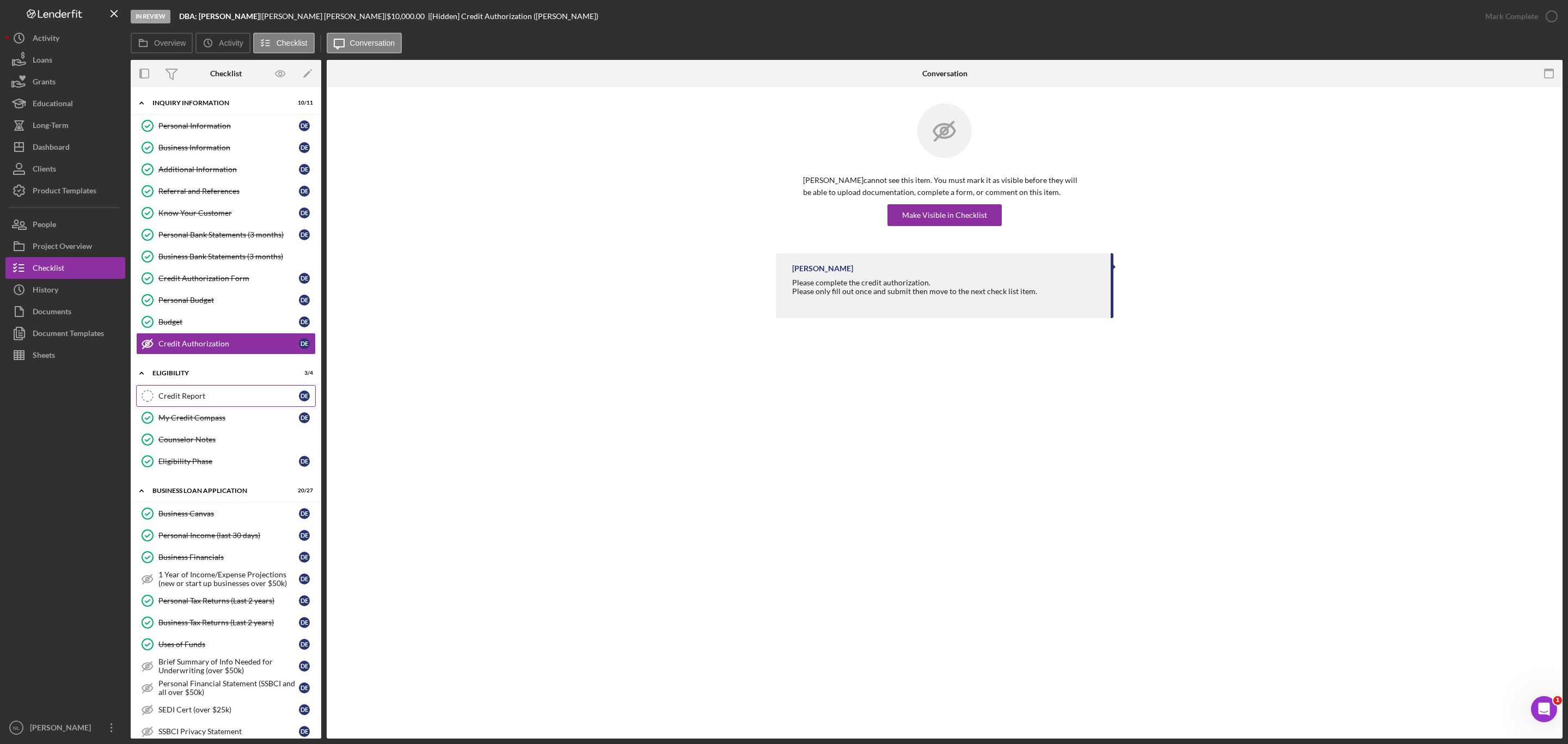
click at [191, 401] on div "Credit Report" at bounding box center [228, 396] width 141 height 9
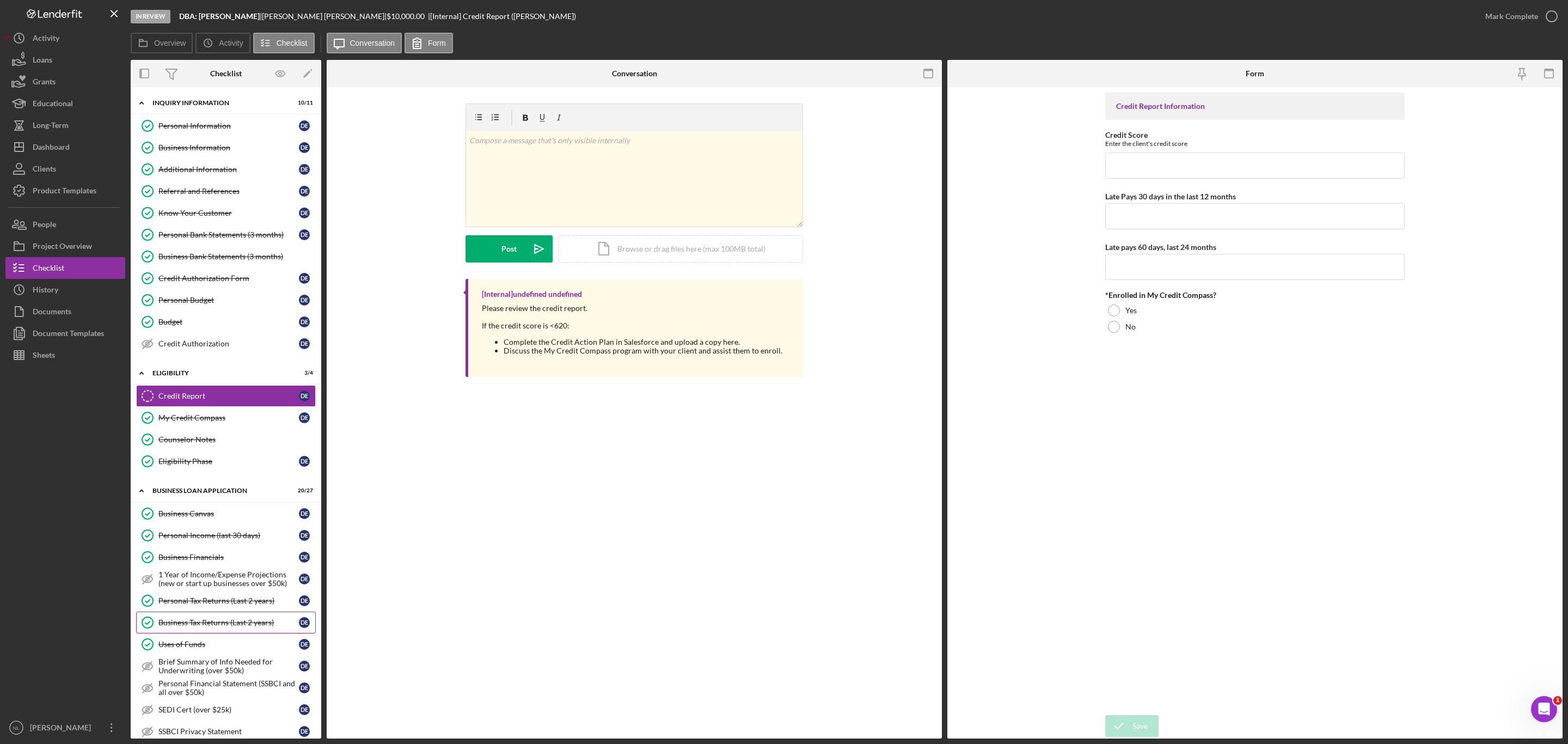
scroll to position [460, 0]
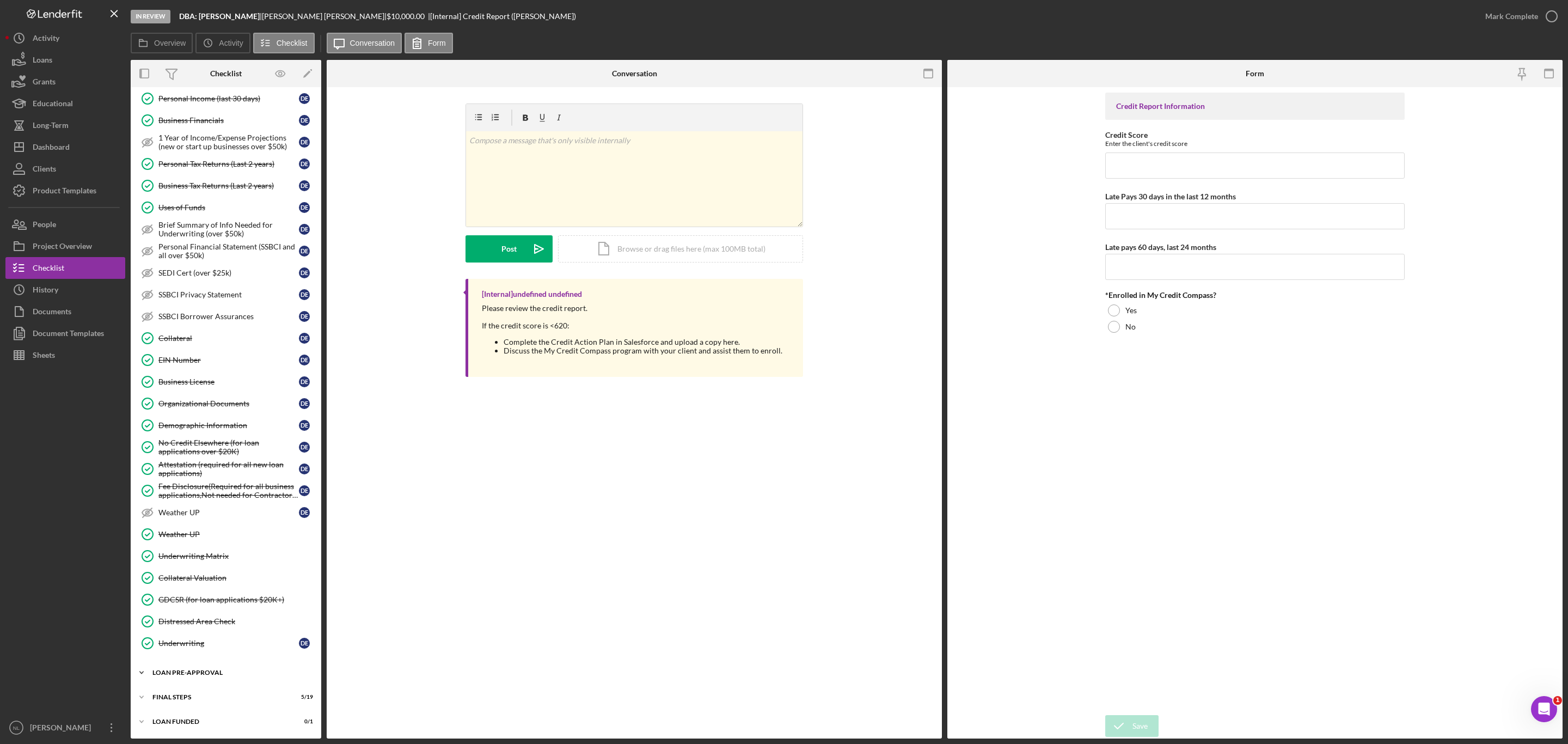
click at [224, 668] on div "Icon/Expander LOAN PRE-APPROVAL 1 / 2" at bounding box center [226, 672] width 190 height 22
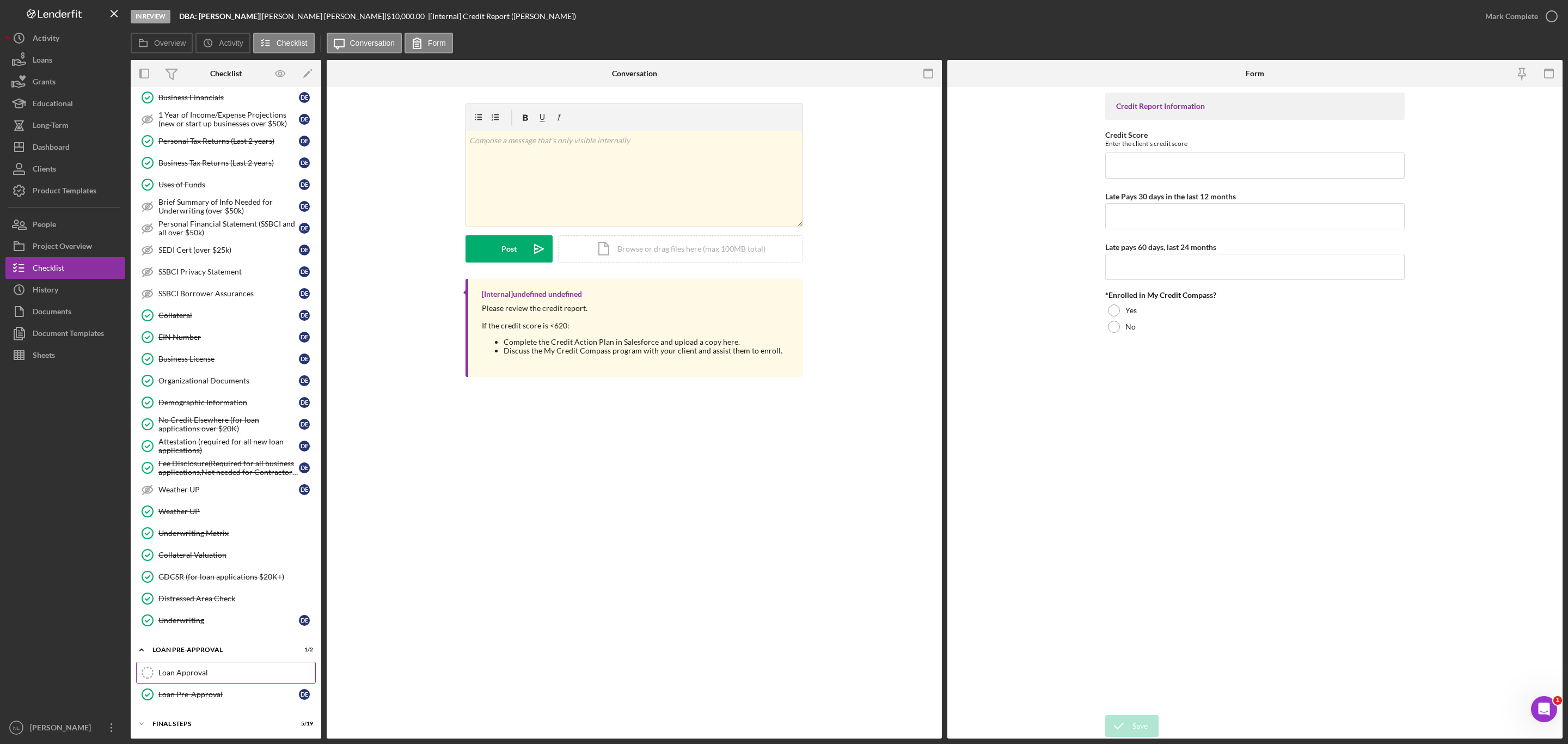
click at [225, 677] on div "Loan Approval" at bounding box center [236, 673] width 157 height 9
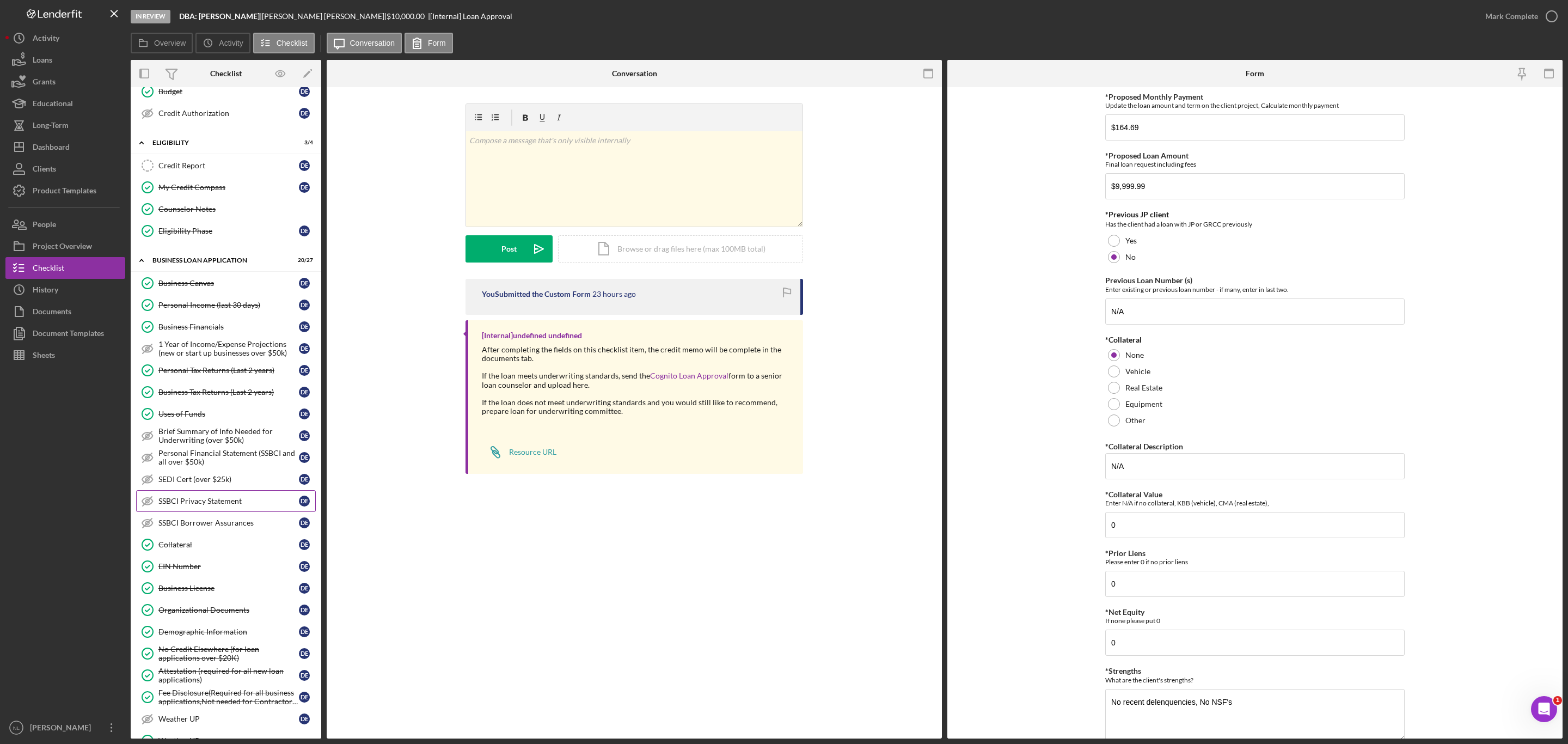
scroll to position [203, 0]
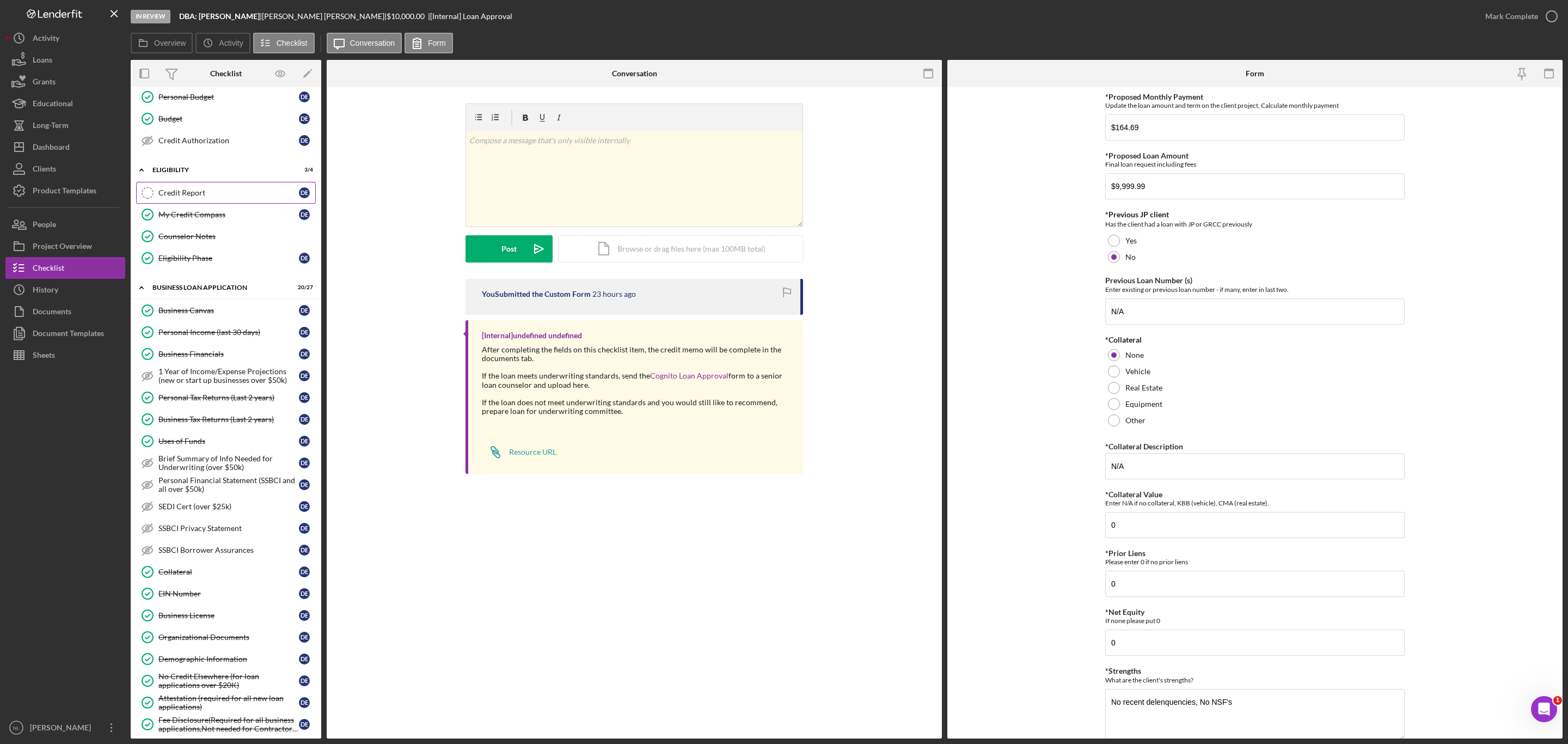
click at [180, 197] on div "Credit Report" at bounding box center [228, 193] width 141 height 9
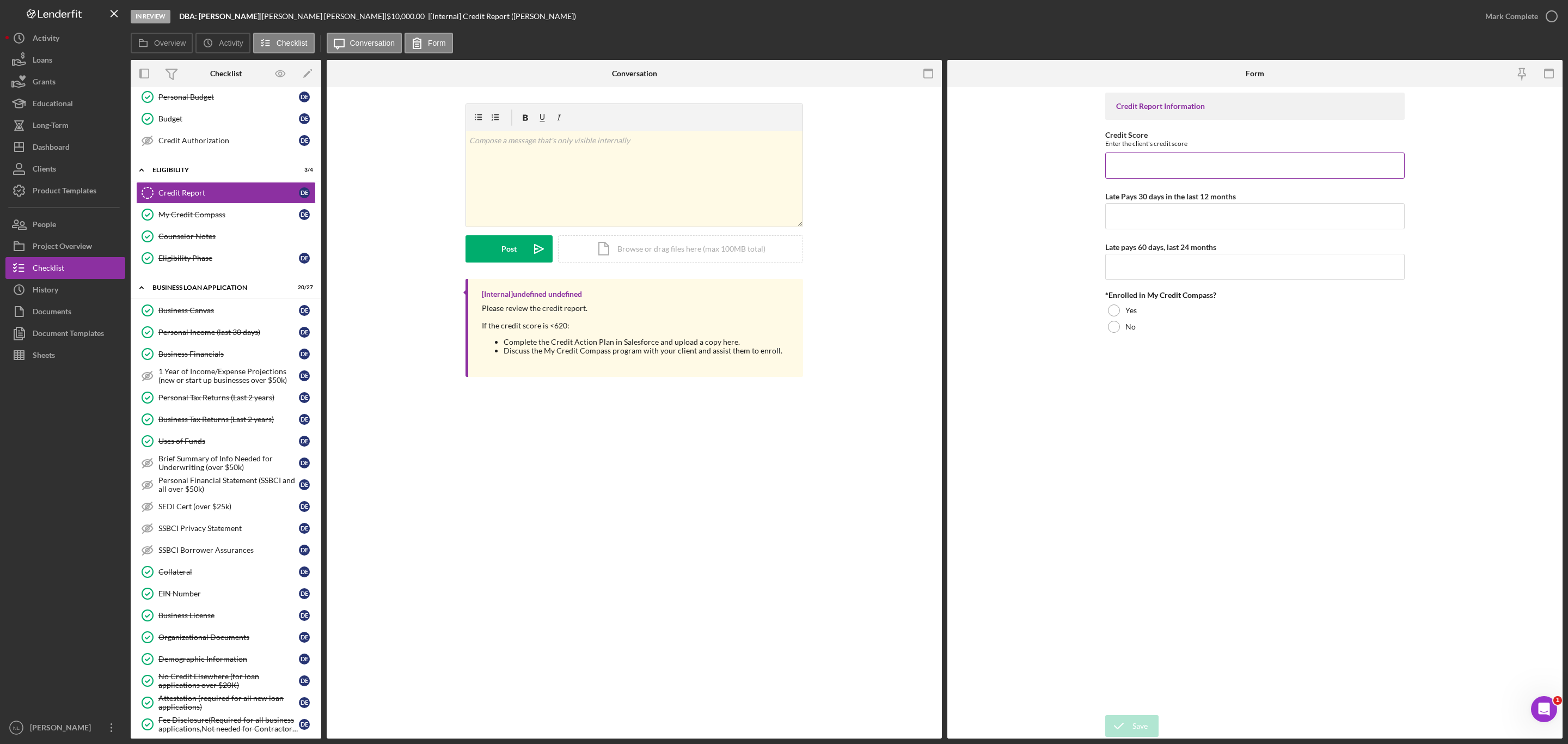
click at [1178, 171] on input "Credit Score" at bounding box center [1255, 165] width 300 height 26
type input "603"
click at [1188, 214] on input "Late Pays 30 days in the last 12 months" at bounding box center [1255, 216] width 300 height 26
type input "0"
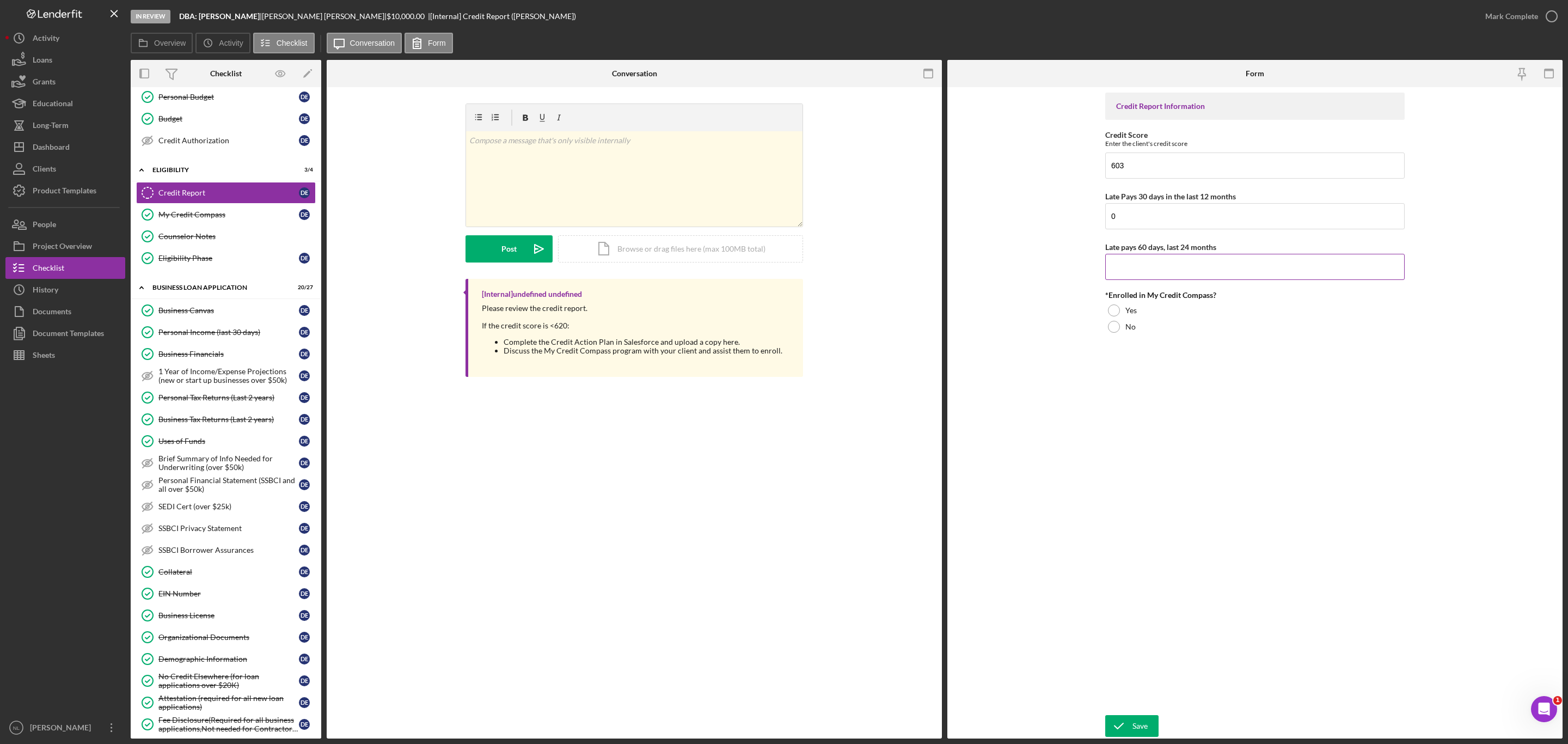
click at [1136, 273] on input "Late pays 60 days, last 24 months" at bounding box center [1255, 267] width 300 height 26
type input "0"
click at [1110, 310] on div at bounding box center [1114, 311] width 12 height 12
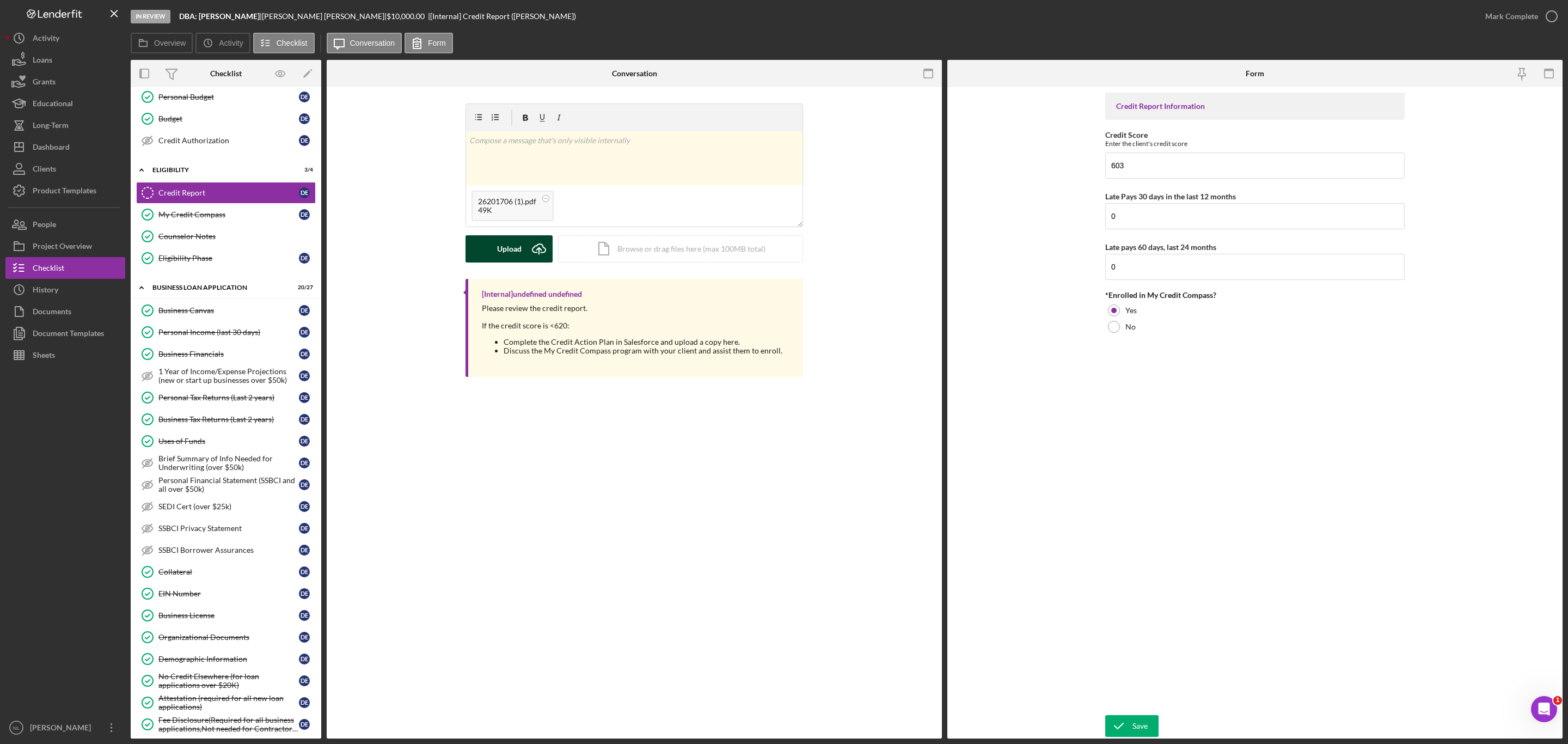
click at [526, 257] on icon "Icon/Upload" at bounding box center [539, 249] width 27 height 27
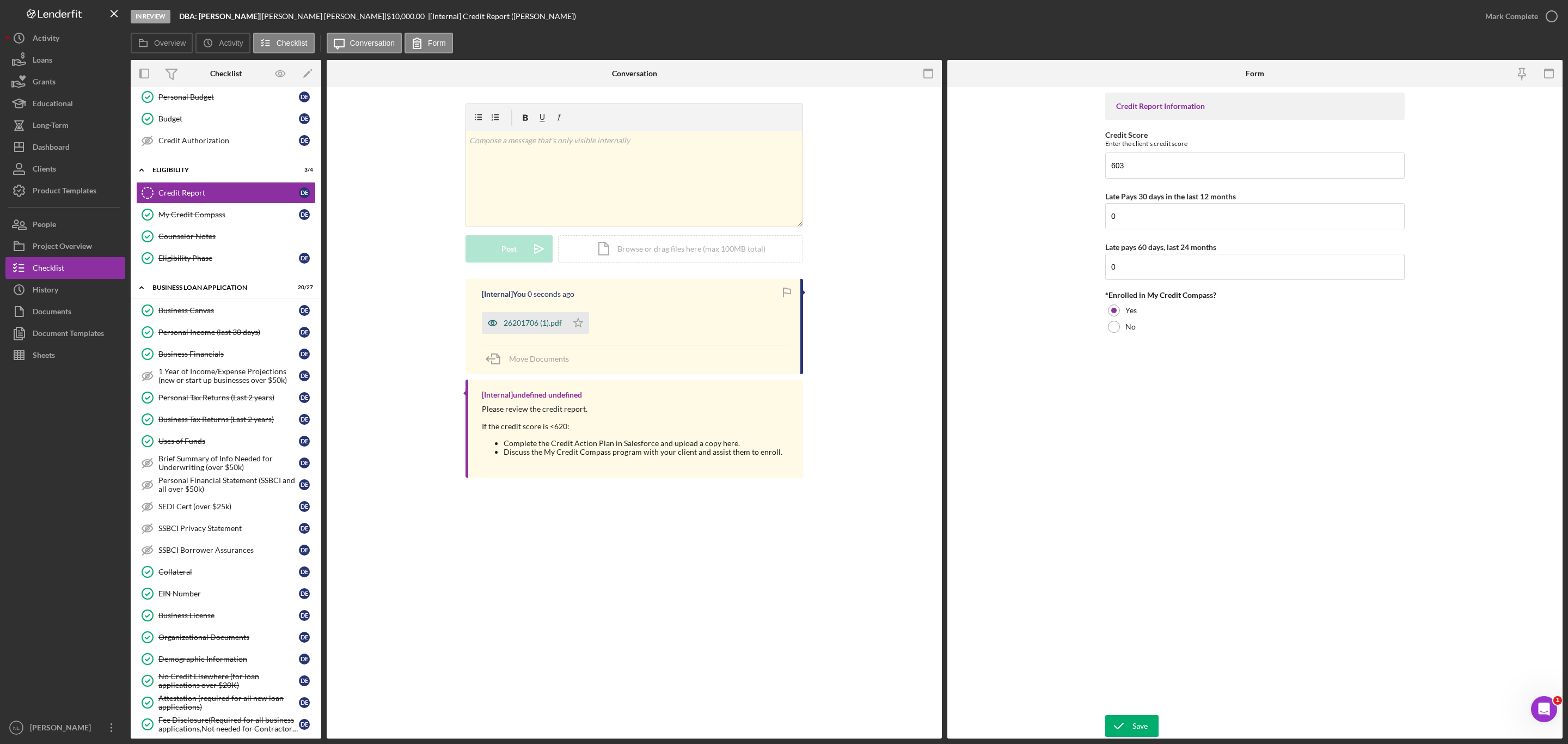
click at [554, 332] on div "26201706 (1).pdf" at bounding box center [525, 323] width 85 height 22
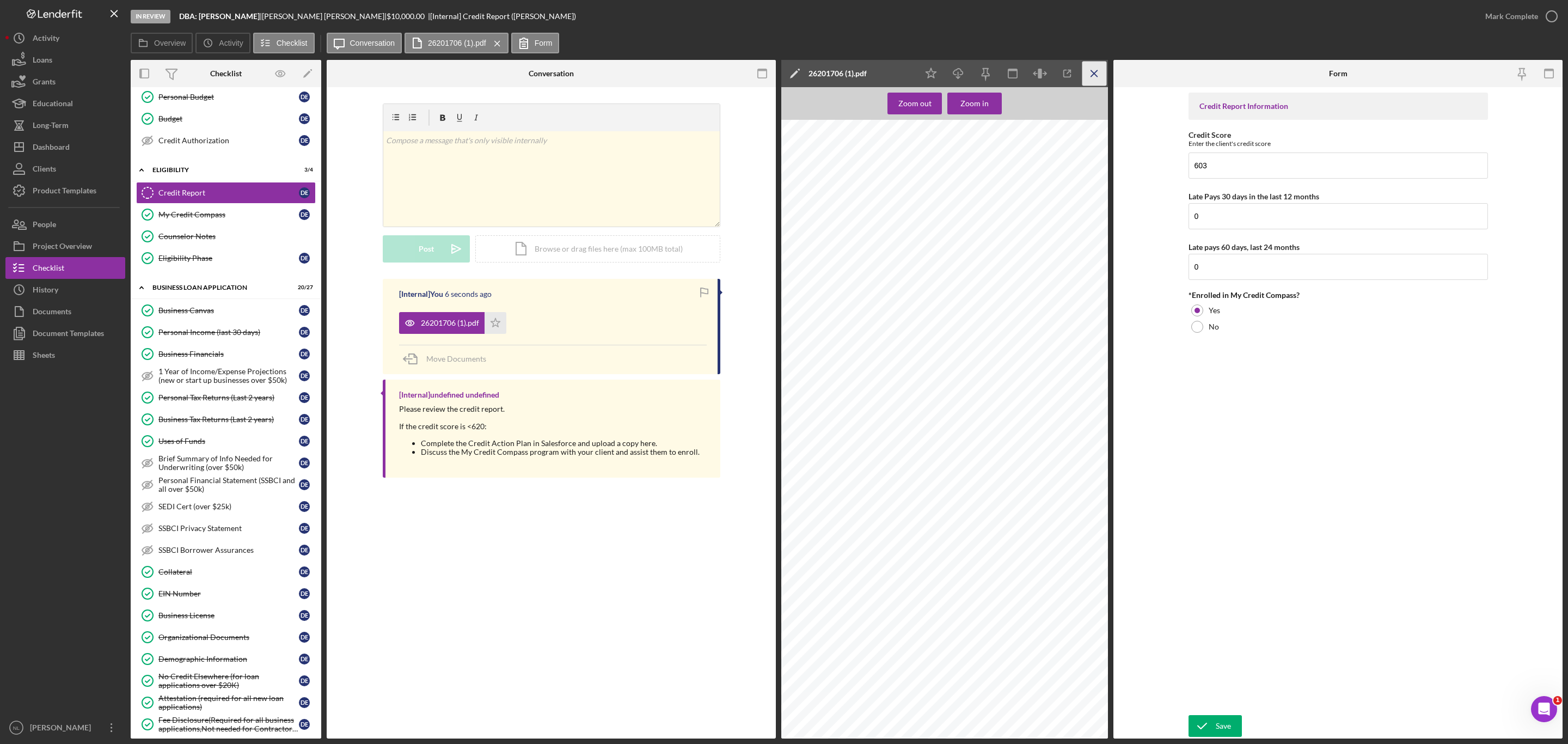
click at [1087, 82] on icon "Icon/Menu Close" at bounding box center [1095, 74] width 25 height 25
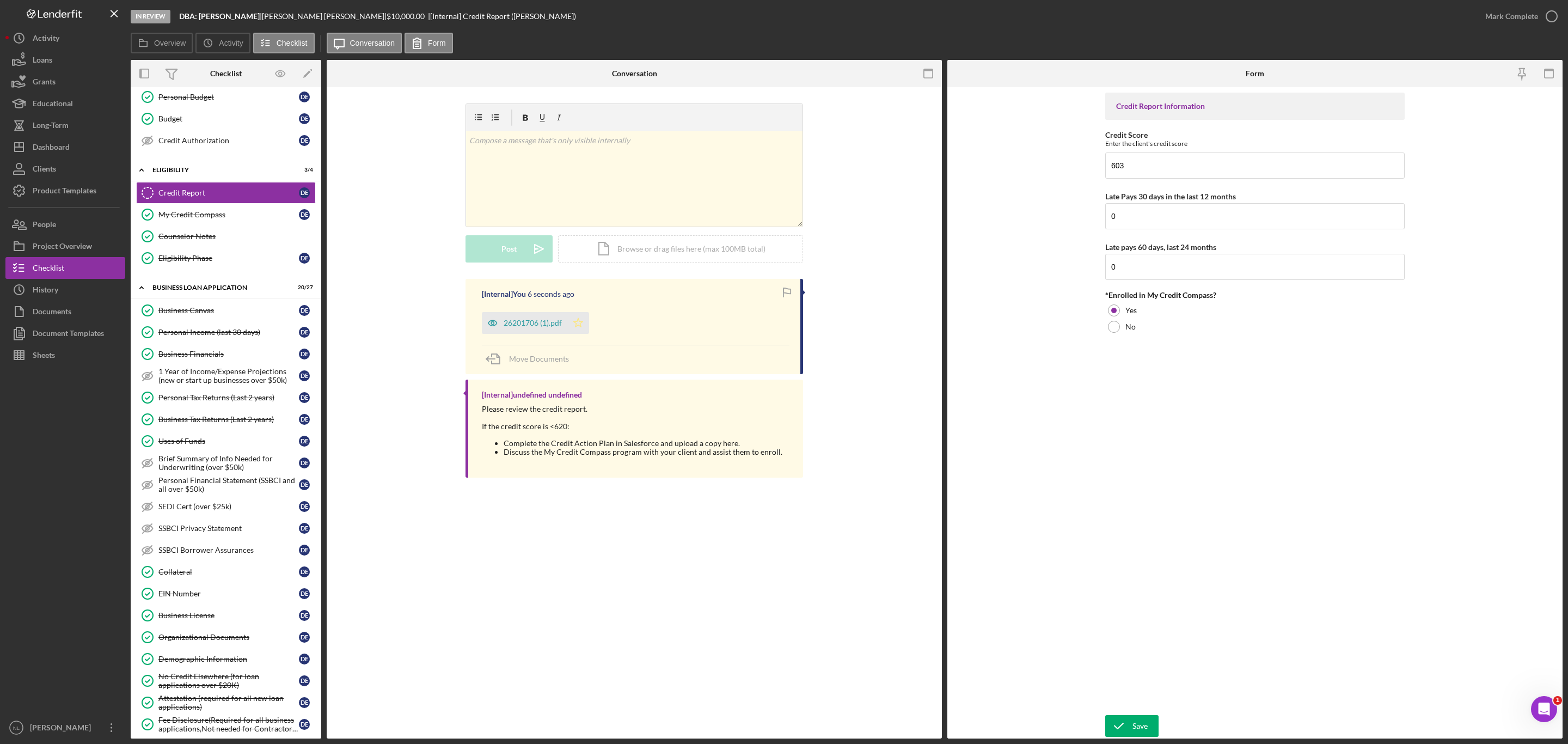
click at [572, 329] on icon "Icon/Star" at bounding box center [578, 323] width 21 height 22
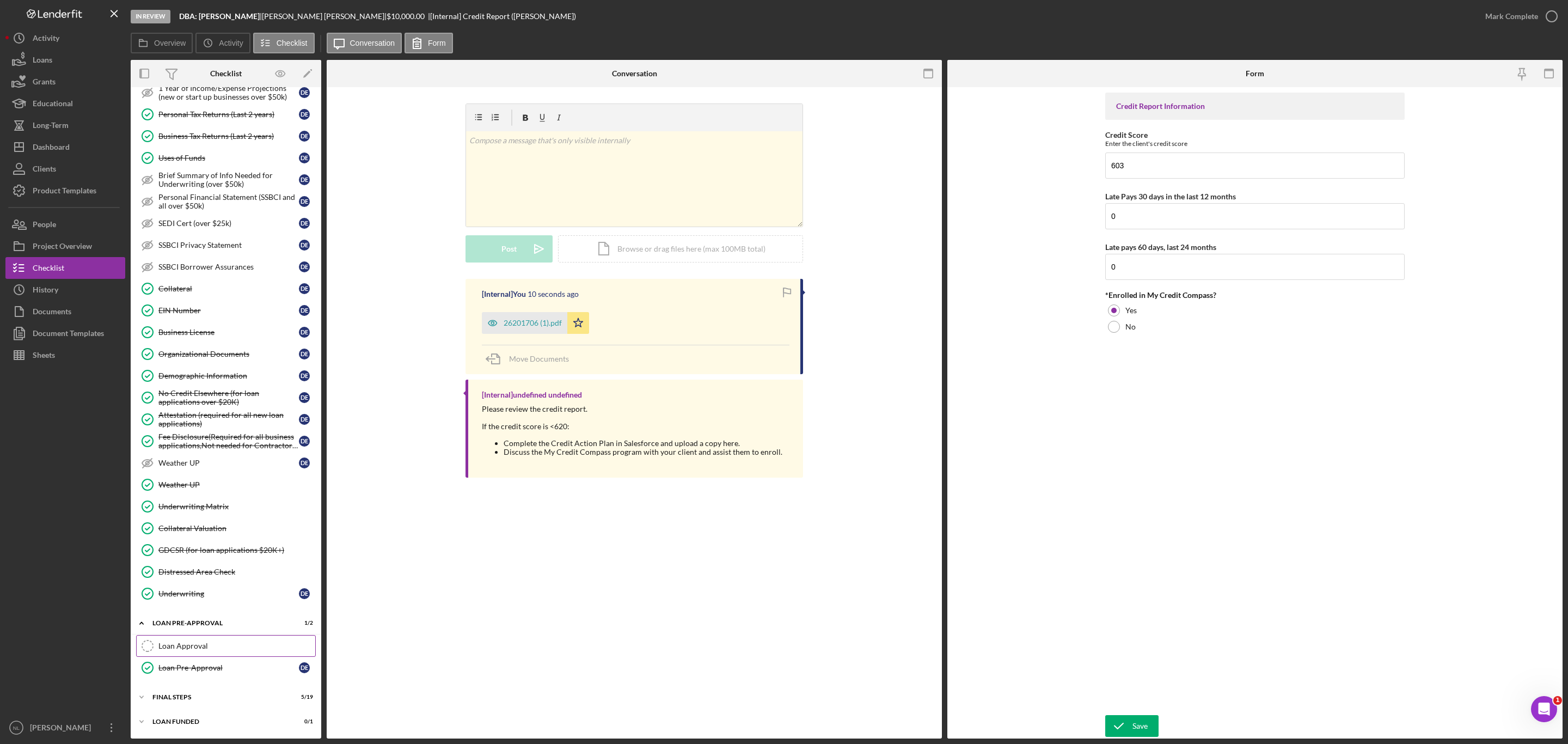
click at [190, 649] on div "Loan Approval" at bounding box center [236, 646] width 157 height 9
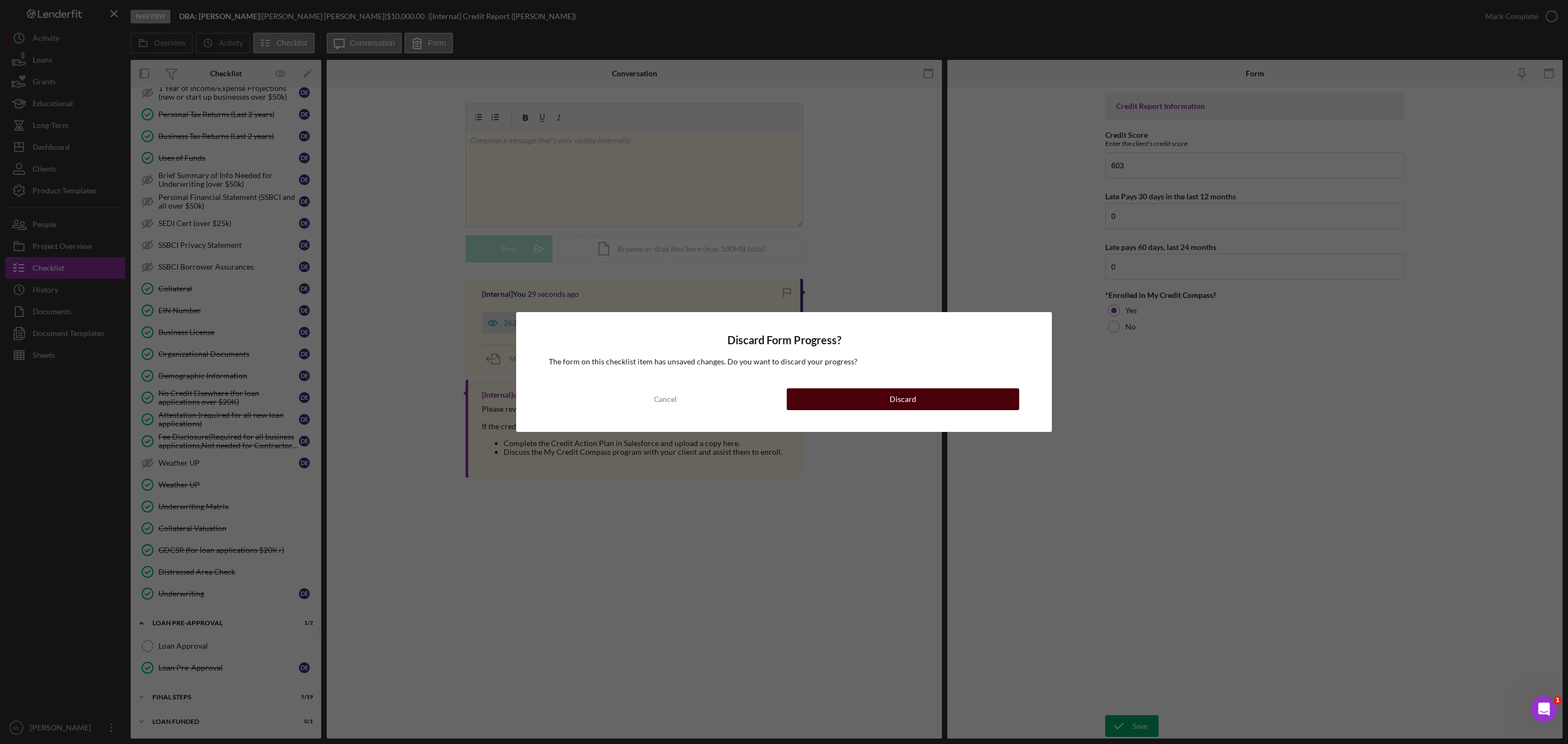
click at [902, 390] on div "Discard" at bounding box center [903, 399] width 26 height 22
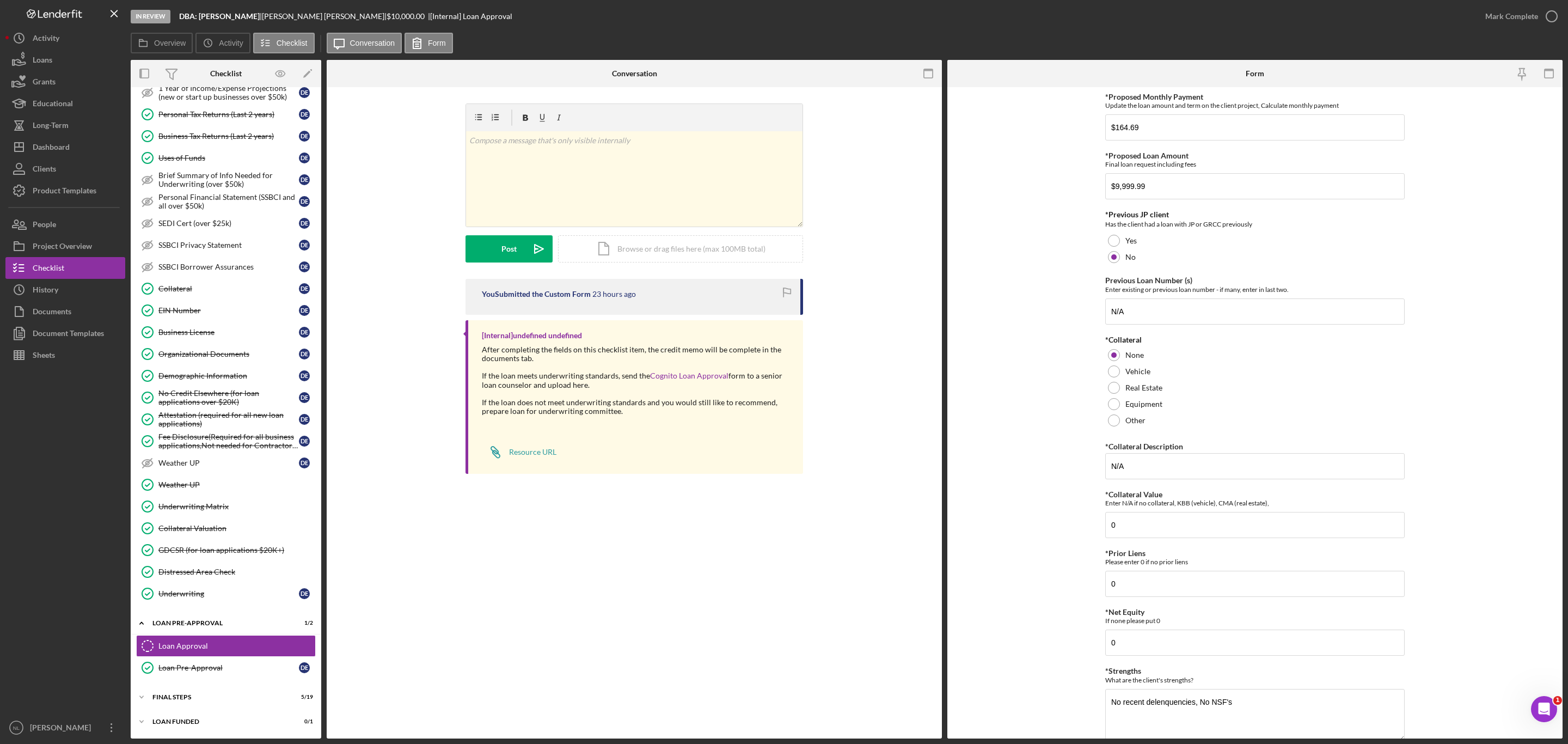
click at [201, 686] on div "Icon/Expander INQUIRY INFORMATION 10 / 11 Personal Information Personal Informa…" at bounding box center [226, 170] width 190 height 1127
click at [190, 696] on div "FINAL STEPS" at bounding box center [230, 697] width 155 height 7
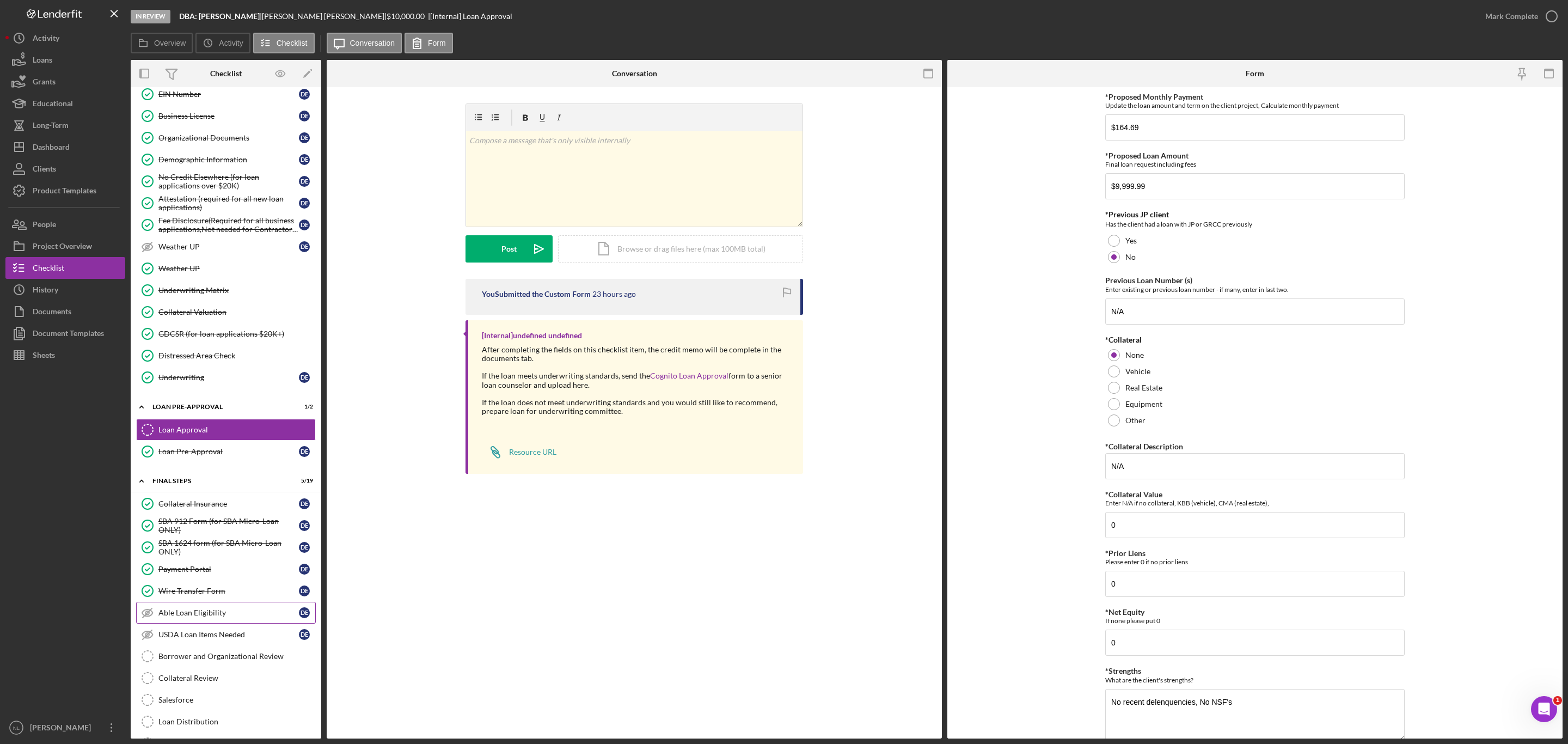
scroll to position [685, 0]
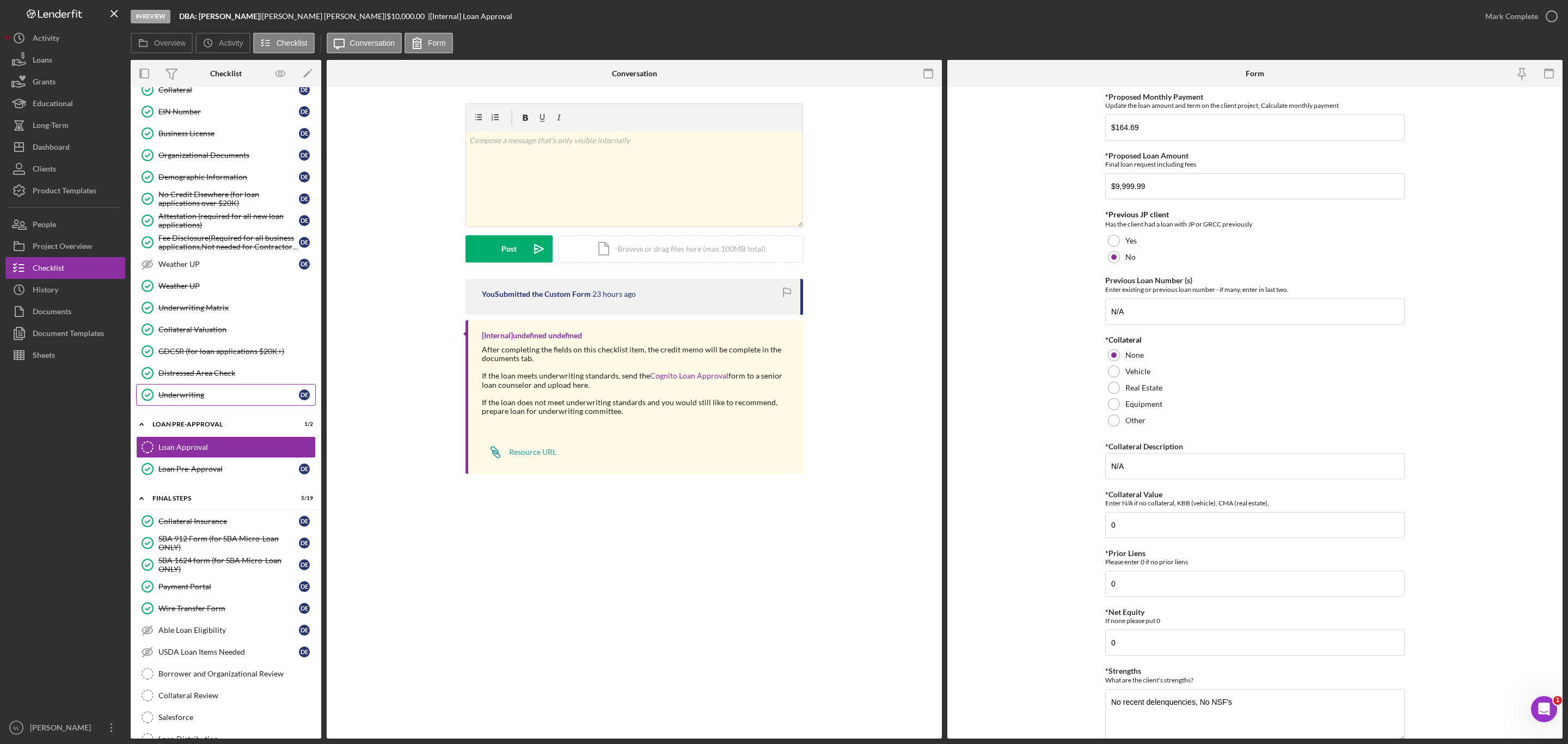
click at [218, 399] on div "Underwriting" at bounding box center [228, 395] width 141 height 9
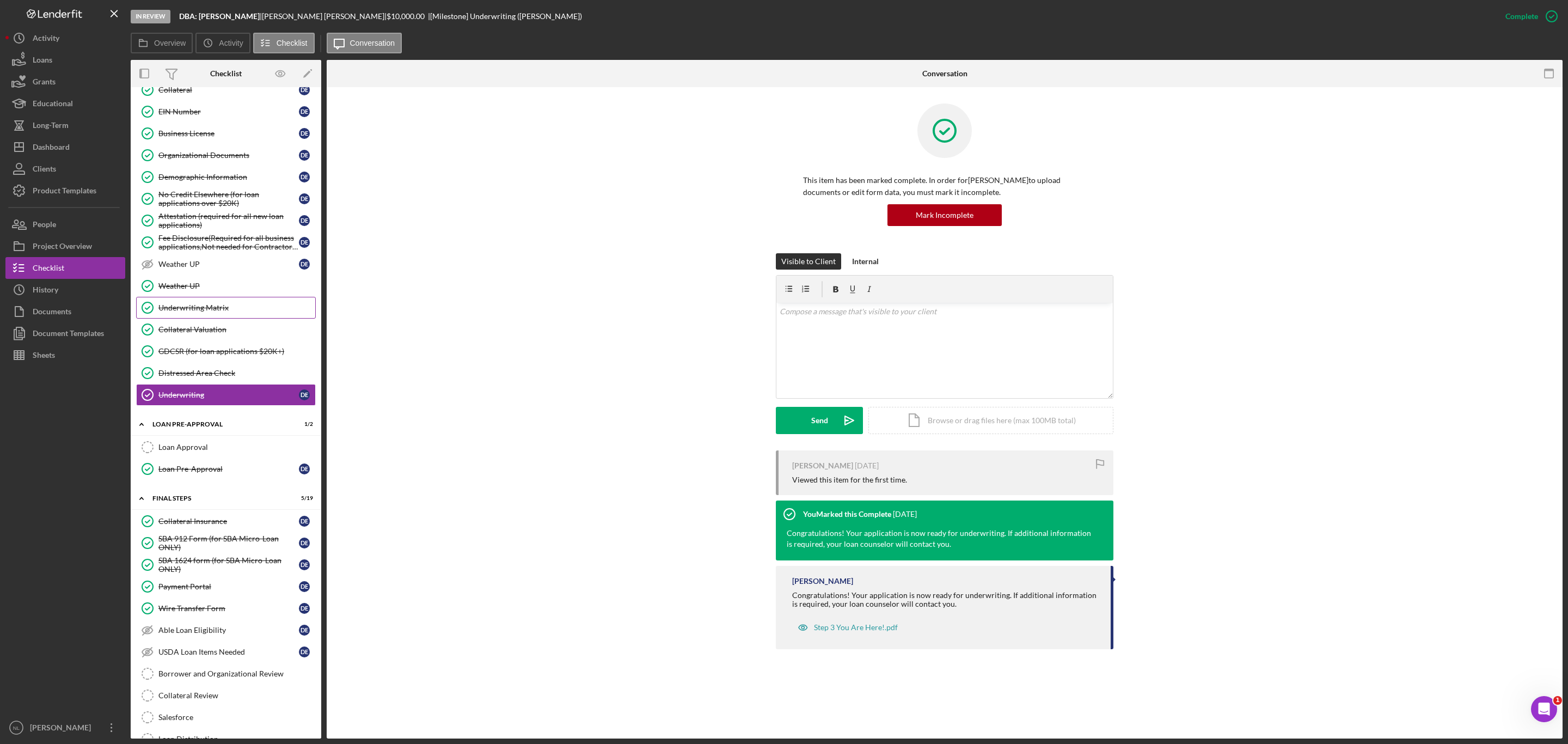
click at [214, 312] on div "Underwriting Matrix" at bounding box center [236, 308] width 157 height 9
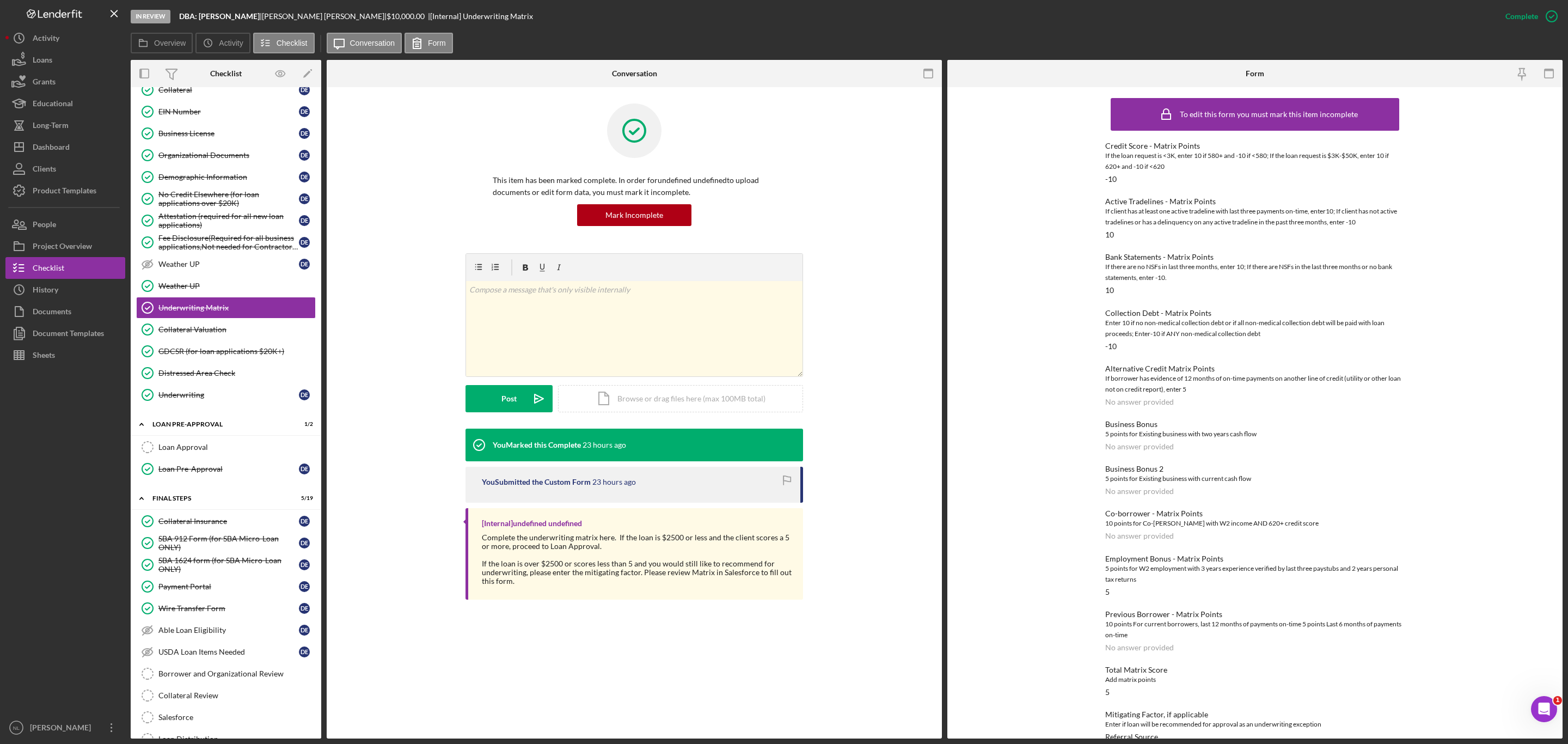
scroll to position [18, 0]
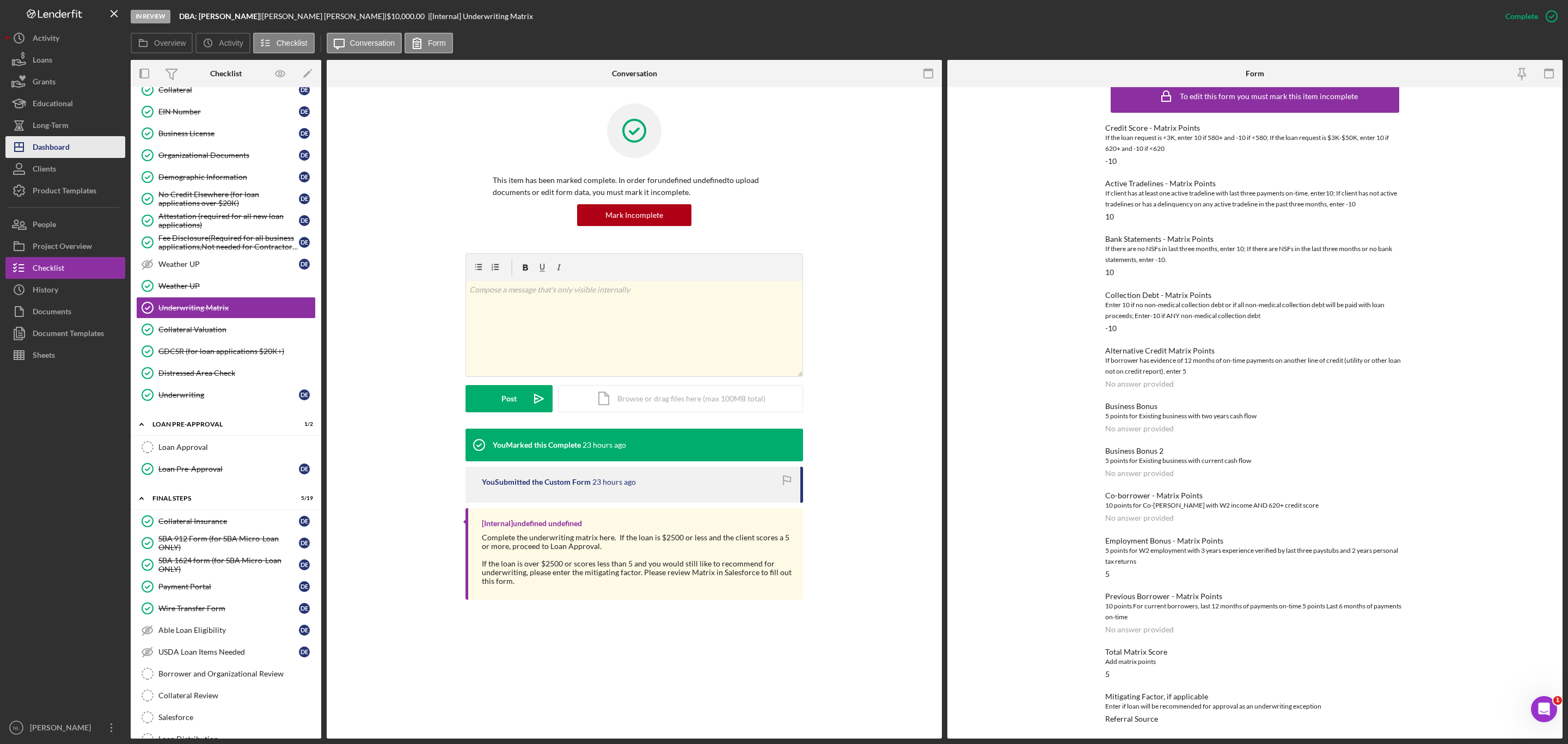
click at [54, 144] on div "Dashboard" at bounding box center [51, 149] width 37 height 25
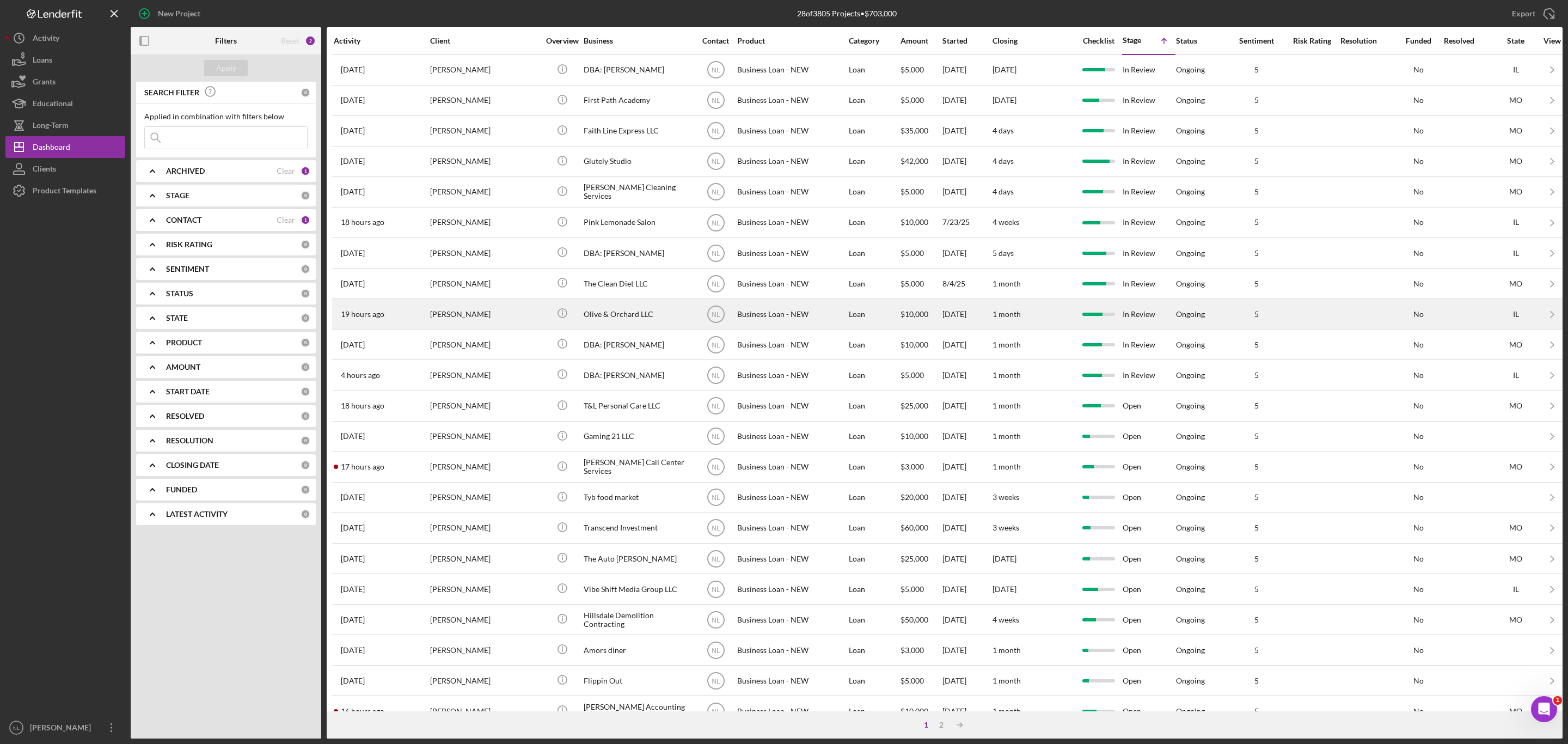
click at [493, 327] on div "[PERSON_NAME]" at bounding box center [484, 314] width 109 height 29
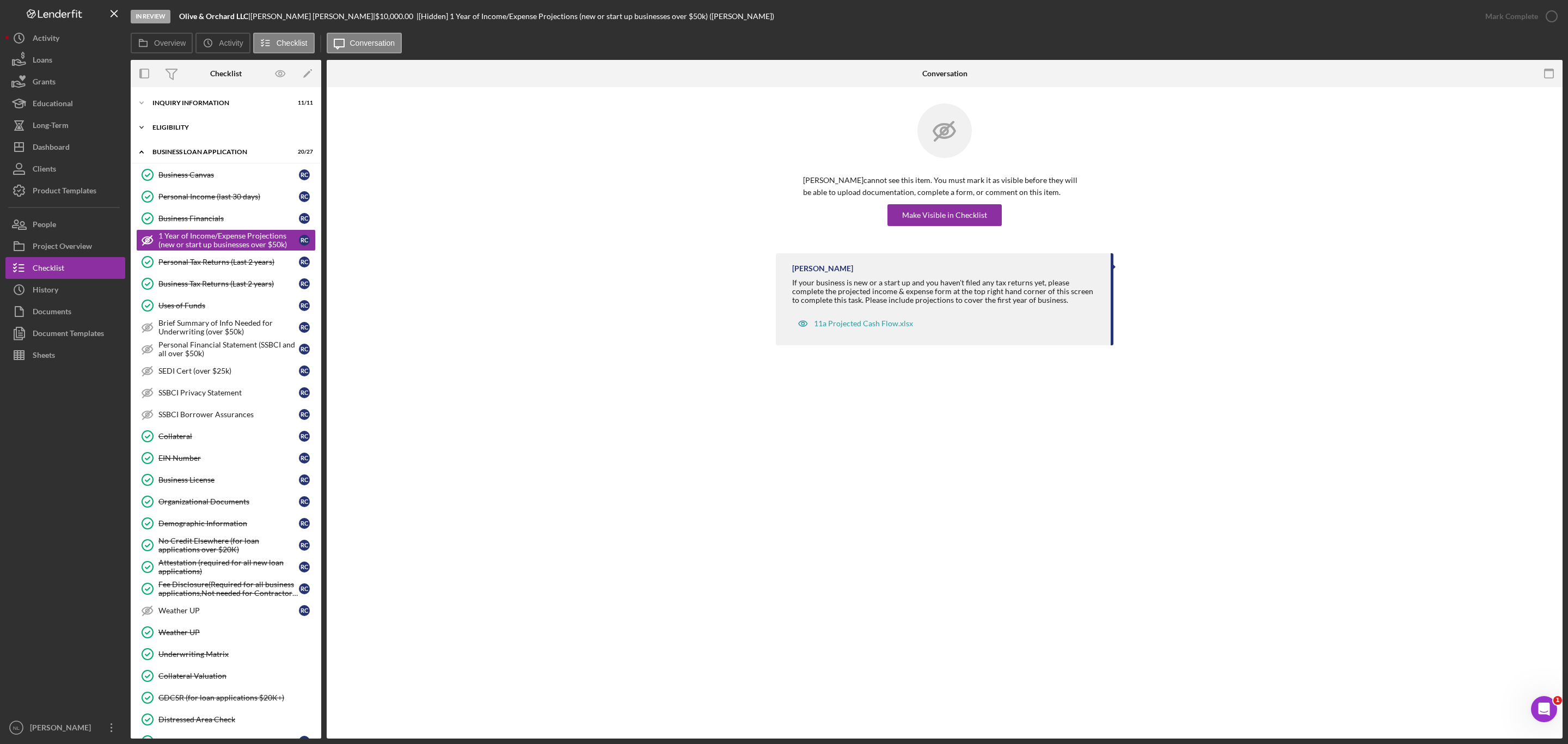
click at [181, 128] on div "ELIGIBILITY" at bounding box center [230, 127] width 155 height 7
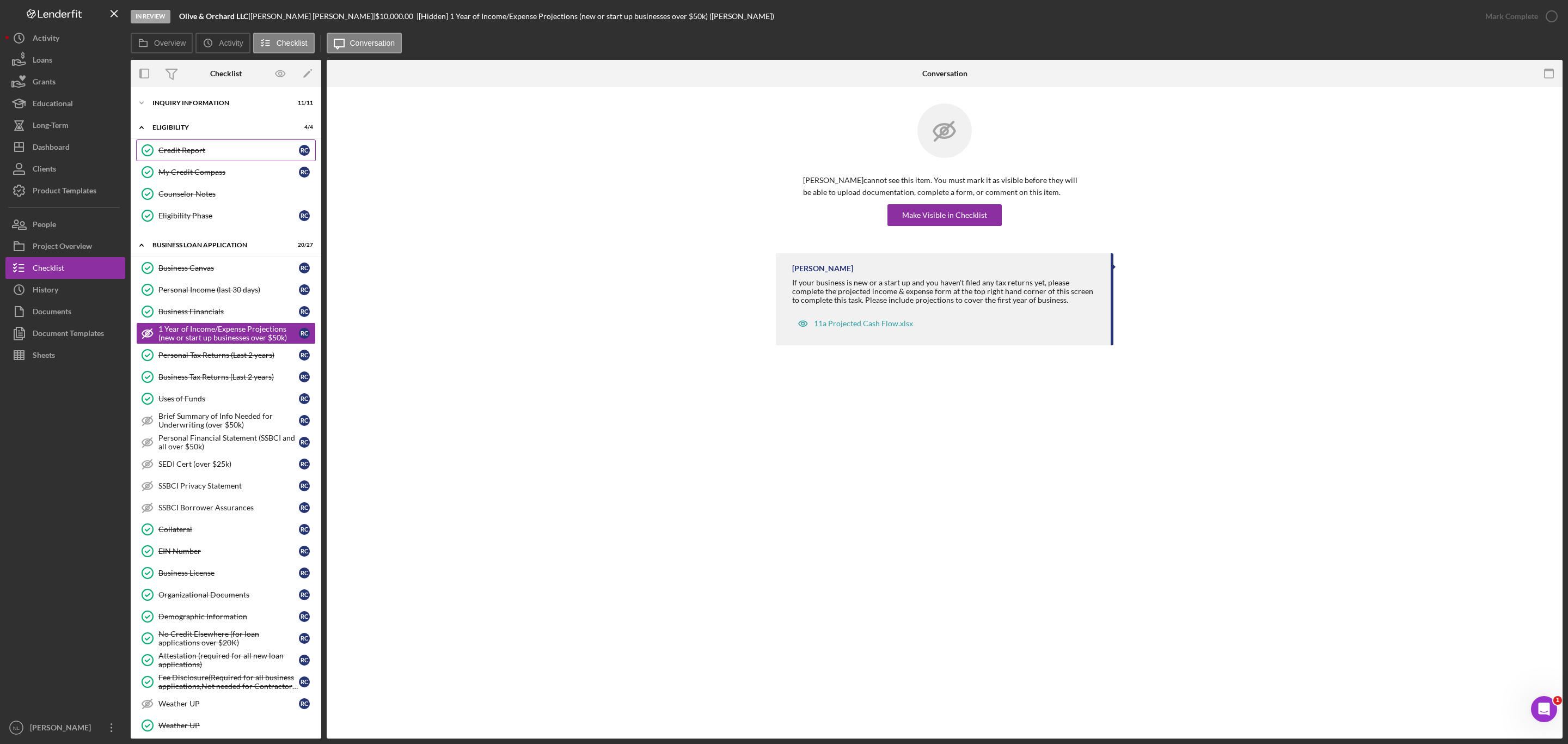
click at [197, 157] on link "Credit Report Credit Report R C" at bounding box center [226, 150] width 180 height 22
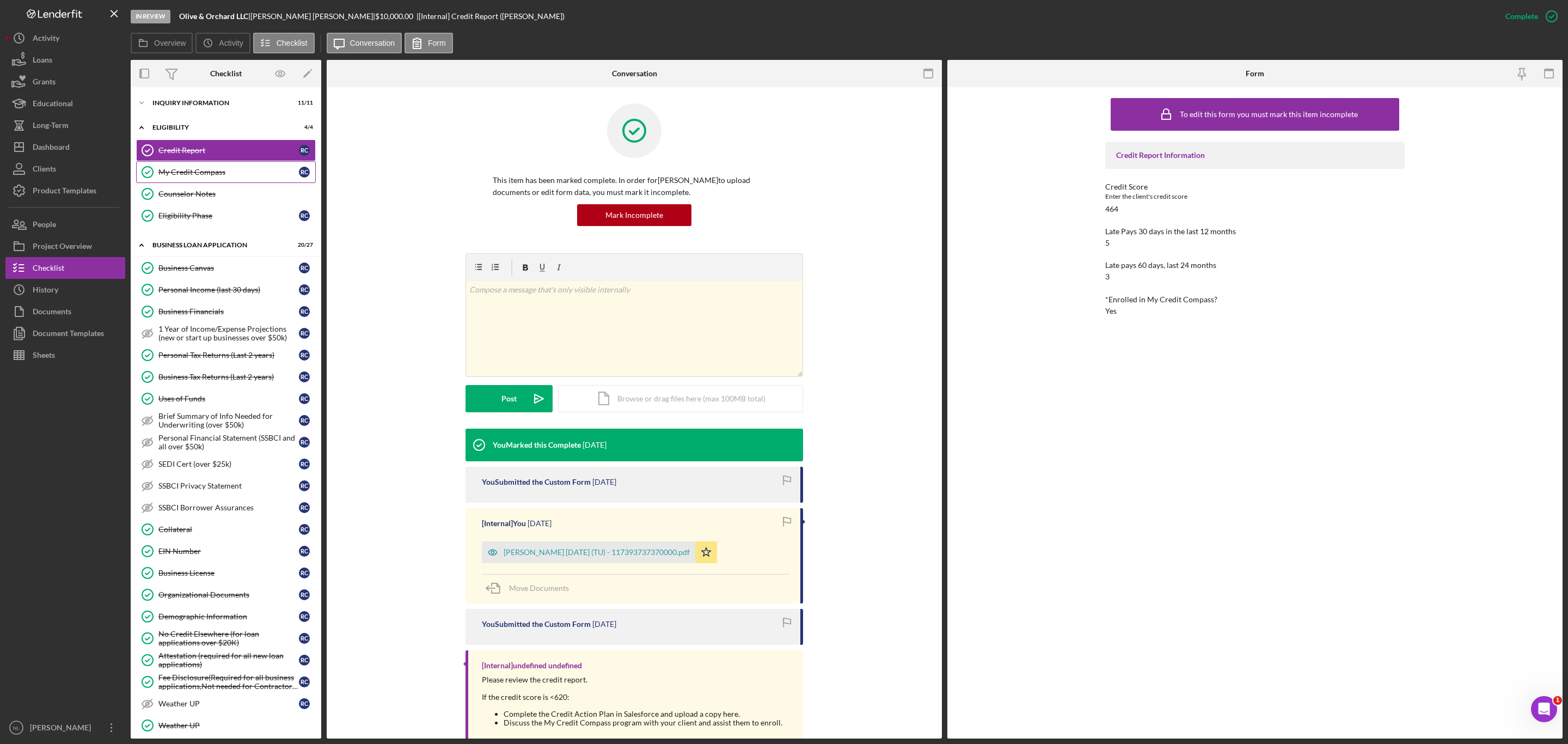
click at [200, 175] on div "My Credit Compass" at bounding box center [228, 172] width 141 height 9
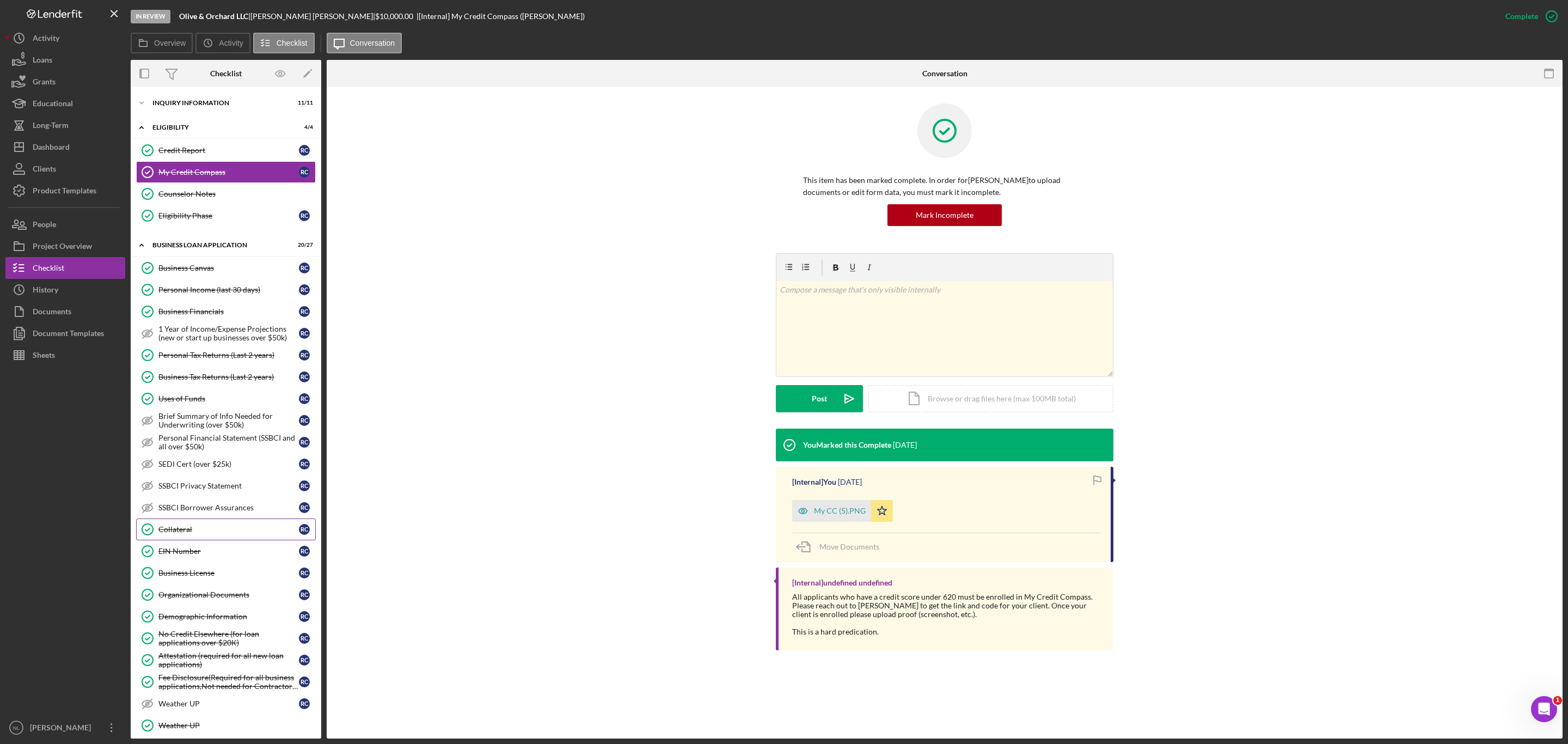
click at [227, 534] on div "Collateral" at bounding box center [228, 530] width 141 height 9
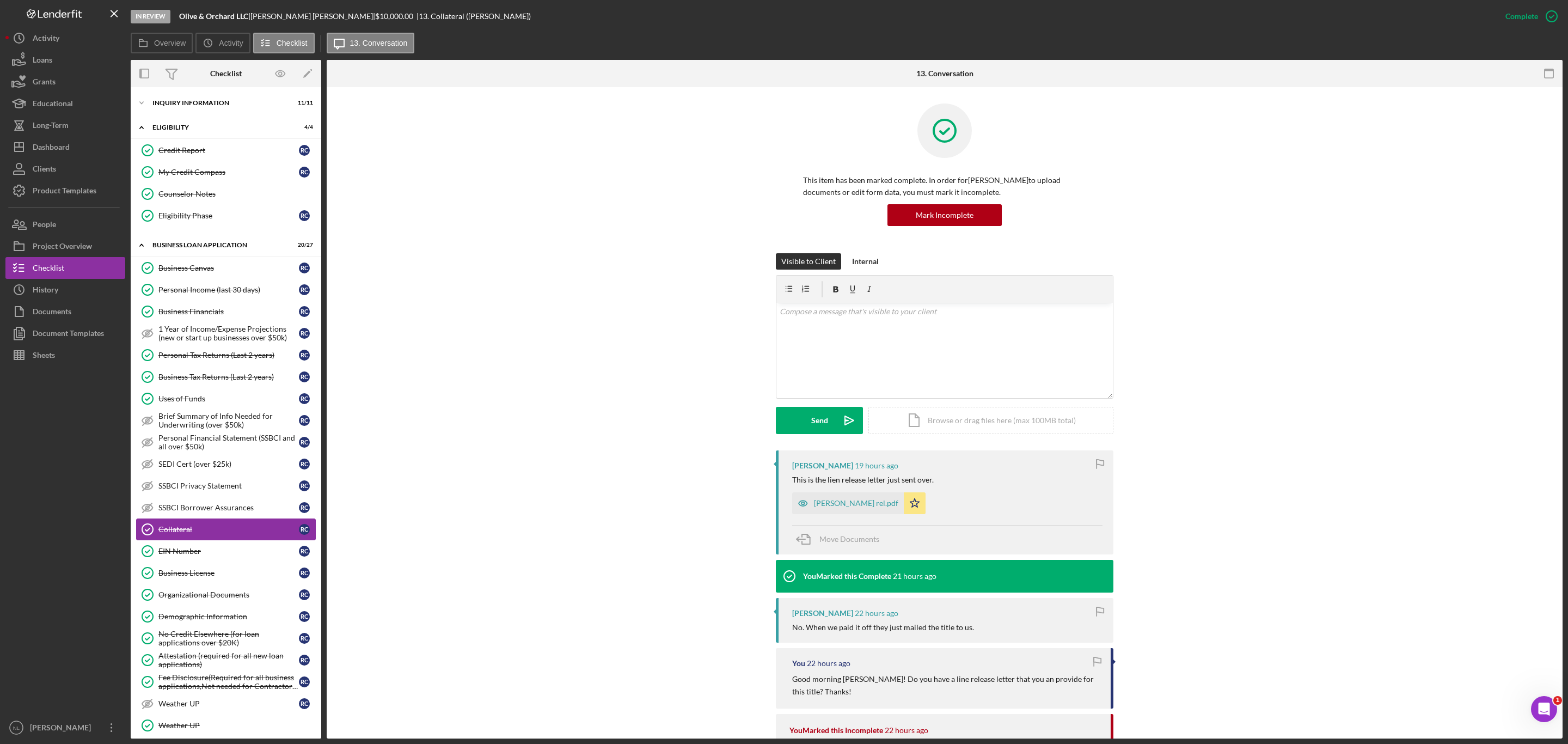
scroll to position [208, 0]
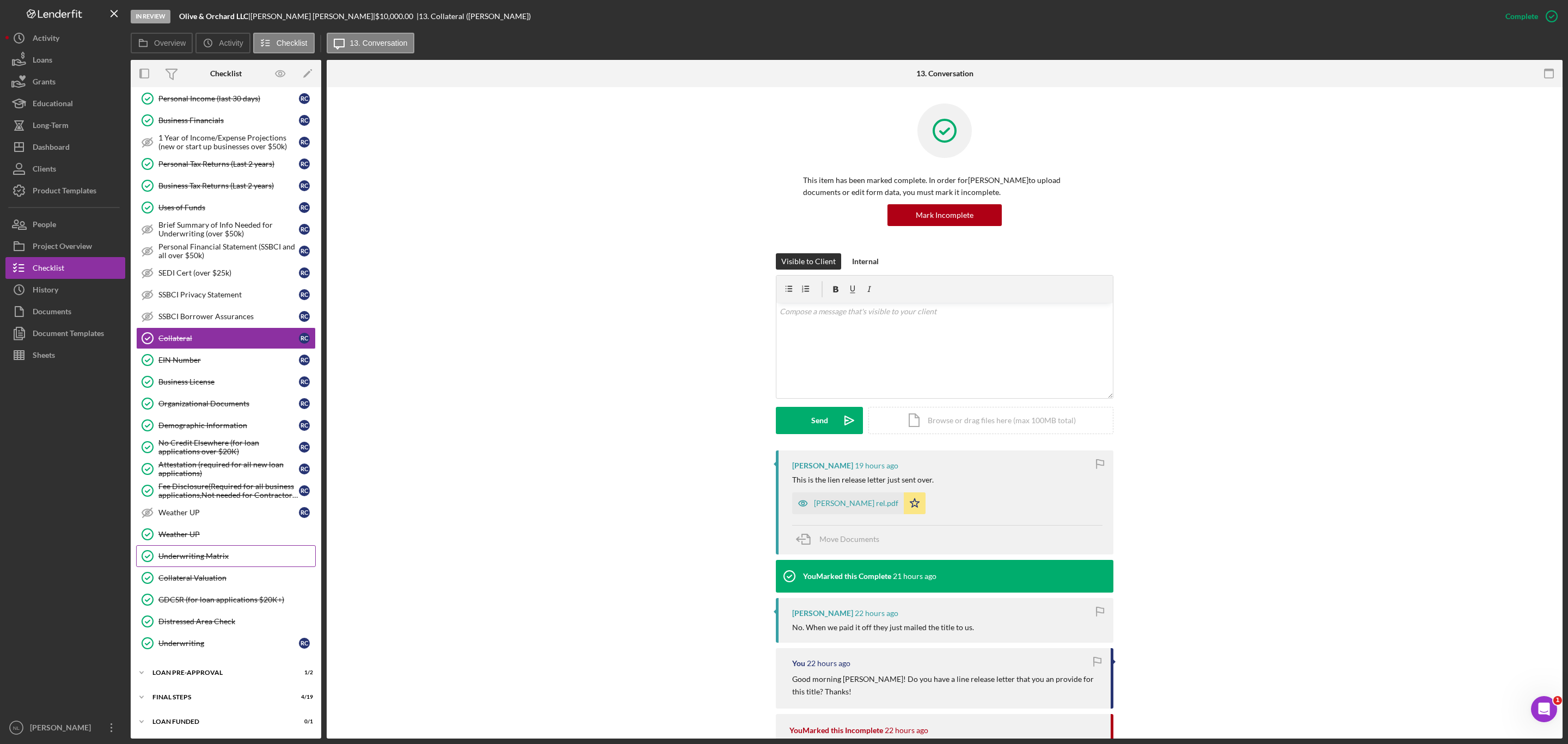
click at [265, 552] on div "Underwriting Matrix" at bounding box center [236, 556] width 157 height 9
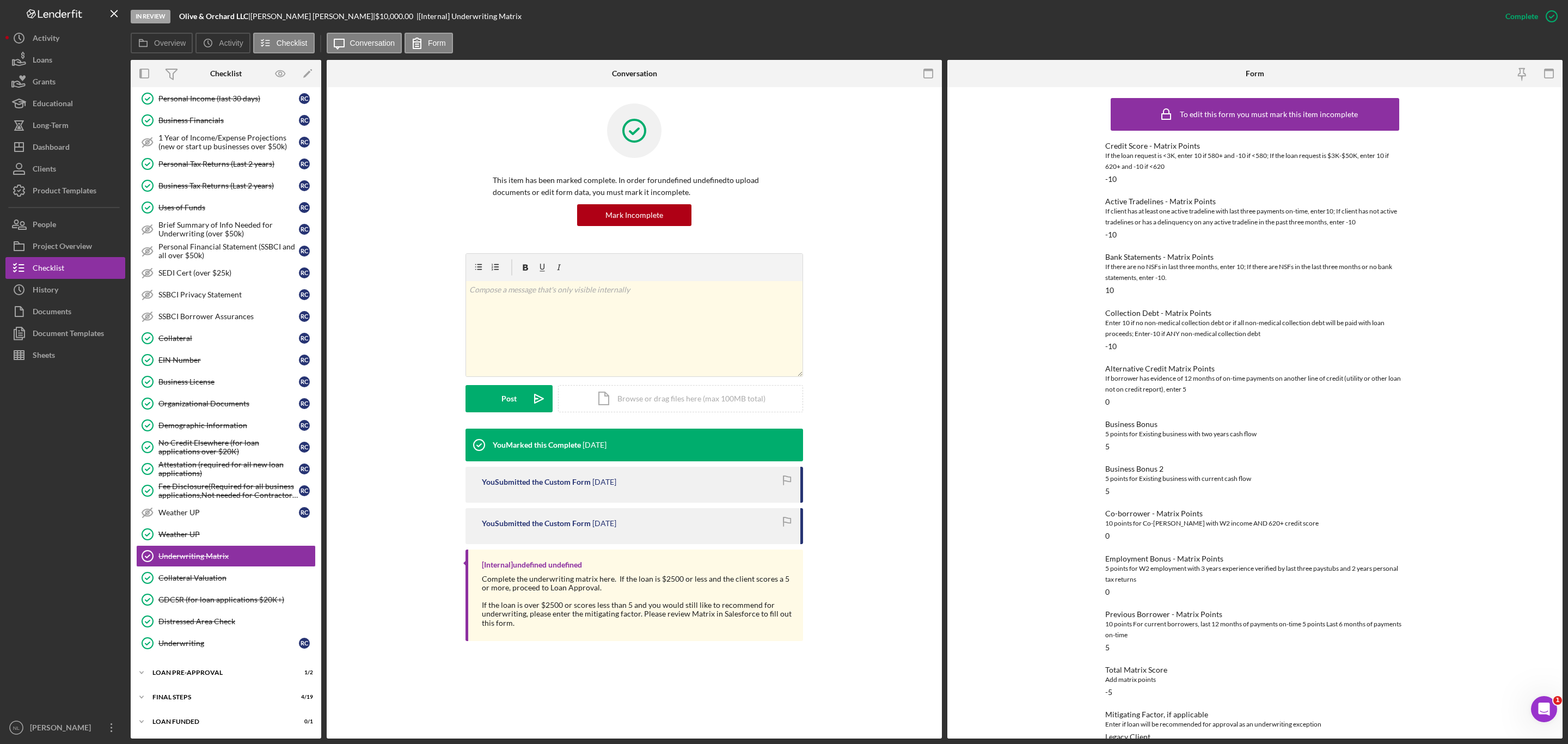
scroll to position [18, 0]
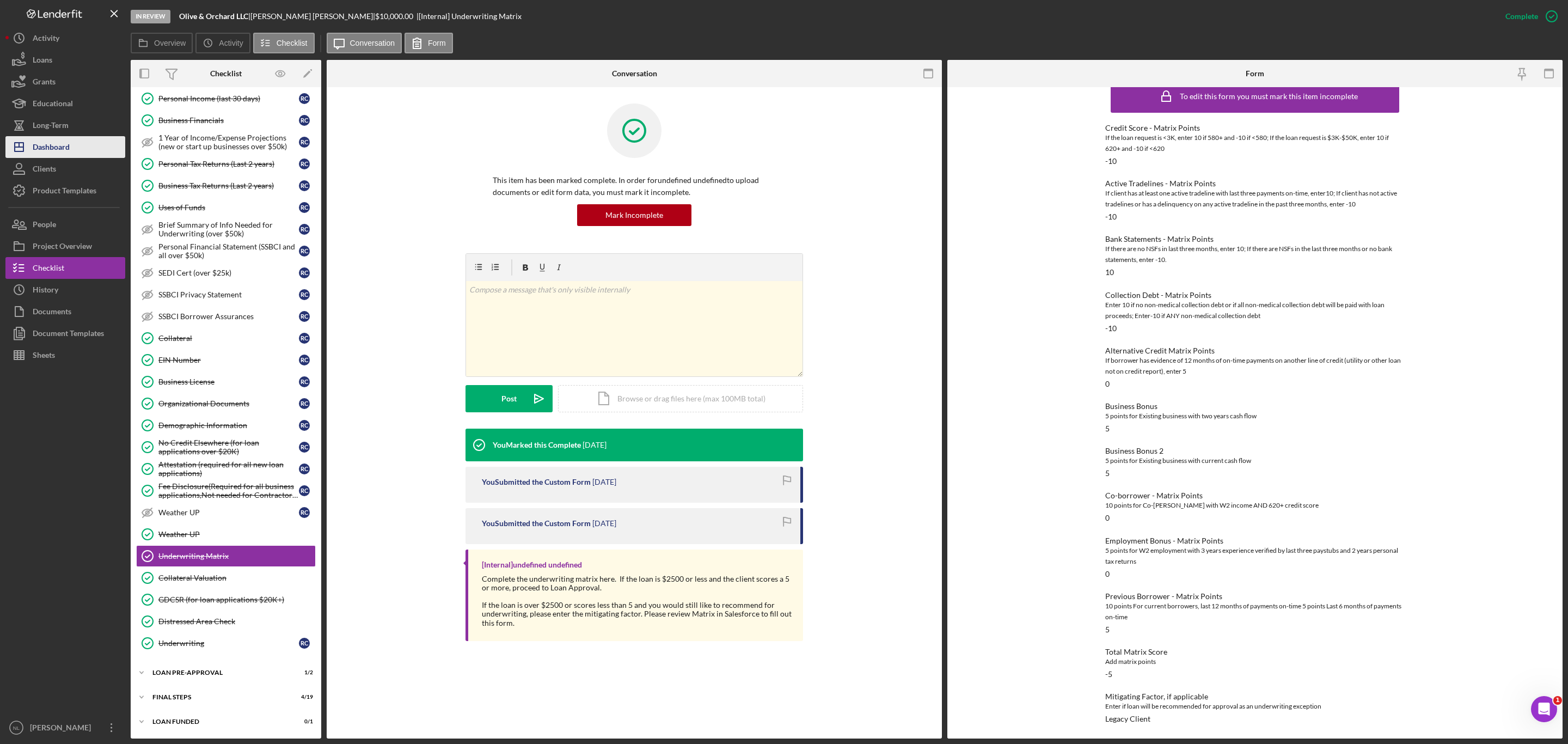
click at [80, 139] on button "Icon/Dashboard Dashboard" at bounding box center [65, 147] width 120 height 22
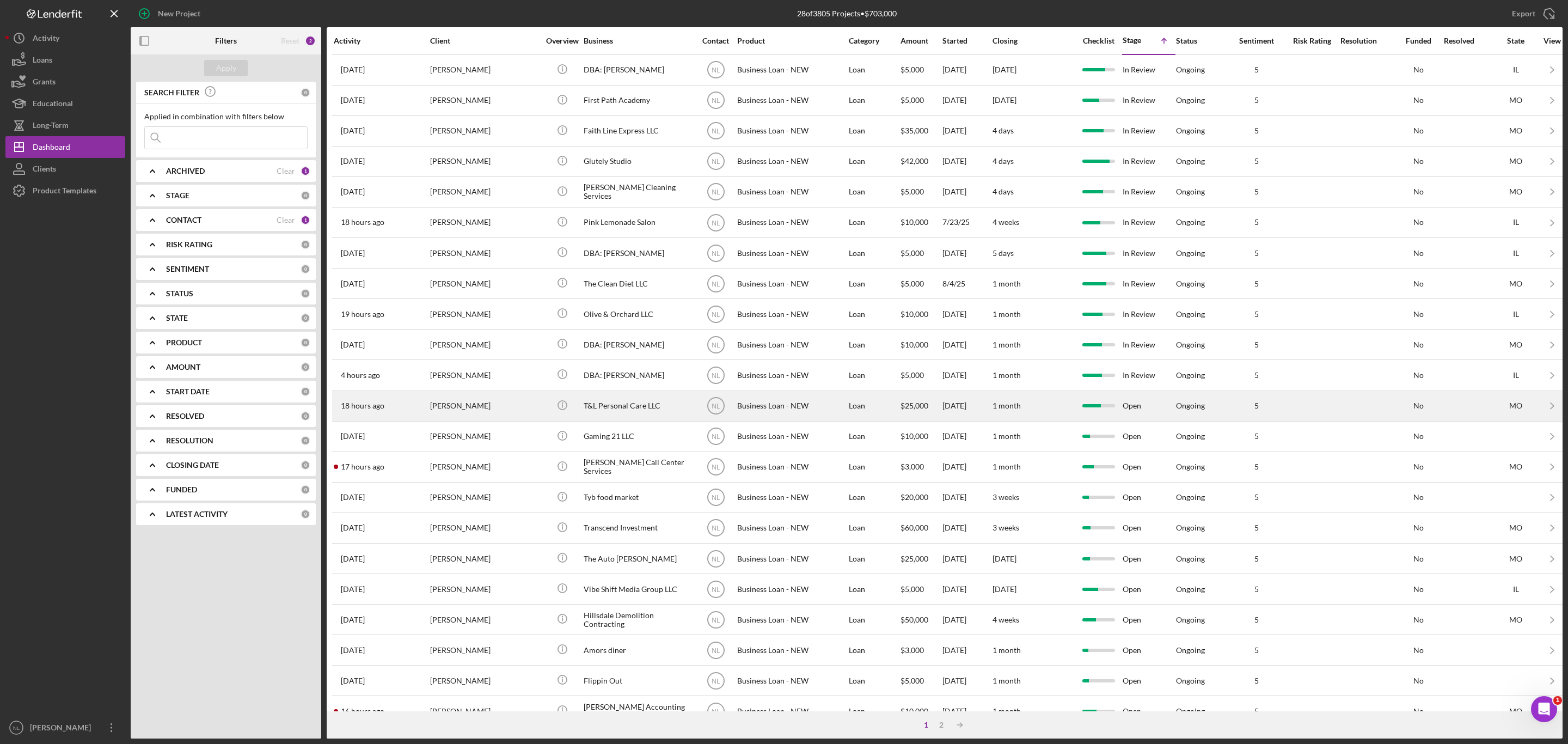
click at [472, 414] on div "[PERSON_NAME]" at bounding box center [484, 405] width 109 height 29
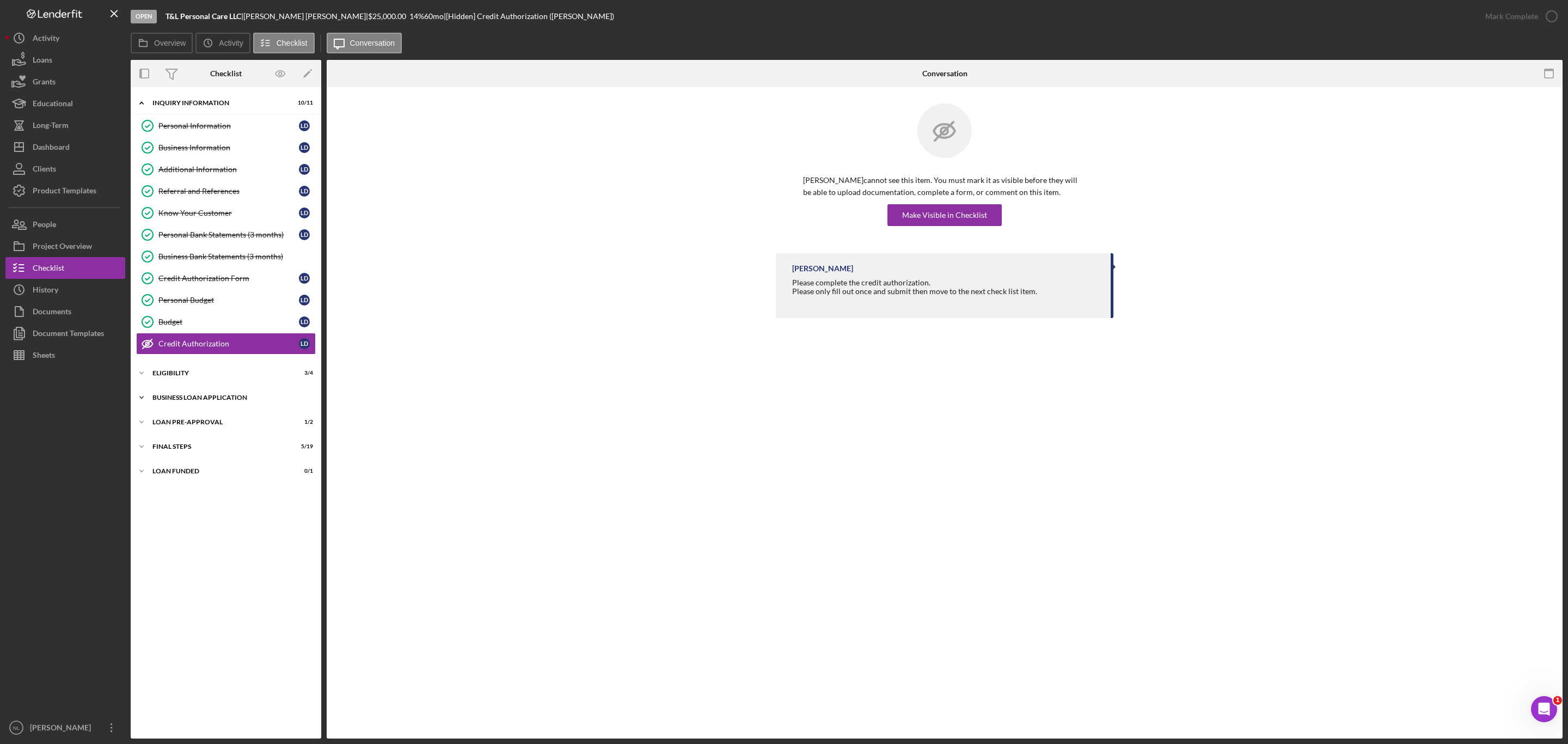
click at [193, 392] on div "Icon/Expander INQUIRY INFORMATION 10 / 11 Personal Information Personal Informa…" at bounding box center [226, 413] width 190 height 641
click at [188, 399] on div "Icon/Expander BUSINESS LOAN APPLICATION 18 / 27" at bounding box center [226, 397] width 190 height 22
click at [182, 401] on div "BUSINESS LOAN APPLICATION" at bounding box center [230, 397] width 155 height 7
click at [237, 397] on div "Icon/Expander BUSINESS LOAN APPLICATION 18 / 27" at bounding box center [226, 397] width 190 height 22
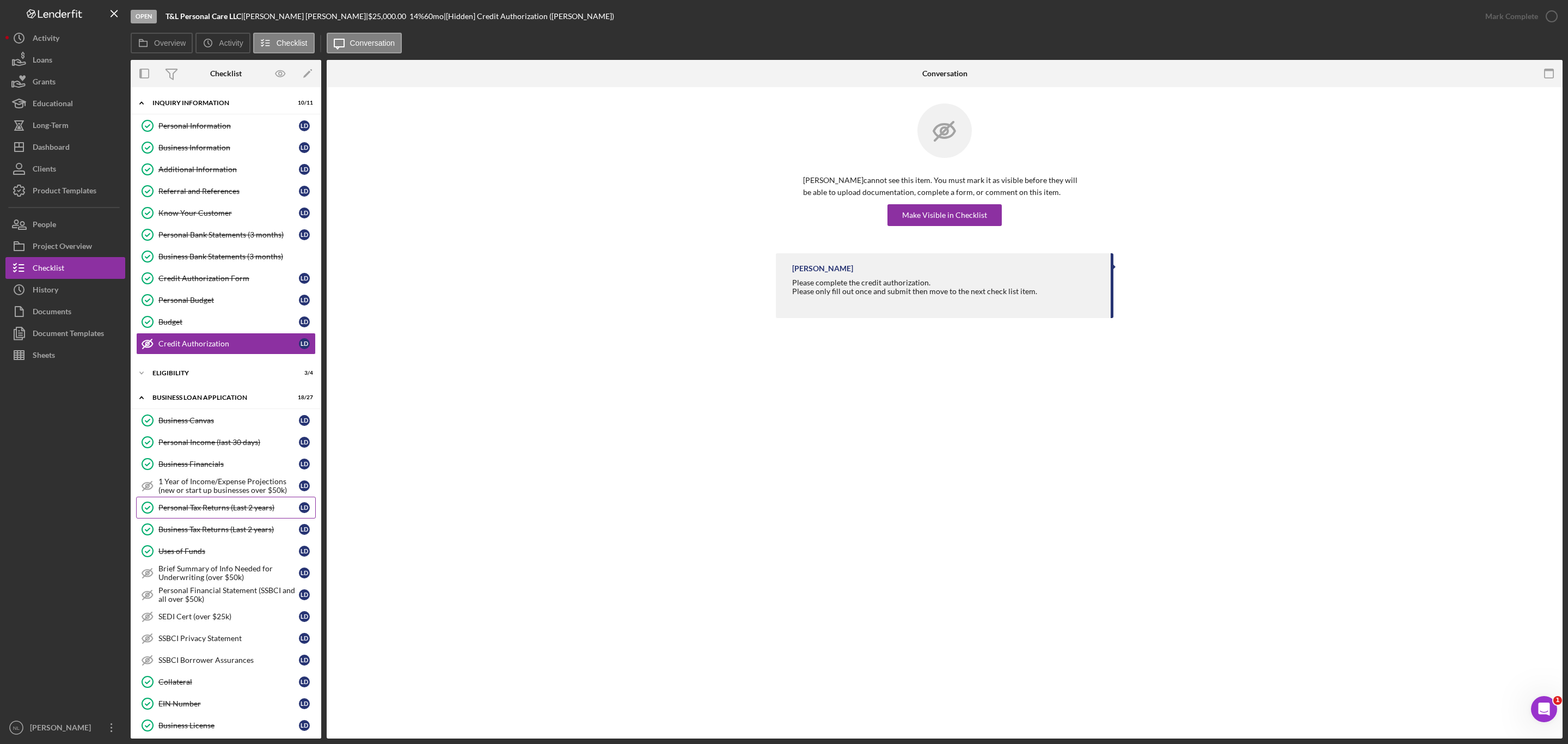
scroll to position [364, 0]
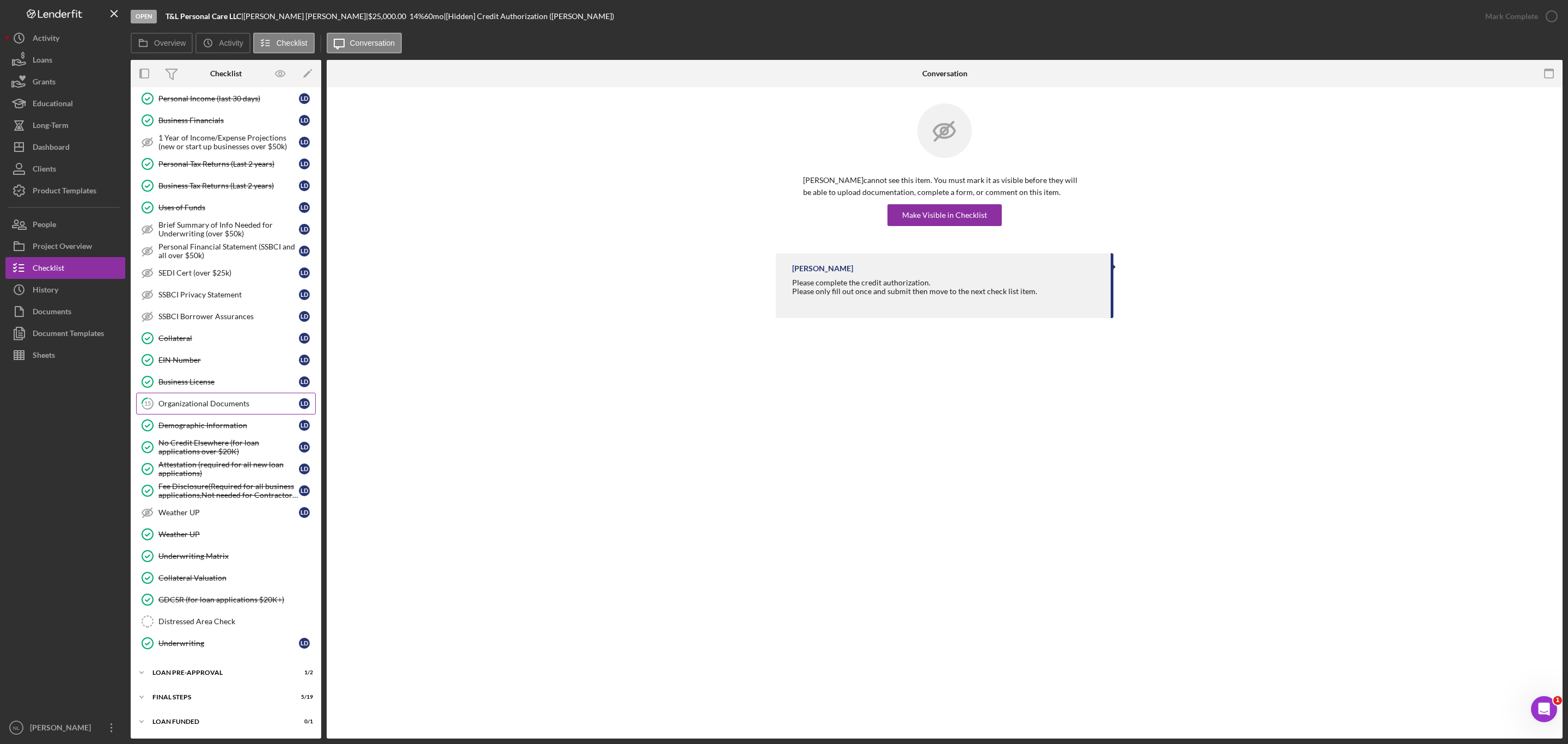
click at [219, 399] on div "Organizational Documents" at bounding box center [228, 404] width 141 height 9
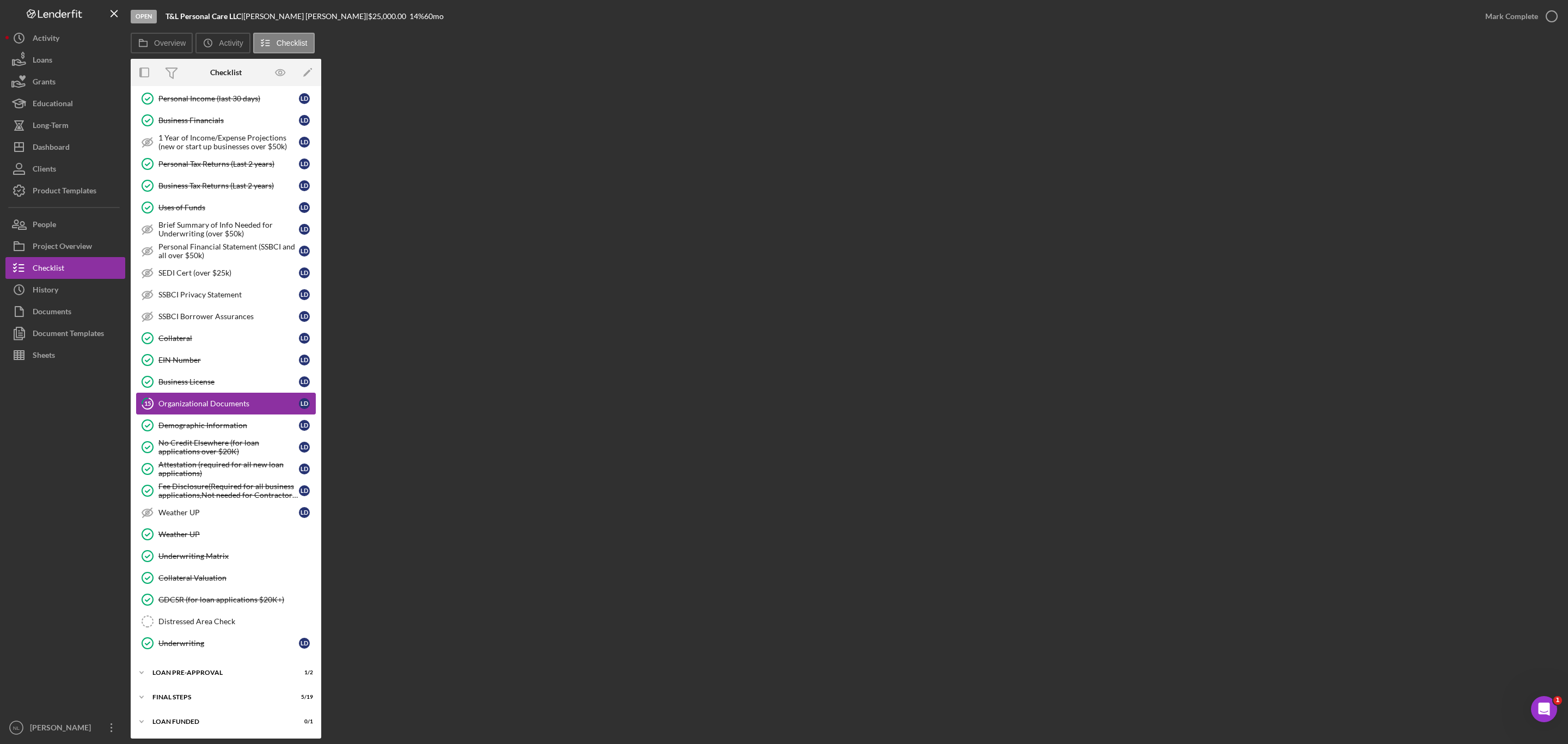
scroll to position [364, 0]
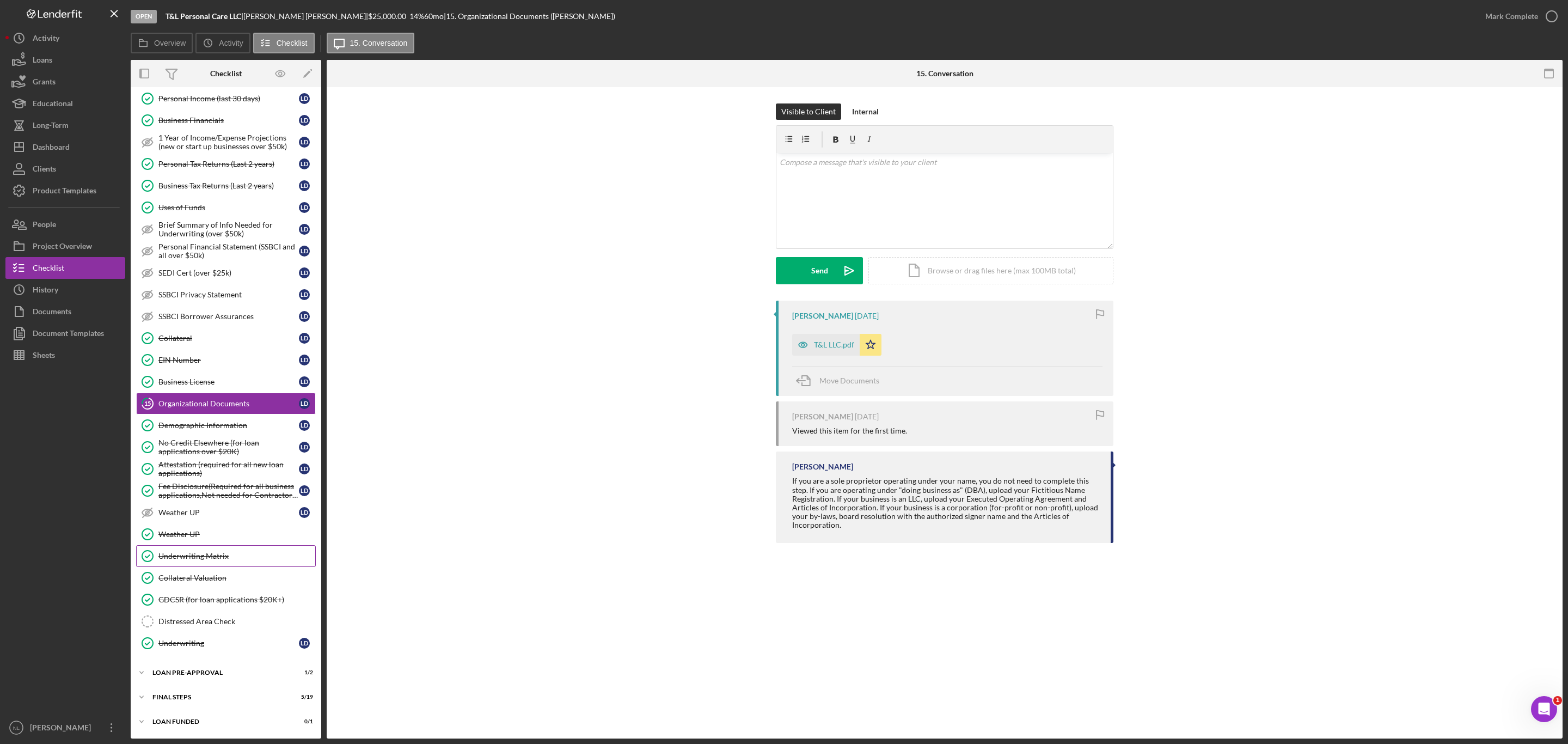
click at [219, 554] on div "Underwriting Matrix" at bounding box center [236, 556] width 157 height 9
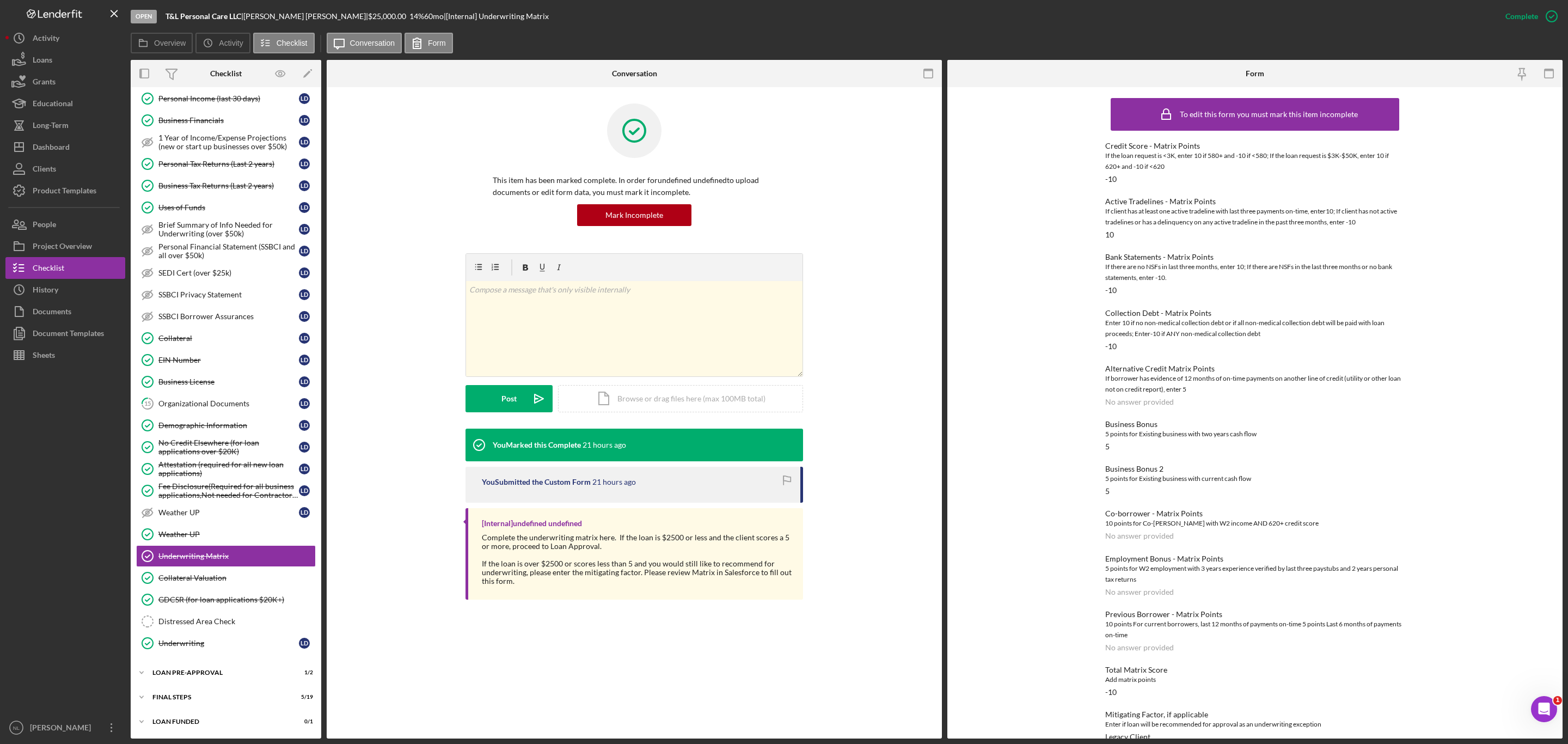
scroll to position [18, 0]
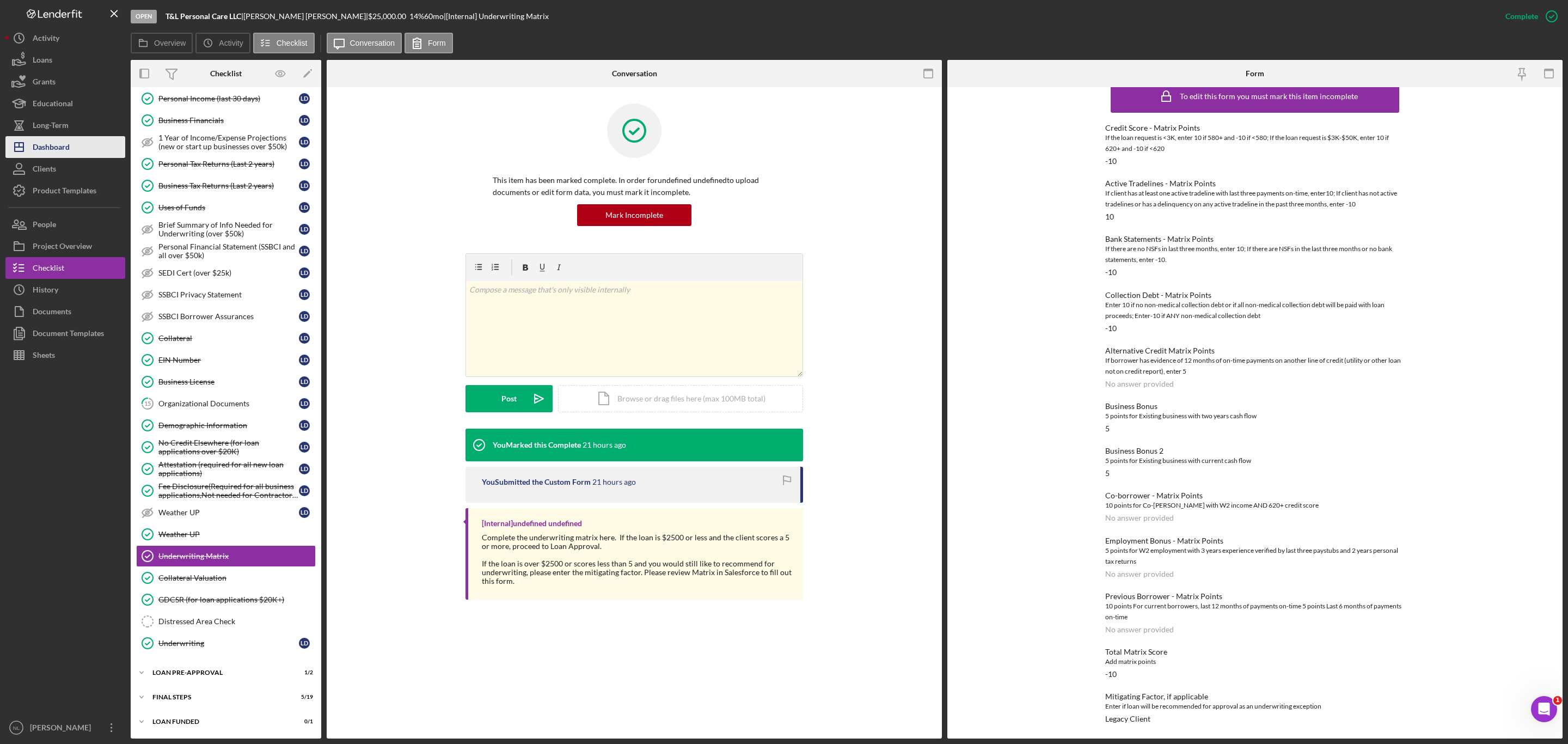
click at [74, 144] on button "Icon/Dashboard Dashboard" at bounding box center [65, 147] width 120 height 22
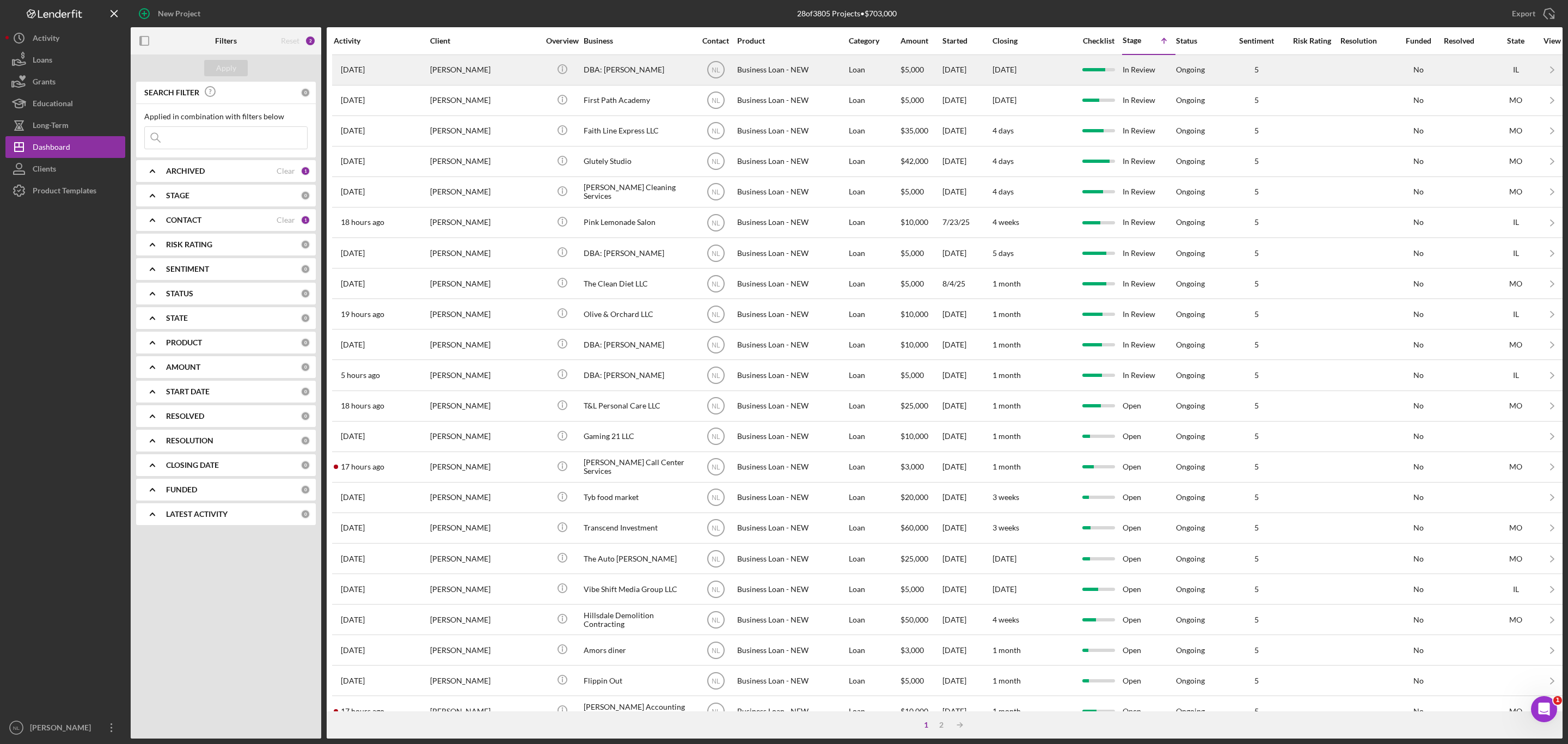
click at [479, 76] on div "[PERSON_NAME]" at bounding box center [484, 69] width 109 height 29
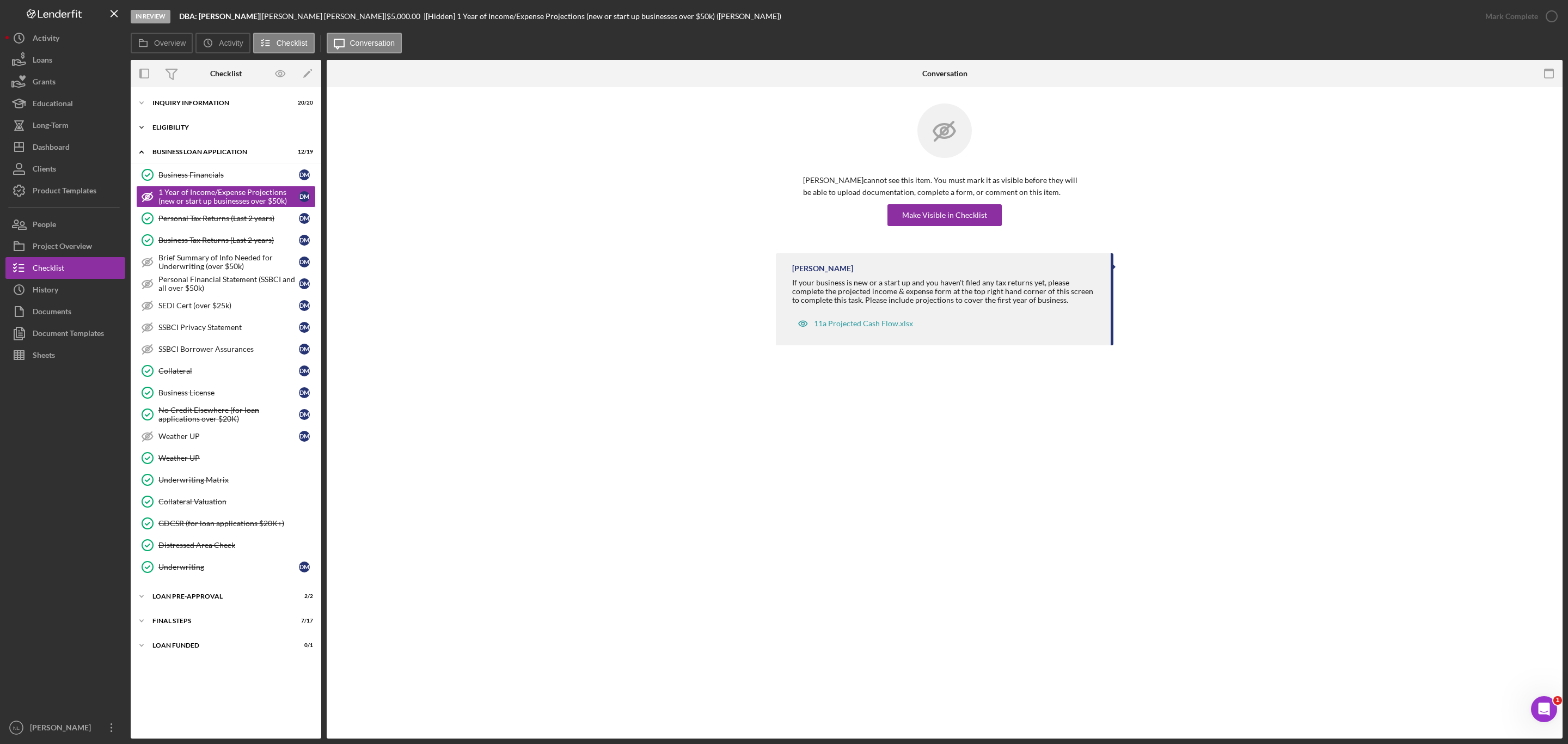
click at [238, 121] on div "Icon/Expander ELIGIBILITY 4 / 4" at bounding box center [226, 127] width 190 height 22
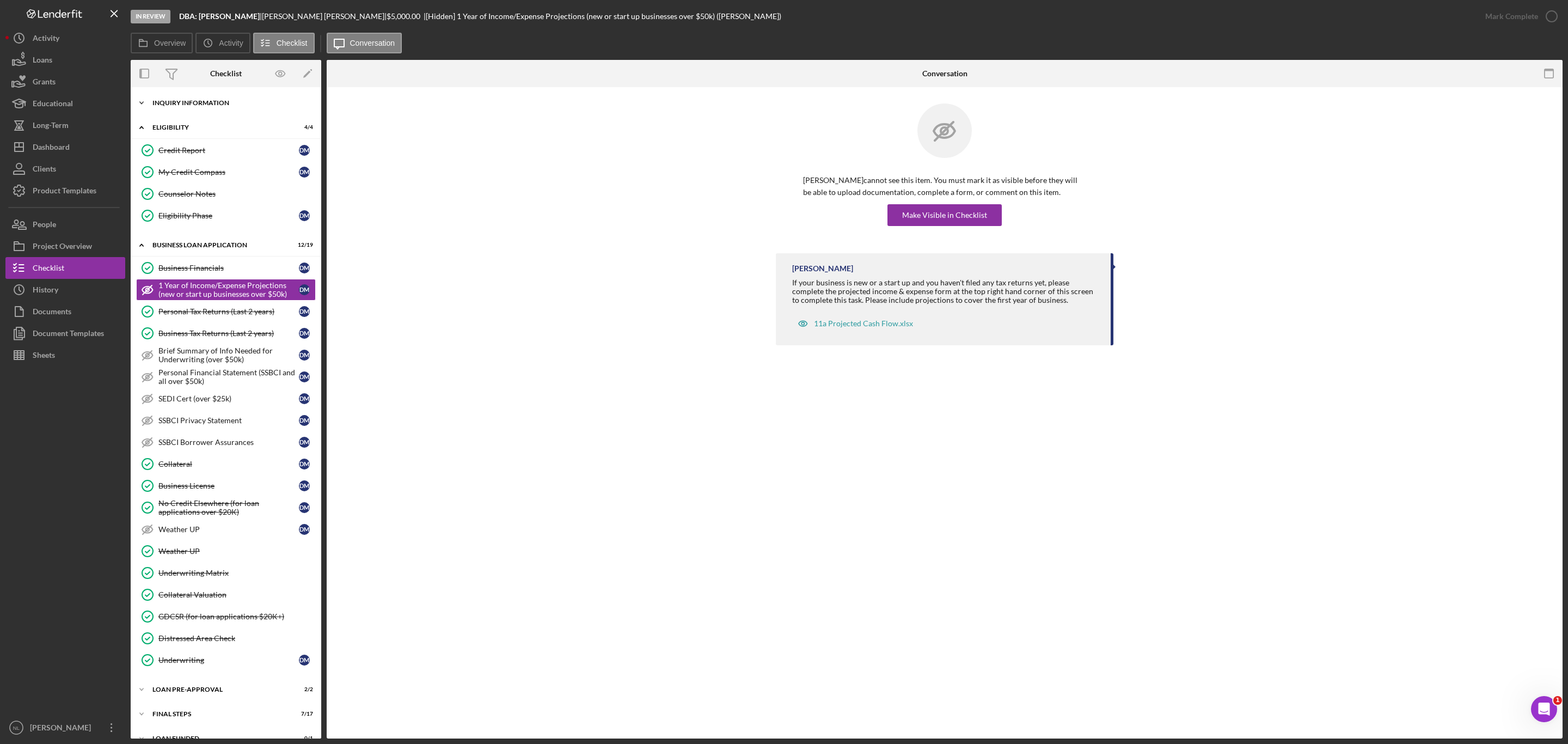
click at [225, 95] on div "Icon/Expander INQUIRY INFORMATION 20 / 20" at bounding box center [226, 103] width 190 height 22
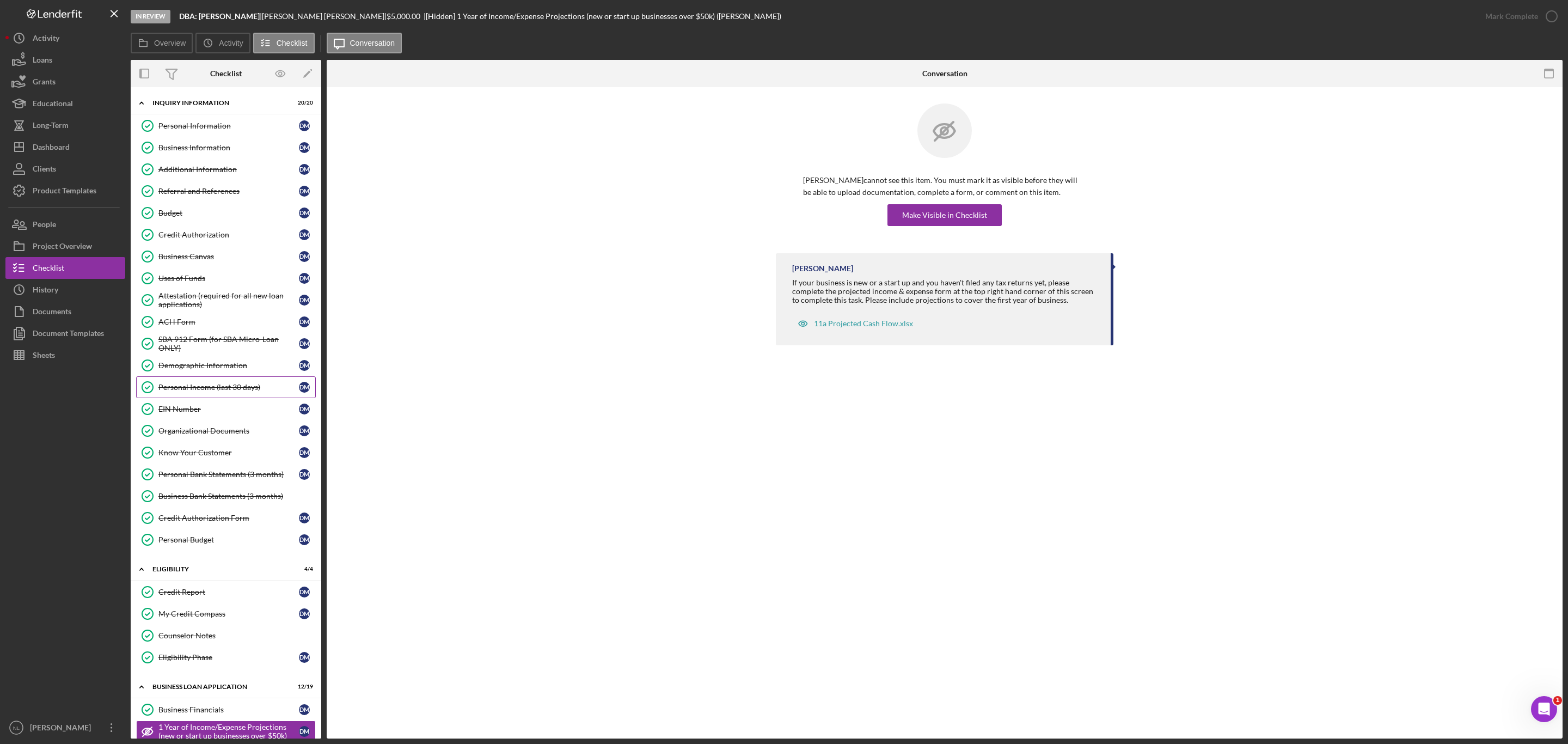
scroll to position [482, 0]
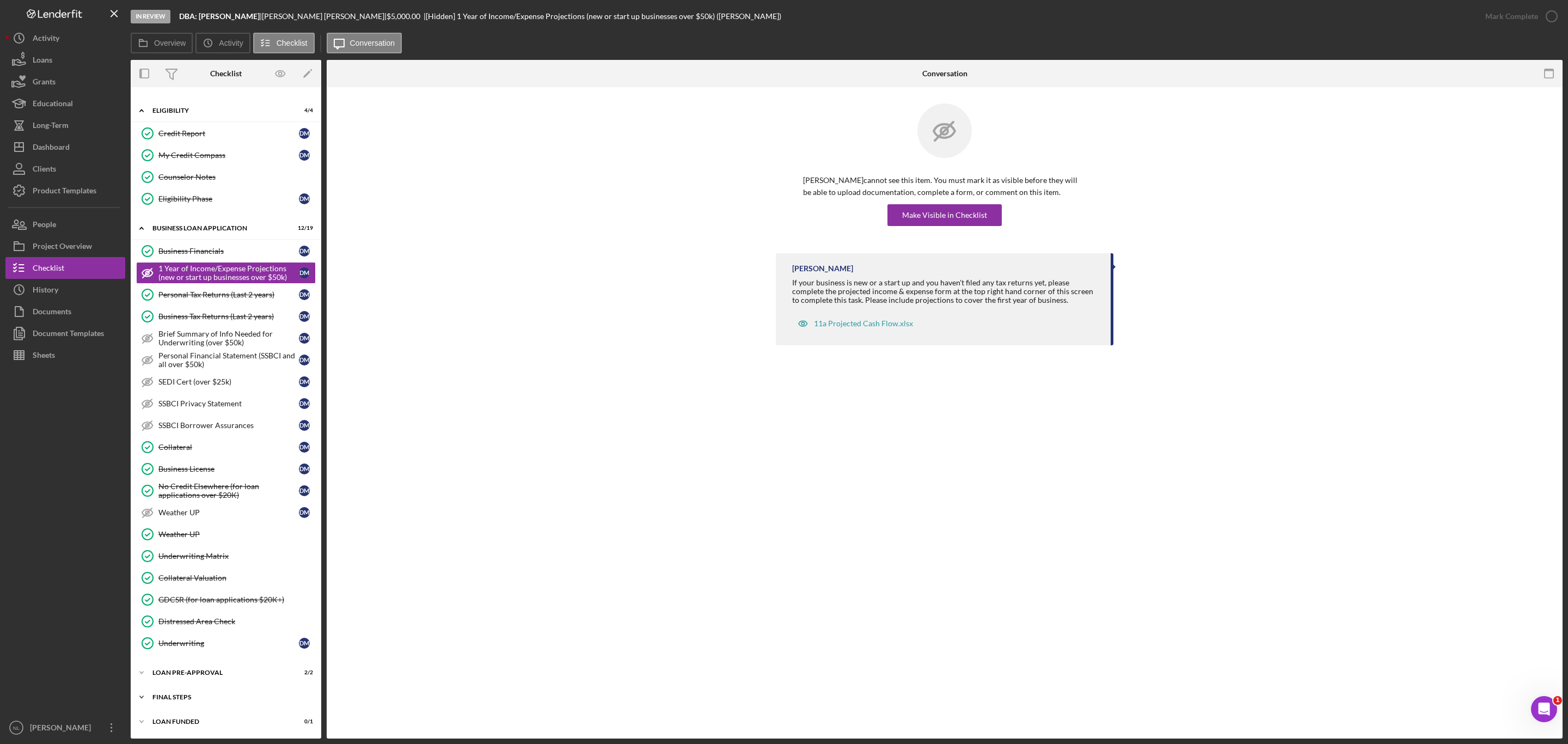
click at [213, 706] on div "Icon/Expander FINAL STEPS 7 / 17" at bounding box center [226, 697] width 190 height 22
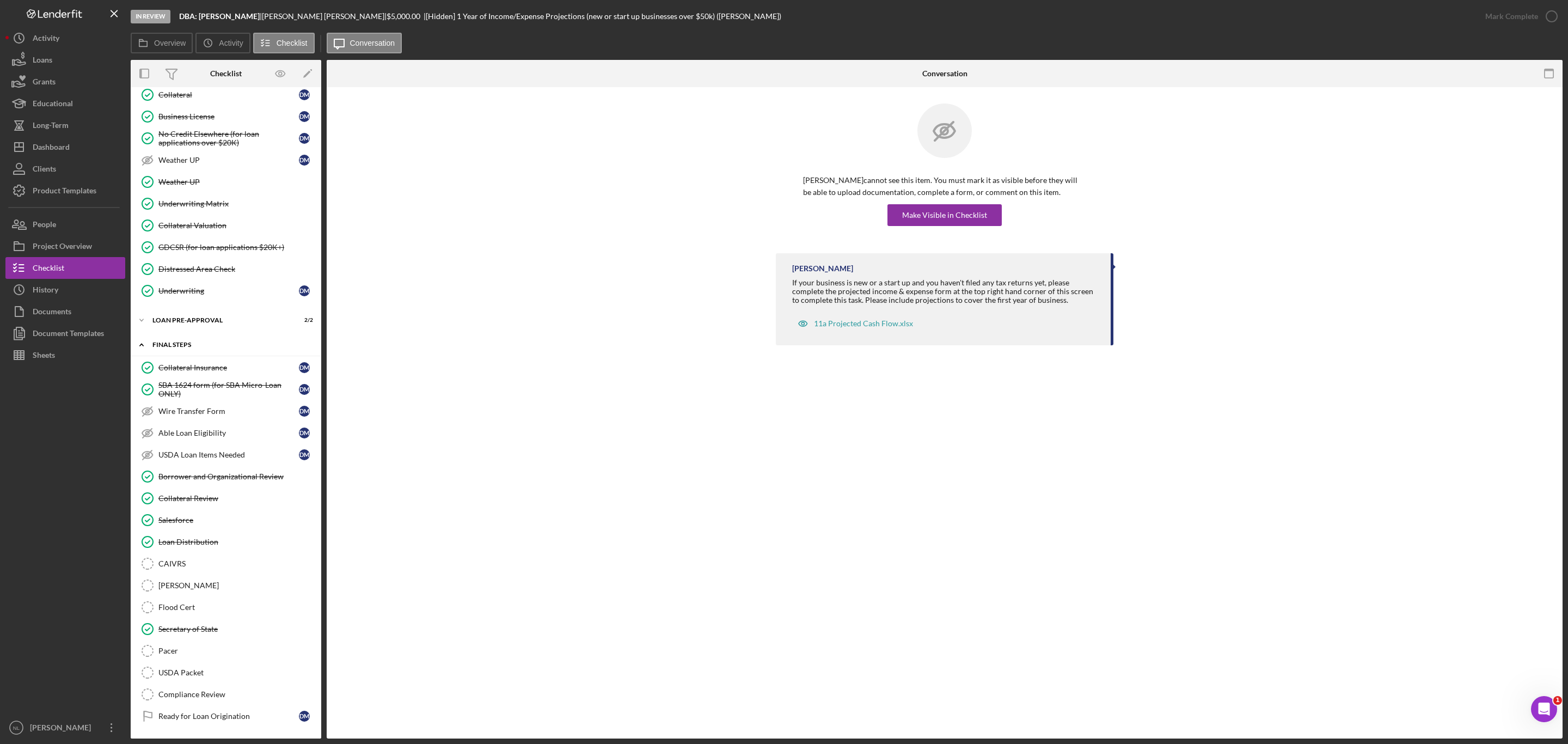
scroll to position [832, 0]
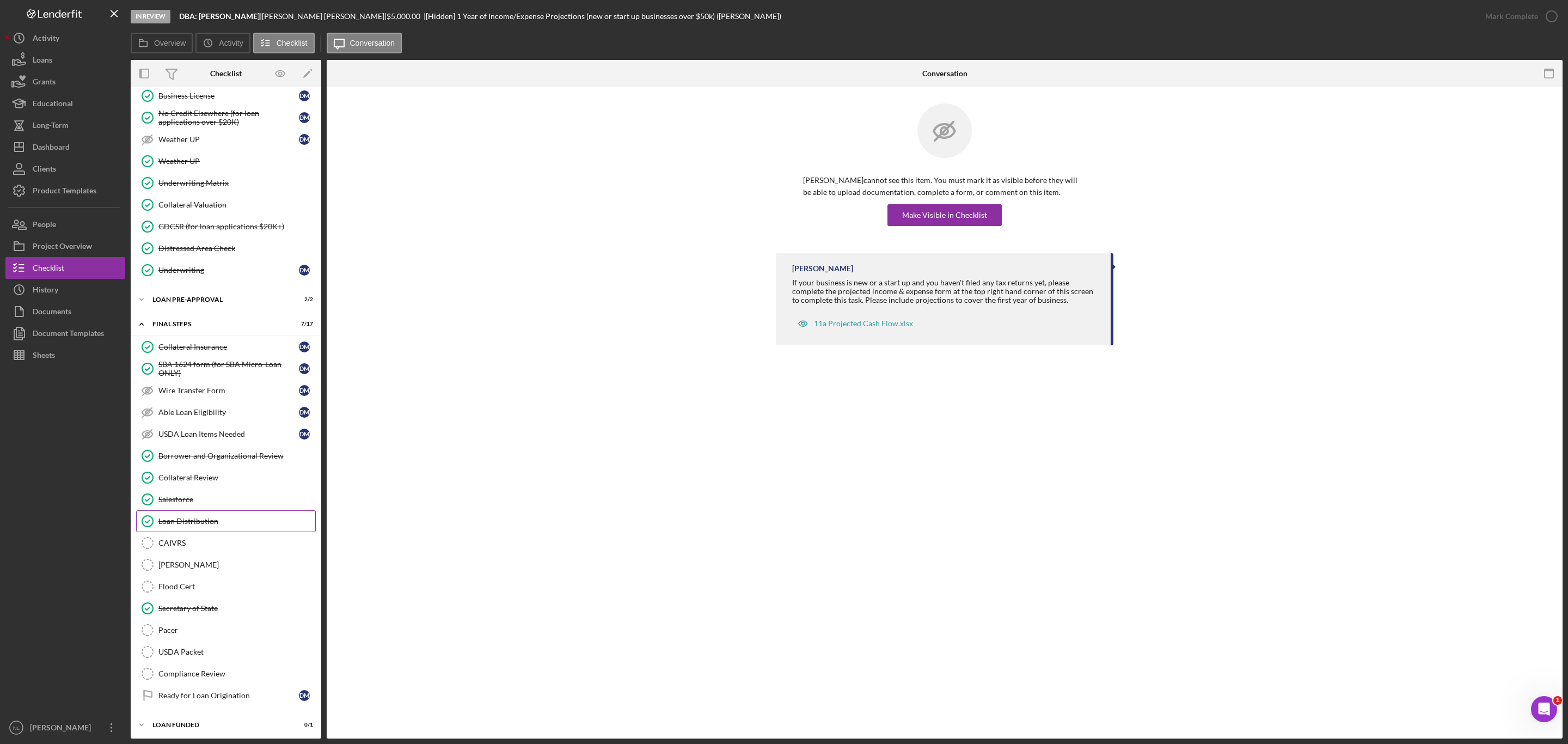
click at [222, 526] on div "Loan Distribution" at bounding box center [236, 521] width 157 height 9
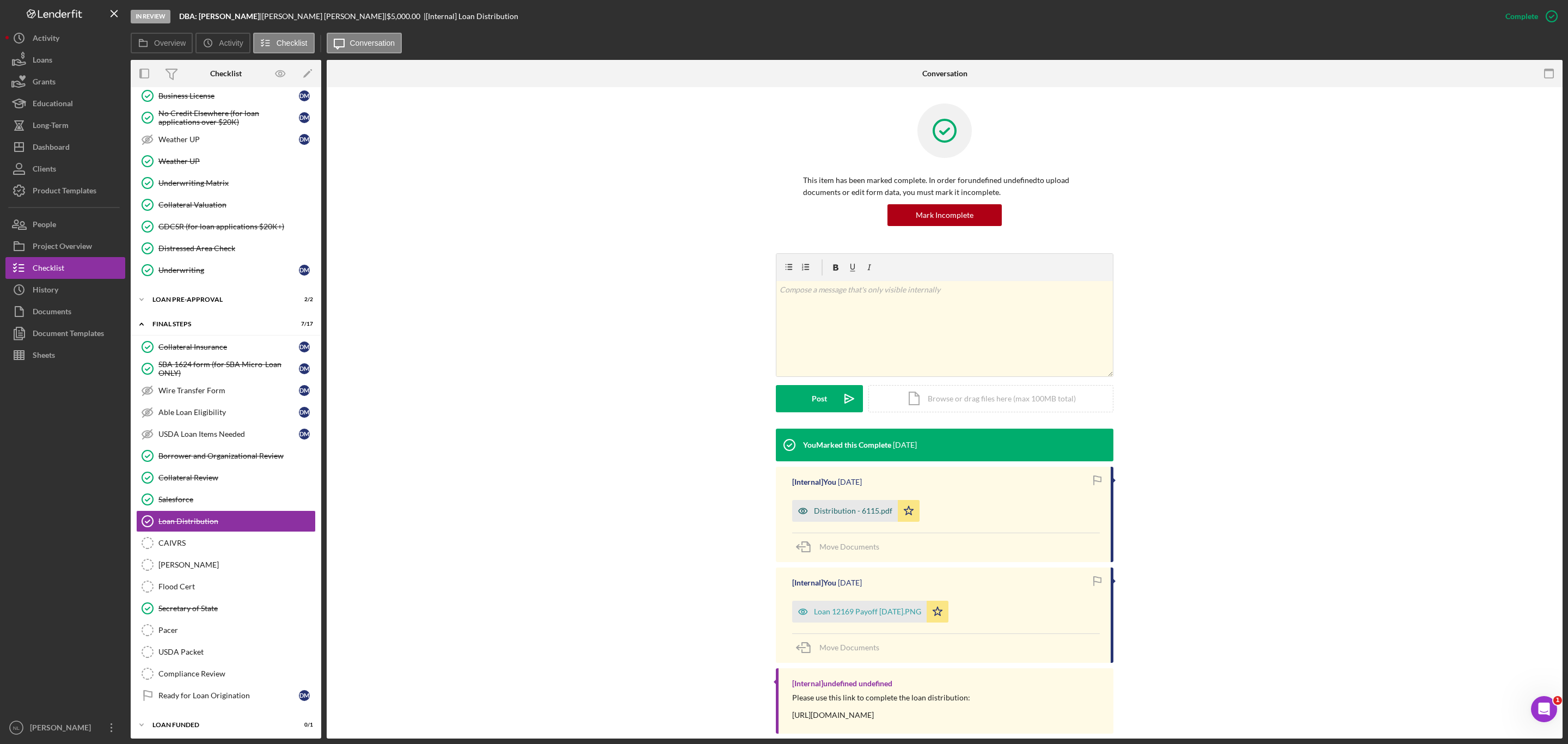
click at [860, 512] on div "Distribution - 6115.pdf" at bounding box center [853, 511] width 79 height 9
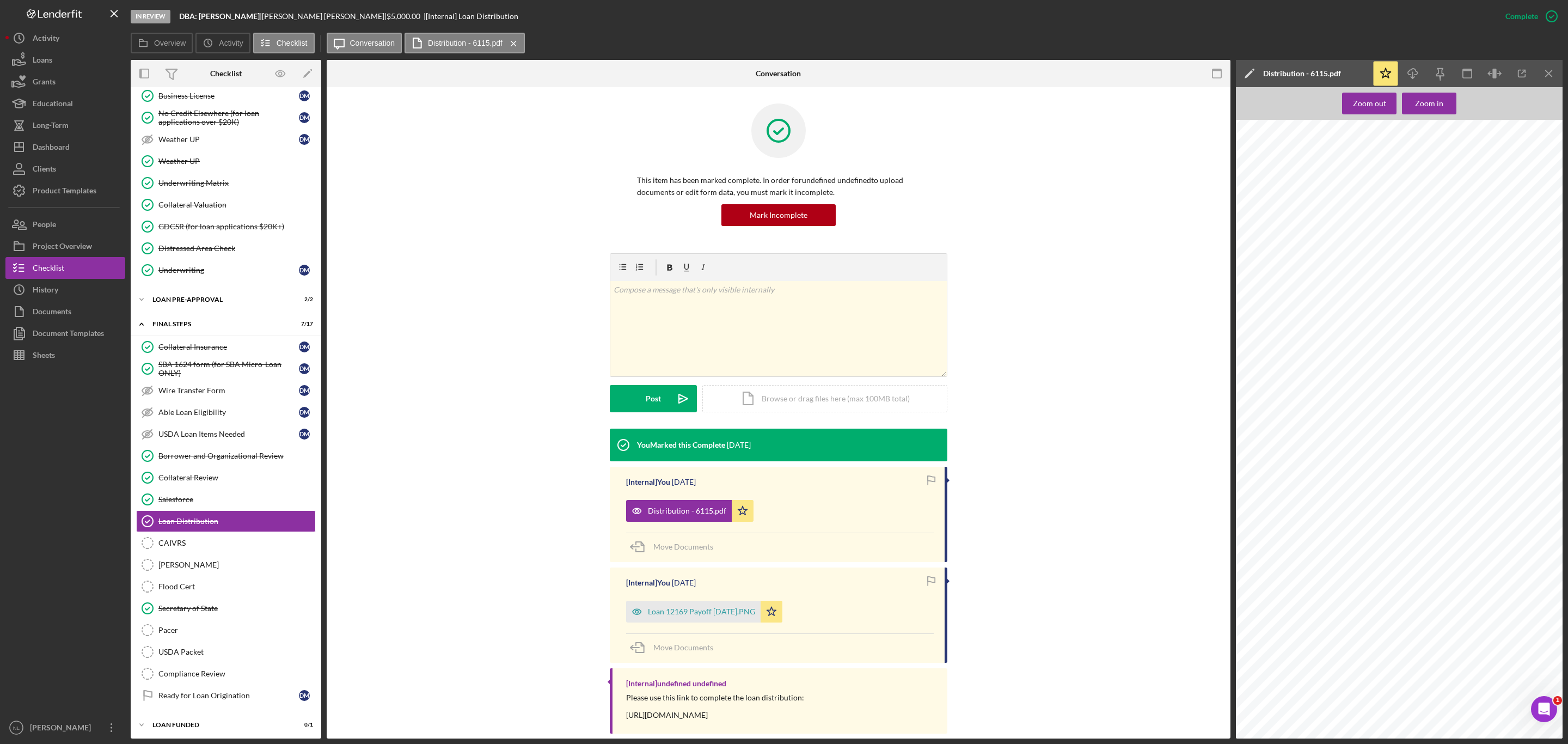
scroll to position [1600, 0]
click at [84, 143] on button "Icon/Dashboard Dashboard" at bounding box center [65, 147] width 120 height 22
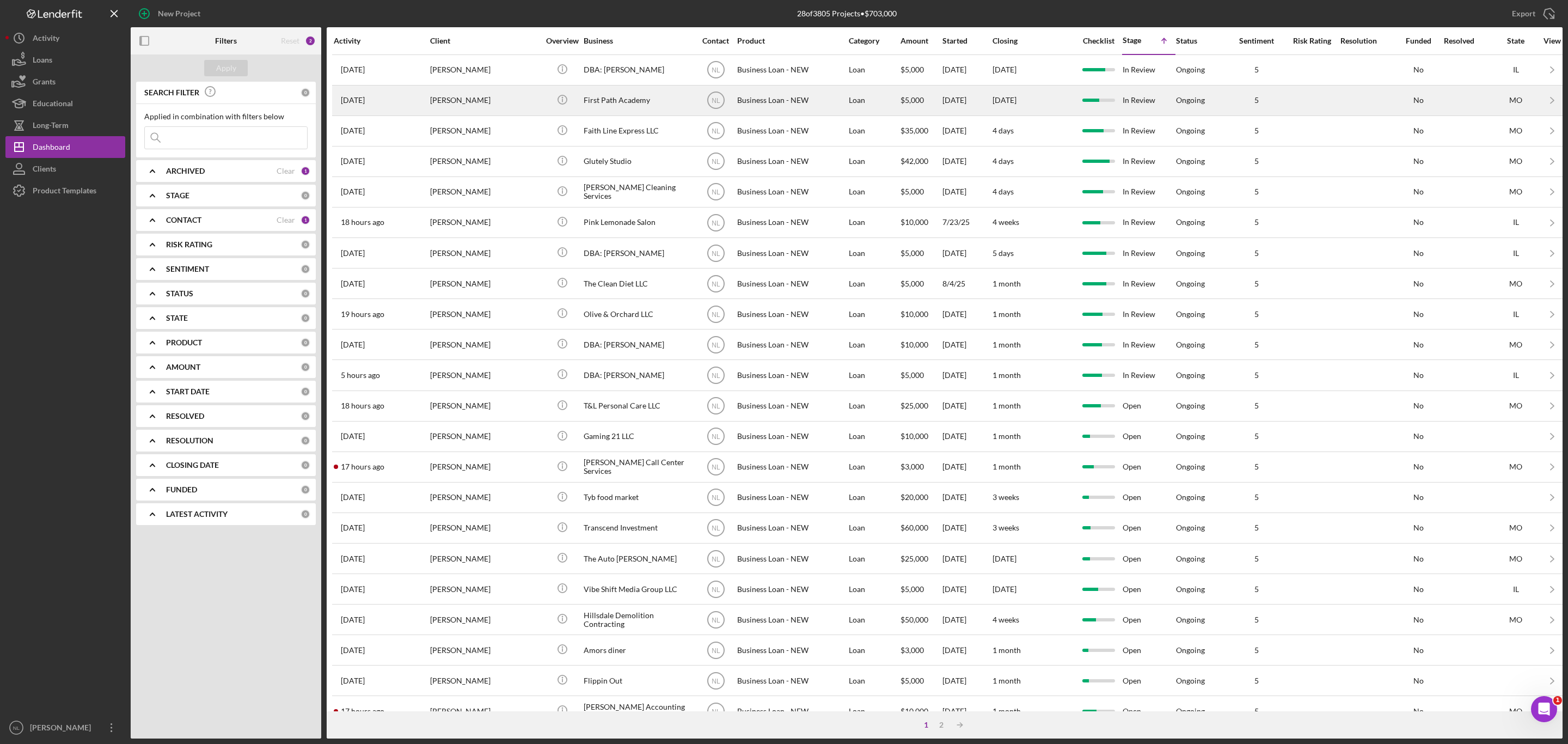
click at [488, 113] on div "[PERSON_NAME]" at bounding box center [484, 100] width 109 height 29
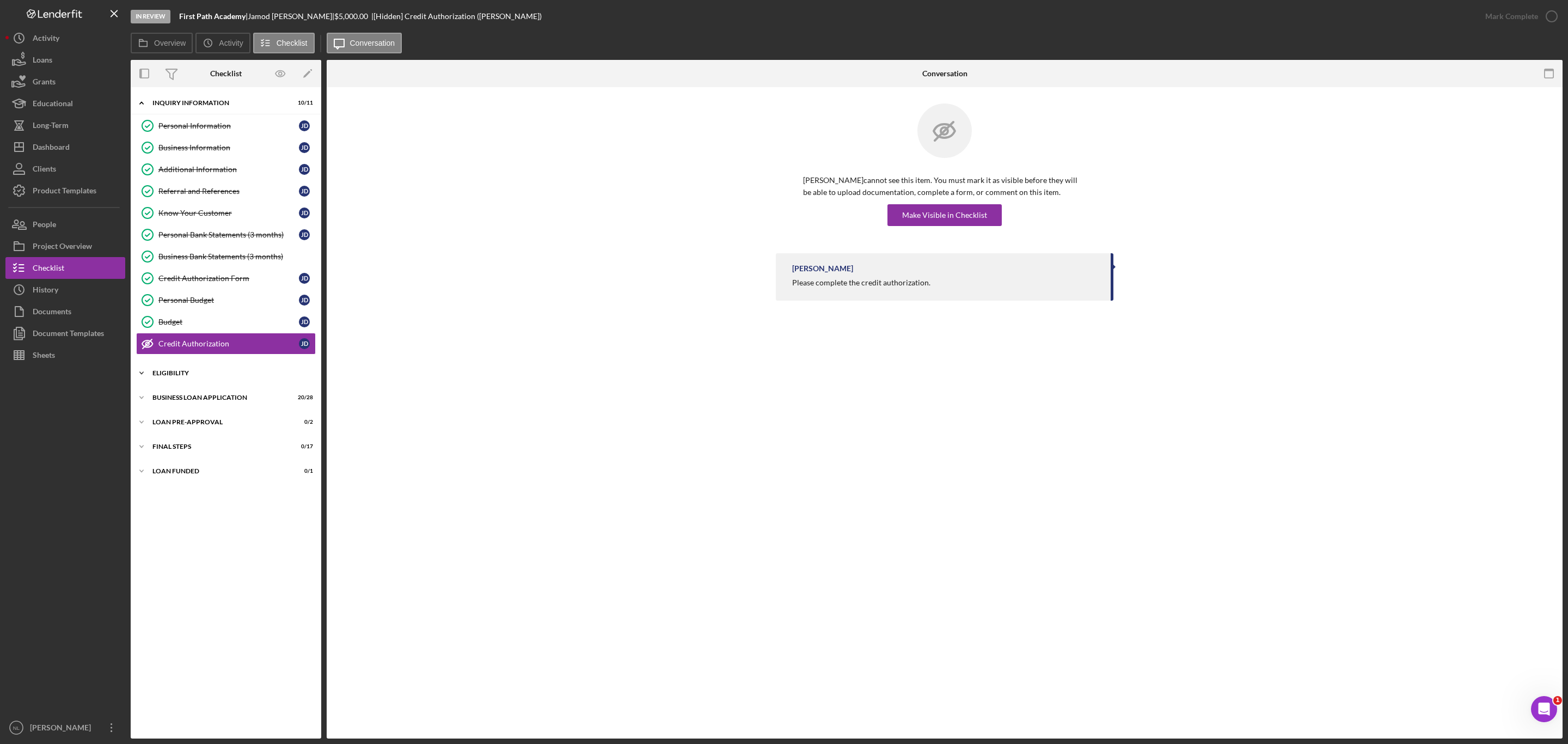
click at [213, 384] on div "Icon/Expander ELIGIBILITY 3 / 4" at bounding box center [226, 373] width 190 height 22
click at [229, 492] on div "Icon/Expander BUSINESS LOAN APPLICATION 20 / 28" at bounding box center [226, 490] width 190 height 22
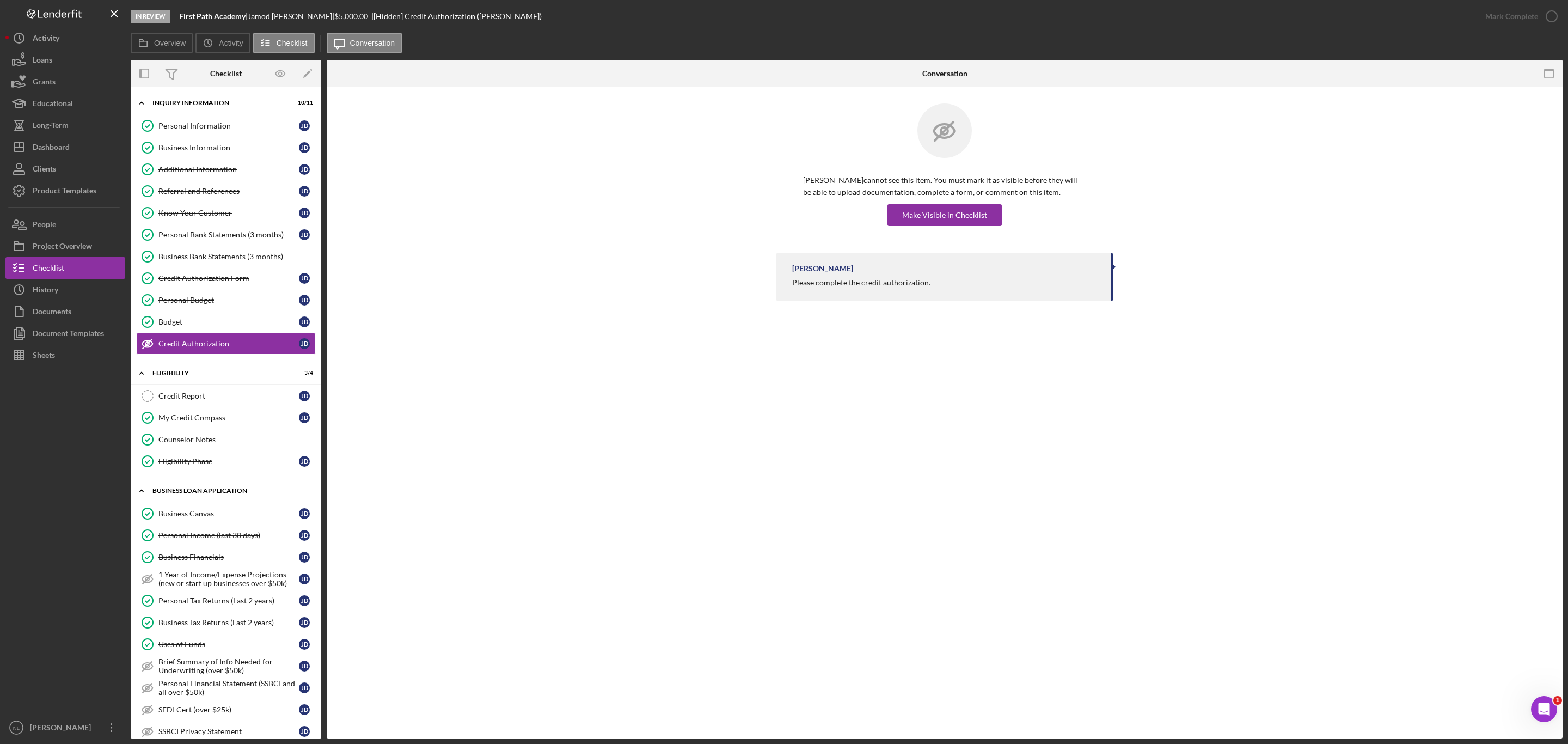
click at [229, 492] on div "Icon/Expander BUSINESS LOAN APPLICATION 20 / 28" at bounding box center [226, 491] width 190 height 22
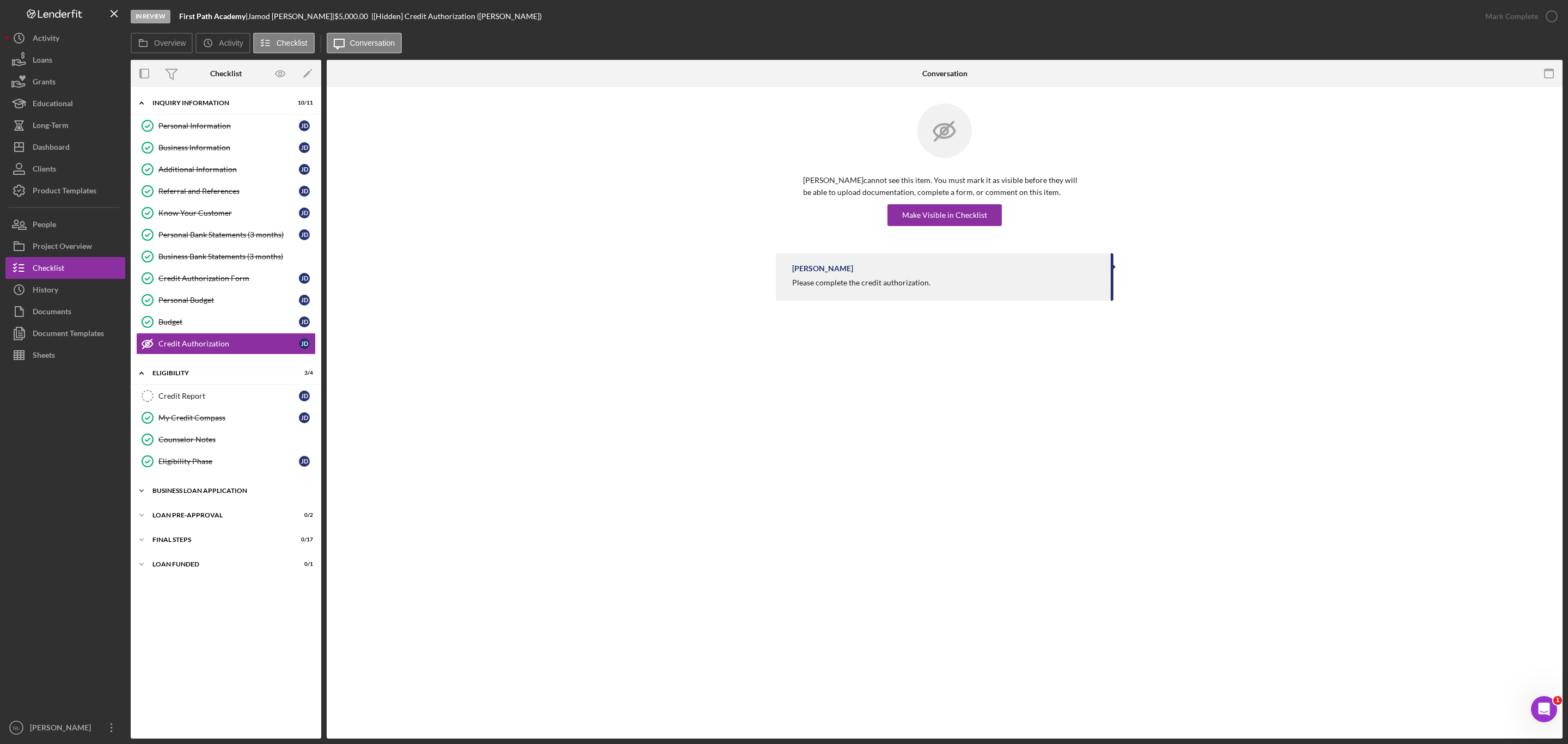
click at [224, 494] on div "BUSINESS LOAN APPLICATION" at bounding box center [230, 491] width 155 height 7
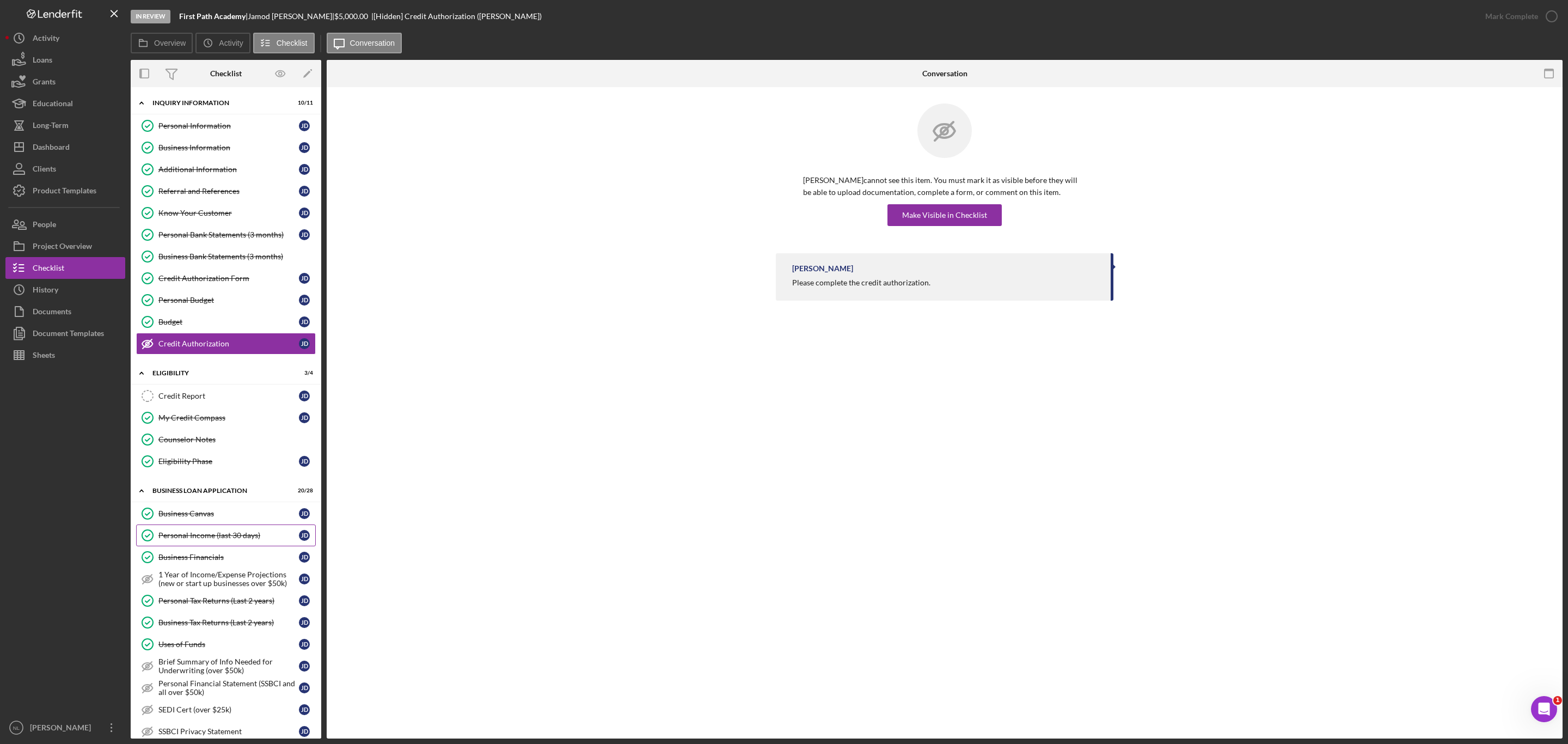
click at [238, 538] on link "Personal Income (last 30 days) Personal Income (last 30 days) [PERSON_NAME]" at bounding box center [226, 535] width 180 height 22
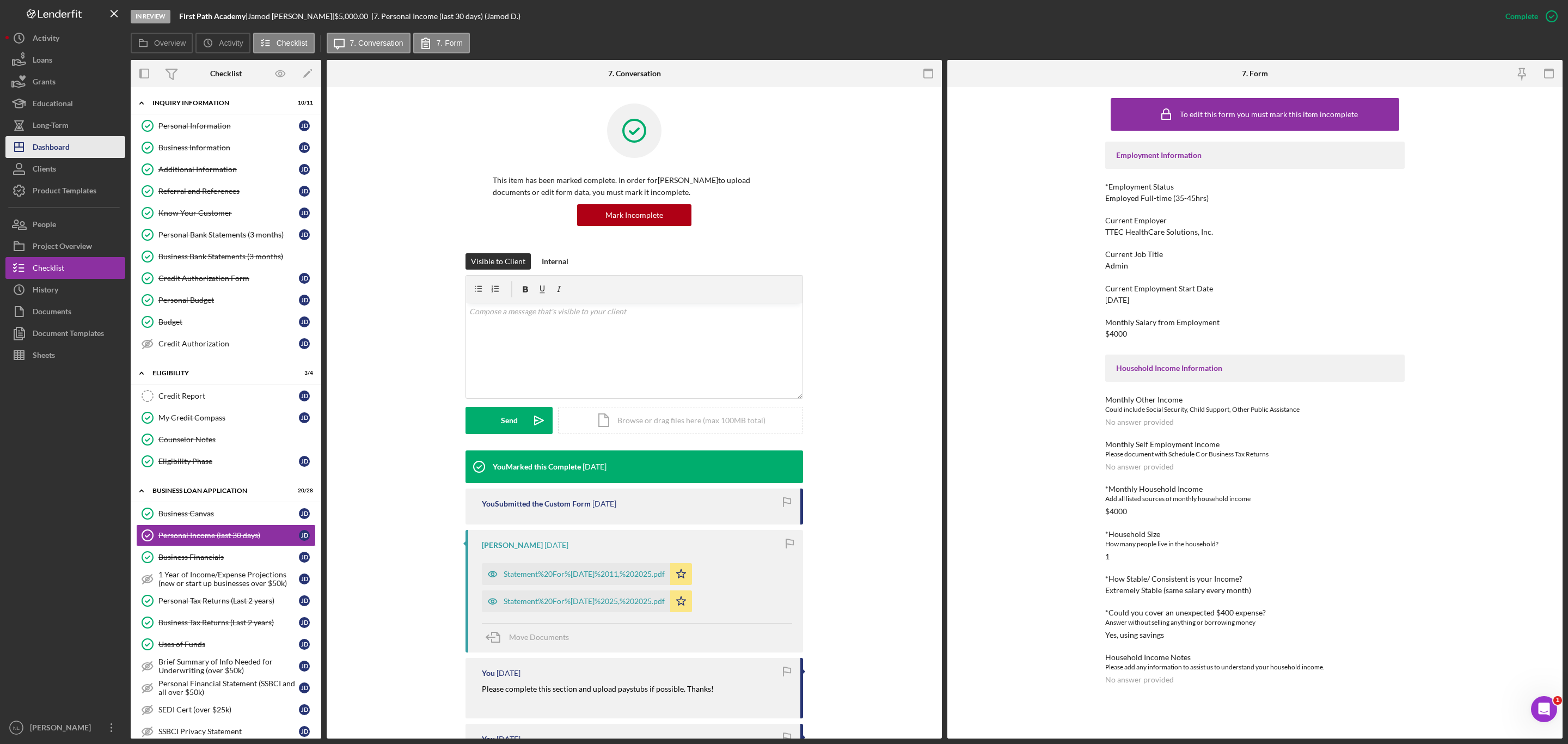
click at [67, 141] on div "Dashboard" at bounding box center [51, 149] width 37 height 25
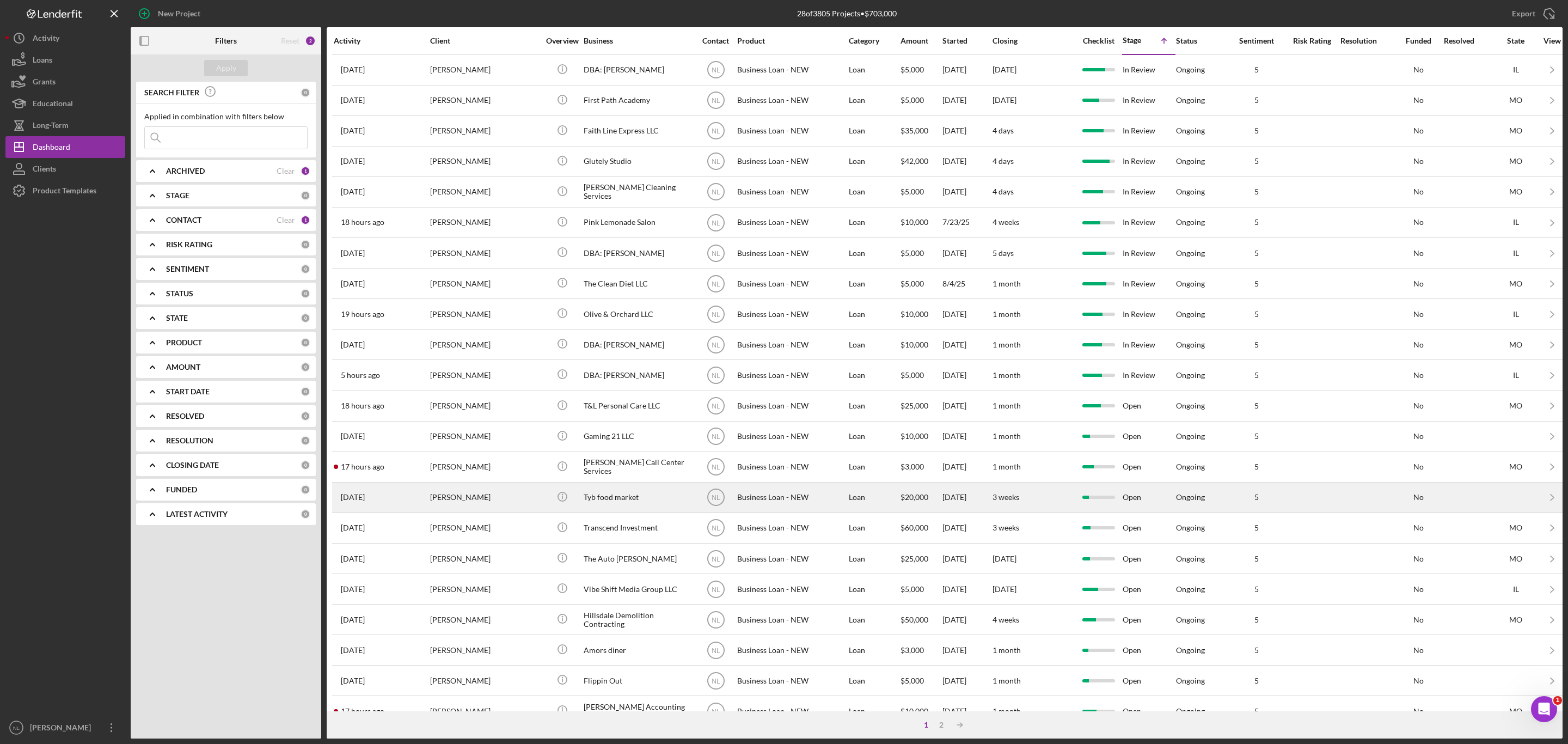
scroll to position [144, 0]
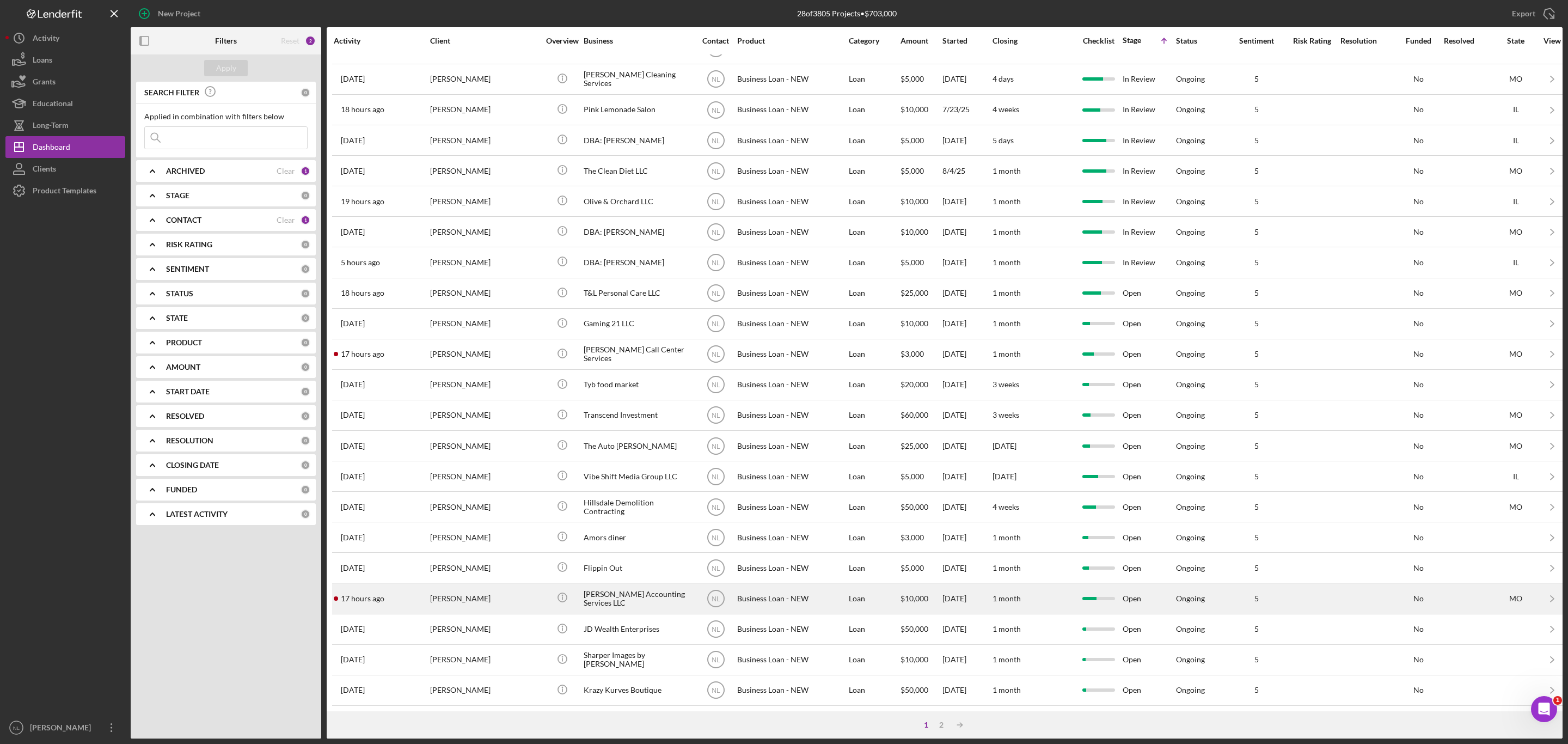
click at [486, 590] on div "[PERSON_NAME]" at bounding box center [484, 598] width 109 height 29
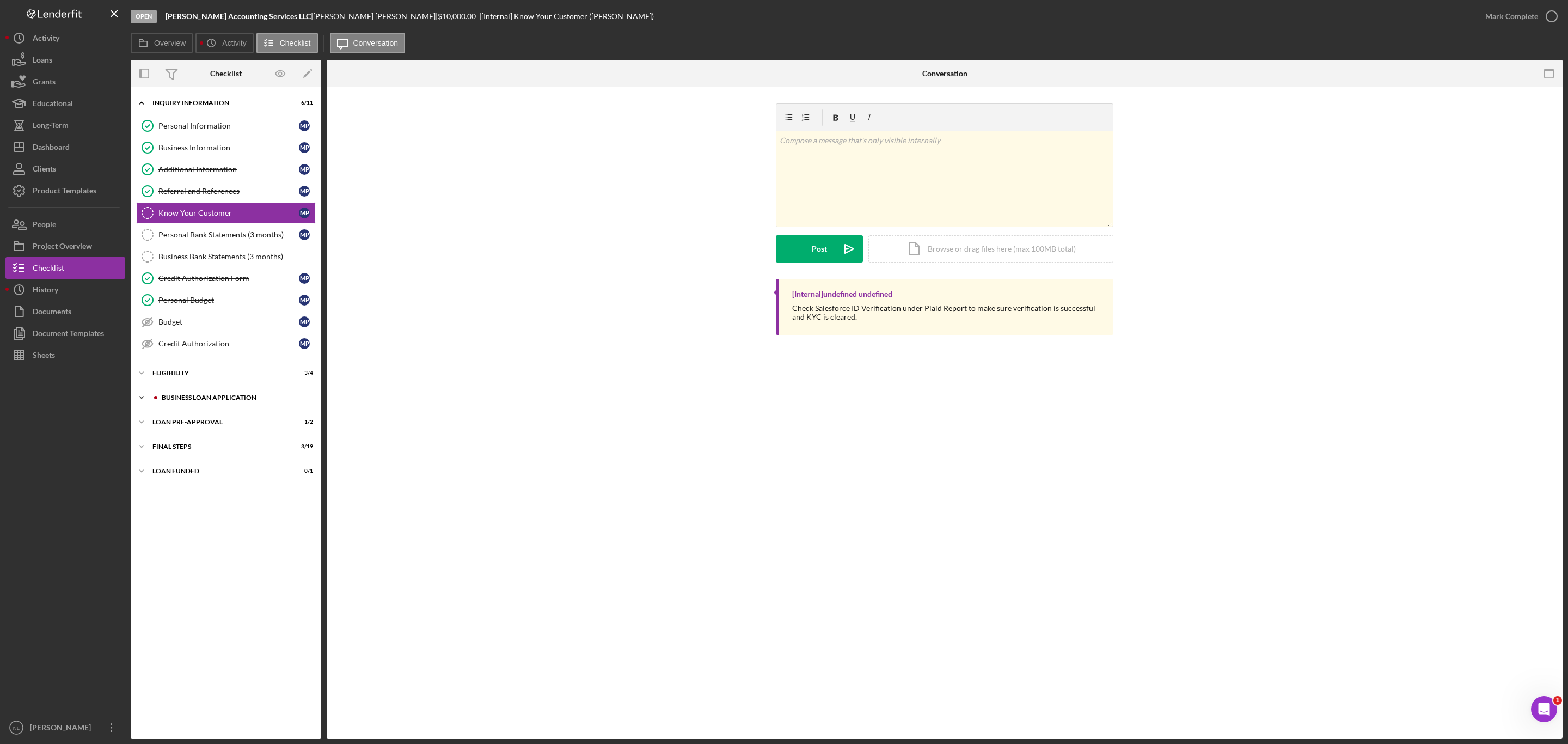
click at [195, 401] on div "BUSINESS LOAN APPLICATION" at bounding box center [235, 397] width 146 height 7
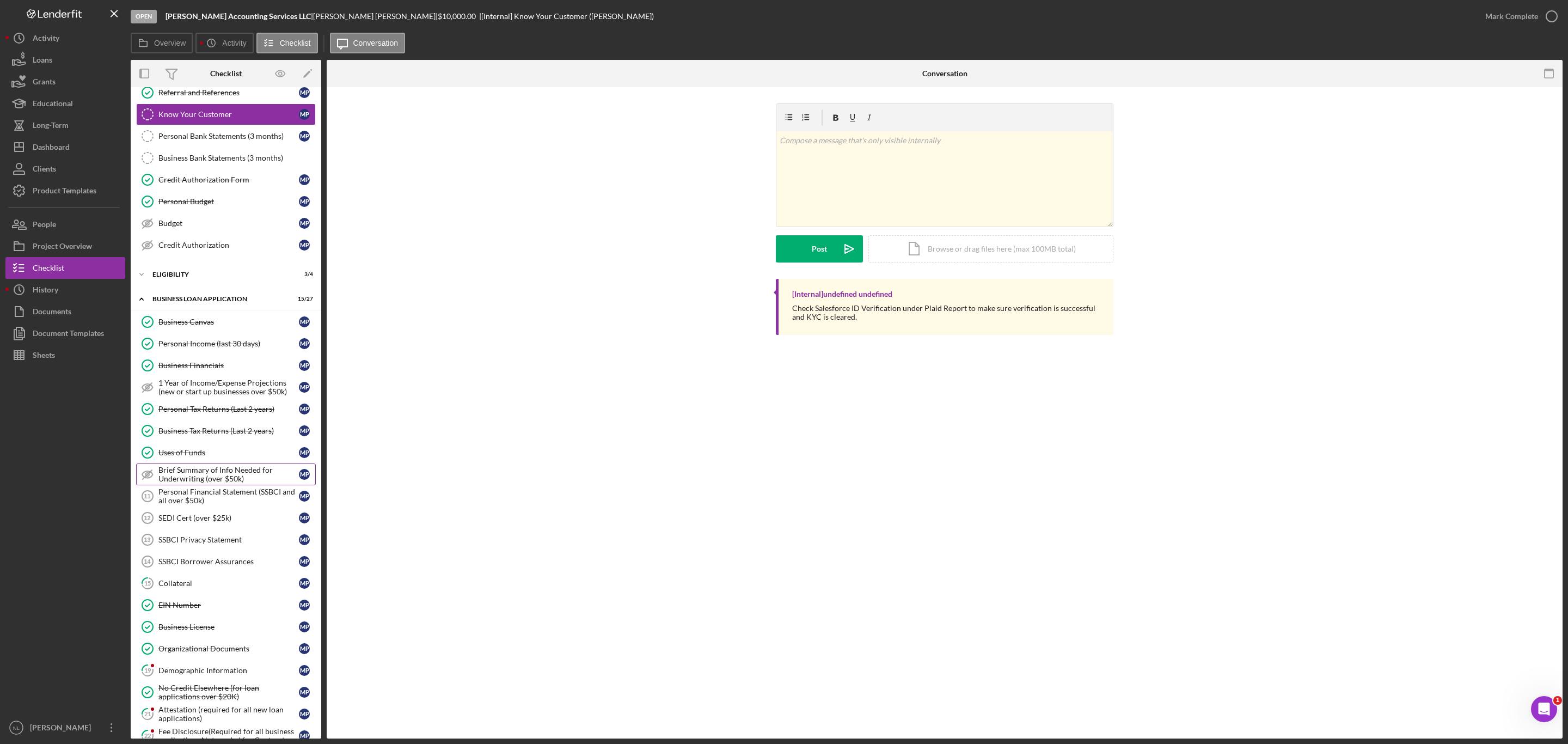
scroll to position [102, 0]
click at [214, 584] on div "Collateral" at bounding box center [228, 580] width 141 height 9
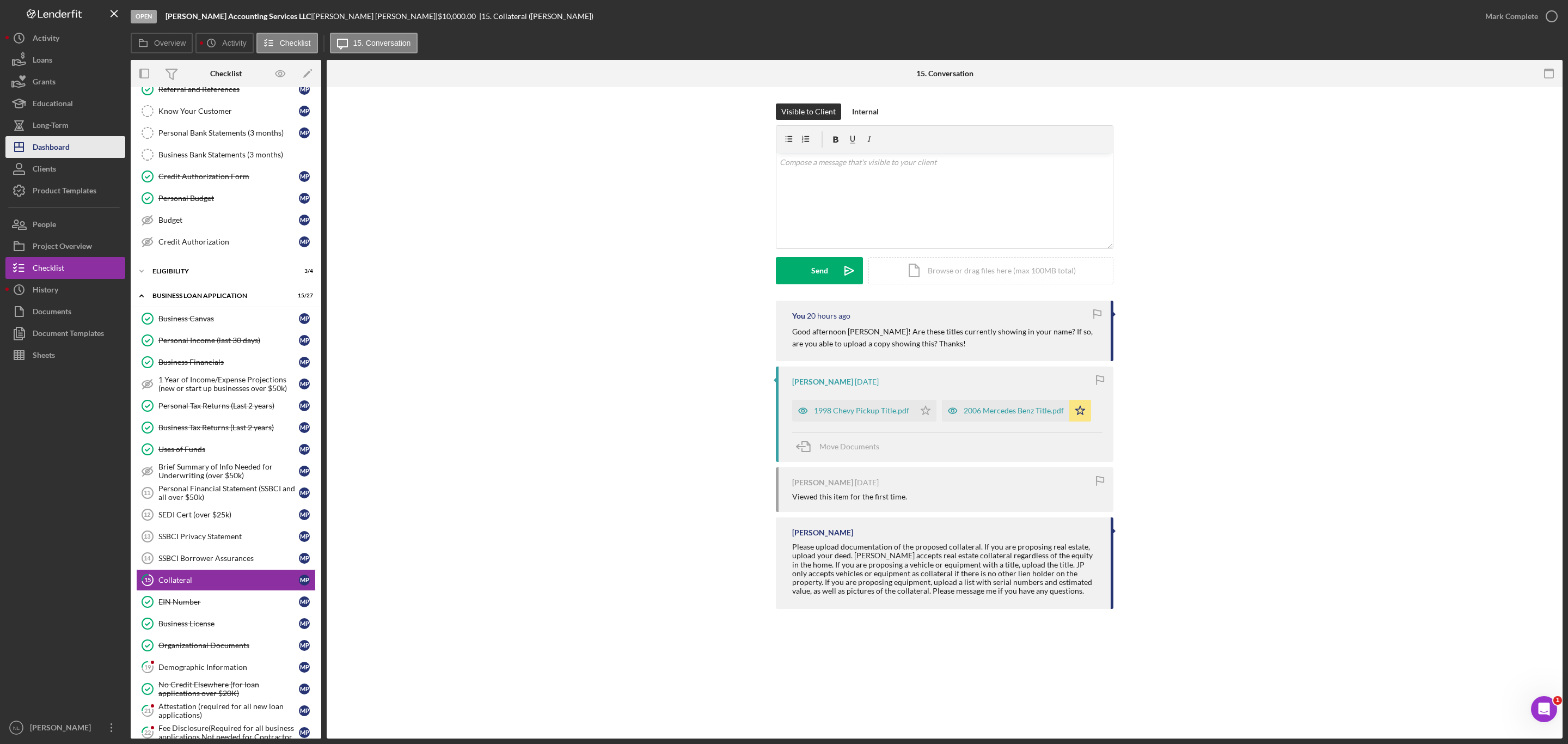
click at [64, 143] on div "Dashboard" at bounding box center [51, 149] width 37 height 25
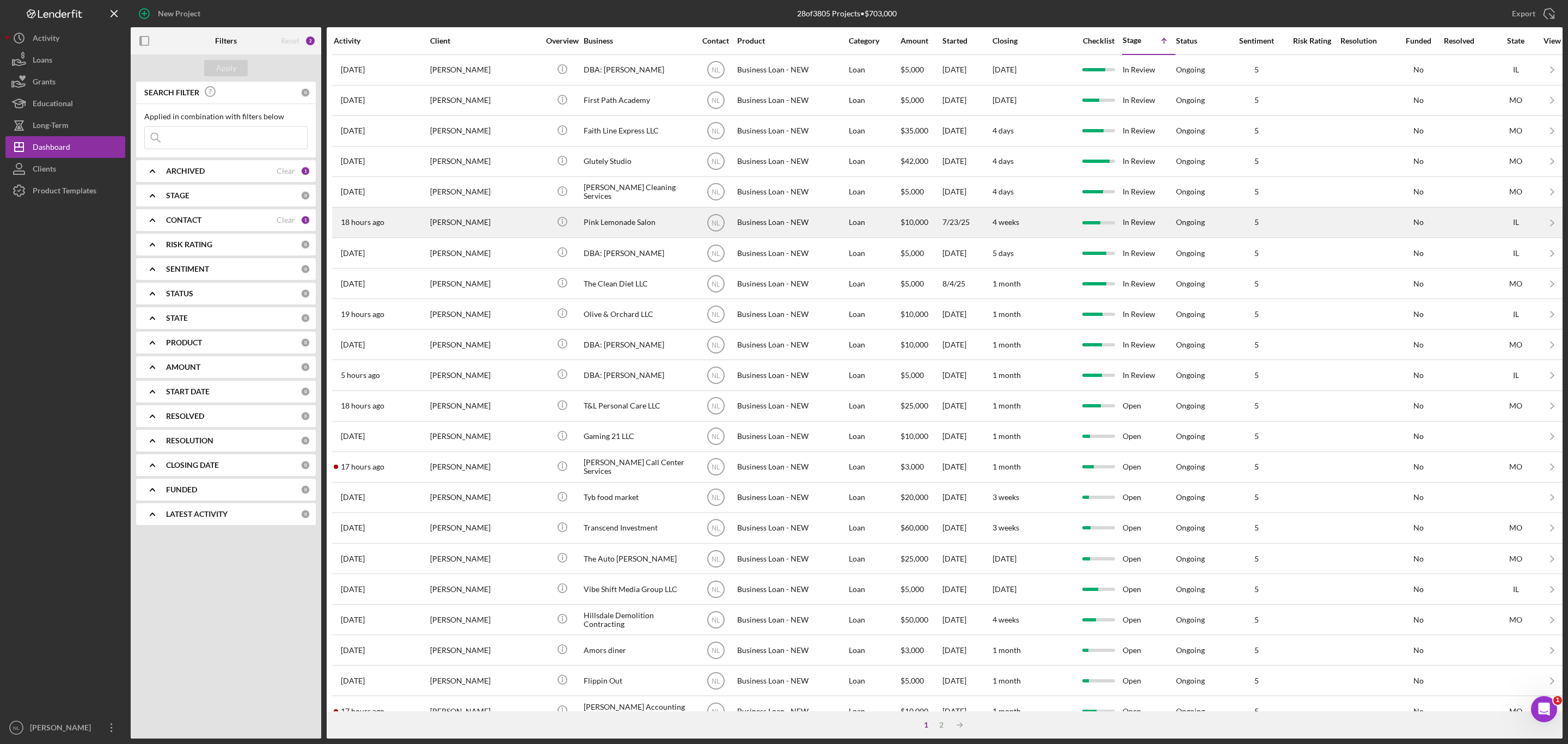
click at [505, 237] on div "[PERSON_NAME]" at bounding box center [484, 222] width 109 height 29
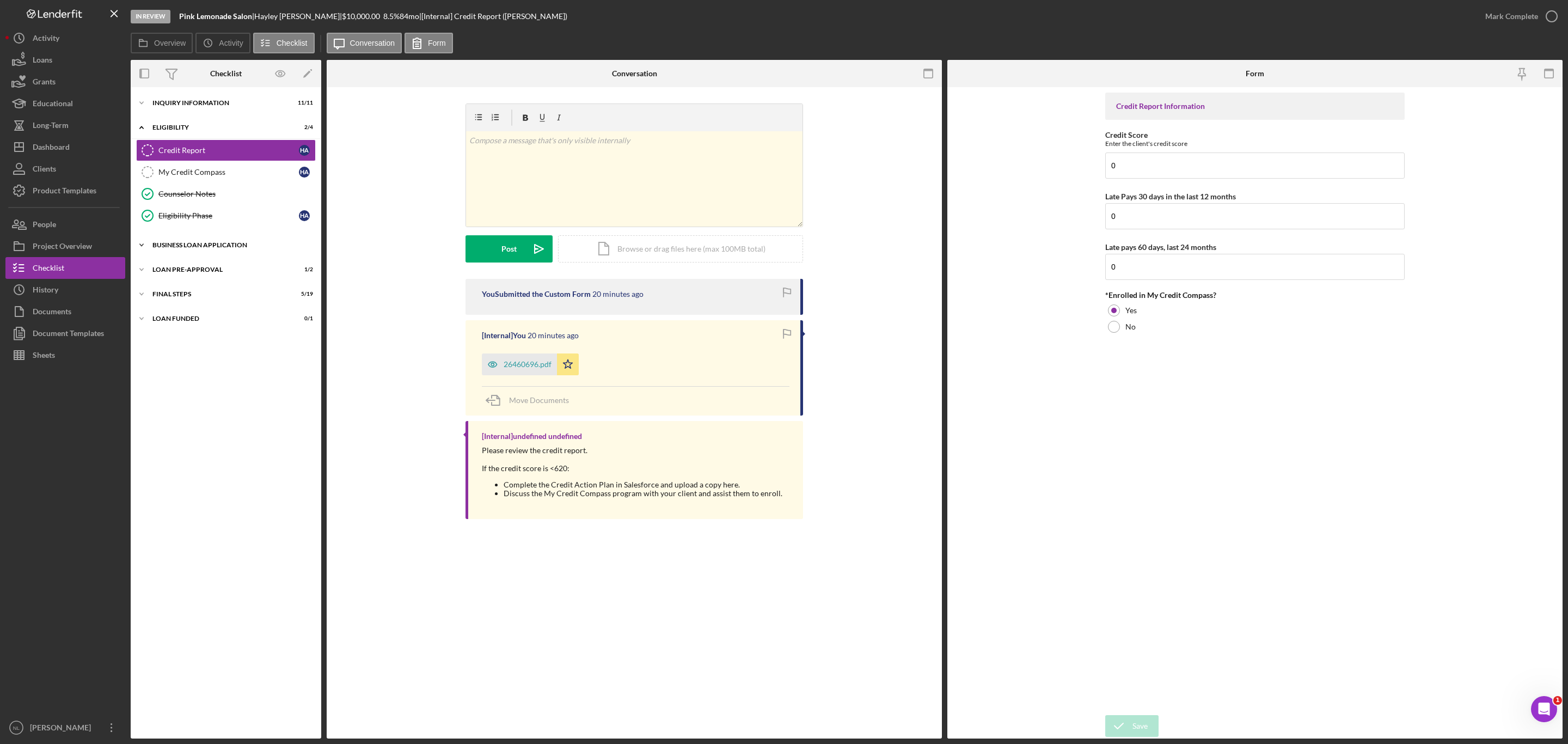
click at [224, 242] on div "Icon/Expander BUSINESS LOAN APPLICATION 17 / 27" at bounding box center [226, 245] width 190 height 22
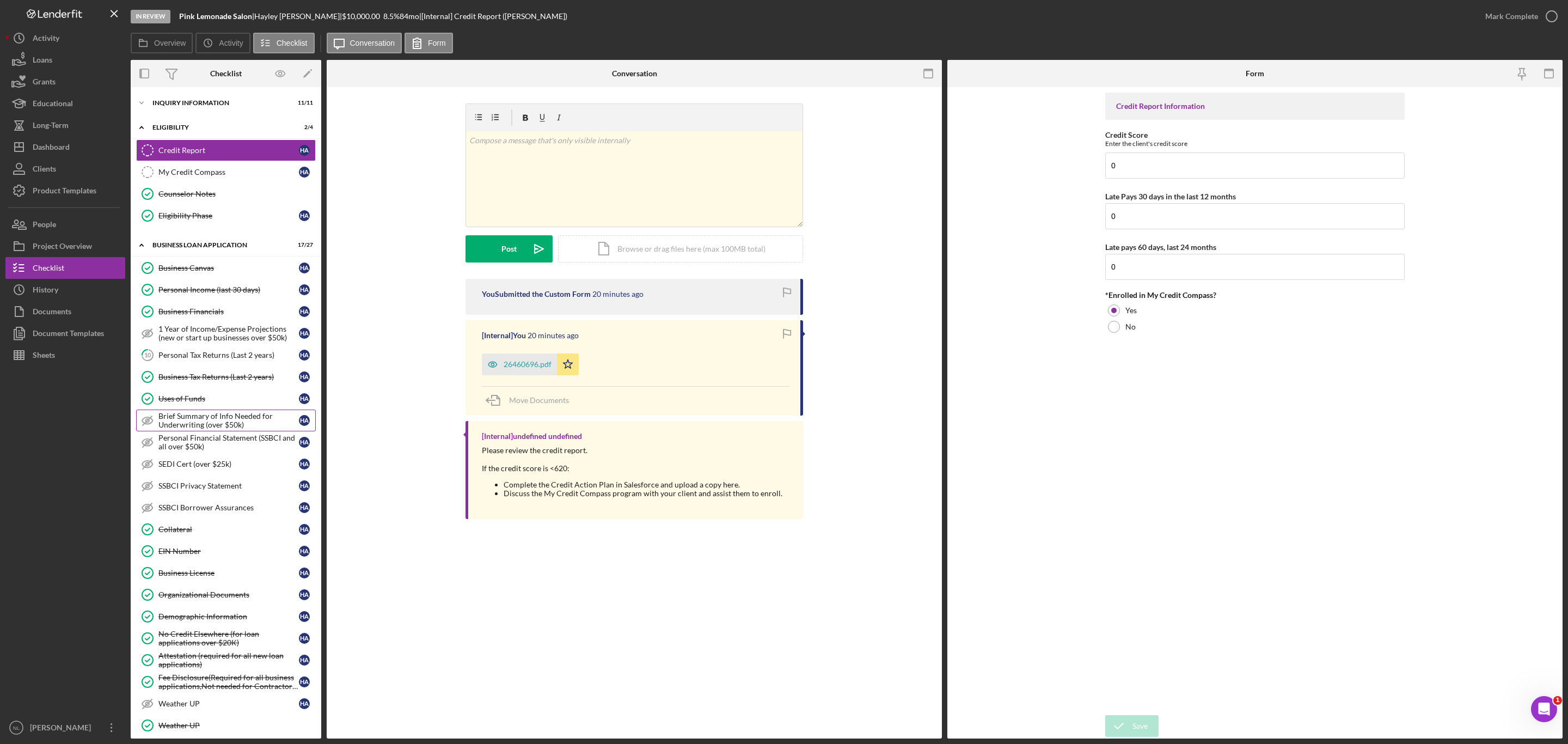
scroll to position [208, 0]
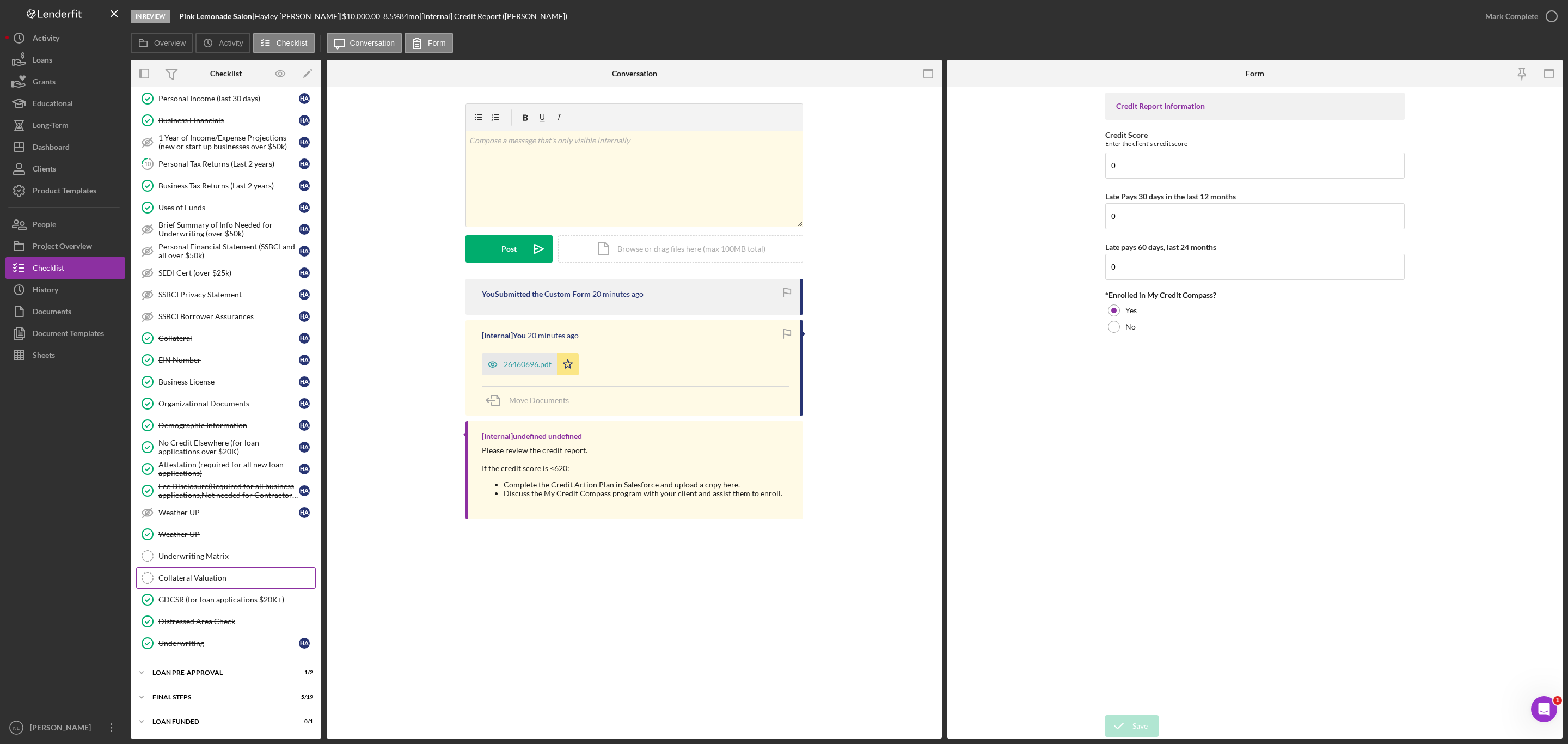
click at [224, 574] on div "Collateral Valuation" at bounding box center [236, 578] width 157 height 9
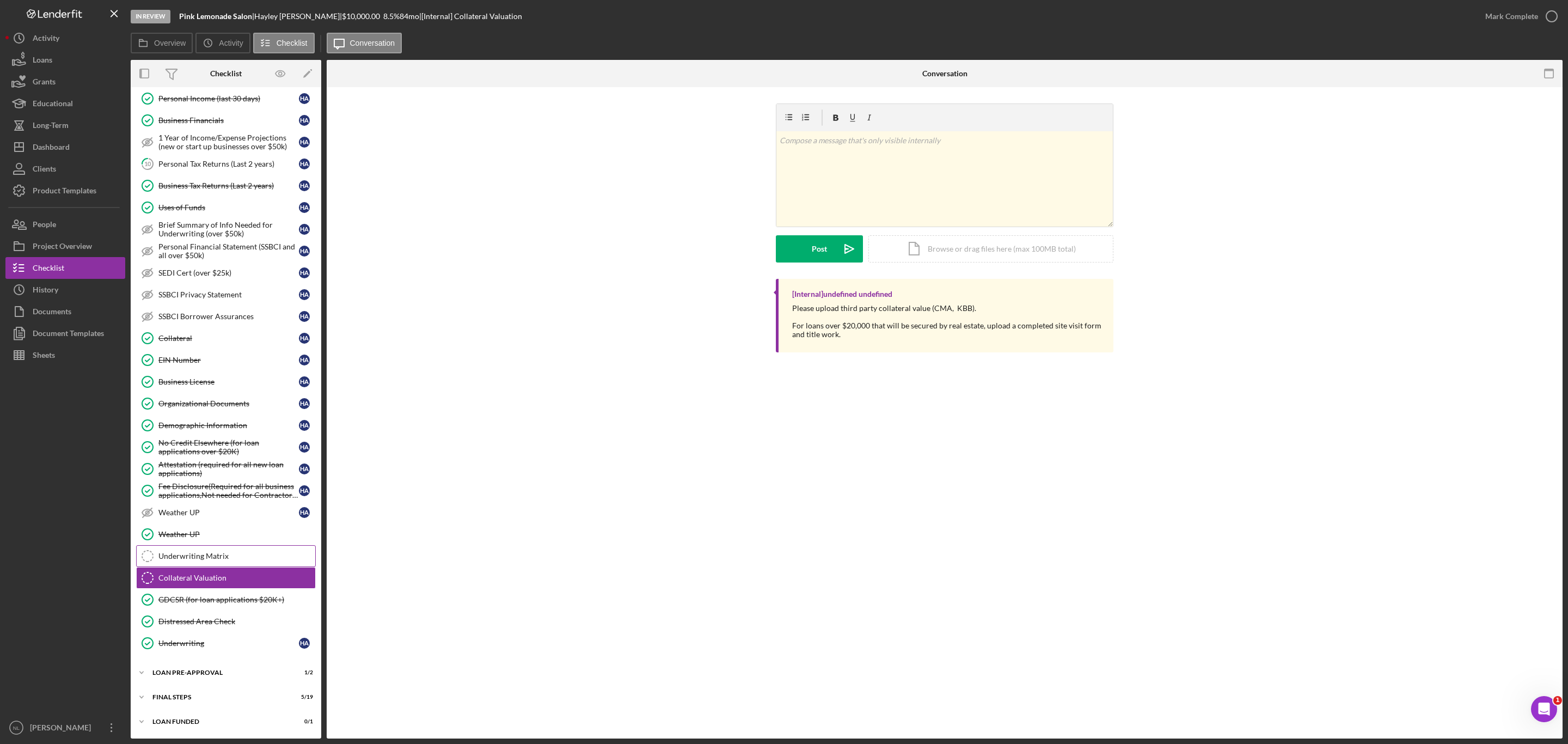
click at [220, 561] on link "Underwriting Matrix Underwriting Matrix" at bounding box center [226, 555] width 180 height 22
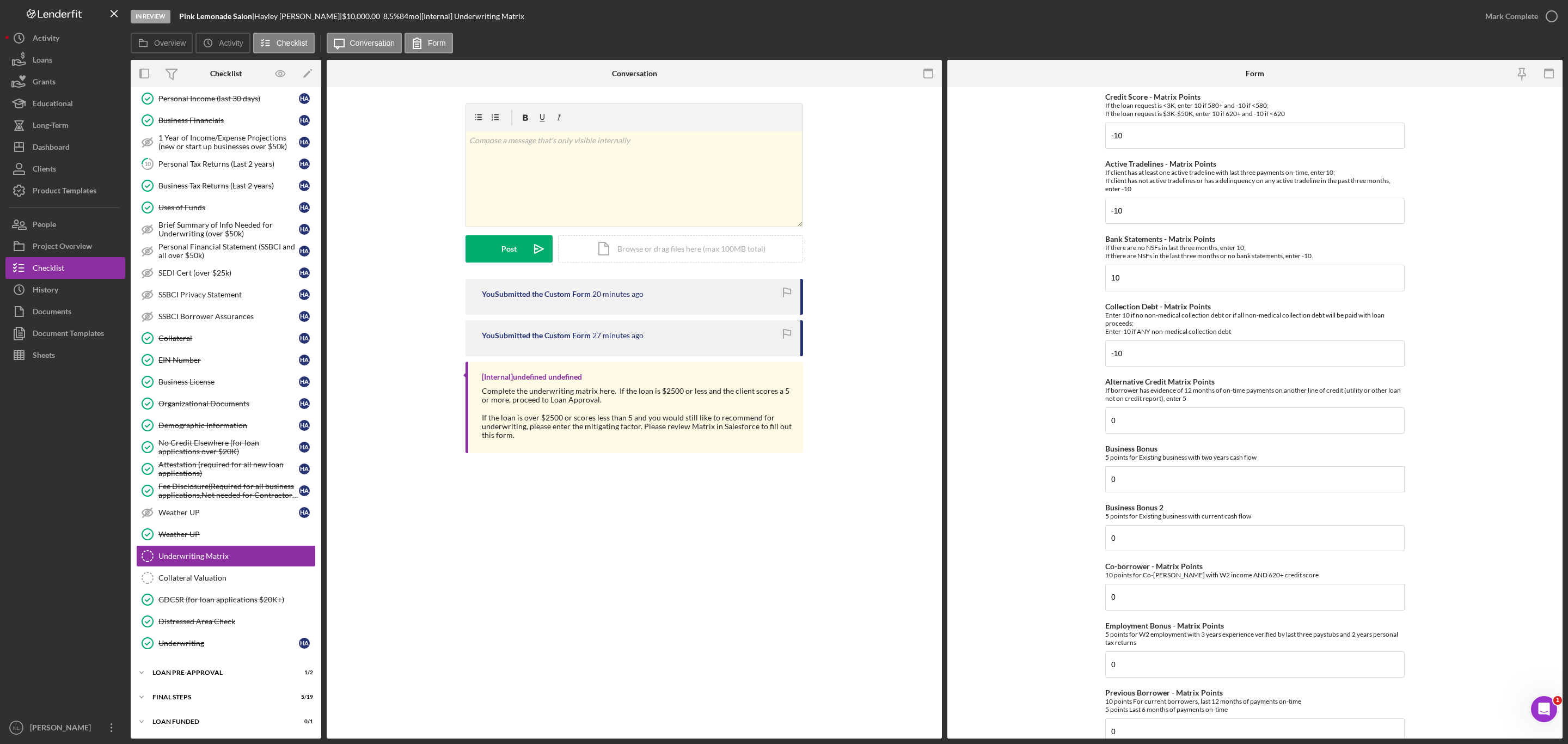
scroll to position [292, 0]
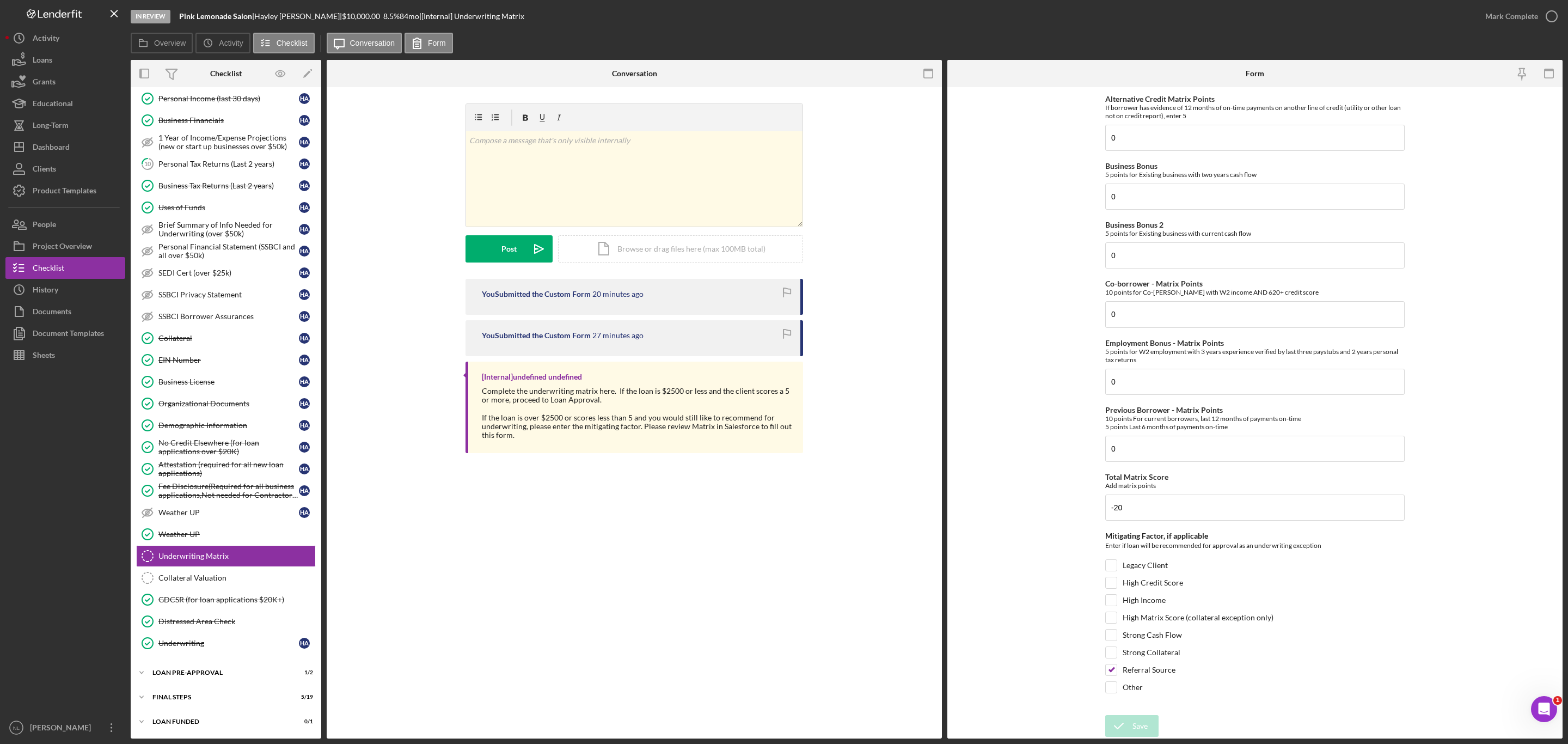
click at [1507, 31] on div "Mark Complete" at bounding box center [1519, 16] width 88 height 33
click at [1501, 28] on div "Mark Complete" at bounding box center [1519, 16] width 88 height 33
click at [1500, 23] on div "Mark Complete" at bounding box center [1512, 16] width 53 height 22
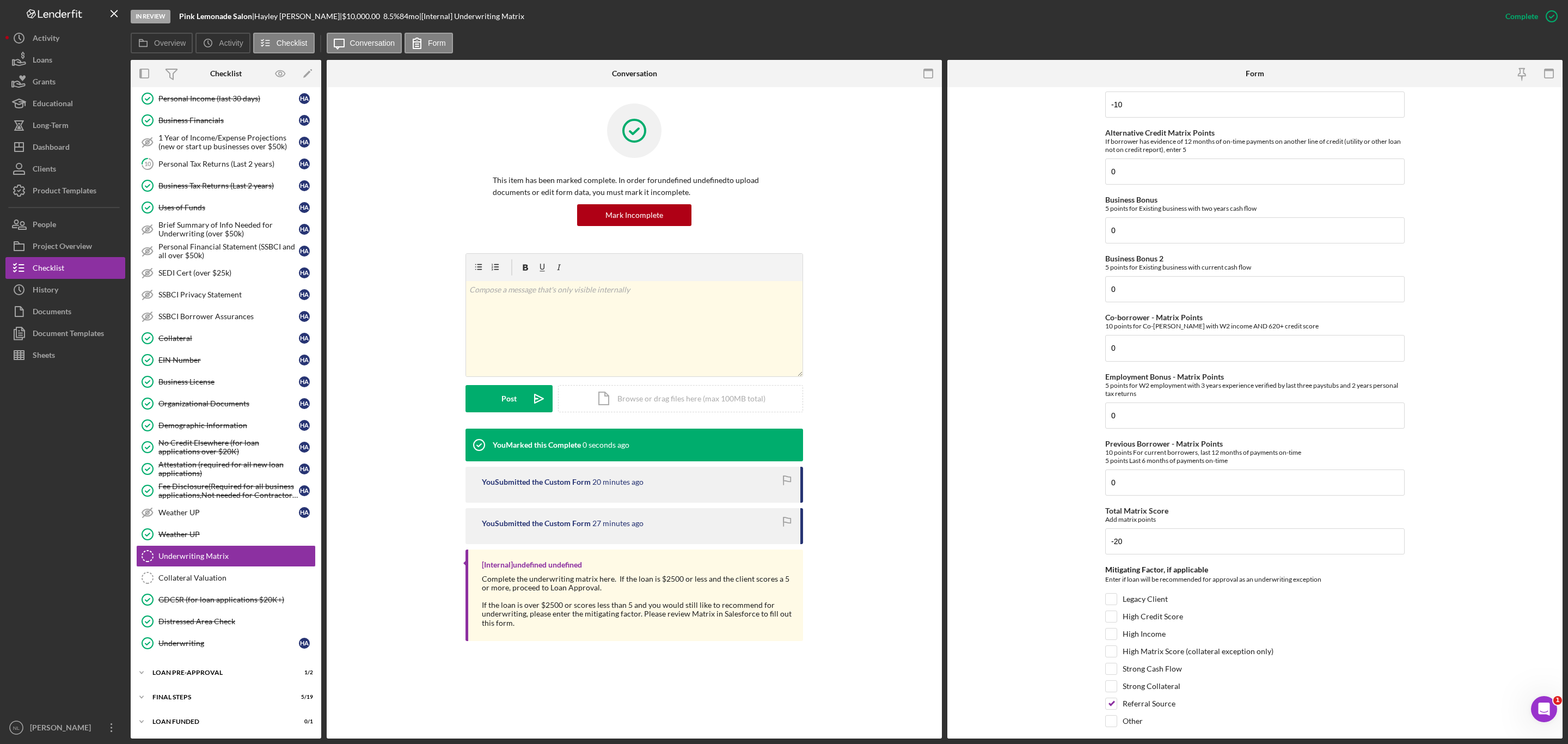
scroll to position [335, 0]
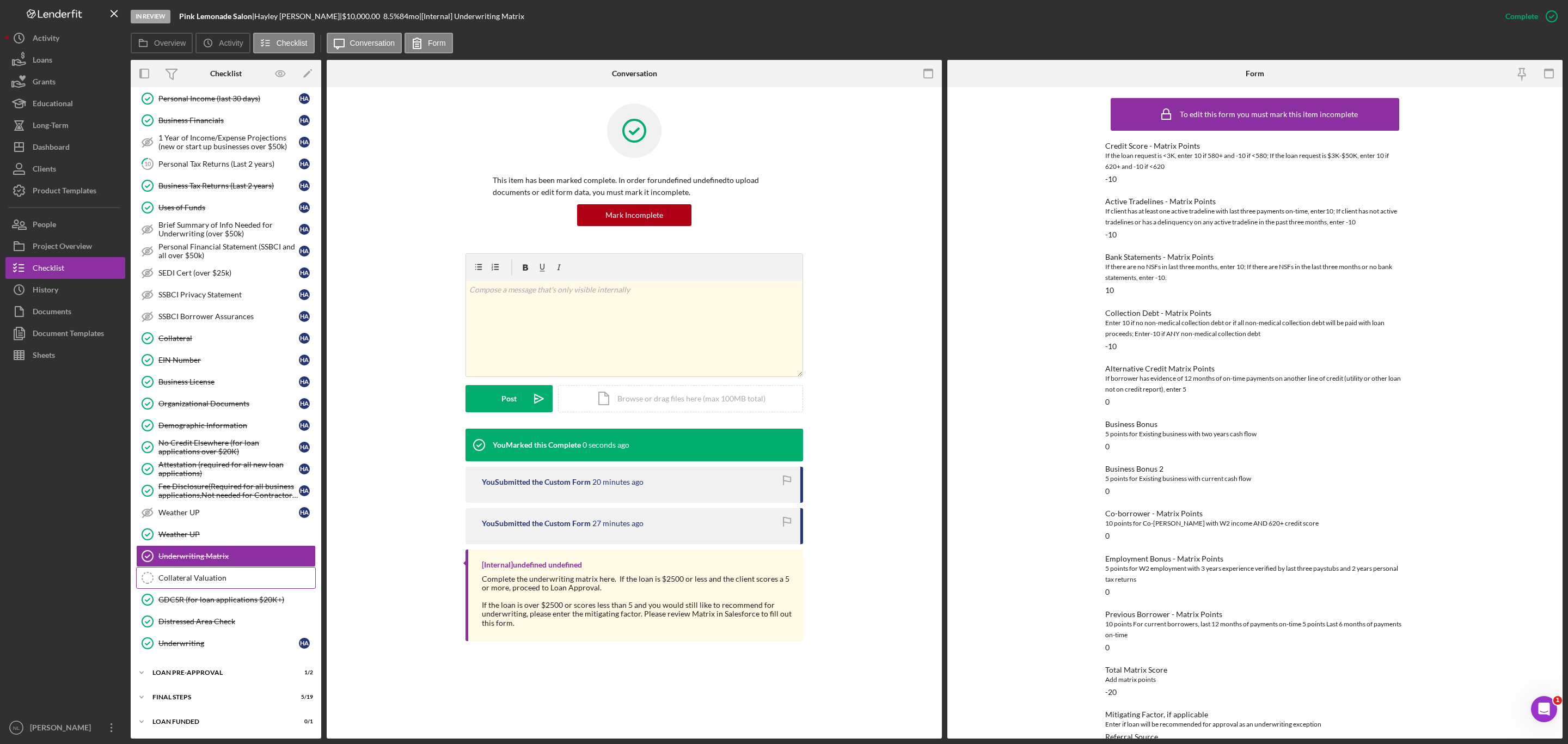
click at [224, 576] on div "Collateral Valuation" at bounding box center [236, 578] width 157 height 9
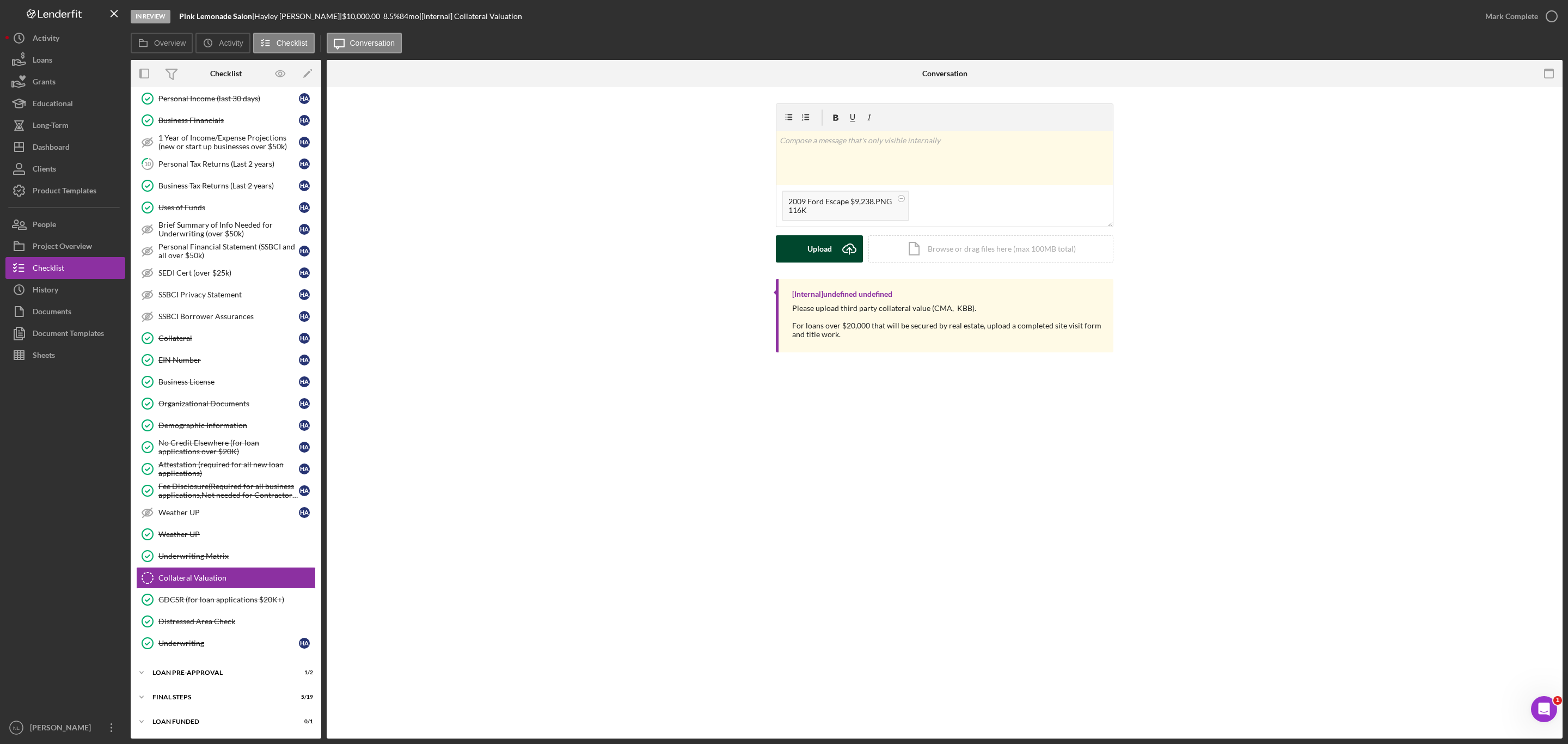
click at [819, 244] on div "Upload" at bounding box center [820, 249] width 25 height 27
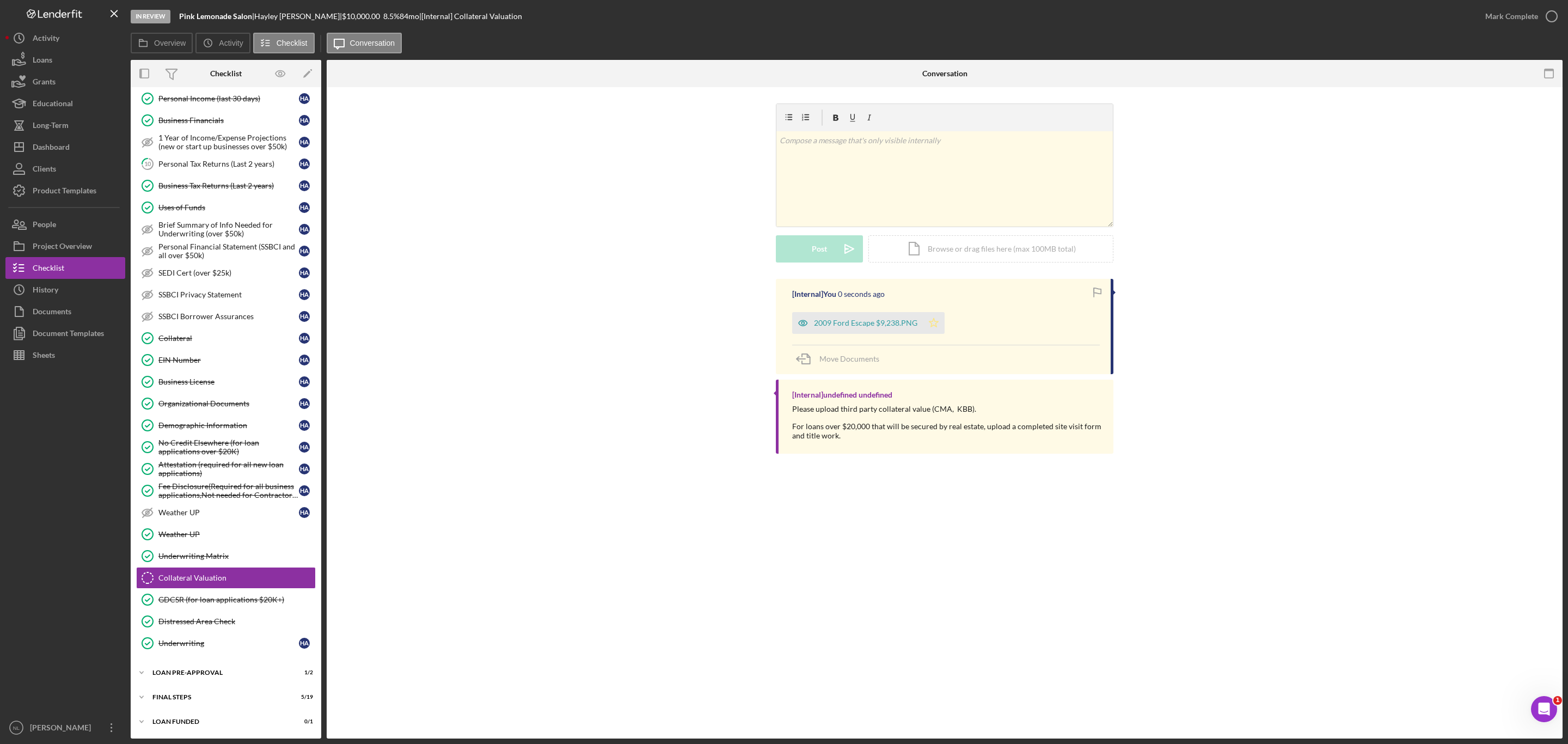
click at [943, 329] on icon "Icon/Star" at bounding box center [934, 323] width 21 height 22
click at [1471, 10] on div "In Review Pink Lemonade Salon | [PERSON_NAME] | $10,000.00 8.5 % 84 mo | [Inter…" at bounding box center [803, 16] width 1344 height 33
click at [1489, 29] on div "Mark Complete" at bounding box center [1519, 16] width 88 height 33
click at [1491, 26] on div "Mark Complete" at bounding box center [1512, 16] width 53 height 22
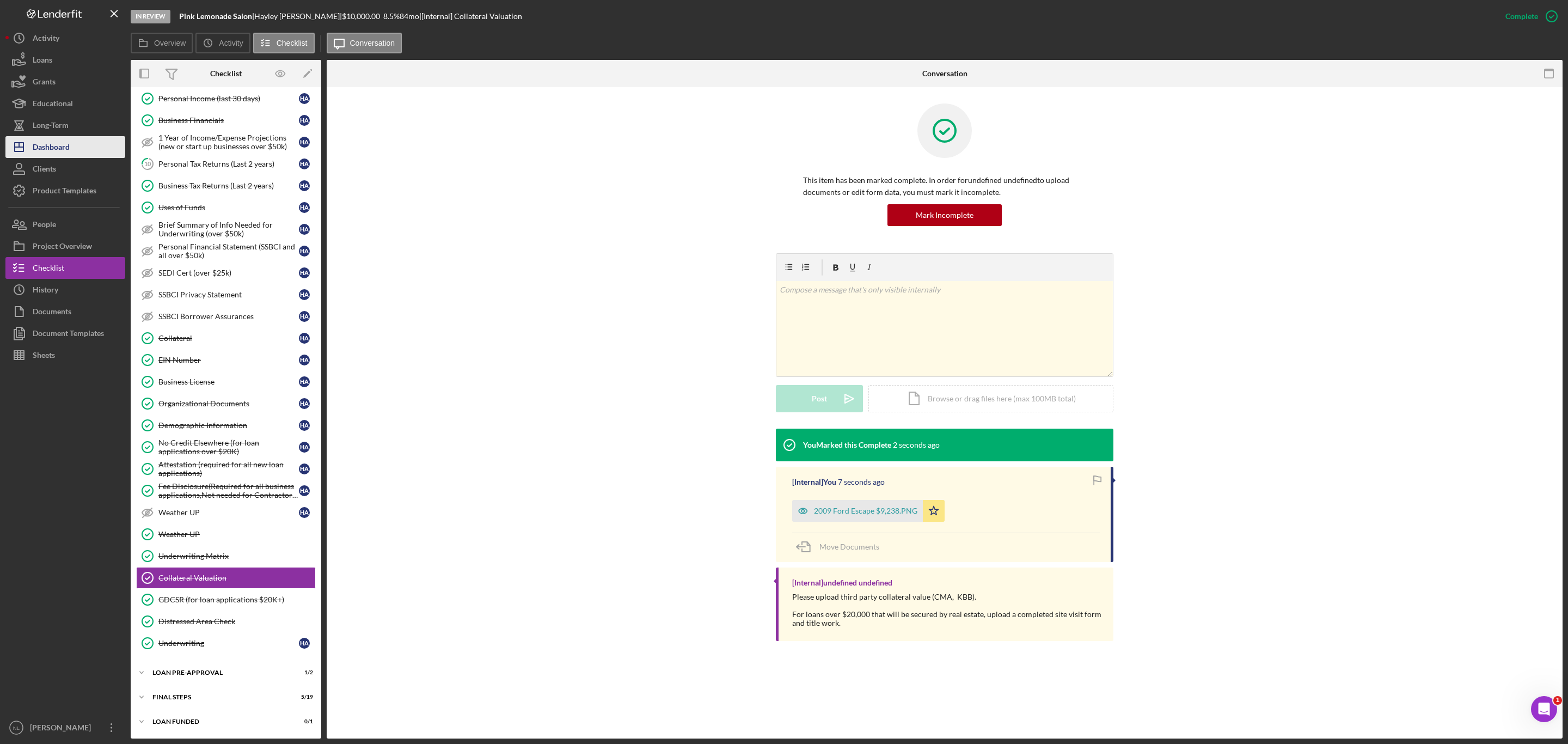
click at [58, 144] on div "Dashboard" at bounding box center [51, 149] width 37 height 25
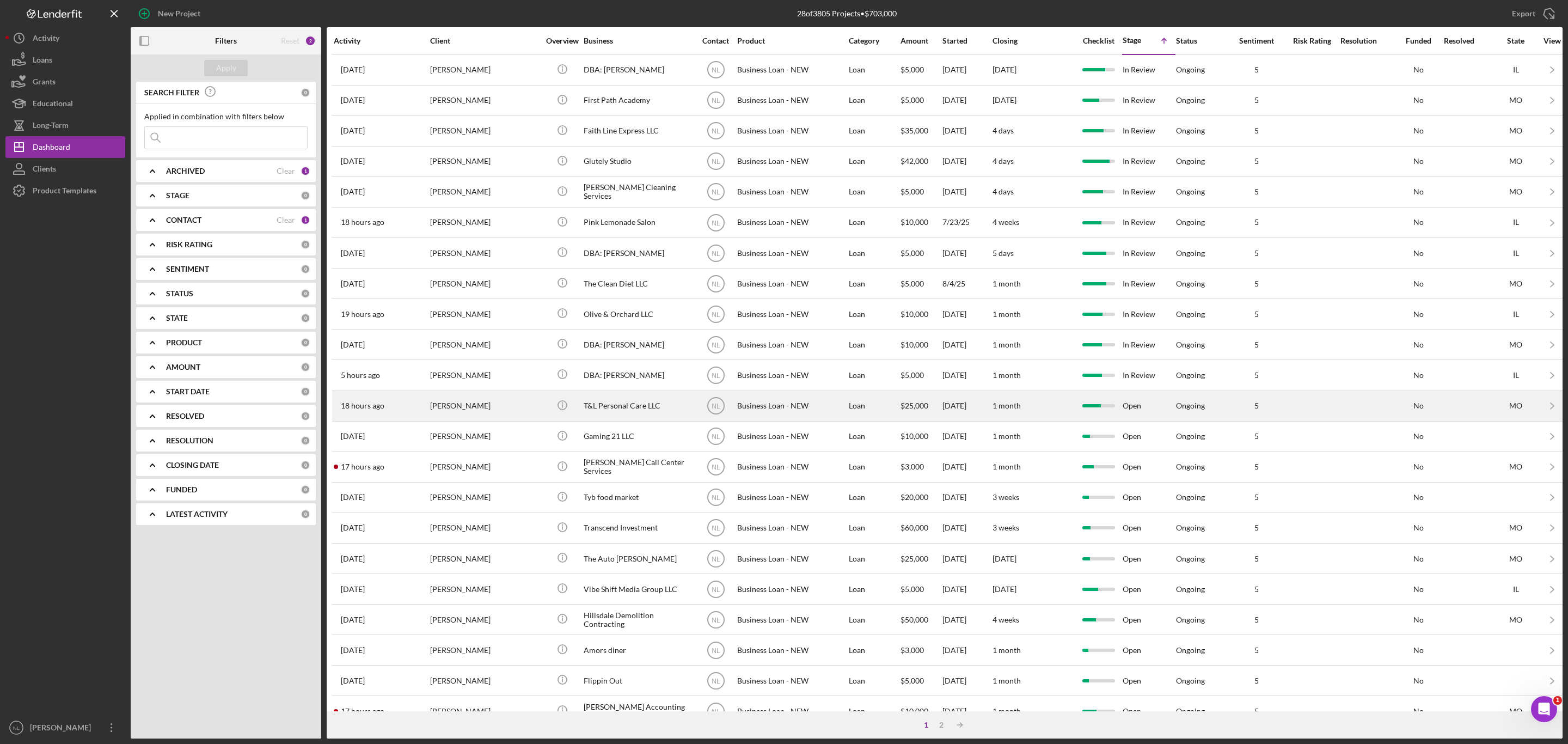
click at [493, 419] on div "[PERSON_NAME]" at bounding box center [484, 405] width 109 height 29
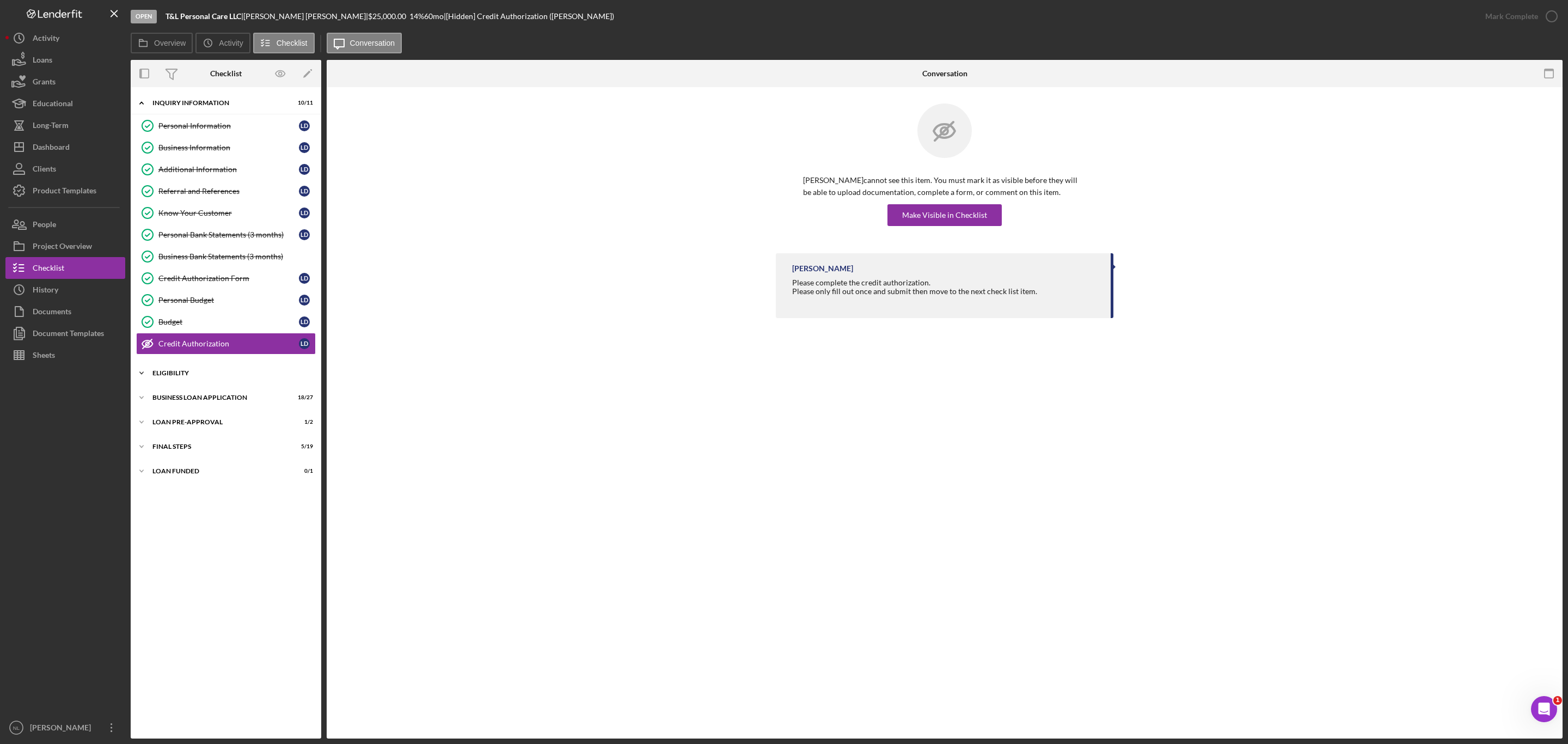
click at [188, 384] on div "Icon/Expander ELIGIBILITY 3 / 4" at bounding box center [226, 373] width 190 height 22
click at [175, 394] on link "Credit Report Credit Report [PERSON_NAME]" at bounding box center [226, 396] width 180 height 22
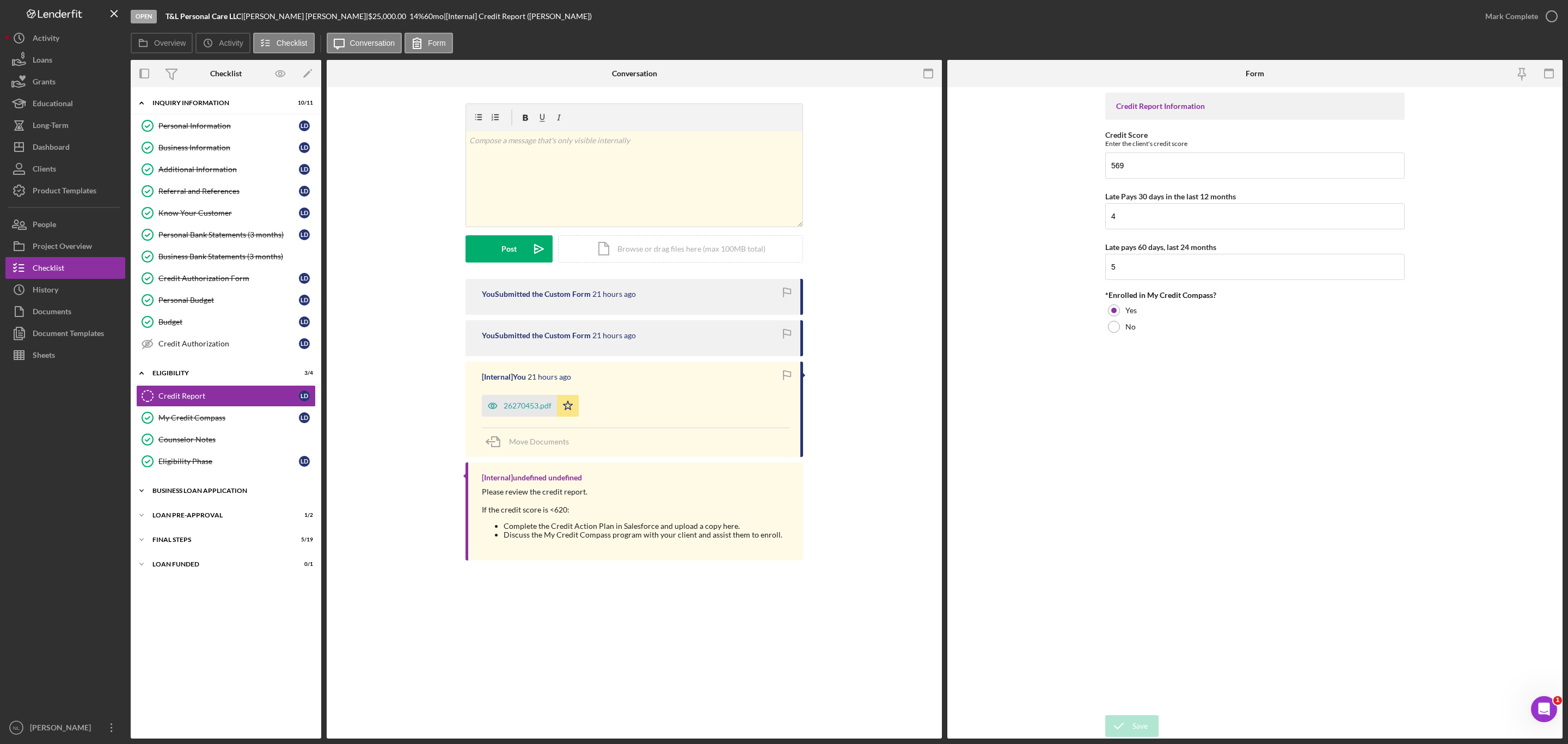
click at [195, 488] on div "Icon/Expander BUSINESS LOAN APPLICATION 18 / 27" at bounding box center [226, 490] width 190 height 22
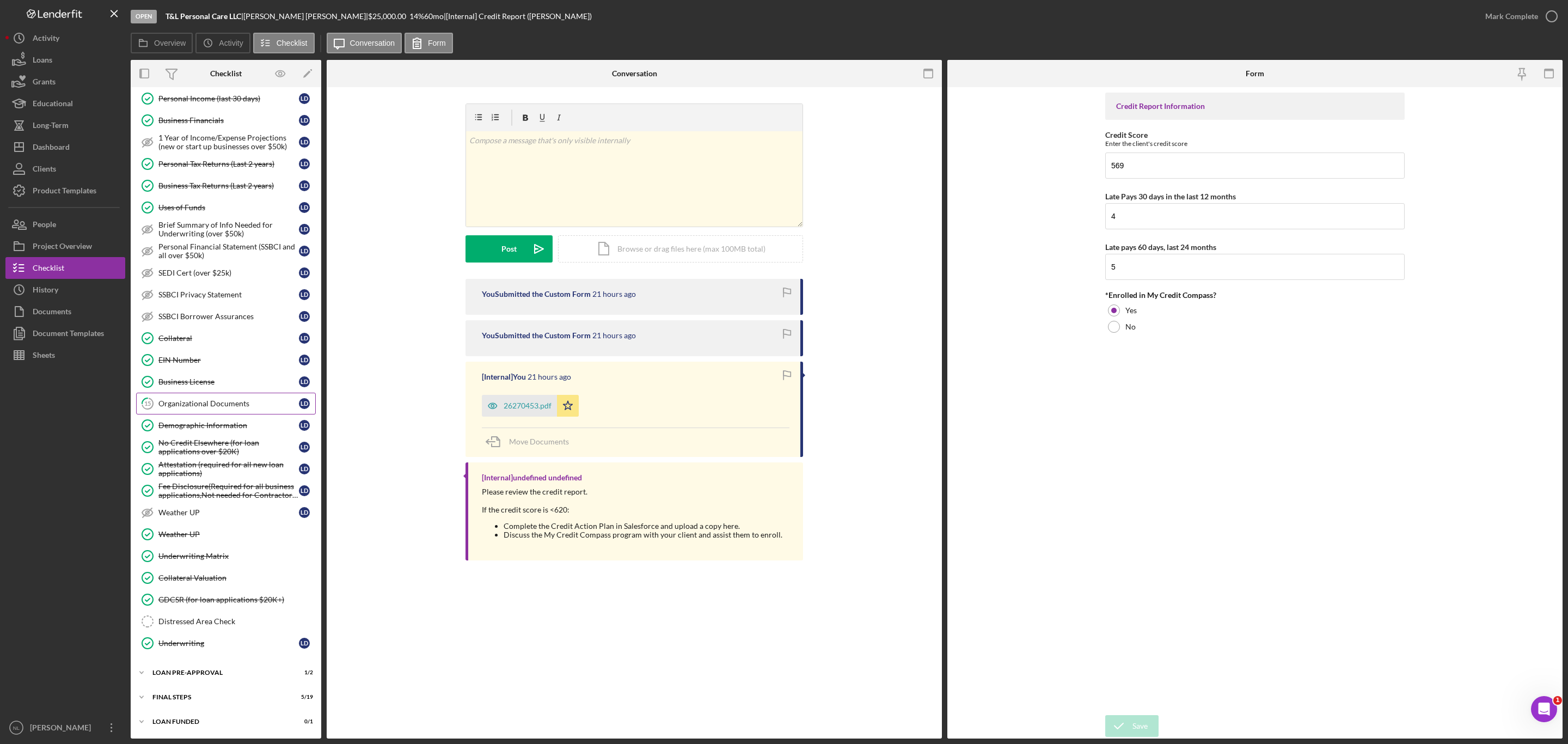
scroll to position [456, 0]
click at [195, 404] on div "Organizational Documents" at bounding box center [228, 404] width 141 height 9
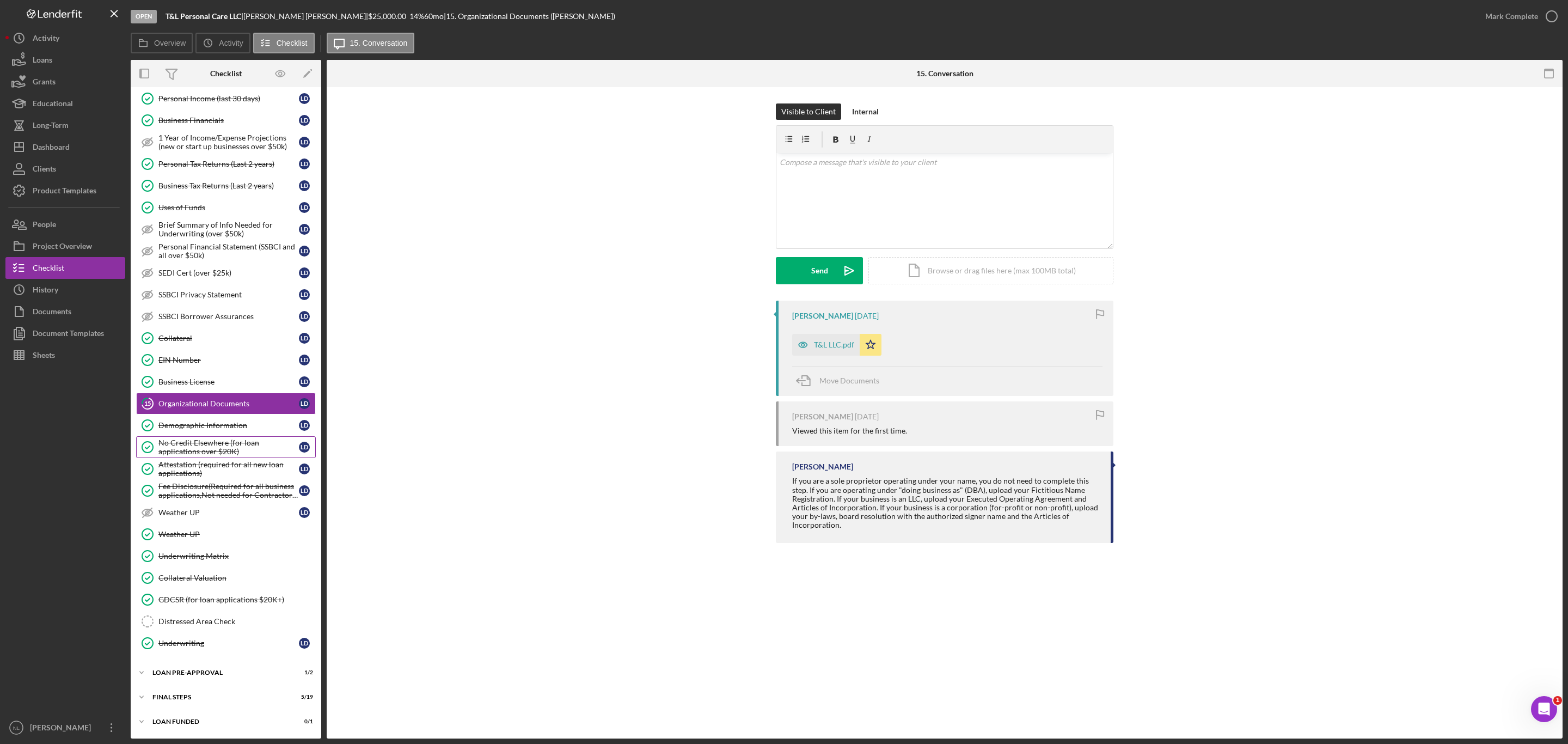
scroll to position [460, 0]
click at [228, 620] on div "Distressed Area Check" at bounding box center [236, 622] width 157 height 9
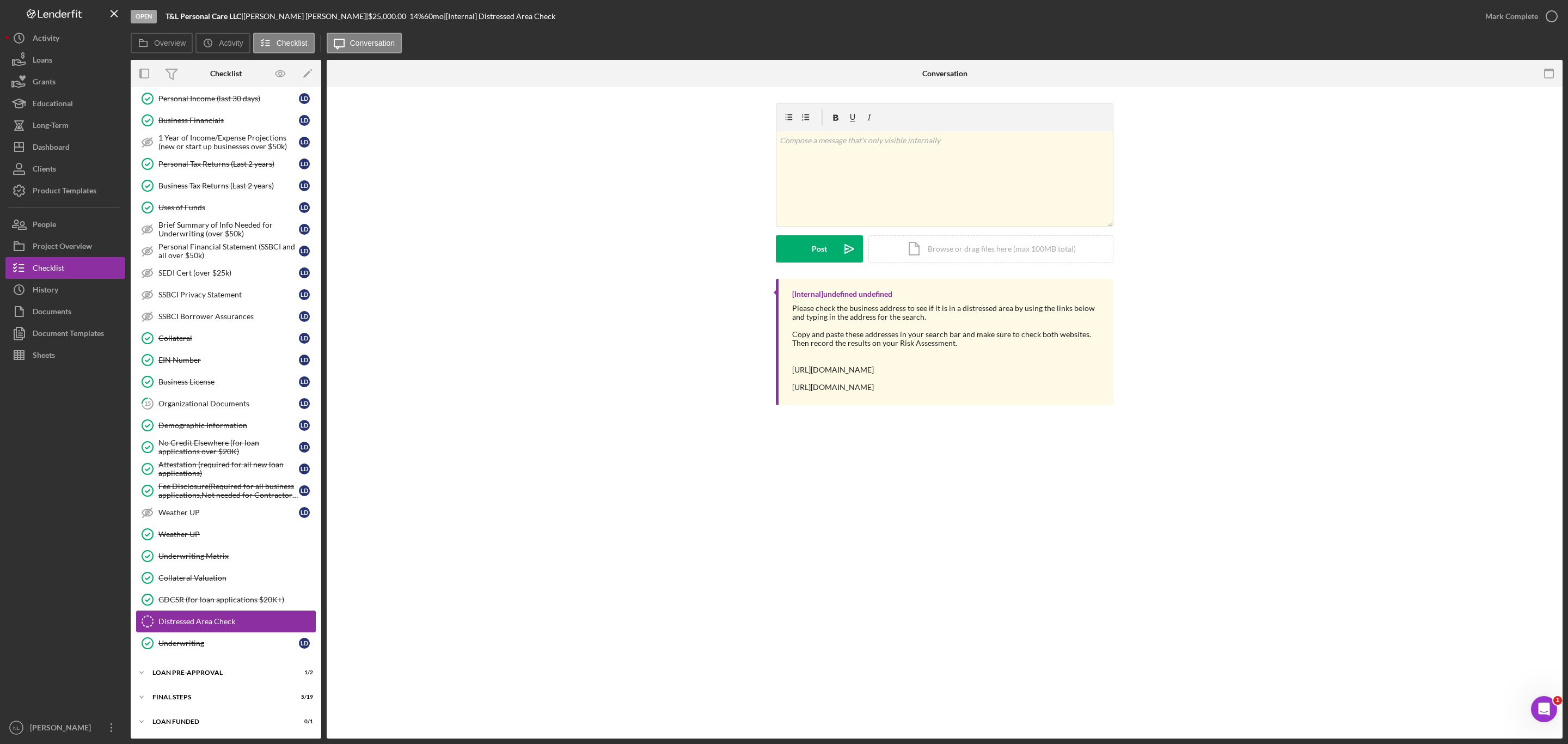
scroll to position [460, 0]
click at [221, 584] on link "Collateral Valuation Collateral Valuation" at bounding box center [226, 578] width 180 height 22
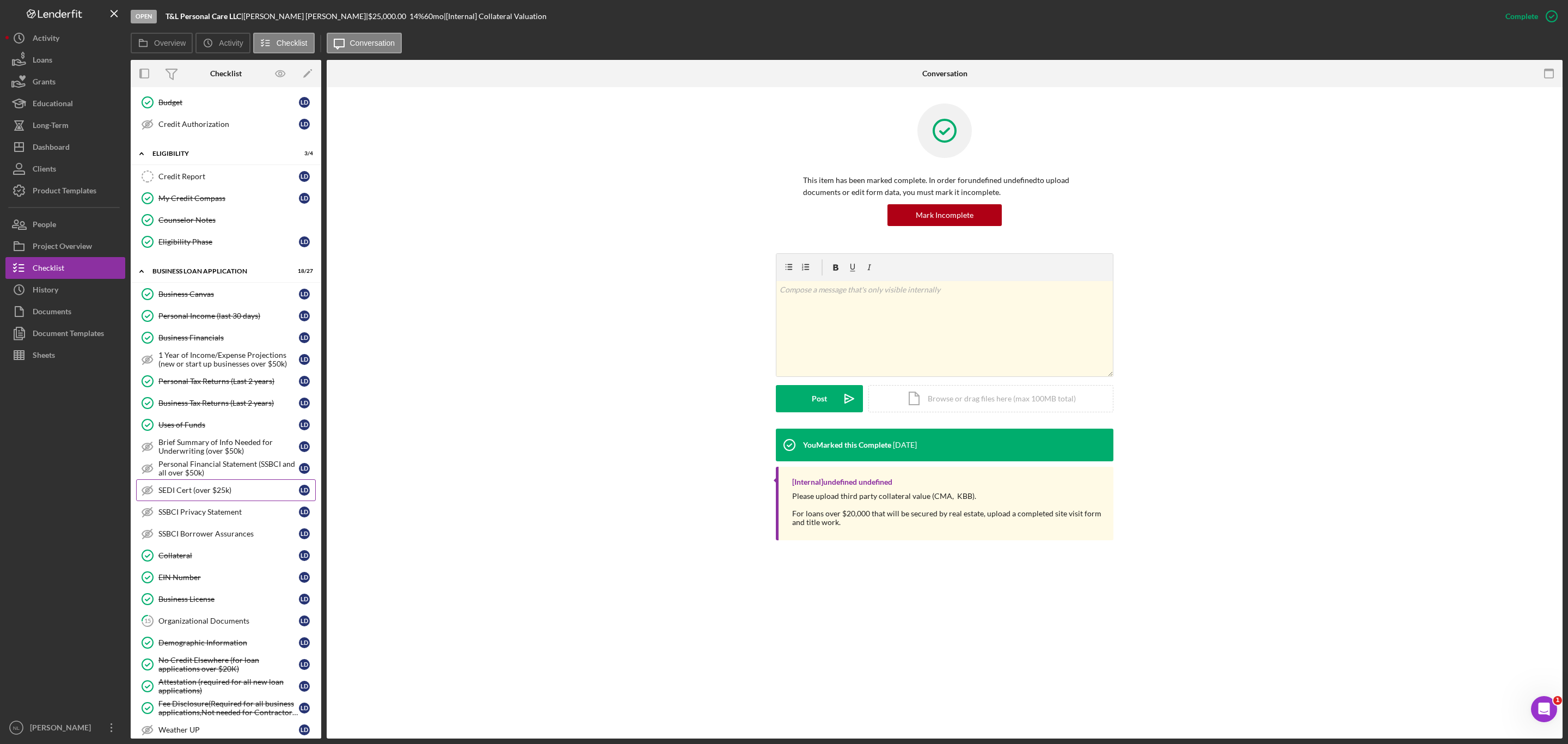
scroll to position [223, 0]
click at [213, 560] on link "Collateral Collateral [PERSON_NAME]" at bounding box center [226, 552] width 180 height 22
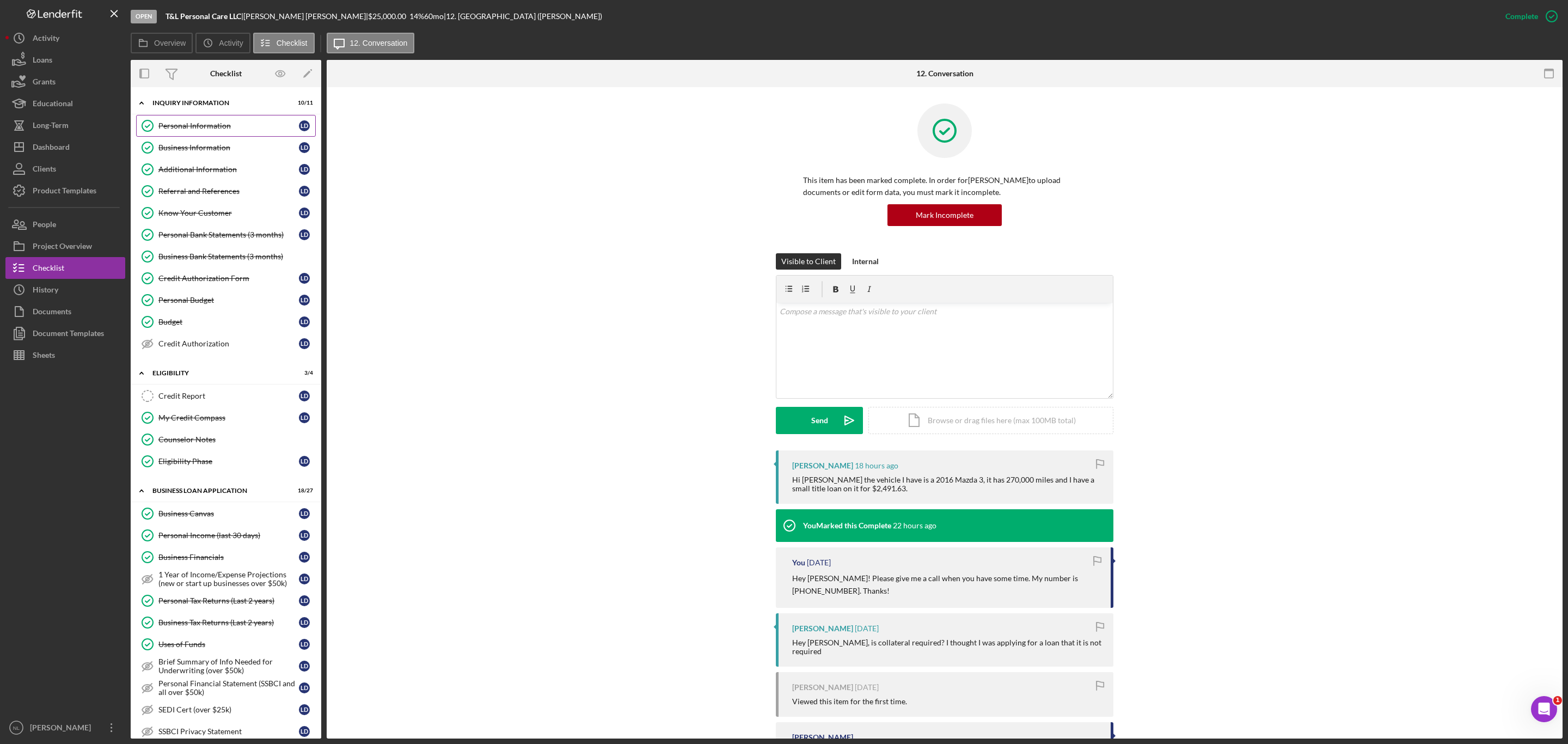
click at [208, 136] on link "Personal Information Personal Information [PERSON_NAME]" at bounding box center [226, 125] width 180 height 22
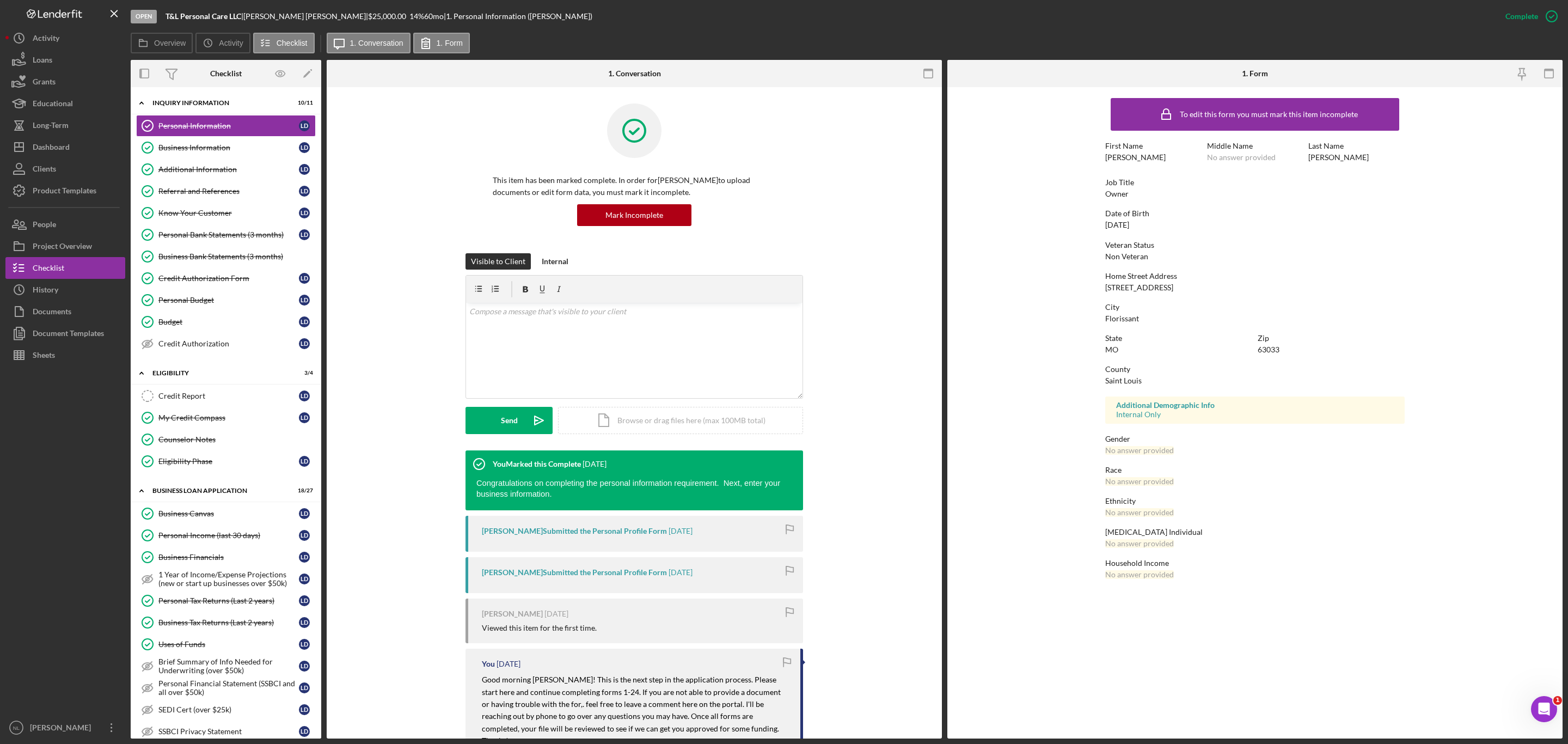
click at [1271, 348] on div "63033" at bounding box center [1268, 350] width 21 height 9
copy div "63033"
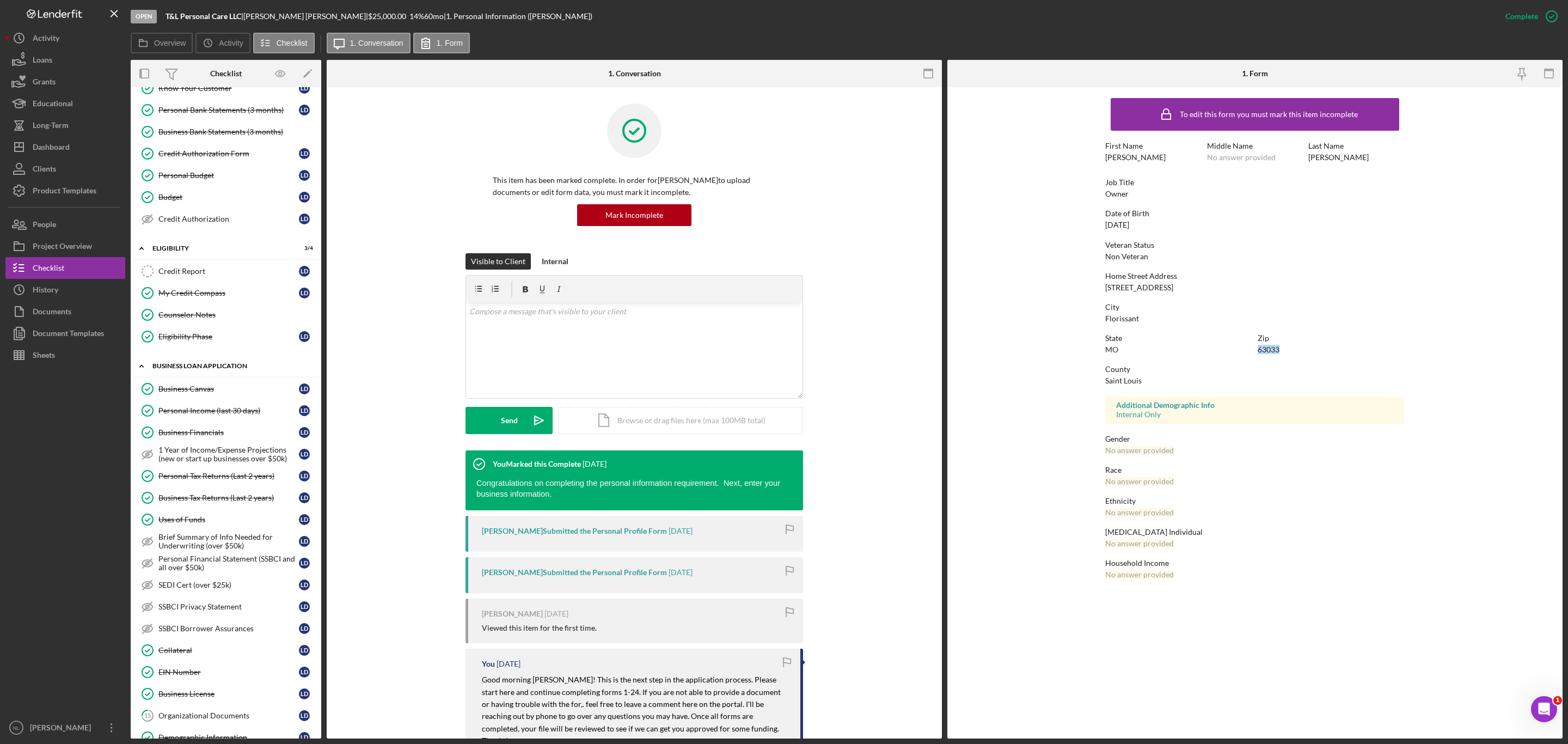
scroll to position [222, 0]
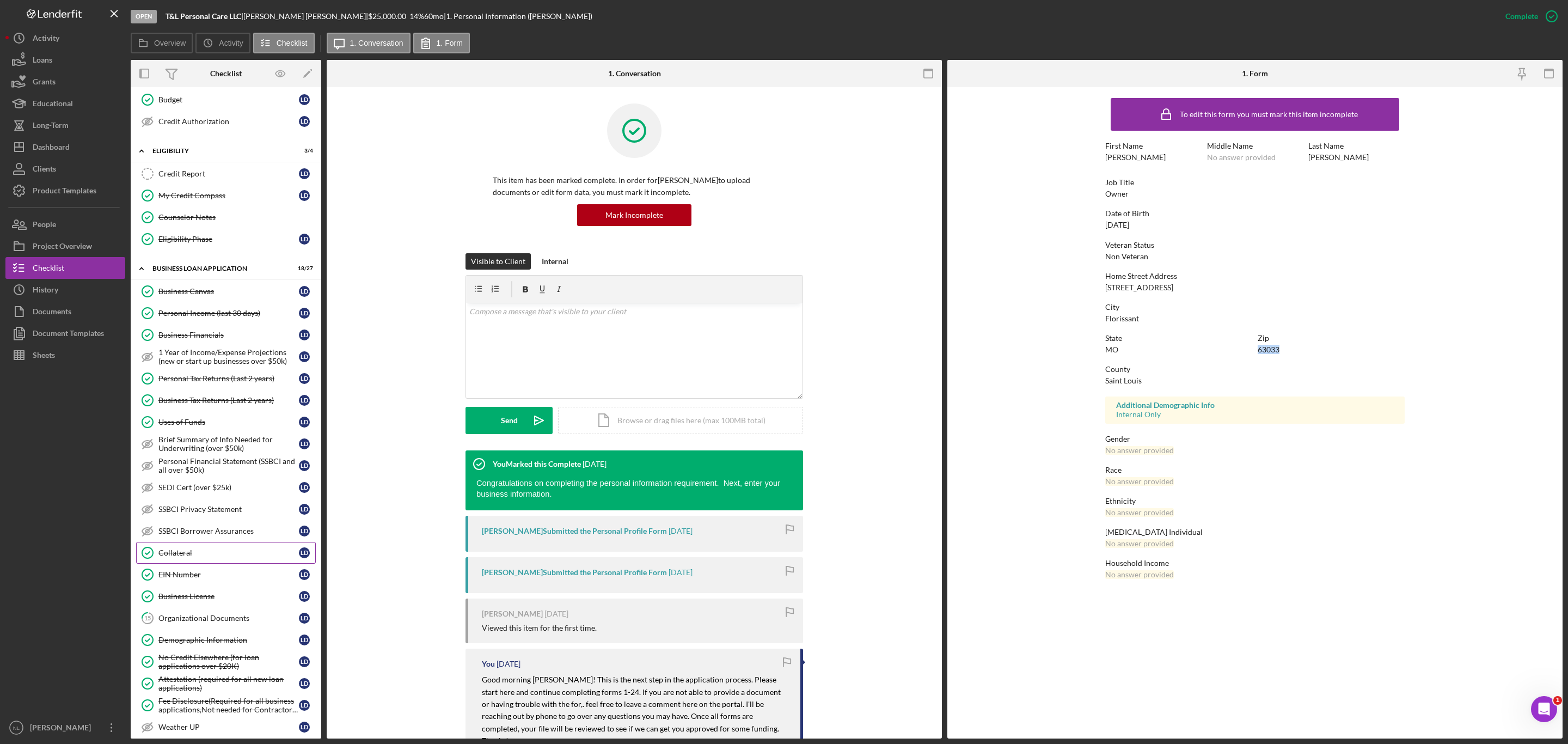
click at [219, 557] on div "Collateral" at bounding box center [228, 553] width 141 height 9
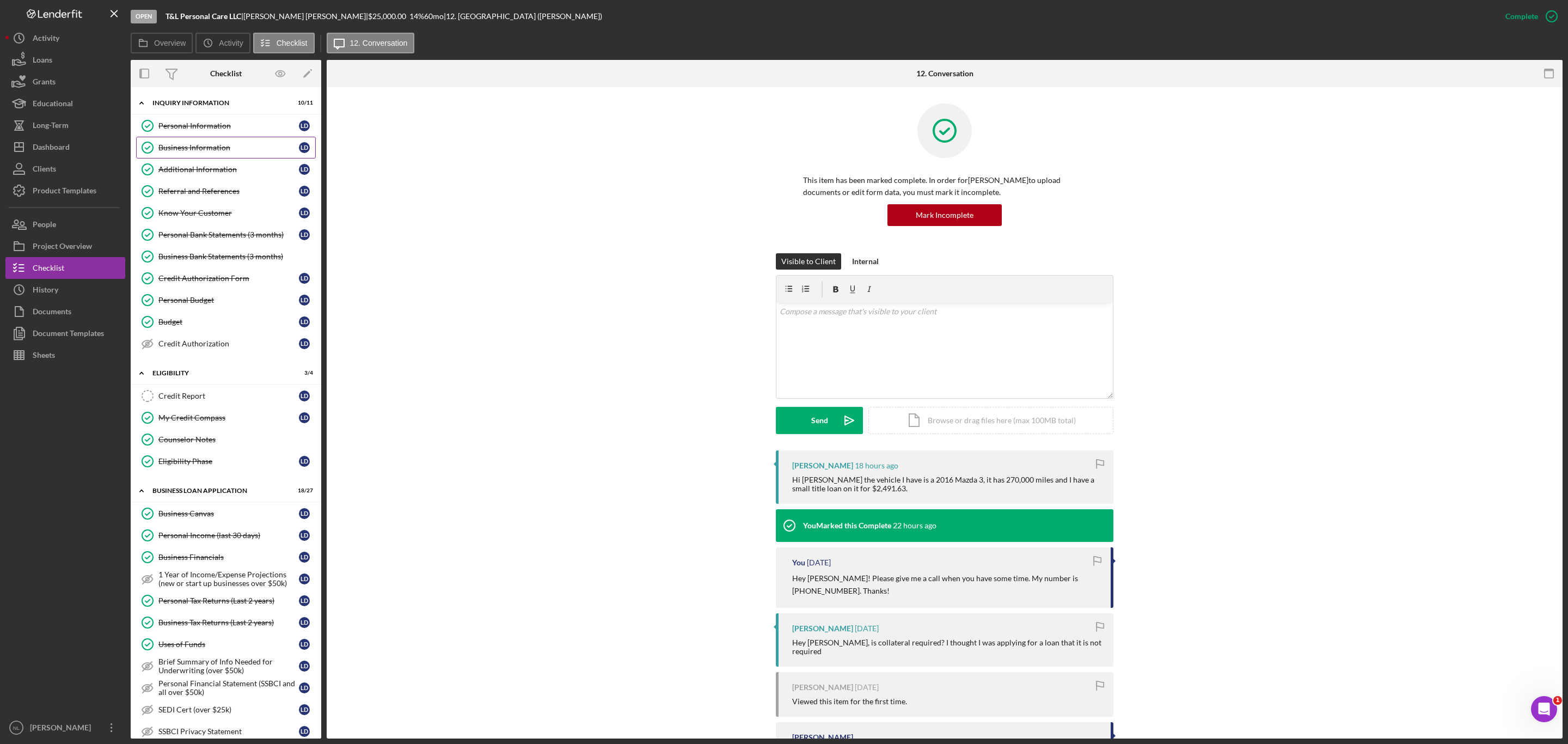
click at [223, 138] on link "Business Information Business Information [PERSON_NAME]" at bounding box center [226, 147] width 180 height 22
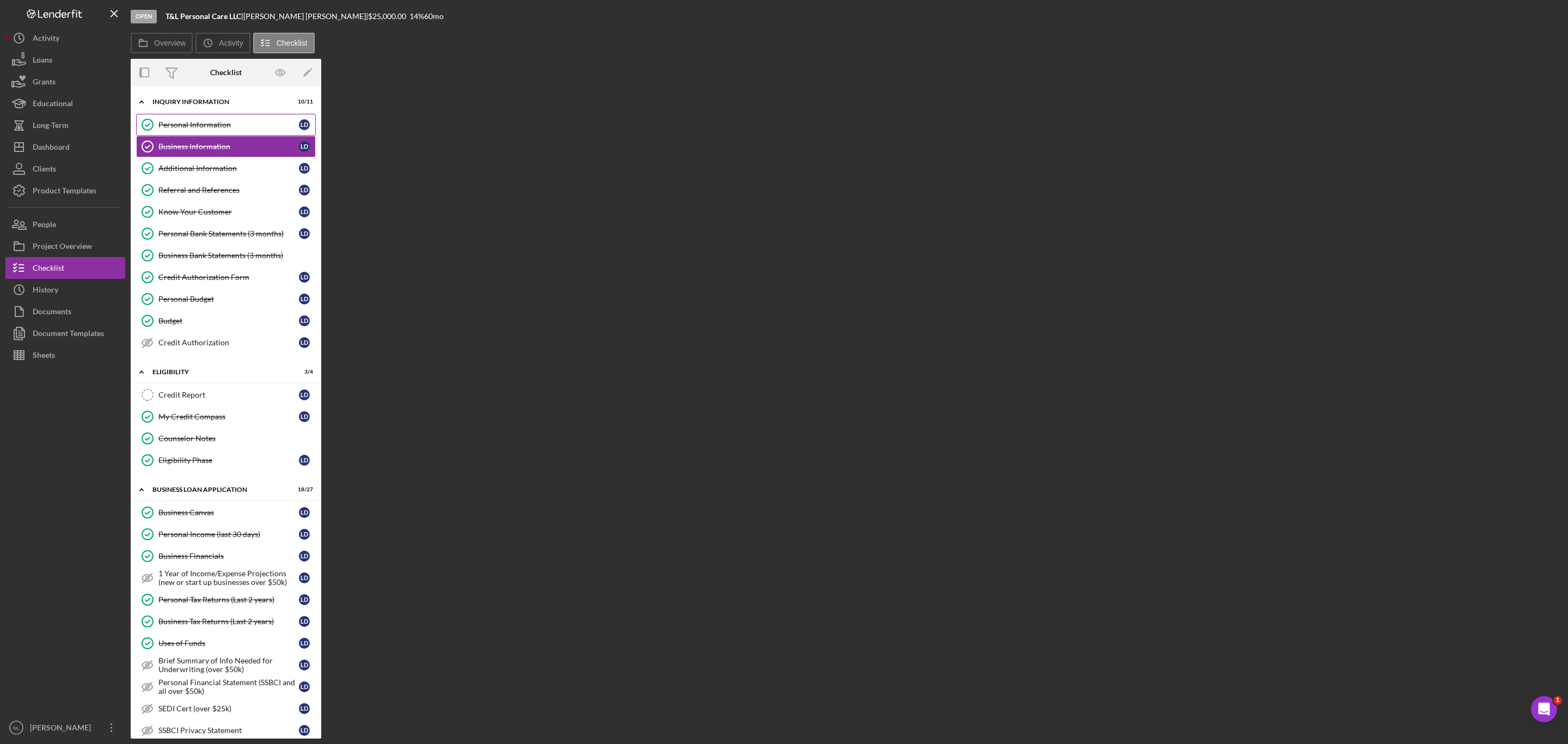
click at [211, 121] on div "Personal Information" at bounding box center [228, 125] width 141 height 9
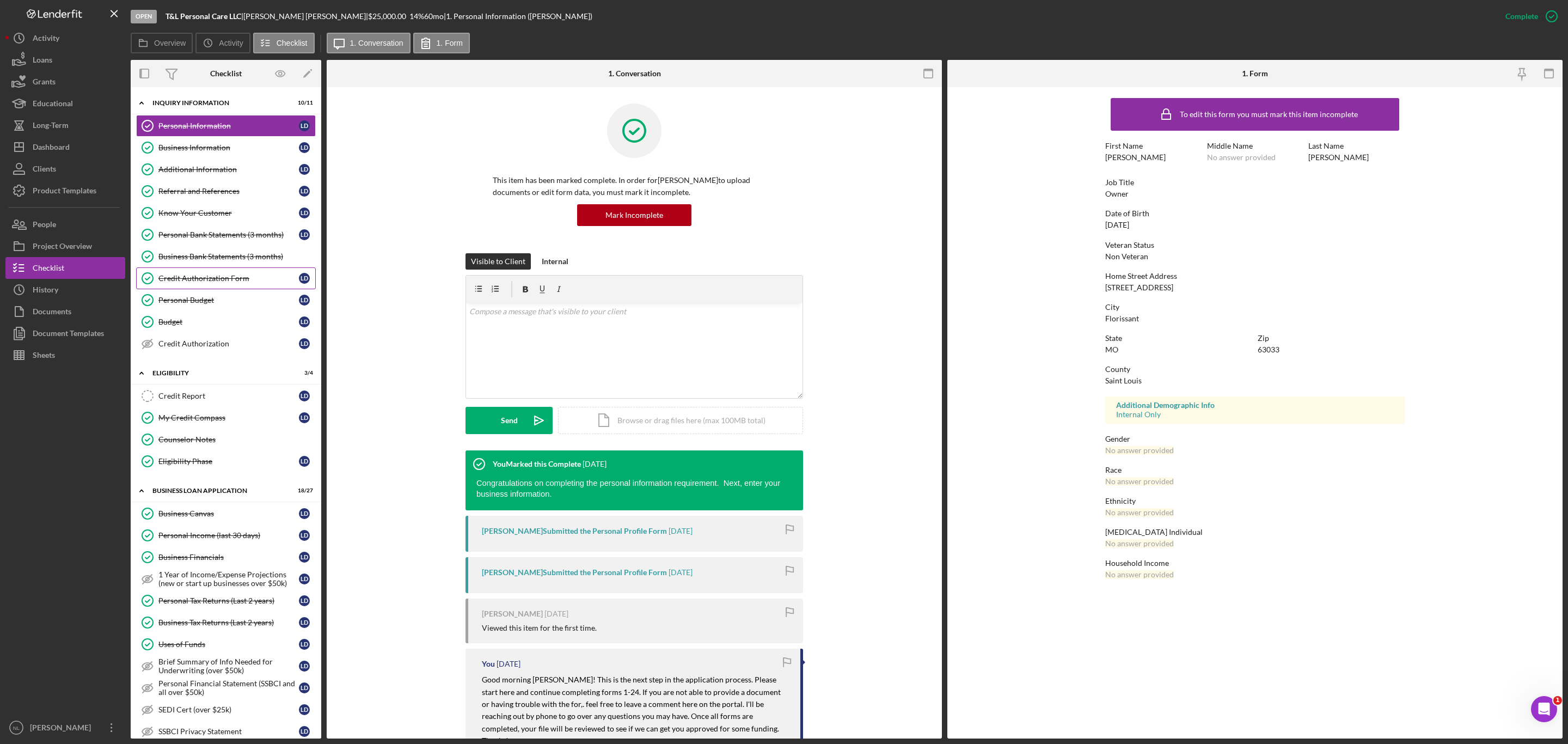
scroll to position [460, 0]
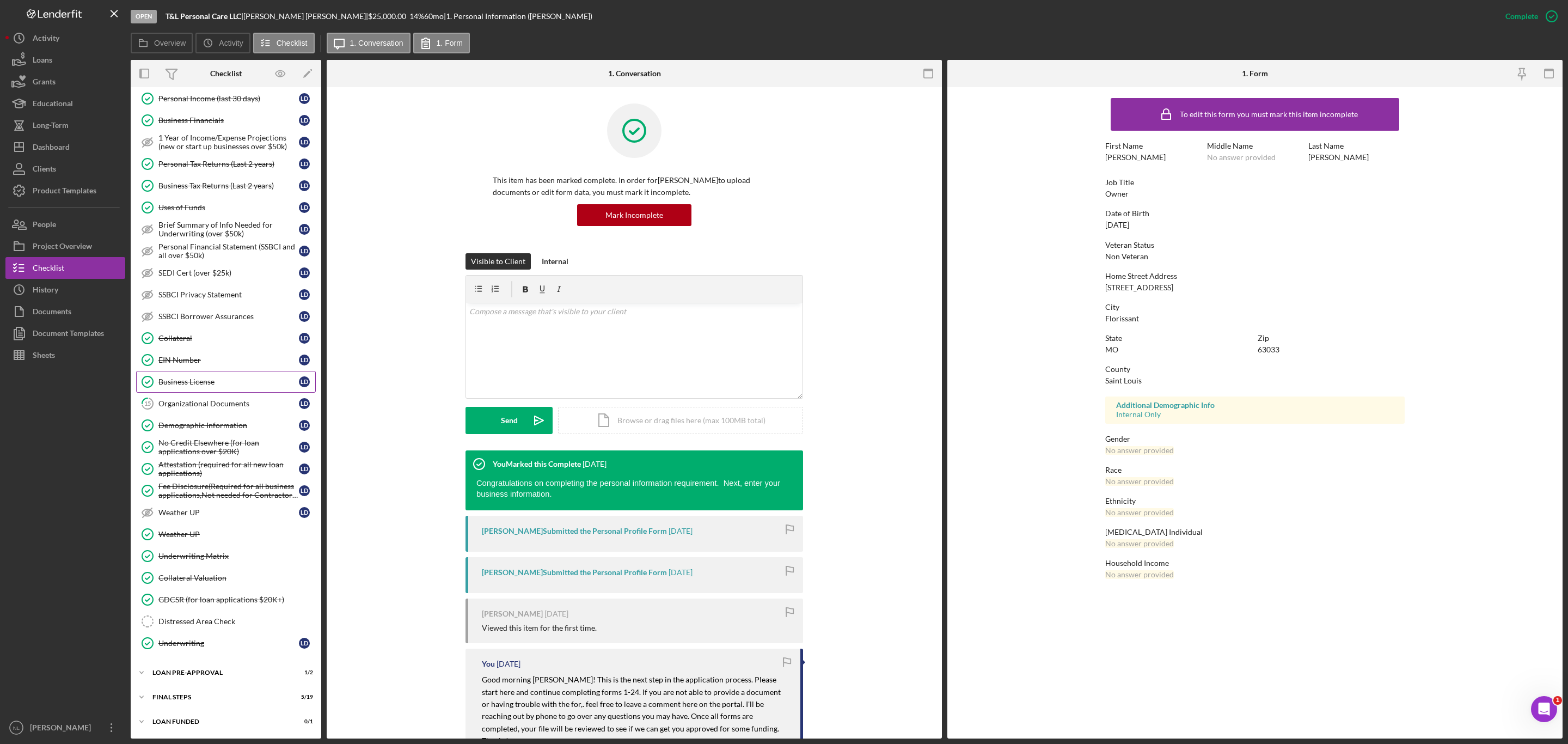
click at [223, 386] on link "Business License Business License [PERSON_NAME]" at bounding box center [226, 382] width 180 height 22
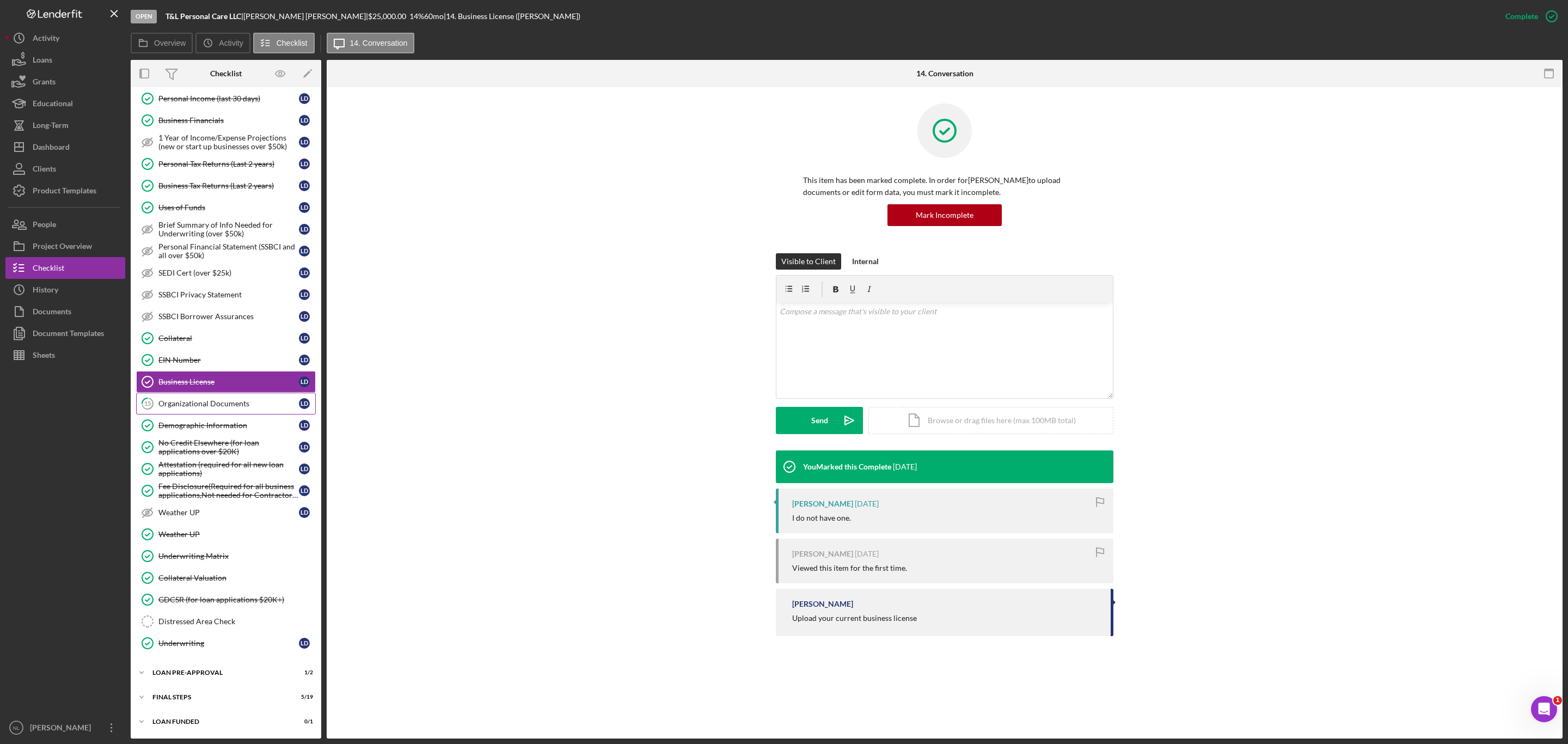
click at [220, 393] on link "15 Organizational Documents [PERSON_NAME]" at bounding box center [226, 403] width 180 height 22
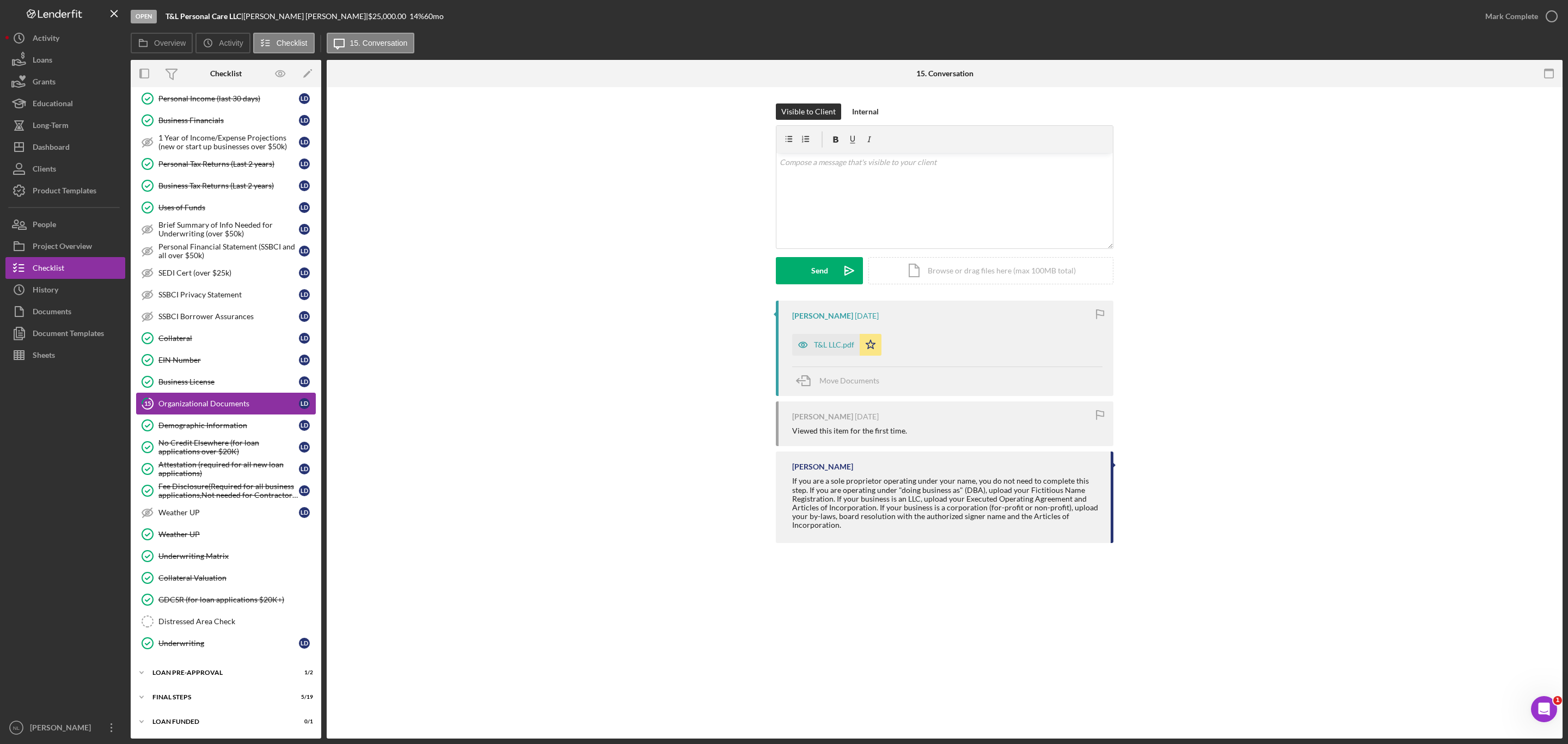
scroll to position [460, 0]
click at [830, 353] on div "T&L LLC.pdf" at bounding box center [826, 344] width 68 height 22
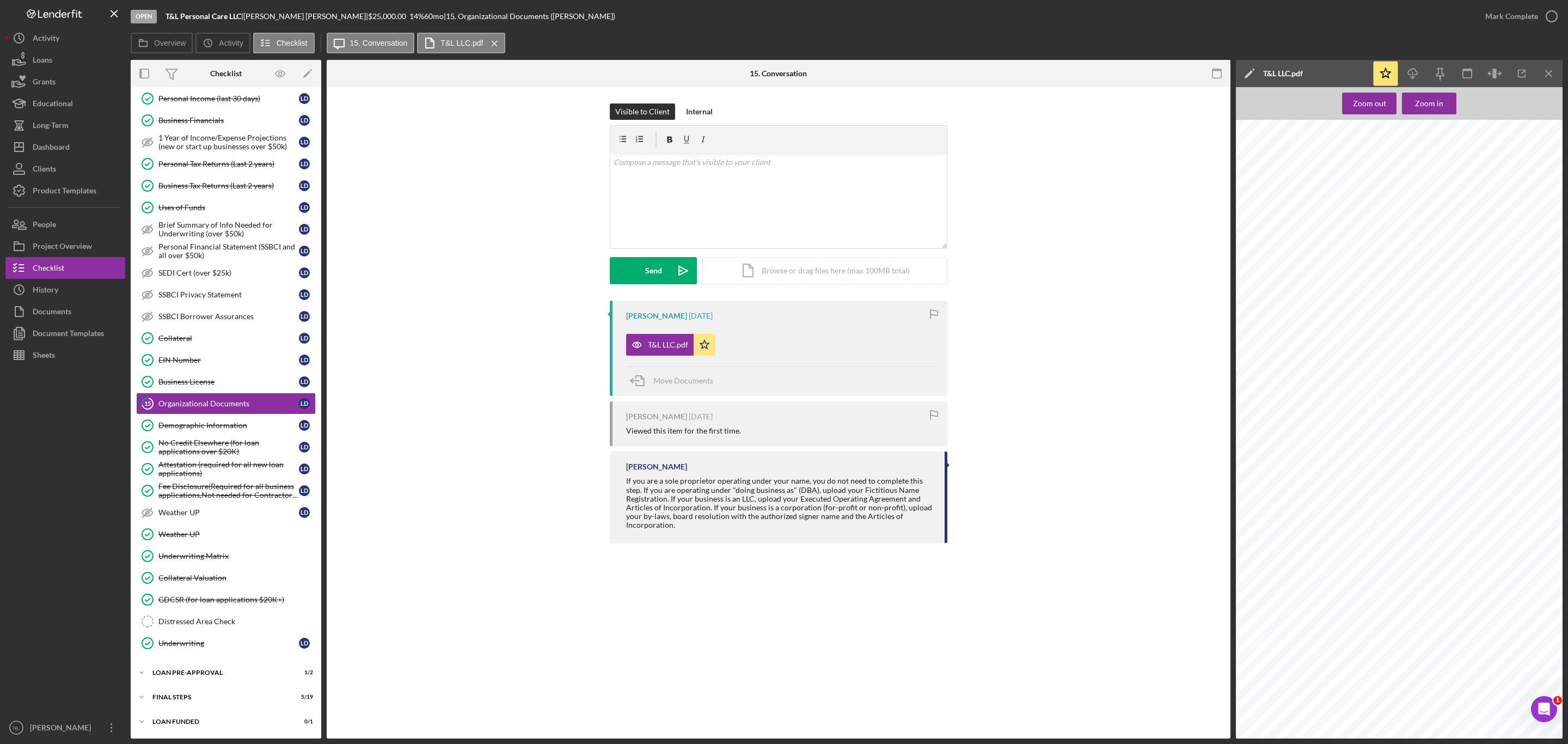
scroll to position [256, 0]
click at [1562, 67] on div "Icon/Star Icon/Download Icon/Menu Close" at bounding box center [1467, 74] width 190 height 27
click at [1553, 68] on icon "Icon/Menu Close" at bounding box center [1550, 74] width 25 height 25
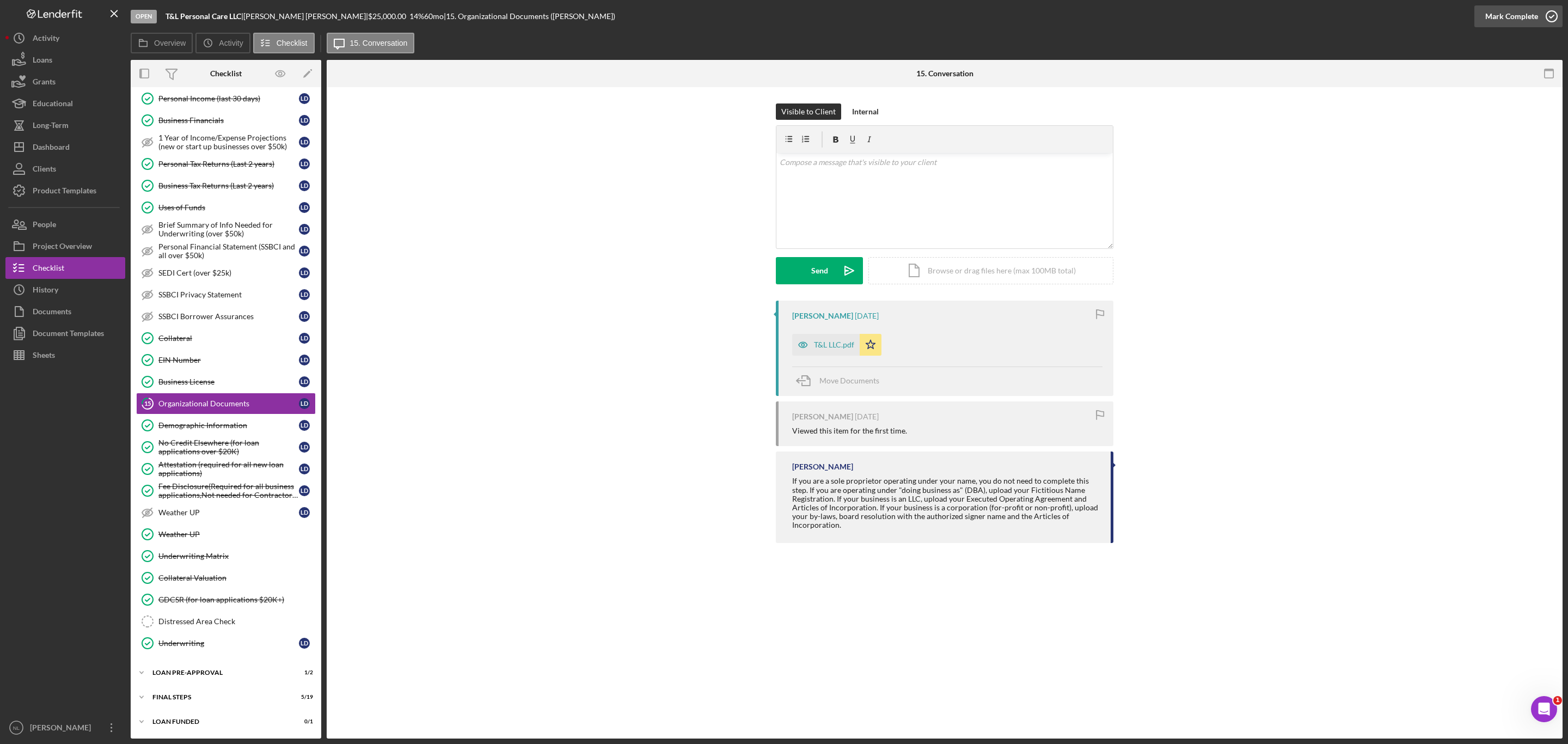
click at [1516, 26] on div "Mark Complete" at bounding box center [1512, 16] width 53 height 22
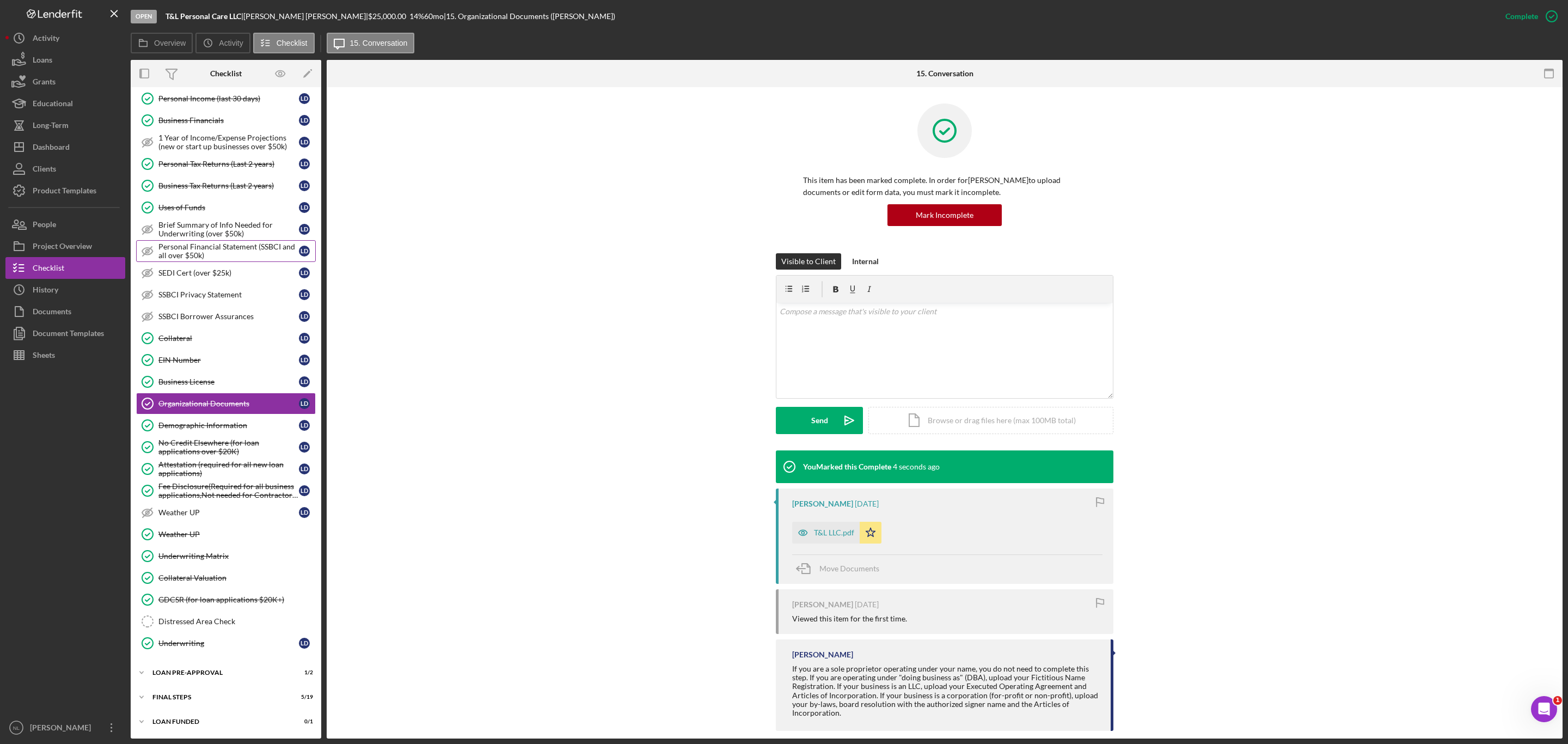
click at [195, 244] on div "Personal Financial Statement (SSBCI and all over $50k)" at bounding box center [228, 251] width 141 height 17
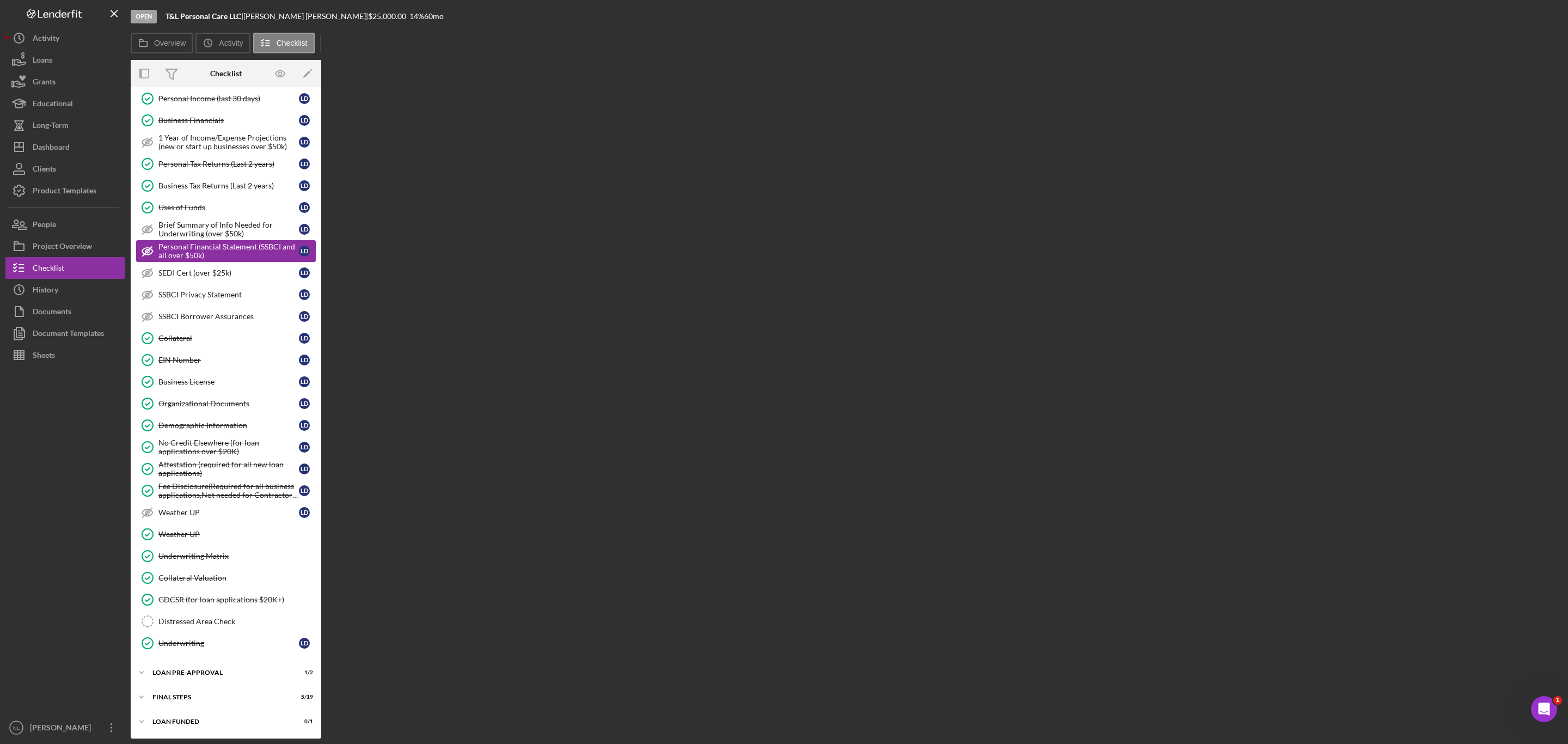
scroll to position [460, 0]
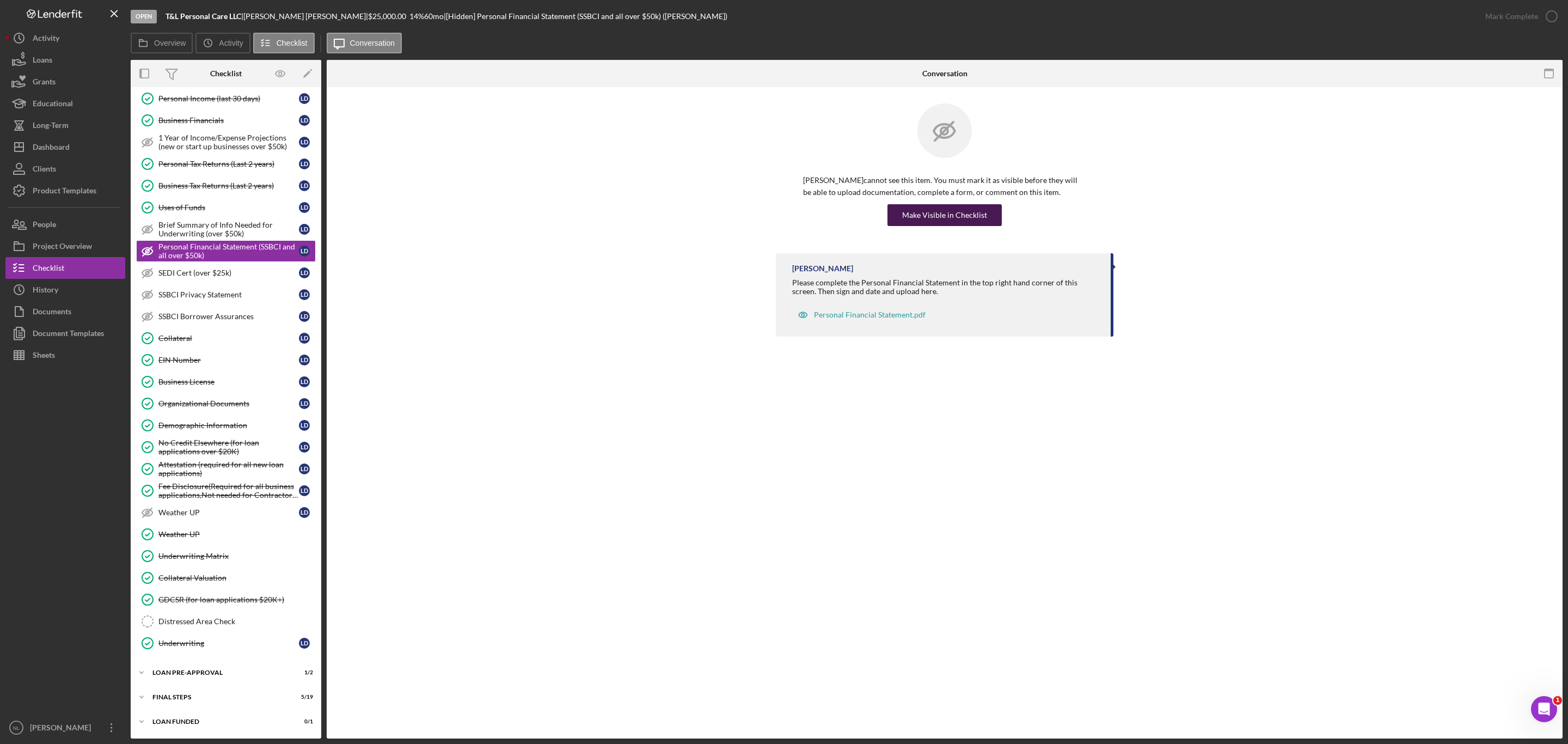
click at [923, 214] on div "Make Visible in Checklist" at bounding box center [945, 214] width 85 height 22
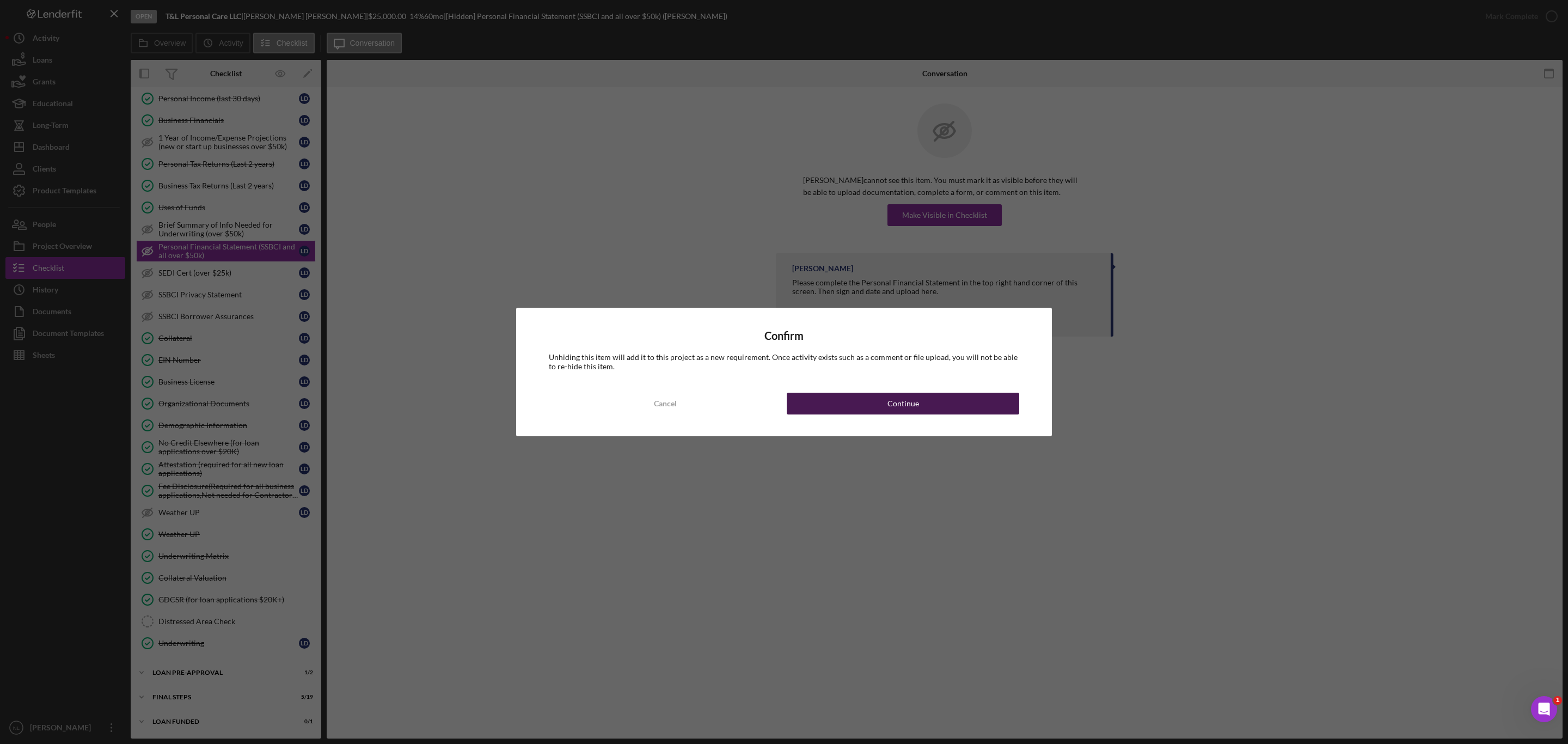
click at [892, 399] on div "Continue" at bounding box center [903, 403] width 31 height 22
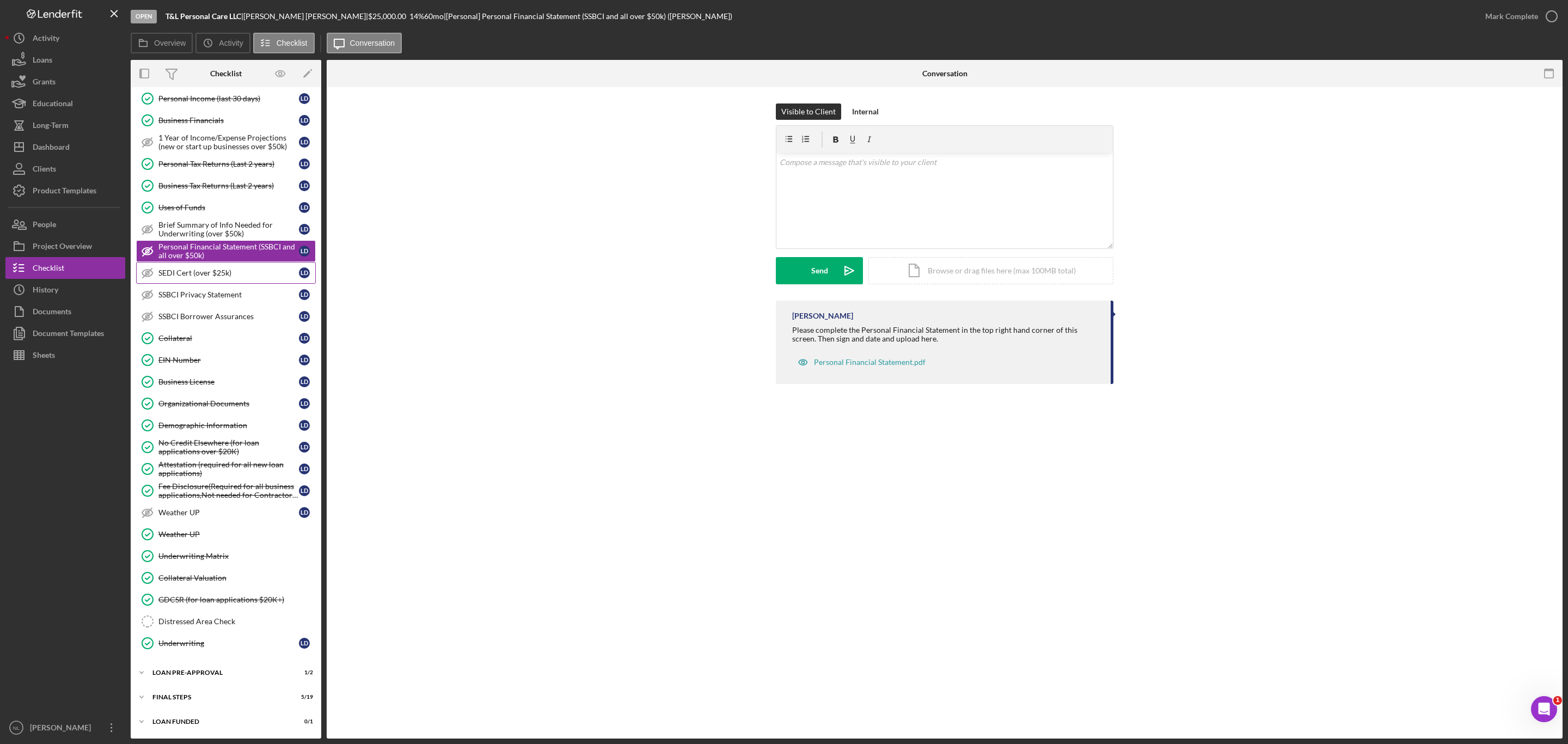
click at [211, 262] on link "SEDI Cert (over $25k) SEDI Cert (over $25k) [PERSON_NAME]" at bounding box center [226, 272] width 180 height 22
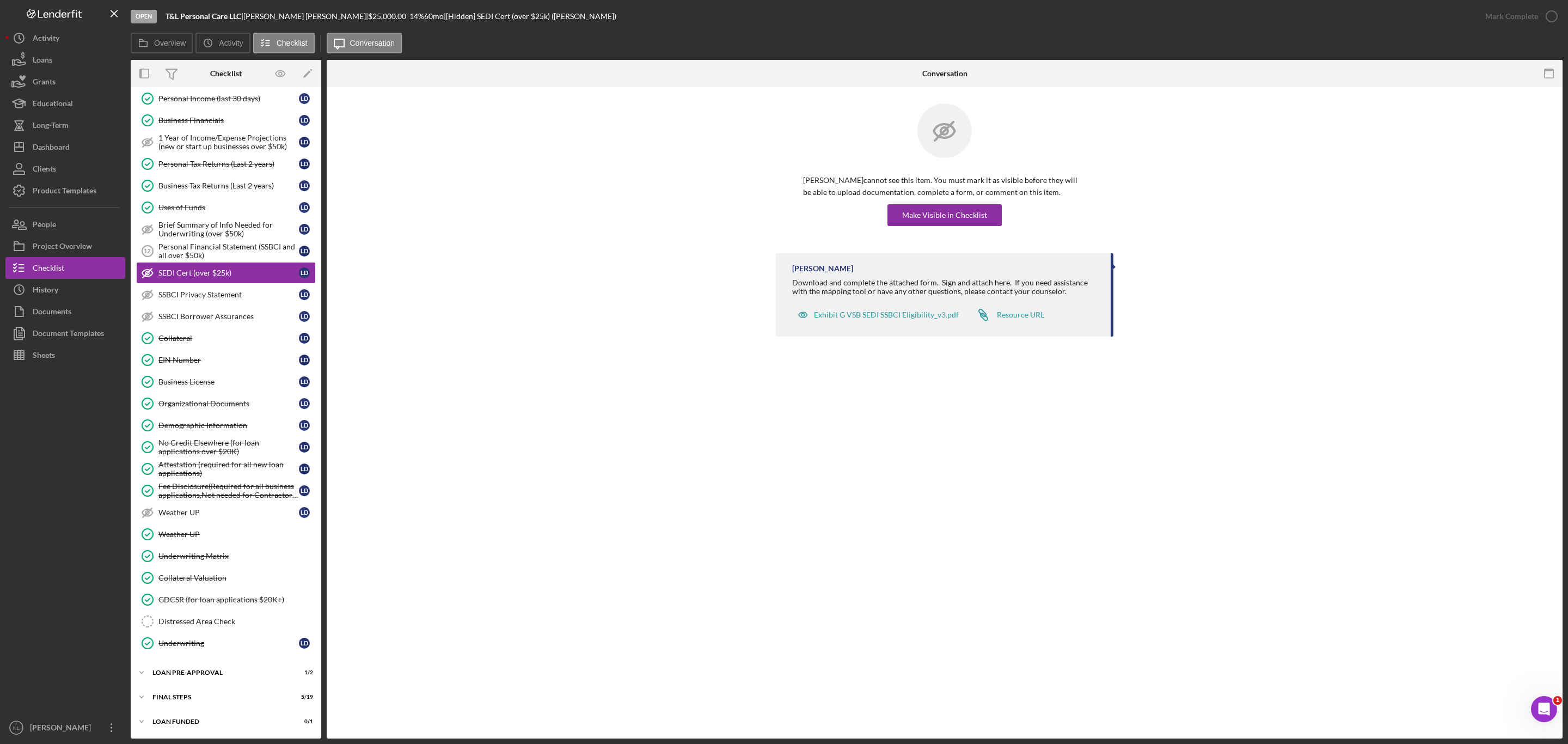
scroll to position [460, 0]
click at [942, 211] on div "Make Visible in Checklist" at bounding box center [945, 214] width 85 height 22
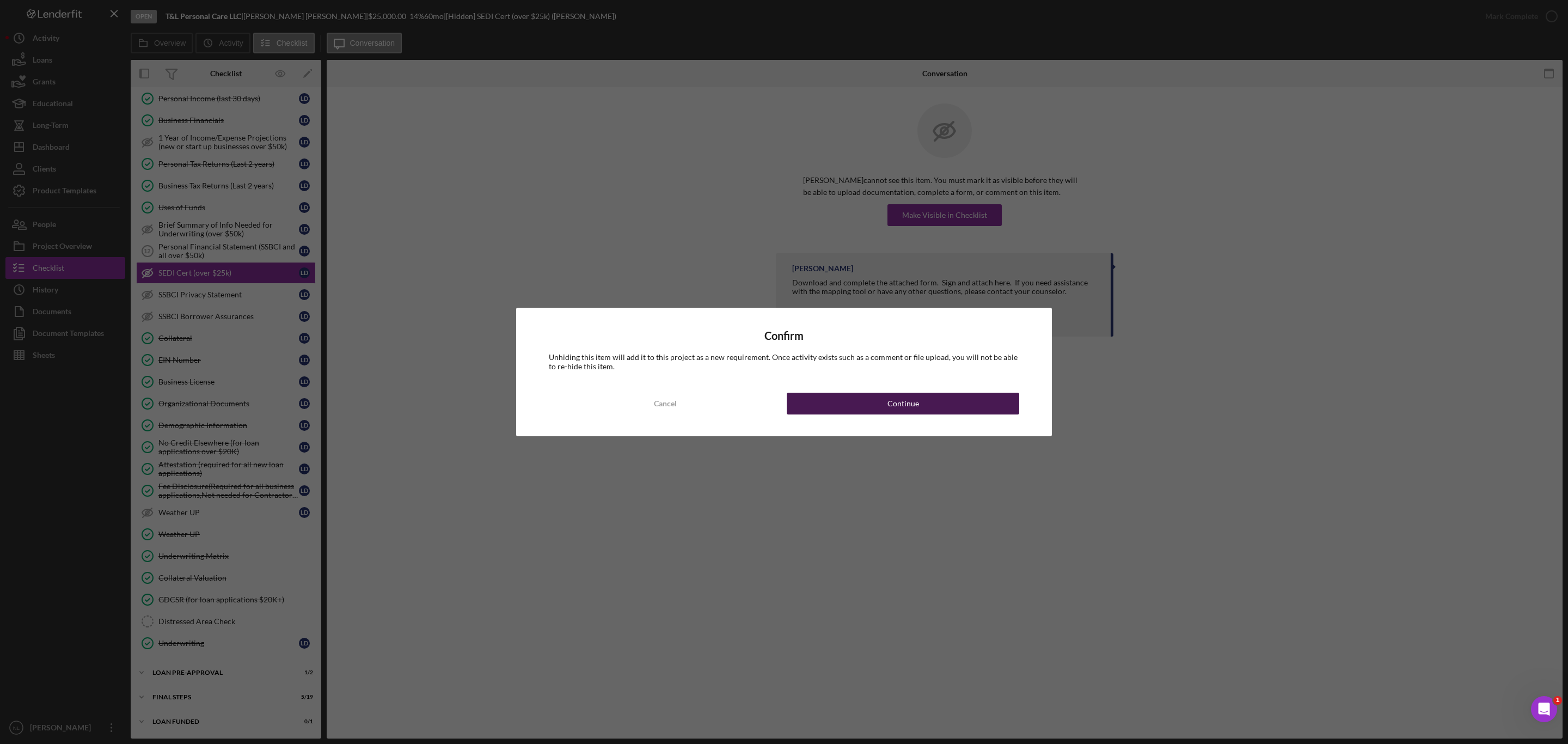
click at [895, 412] on div "Continue" at bounding box center [903, 403] width 31 height 22
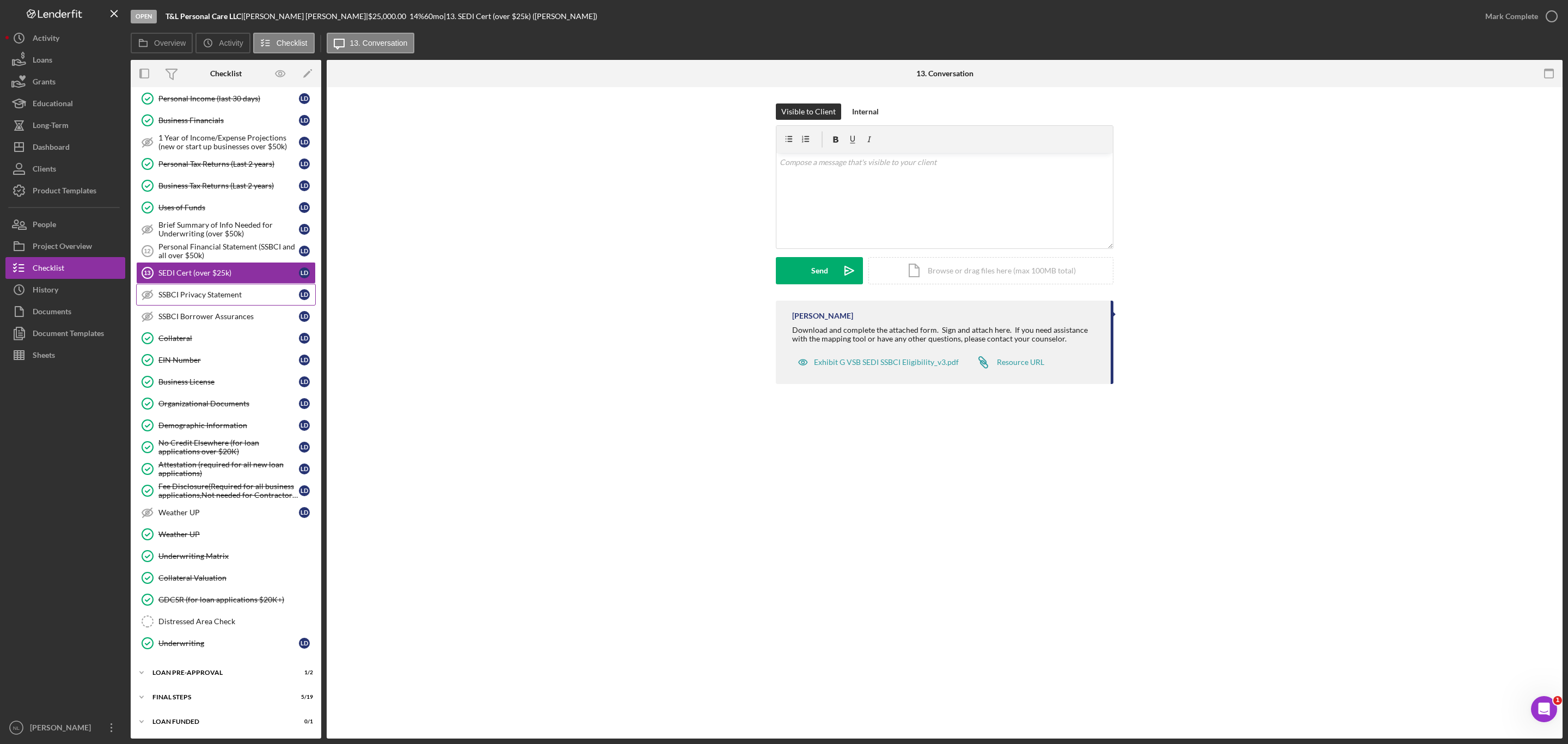
click at [208, 291] on div "SSBCI Privacy Statement" at bounding box center [228, 295] width 141 height 9
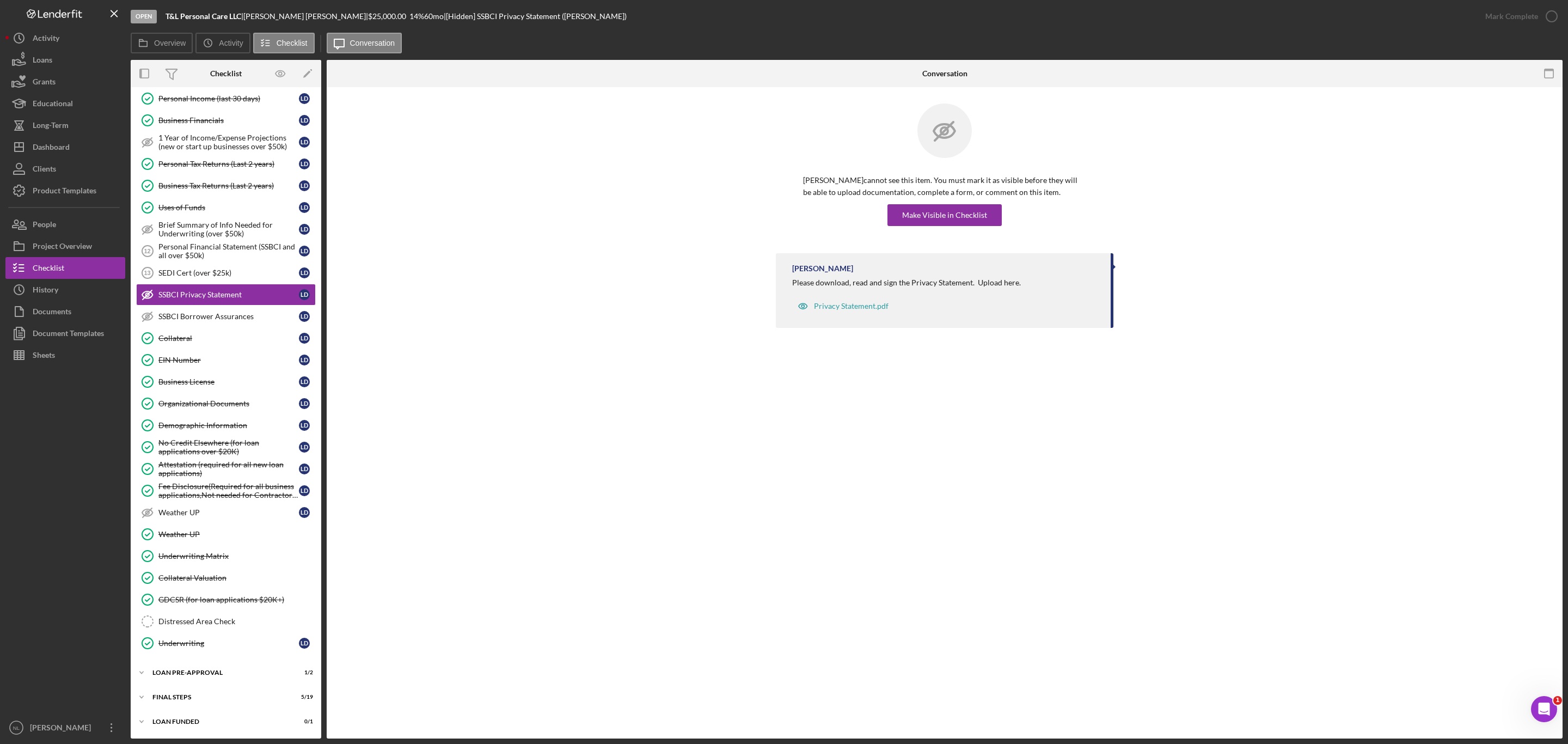
scroll to position [460, 0]
click at [924, 222] on div "Make Visible in Checklist" at bounding box center [945, 214] width 85 height 22
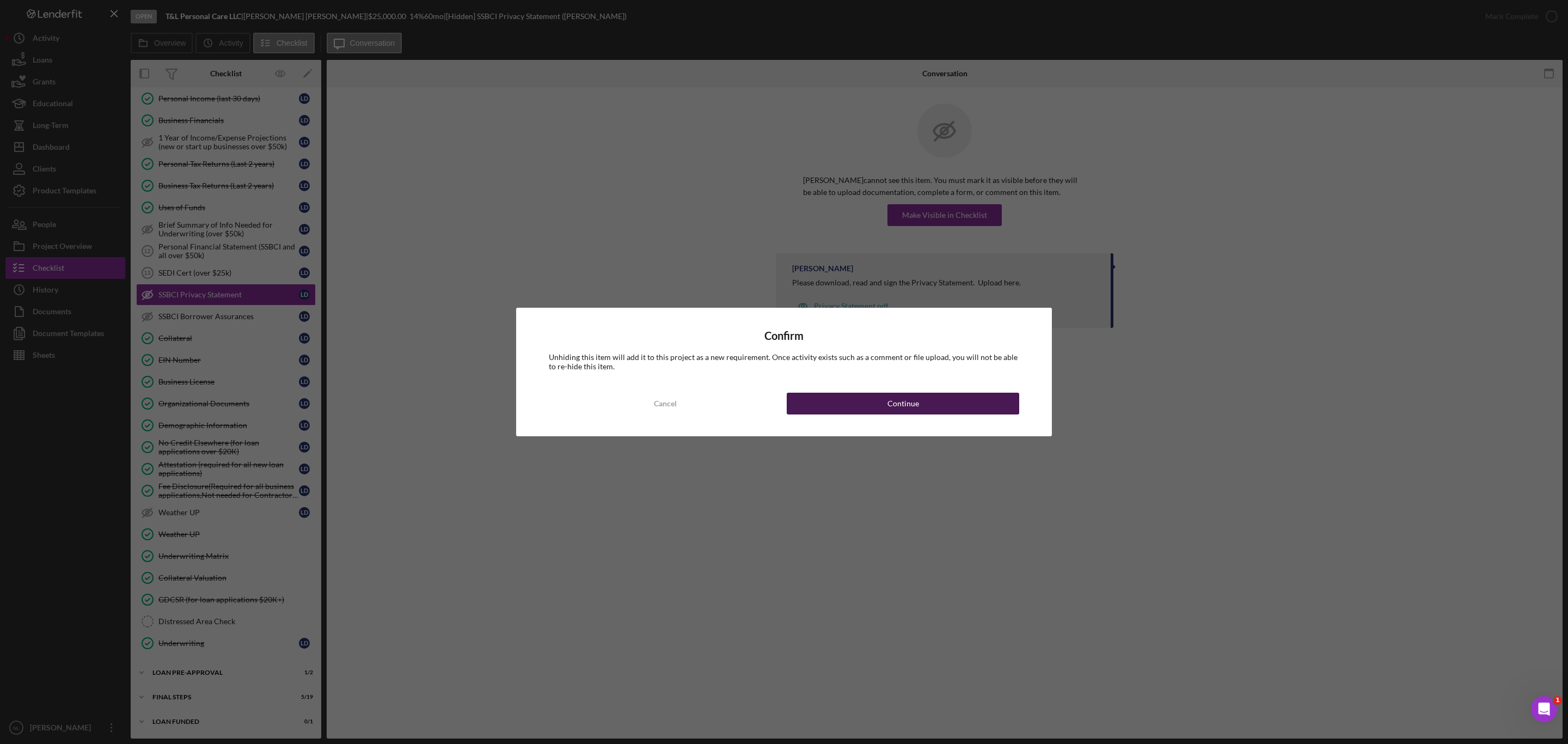
click at [883, 397] on button "Continue" at bounding box center [903, 403] width 233 height 22
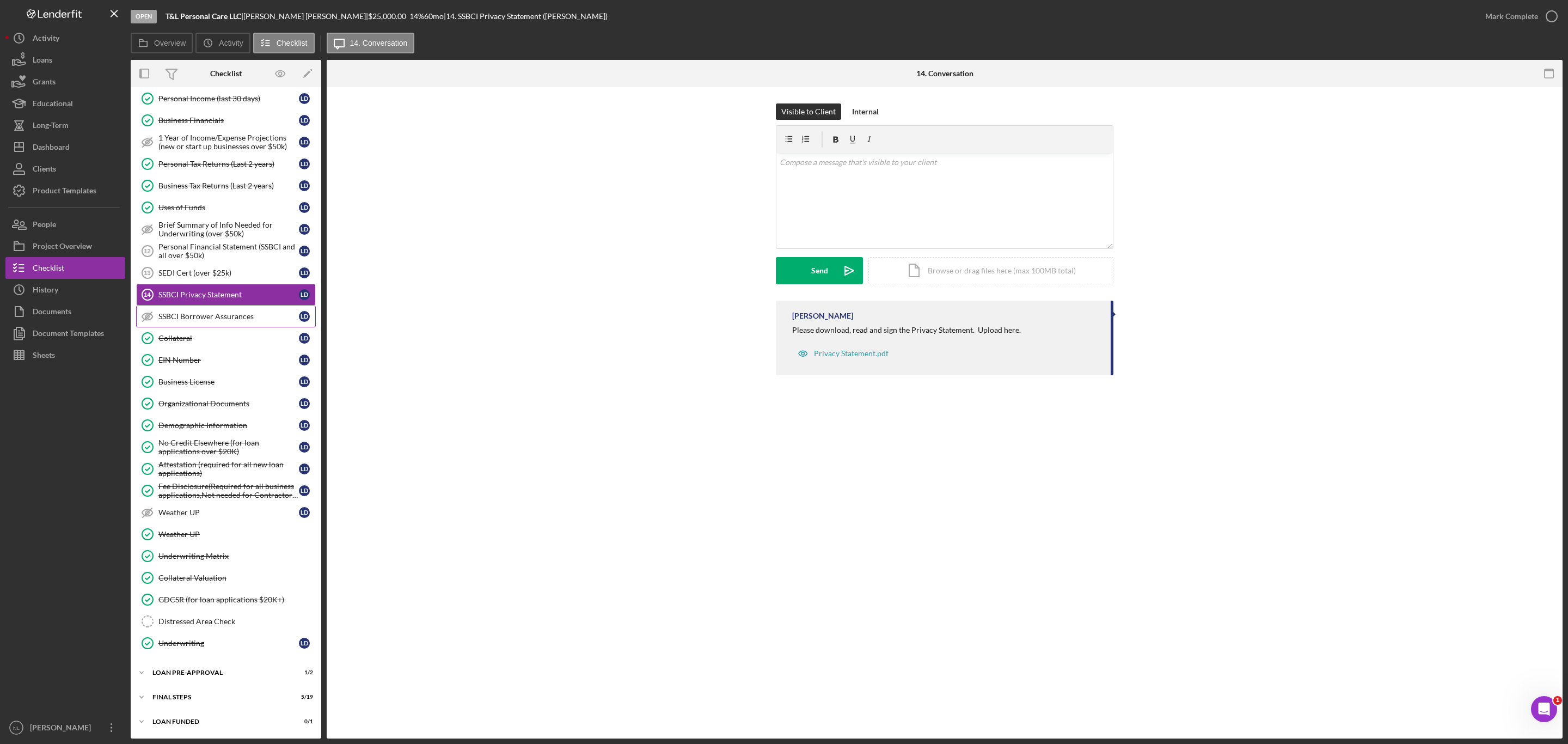
click at [233, 305] on link "SSBCI Borrower Assurances SSBCI Borrower Assurances [PERSON_NAME]" at bounding box center [226, 316] width 180 height 22
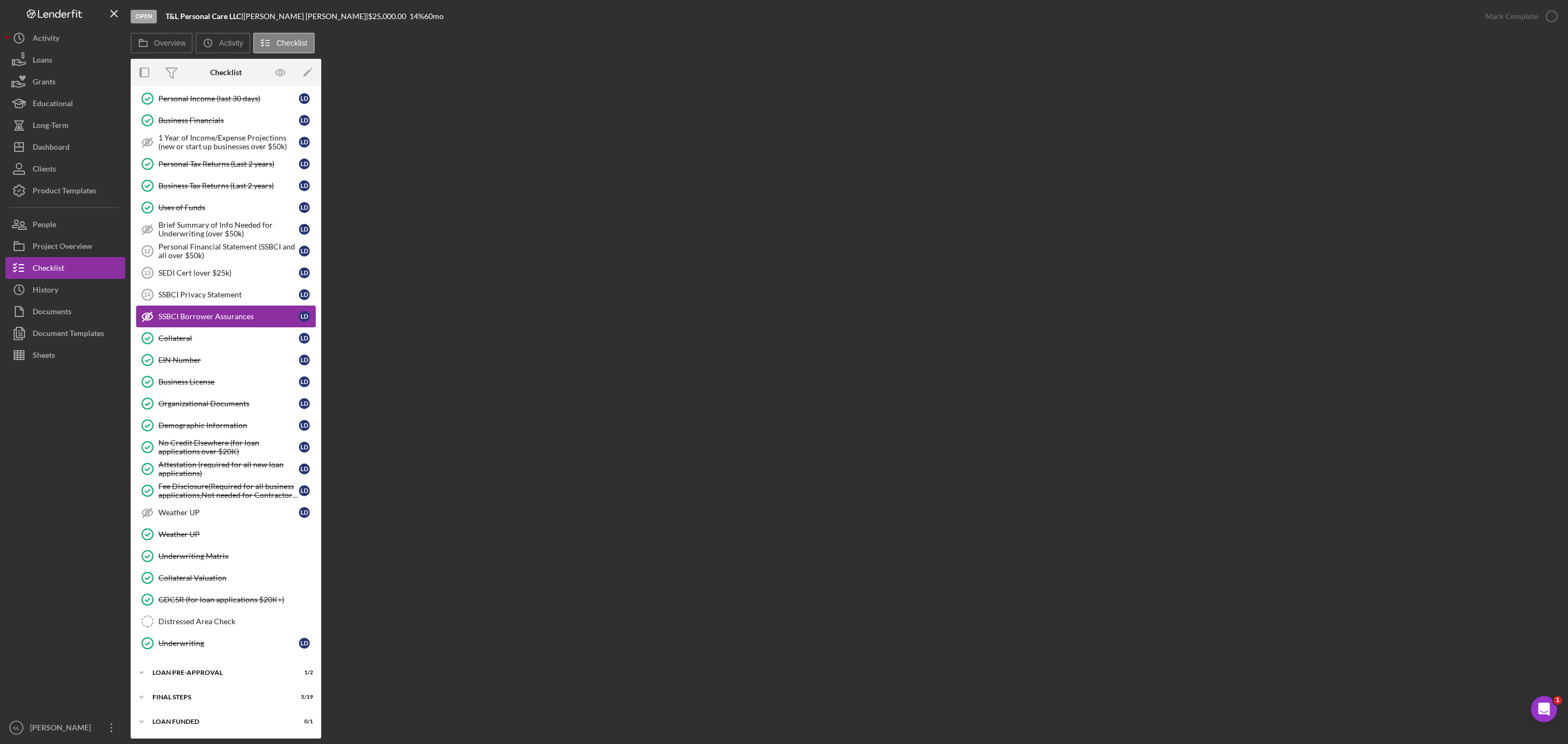
scroll to position [460, 0]
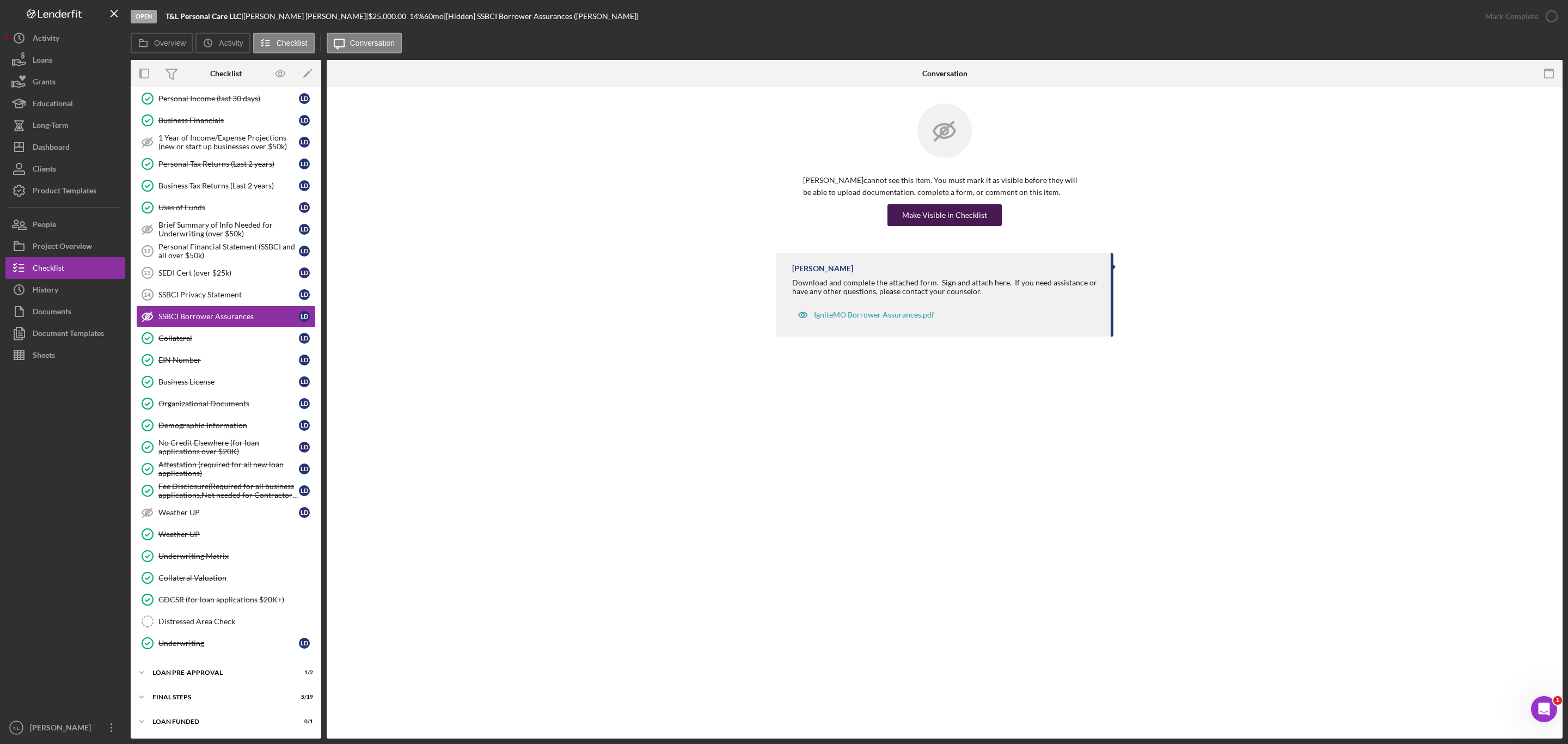
click at [918, 223] on div "Make Visible in Checklist" at bounding box center [945, 214] width 85 height 22
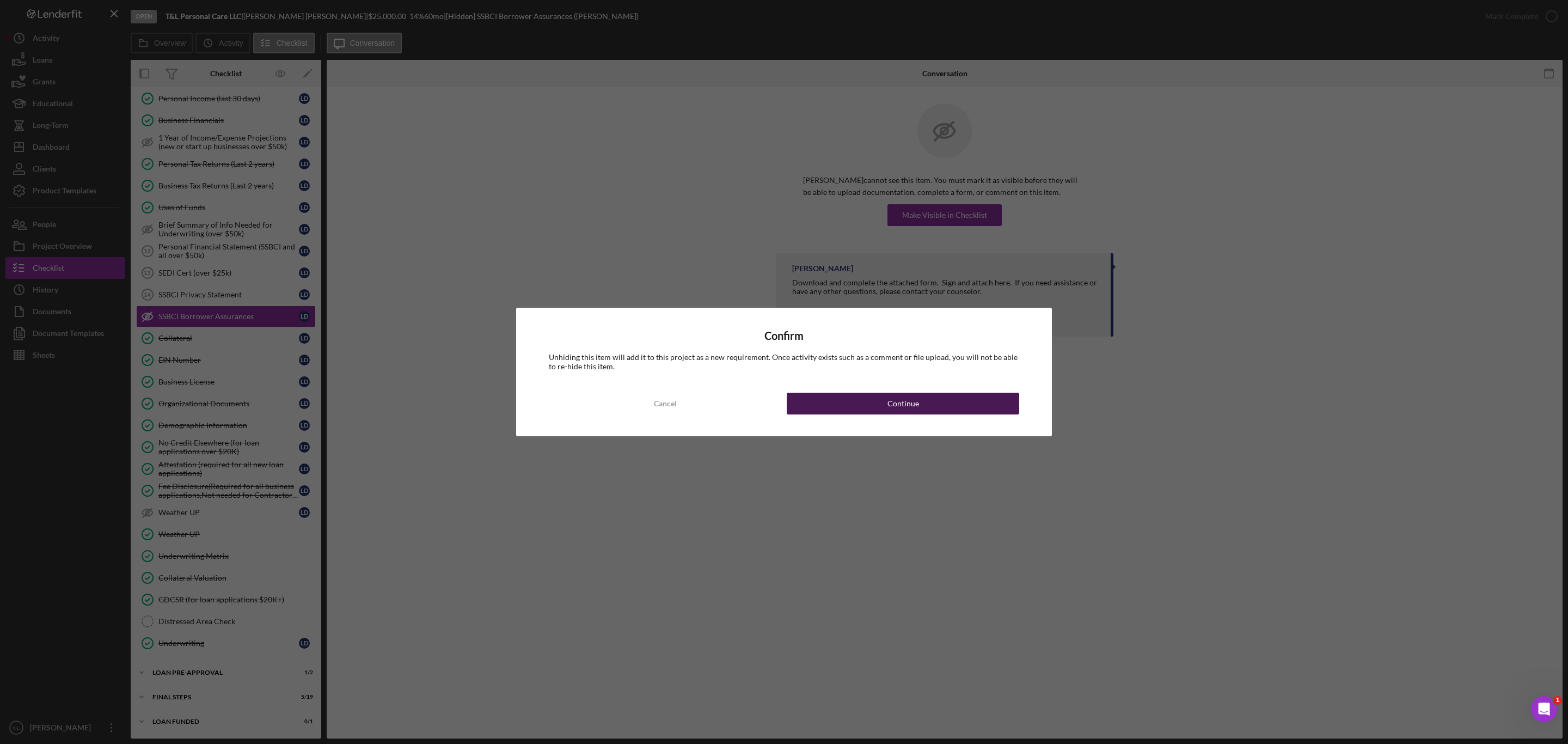
click at [887, 401] on div "Continue" at bounding box center [903, 403] width 31 height 22
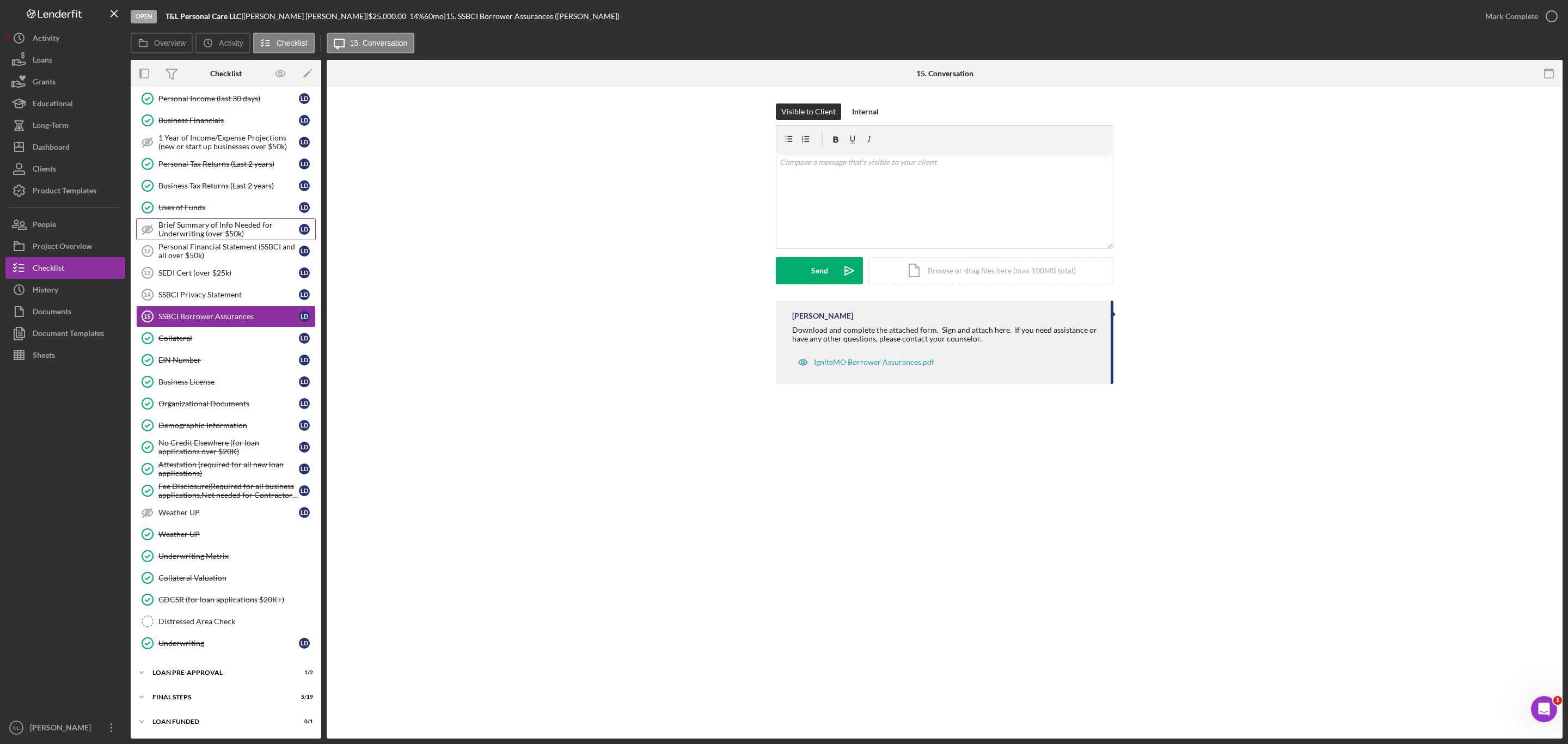
click at [175, 223] on div "Brief Summary of Info Needed for Underwriting (over $50k)" at bounding box center [228, 229] width 141 height 17
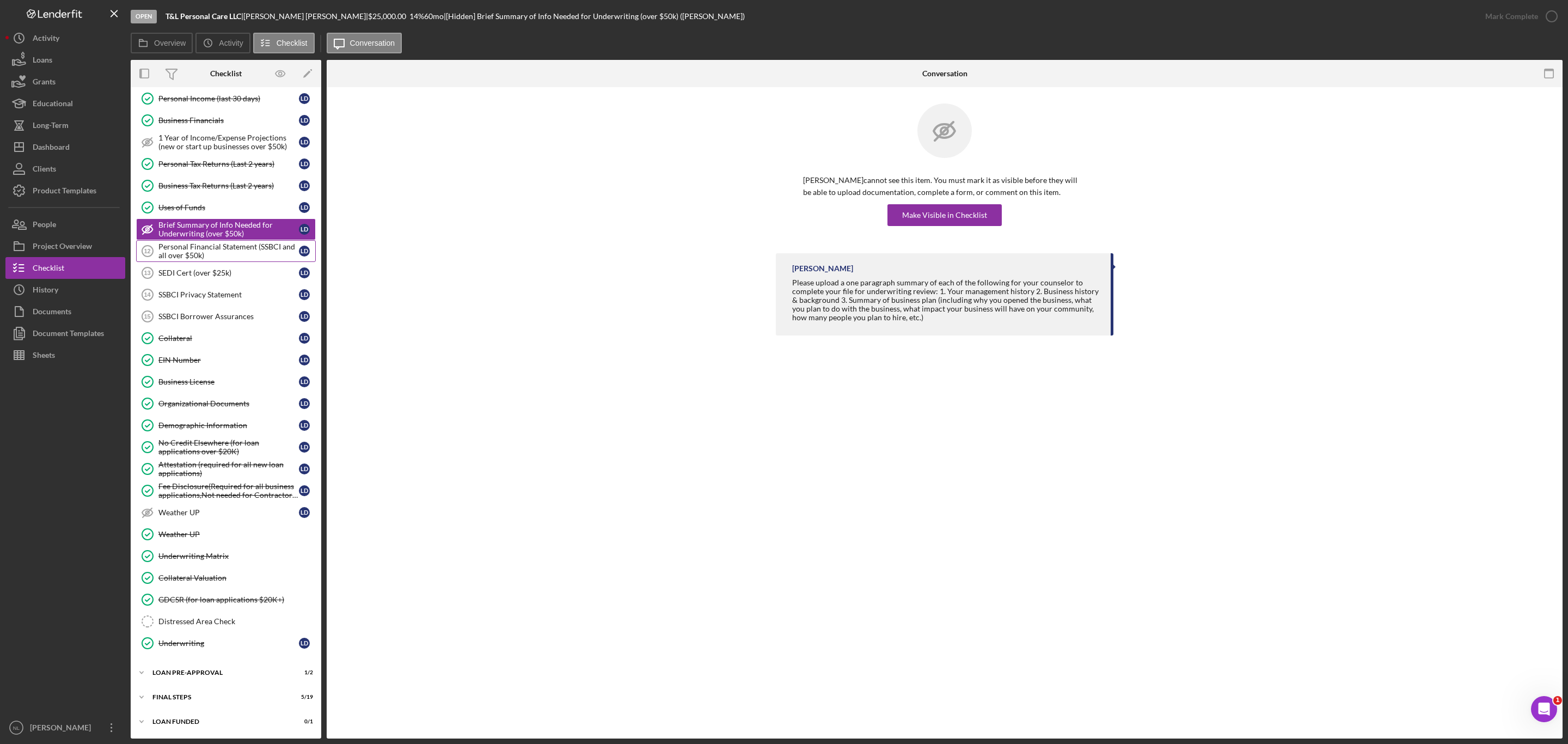
scroll to position [460, 0]
click at [185, 248] on div "Personal Financial Statement (SSBCI and all over $50k)" at bounding box center [228, 251] width 141 height 17
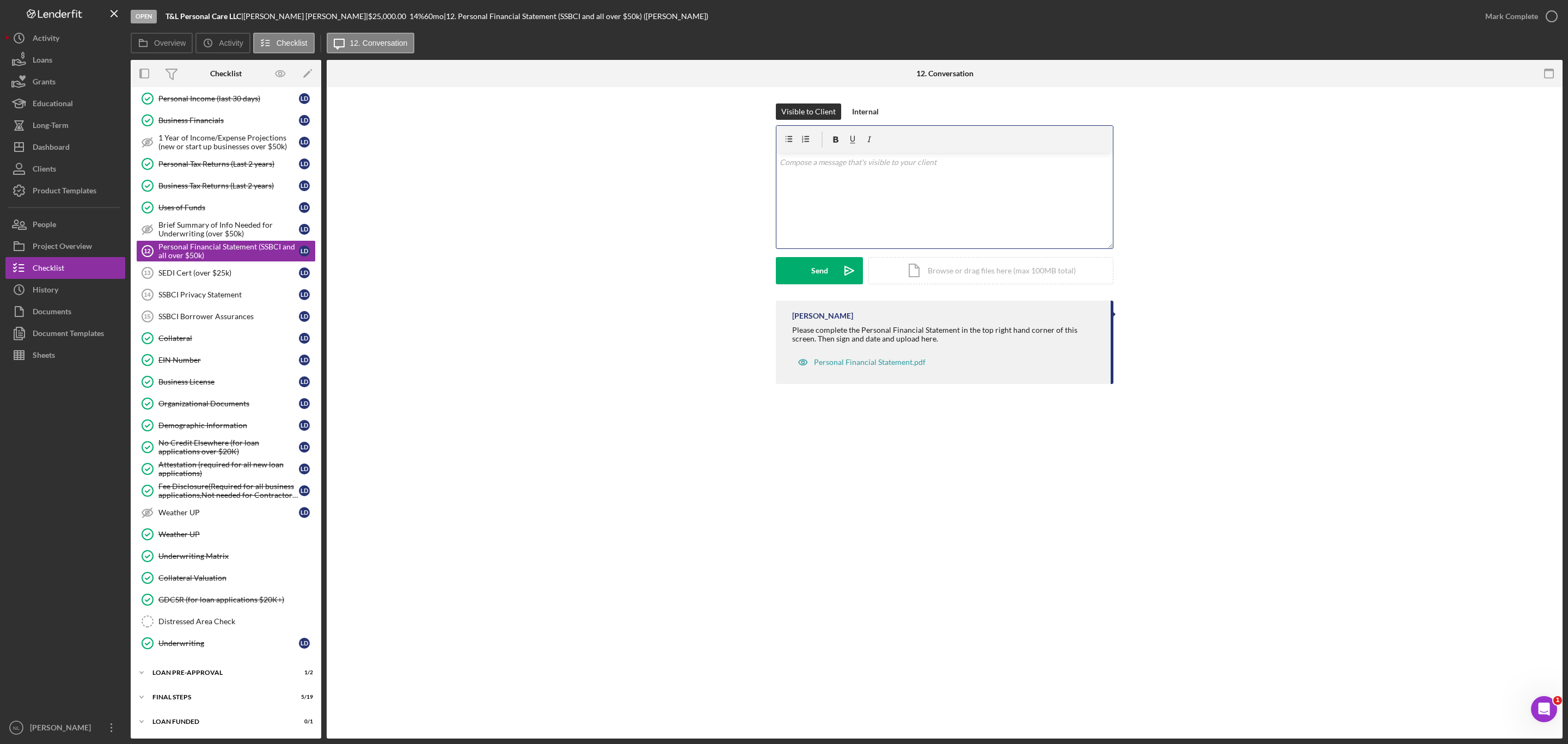
click at [852, 206] on div "v Color teal Color pink Remove color Add row above Add row below Add column bef…" at bounding box center [945, 200] width 337 height 95
click at [824, 276] on div "Send" at bounding box center [819, 270] width 17 height 27
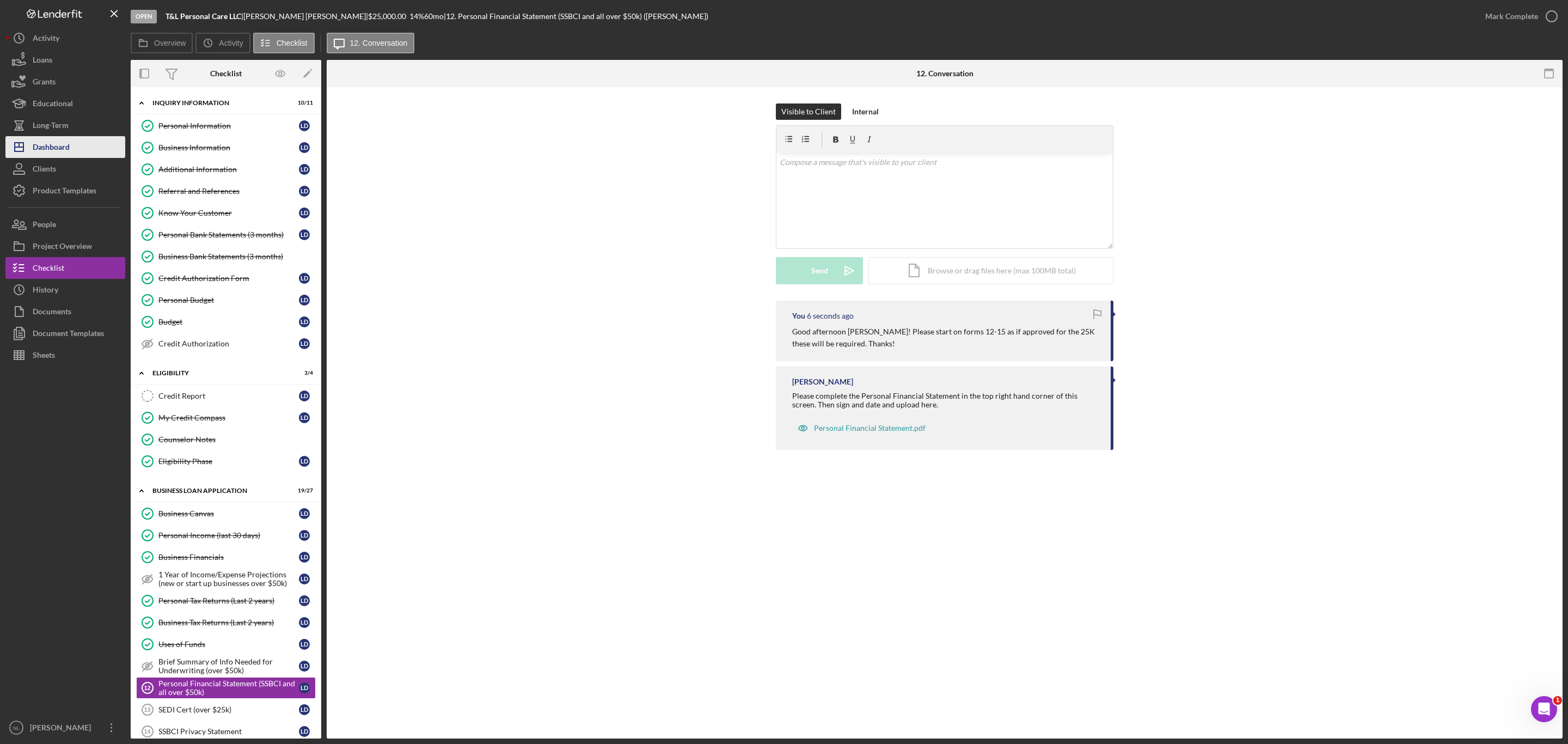
click at [74, 146] on button "Icon/Dashboard Dashboard" at bounding box center [65, 147] width 120 height 22
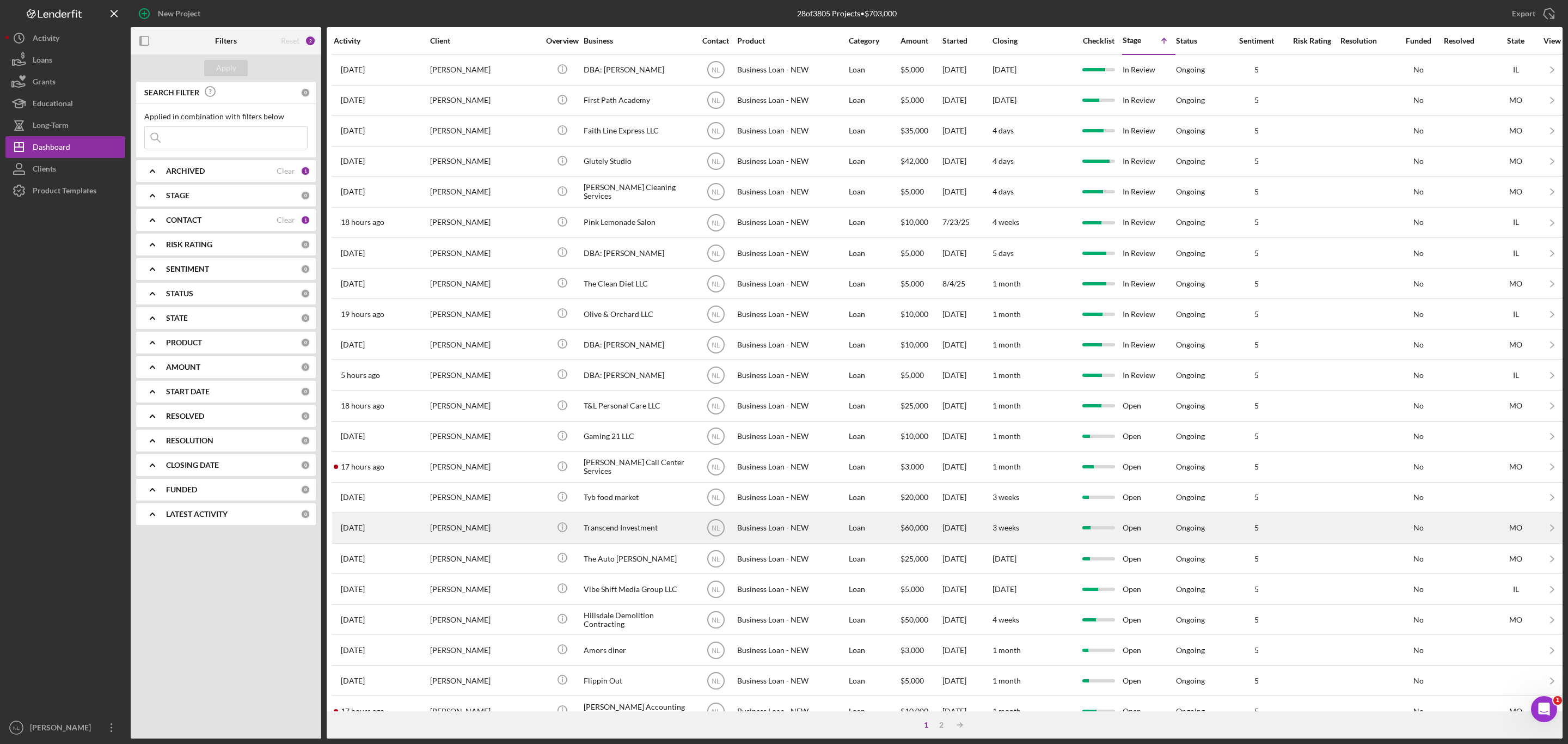
scroll to position [144, 0]
